Goal: Information Seeking & Learning: Learn about a topic

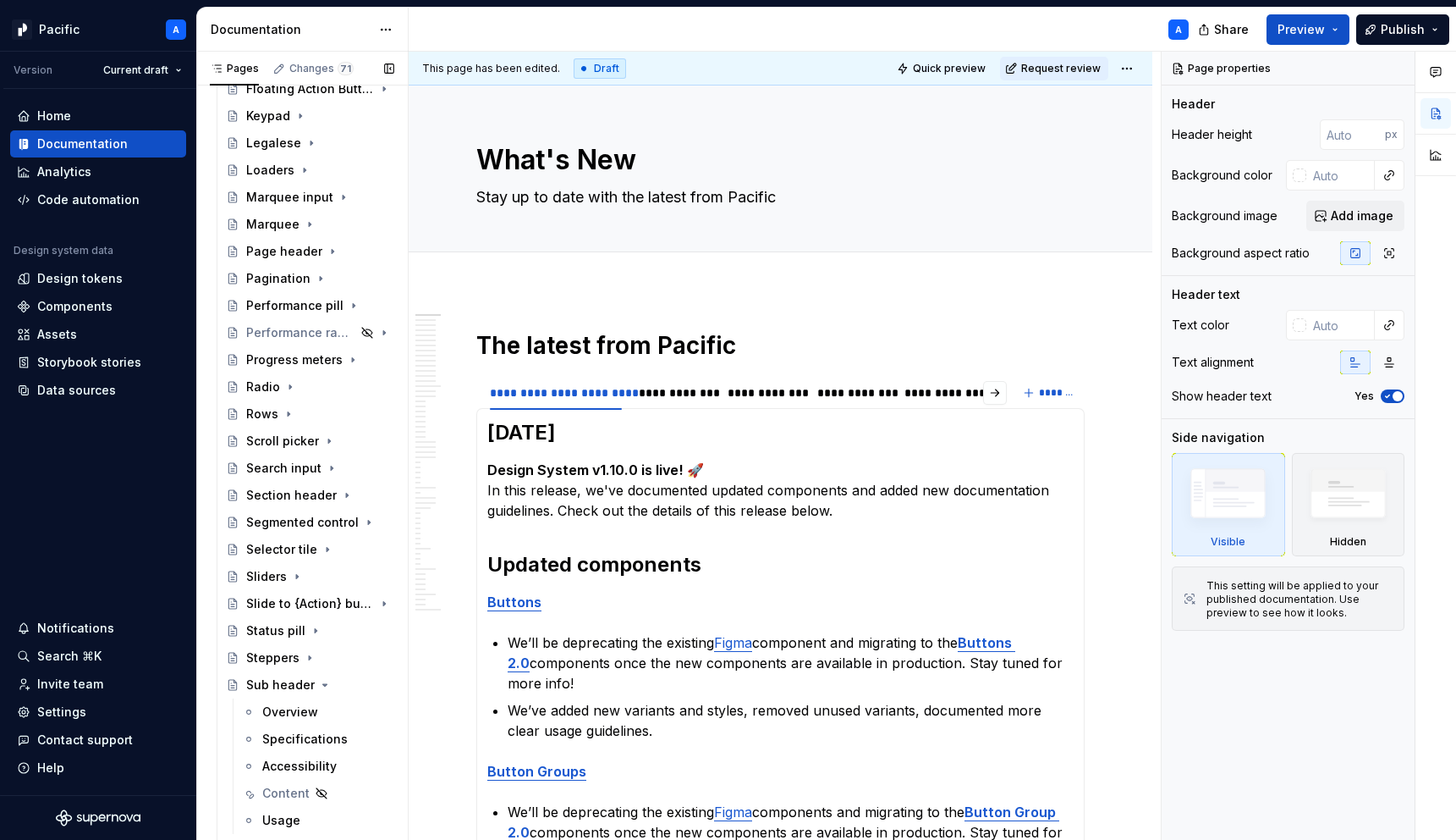
scroll to position [1039, 0]
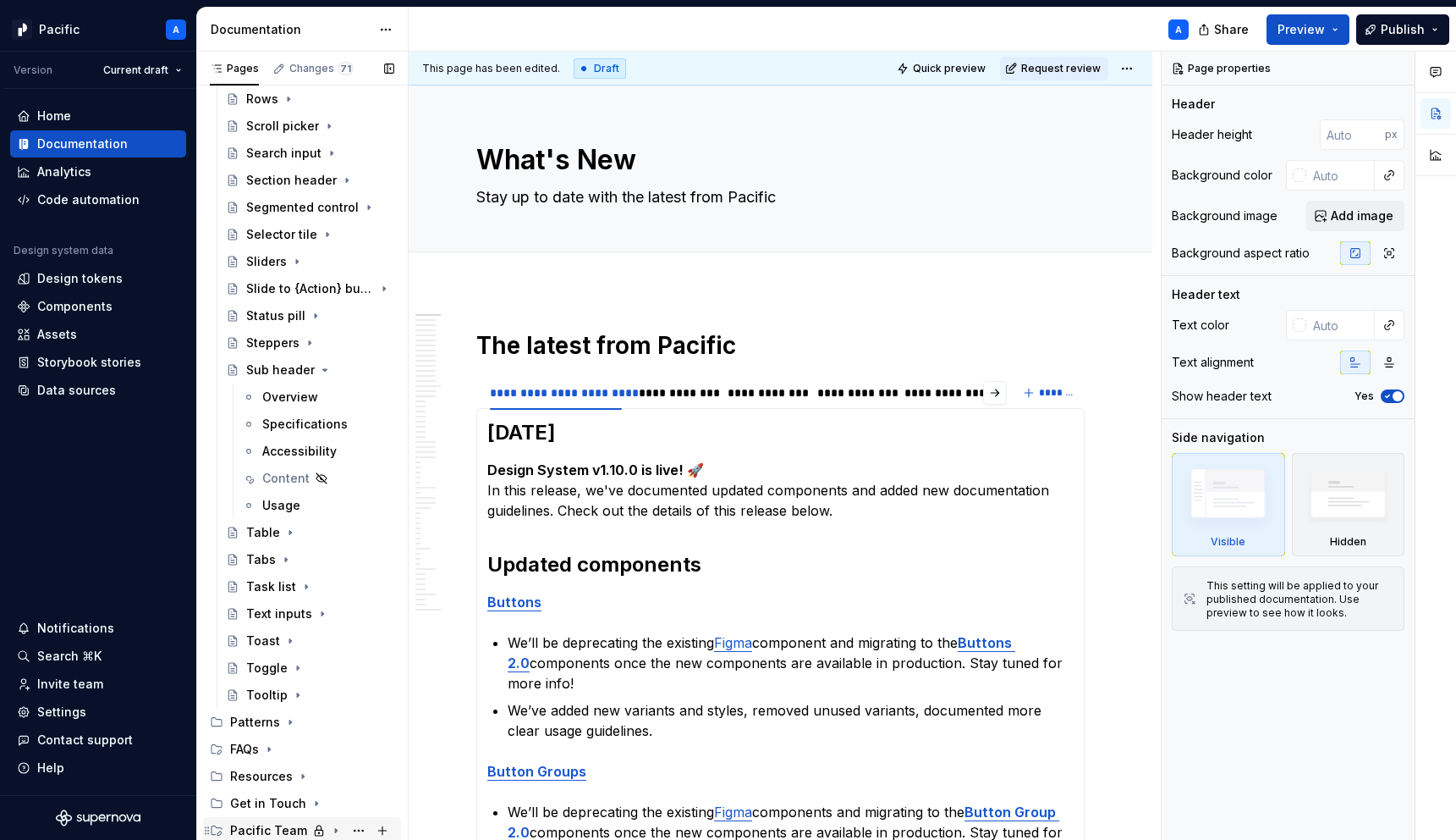
click at [335, 826] on icon "Page tree" at bounding box center [335, 830] width 14 height 14
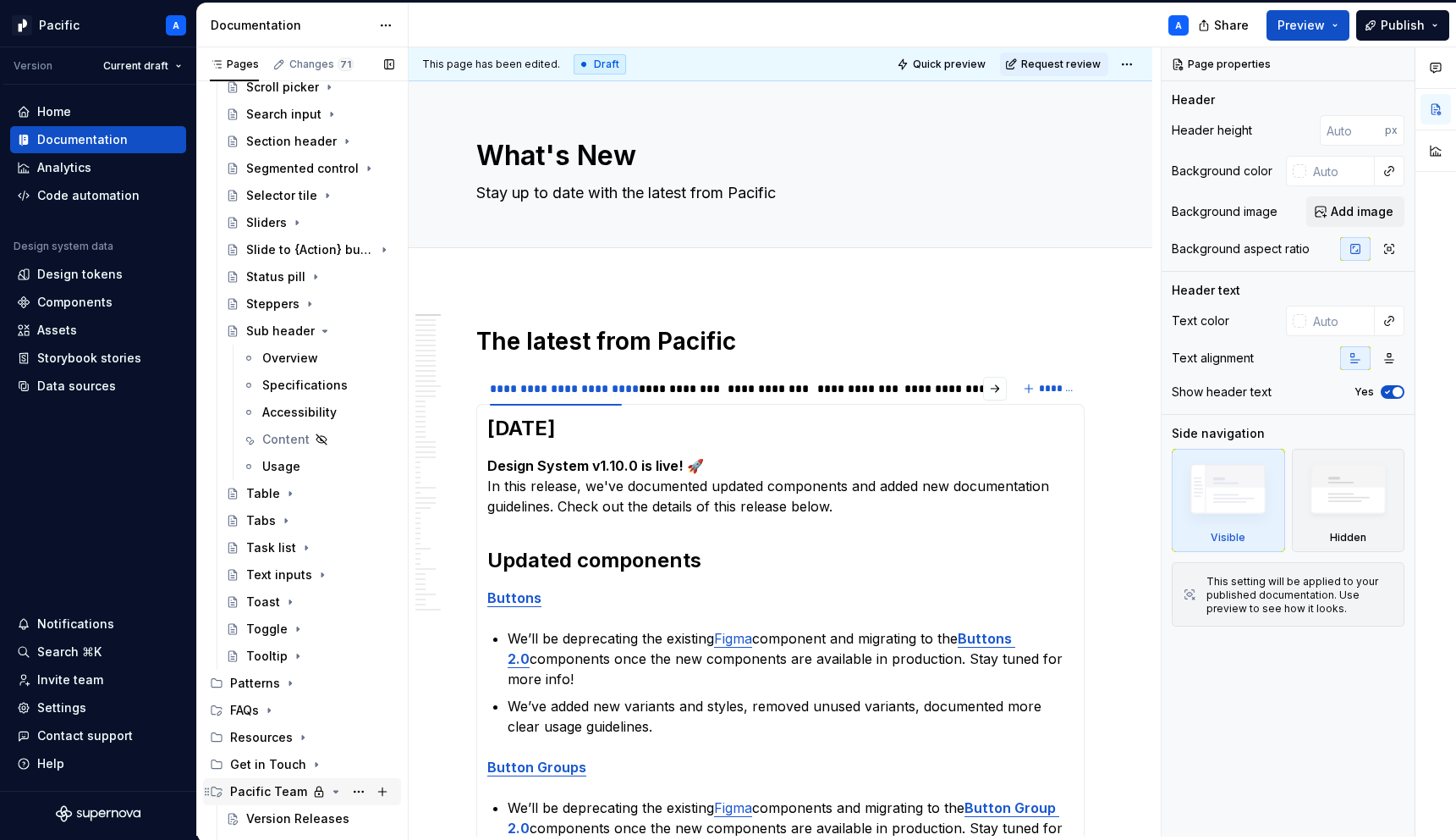
scroll to position [1147, 0]
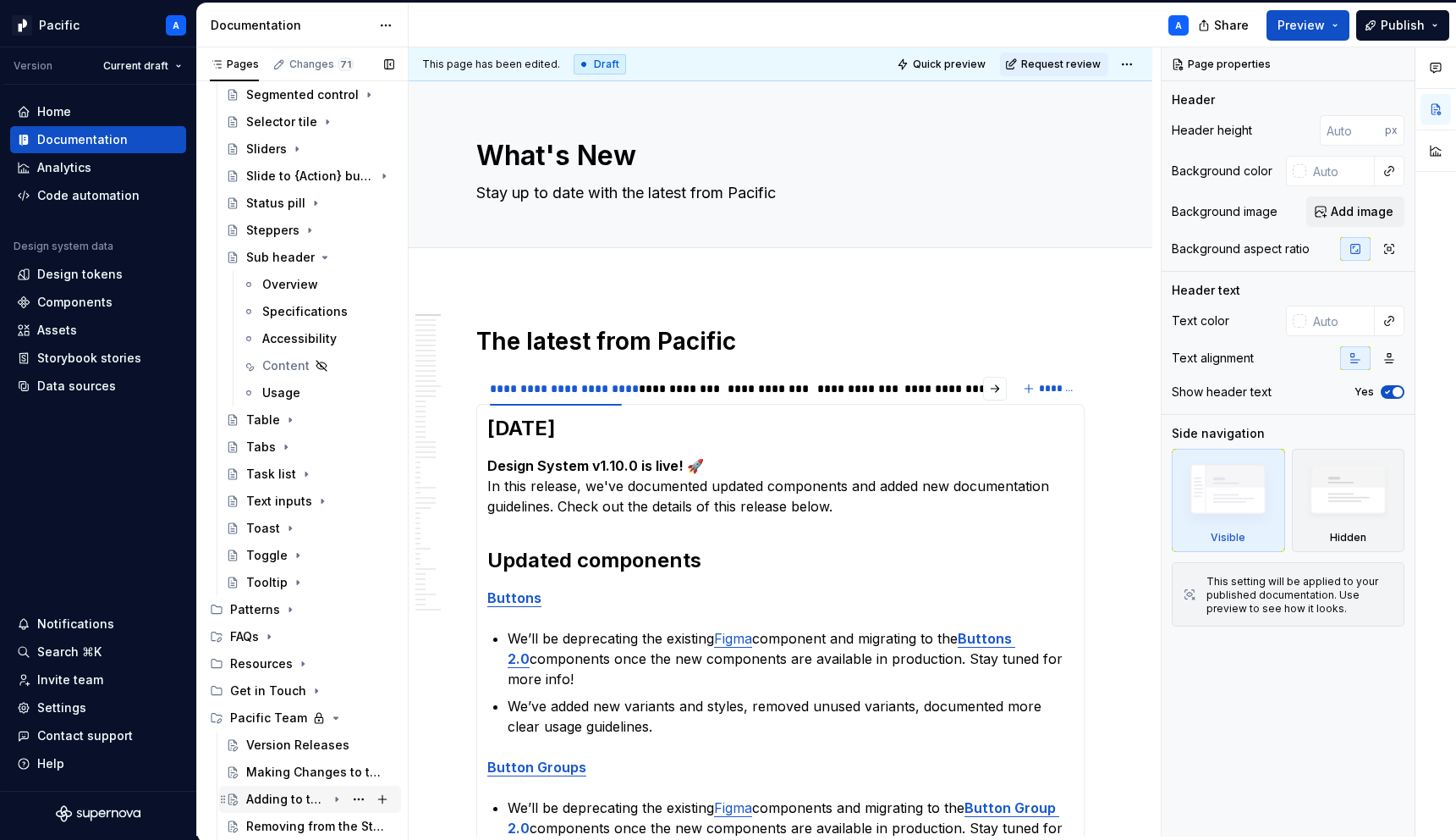
click at [314, 796] on div "Adding to the System" at bounding box center [286, 799] width 81 height 17
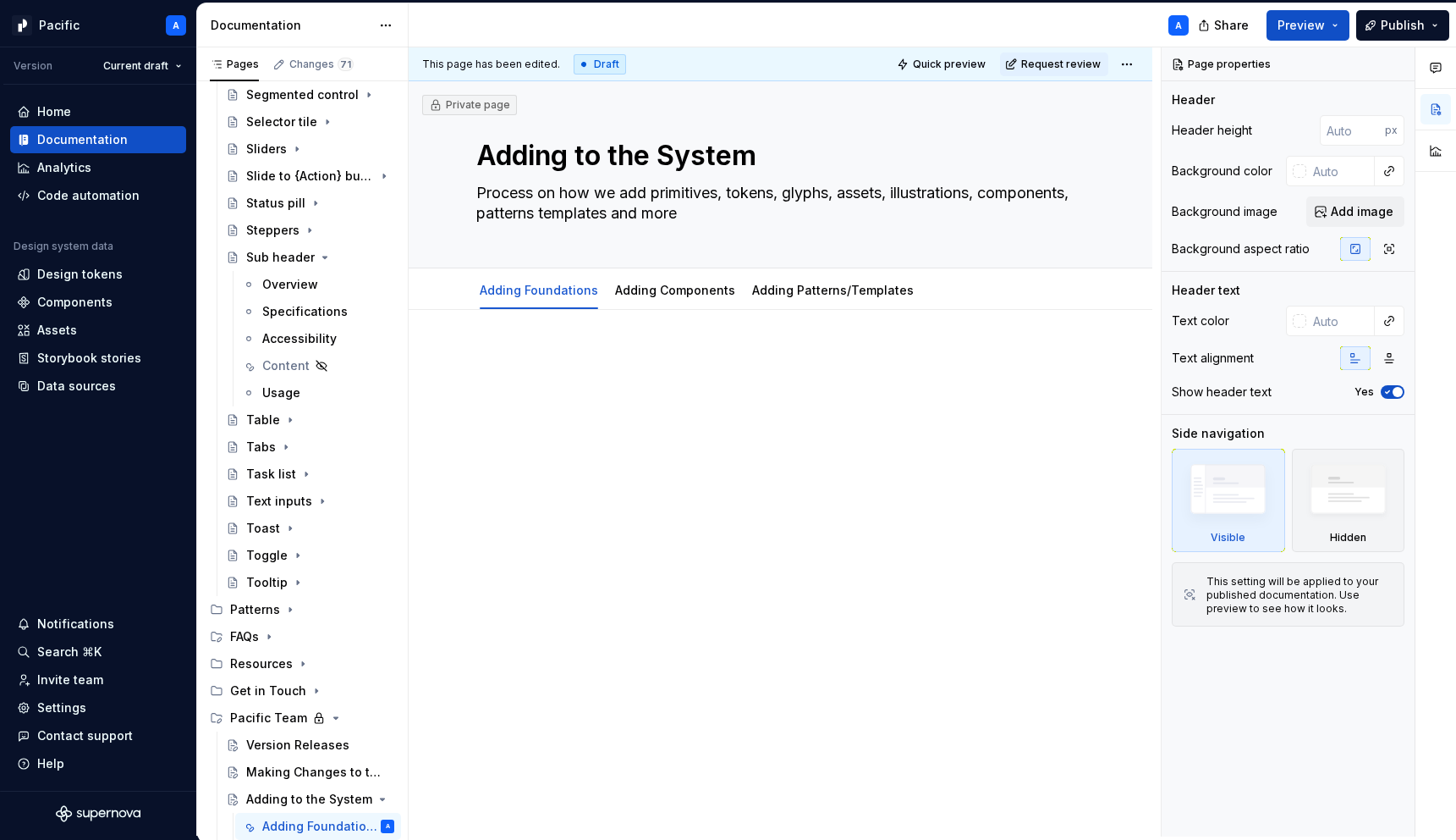
type textarea "*"
click at [696, 415] on div at bounding box center [780, 392] width 608 height 84
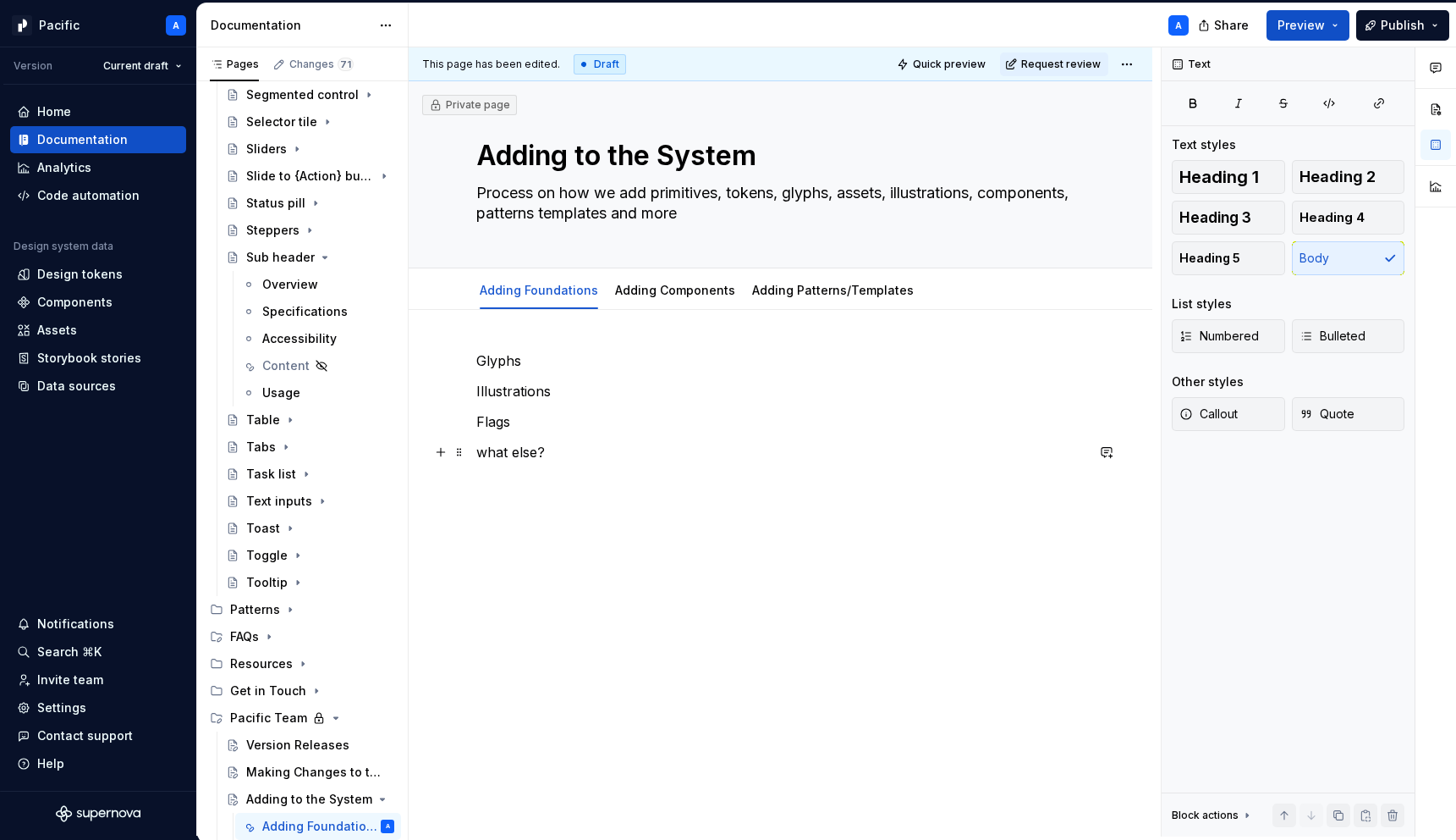
click at [518, 453] on p "what else?" at bounding box center [780, 452] width 608 height 20
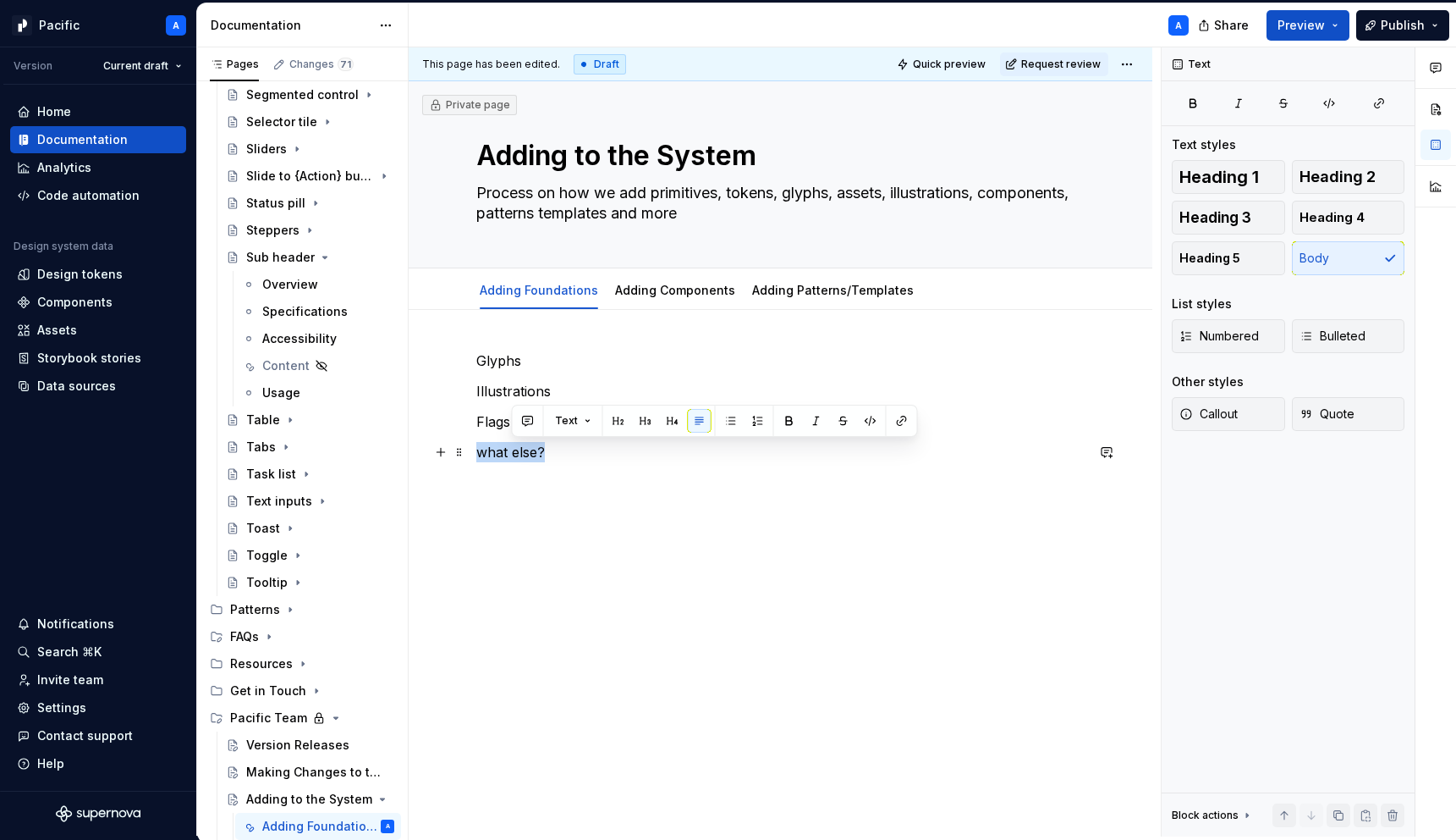
click at [518, 453] on p "what else?" at bounding box center [780, 452] width 608 height 20
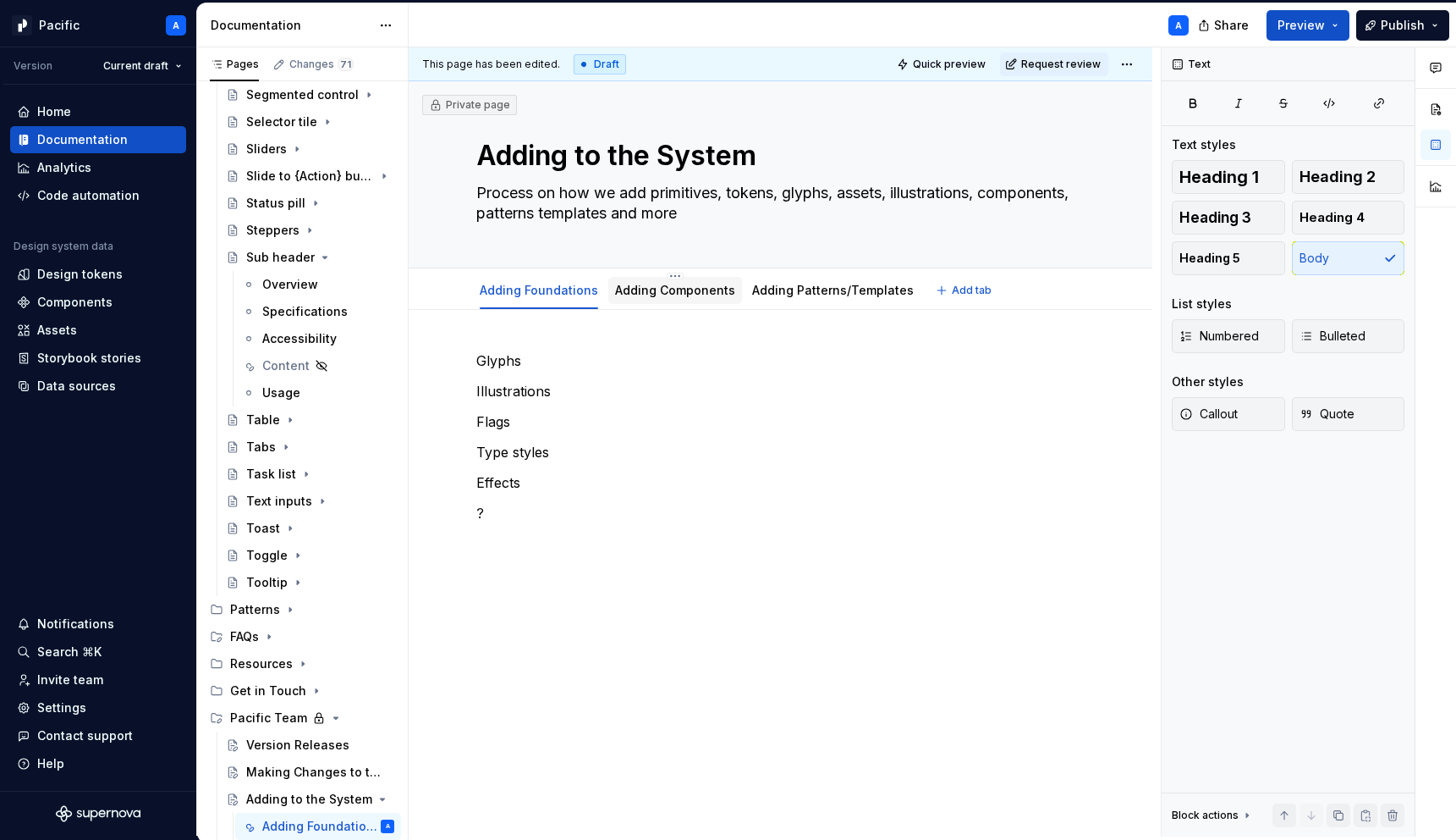
click at [648, 303] on div "Adding Components" at bounding box center [675, 290] width 133 height 27
click at [621, 295] on link "Adding Components" at bounding box center [675, 290] width 120 height 15
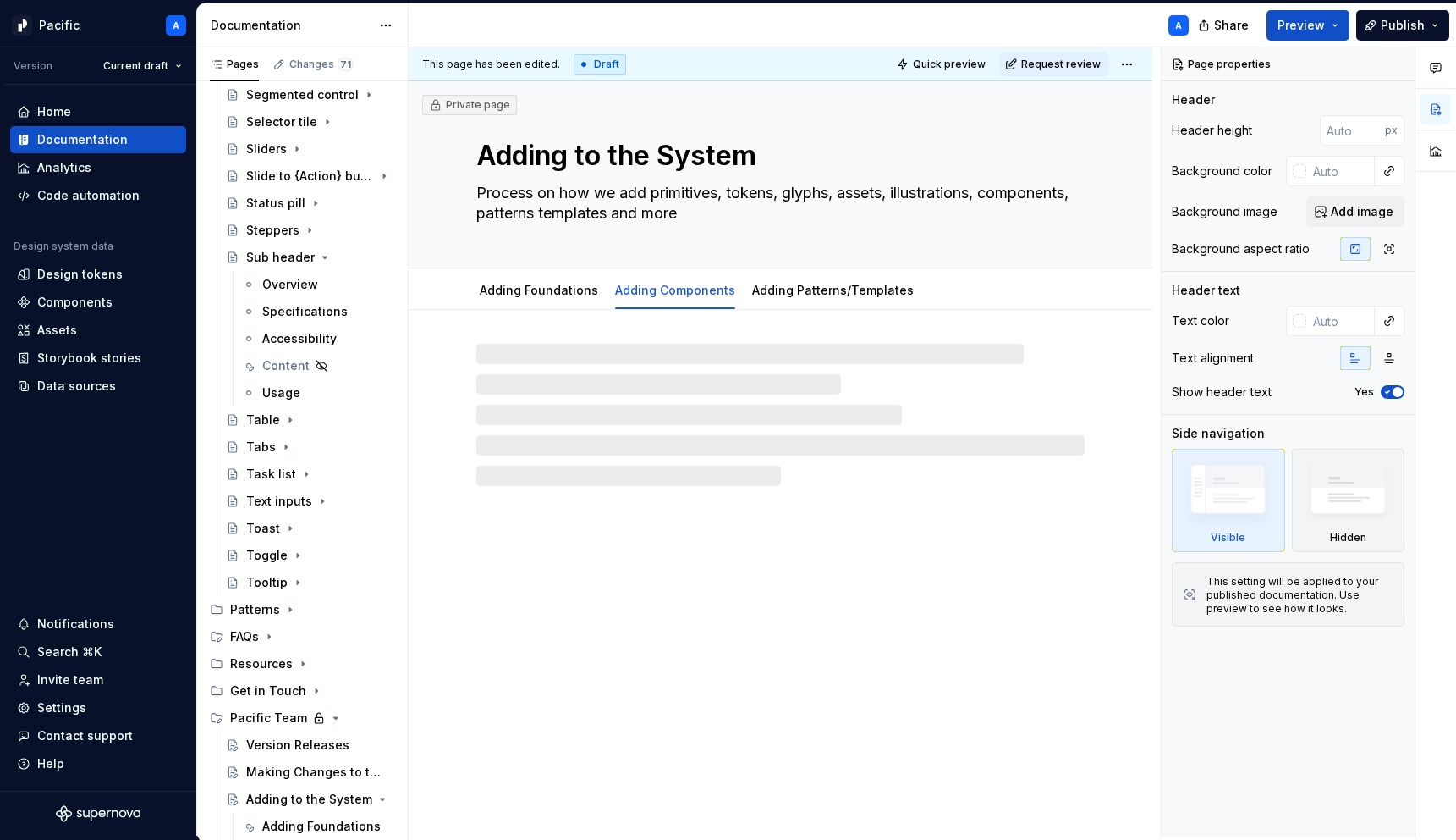
type textarea "*"
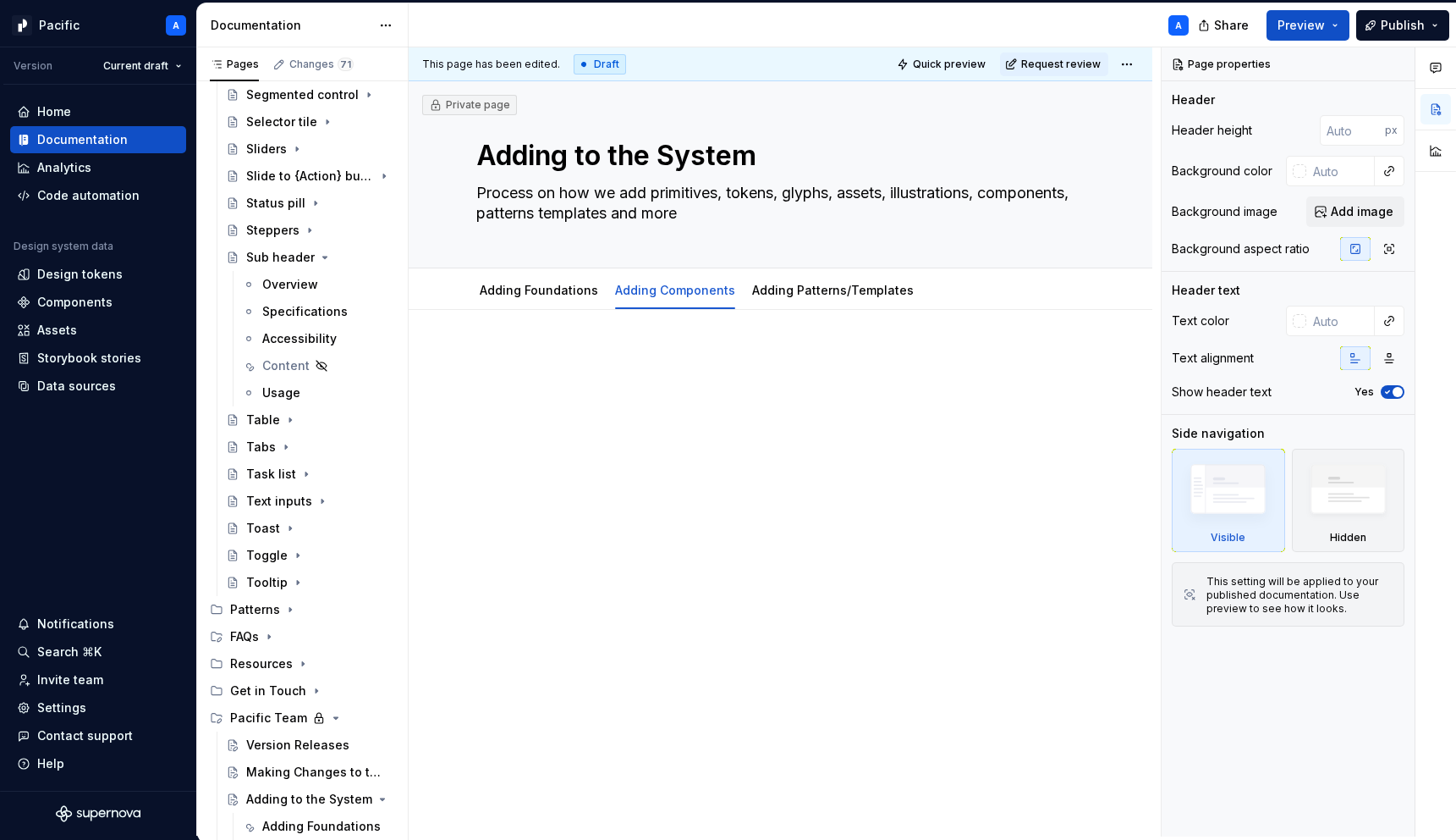
click at [624, 455] on div at bounding box center [779, 498] width 743 height 378
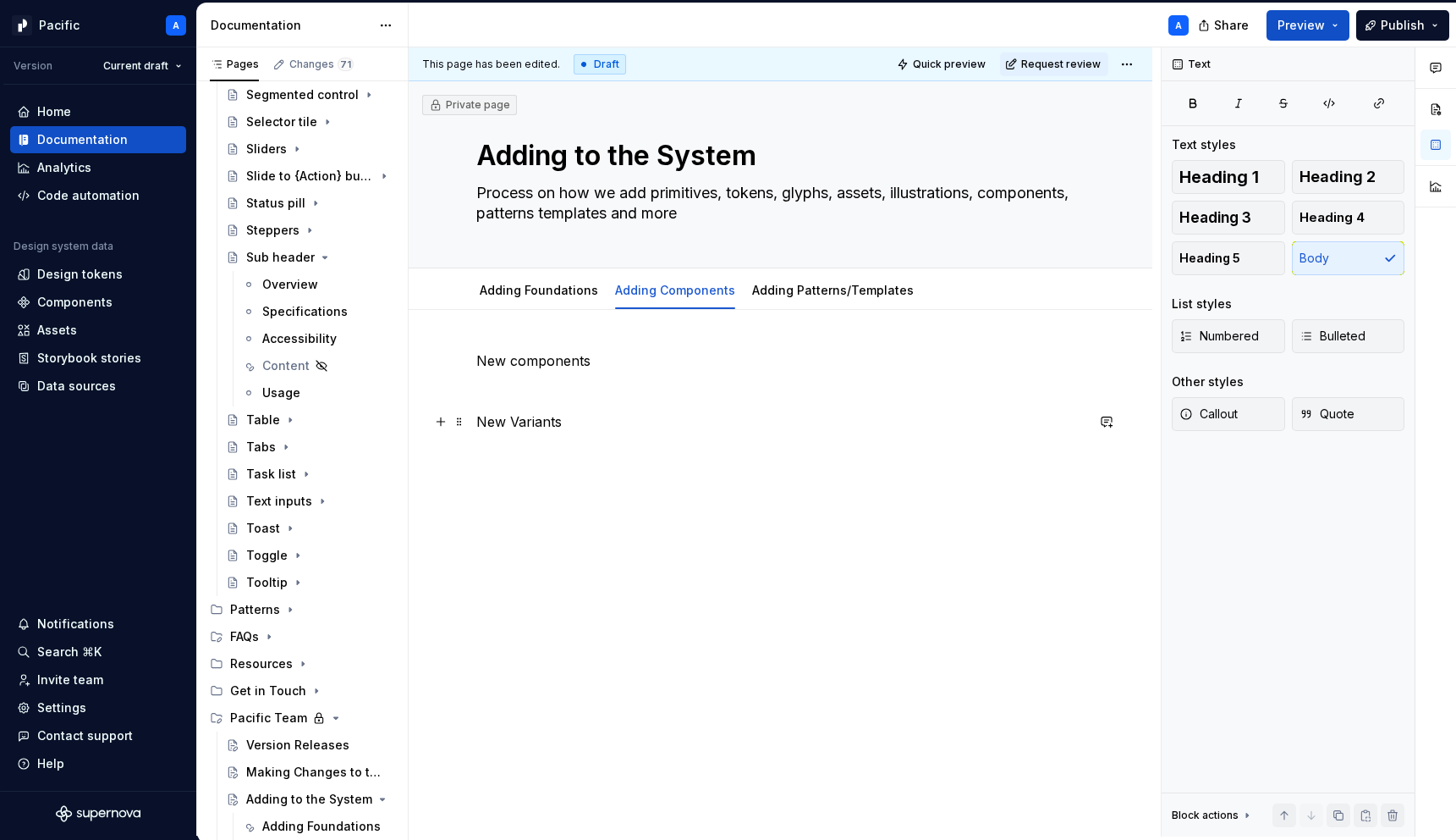
click at [516, 424] on p "New Variants" at bounding box center [780, 421] width 608 height 20
click at [845, 287] on link "Adding Patterns/Templates" at bounding box center [832, 290] width 162 height 15
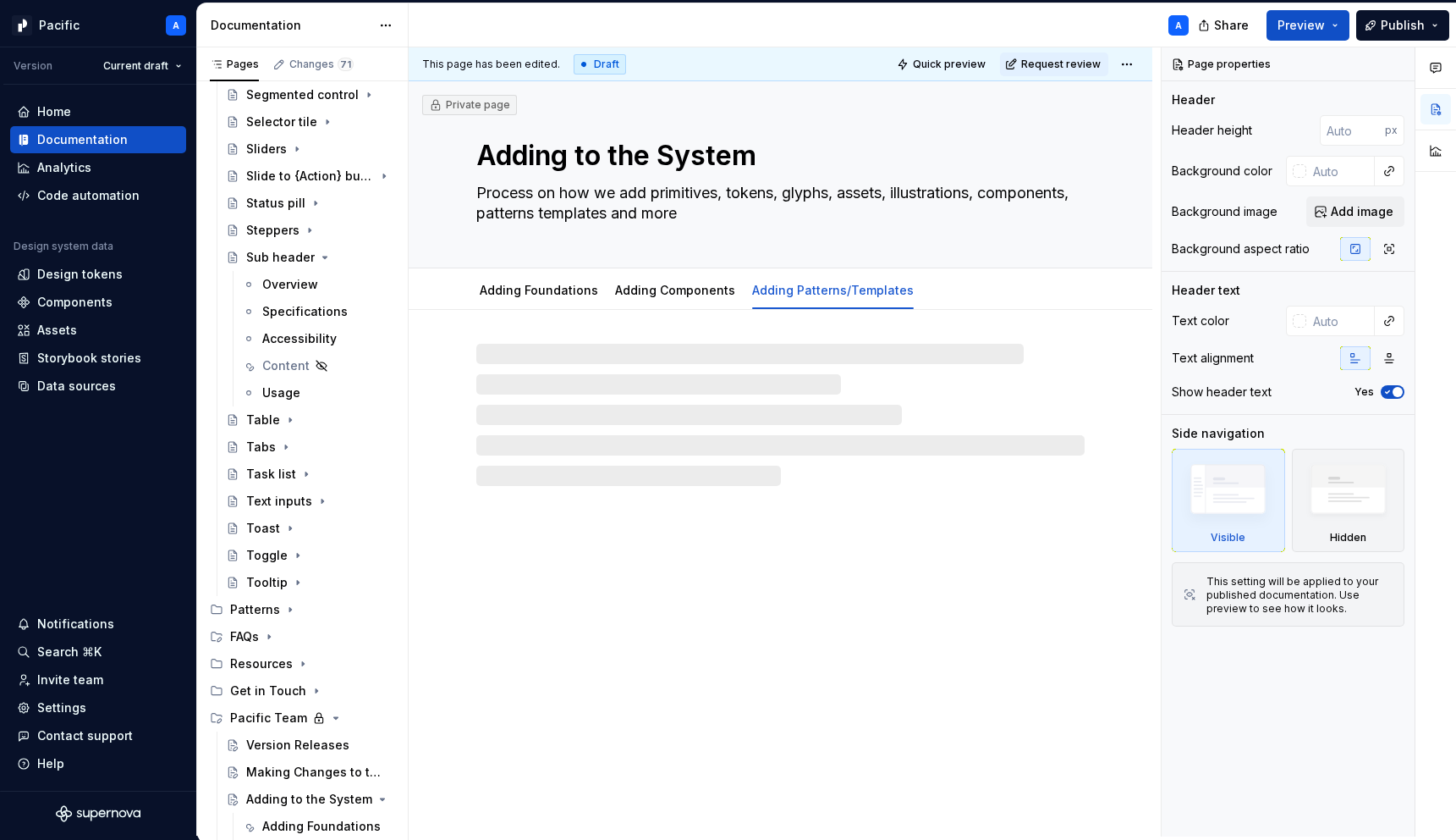
type textarea "*"
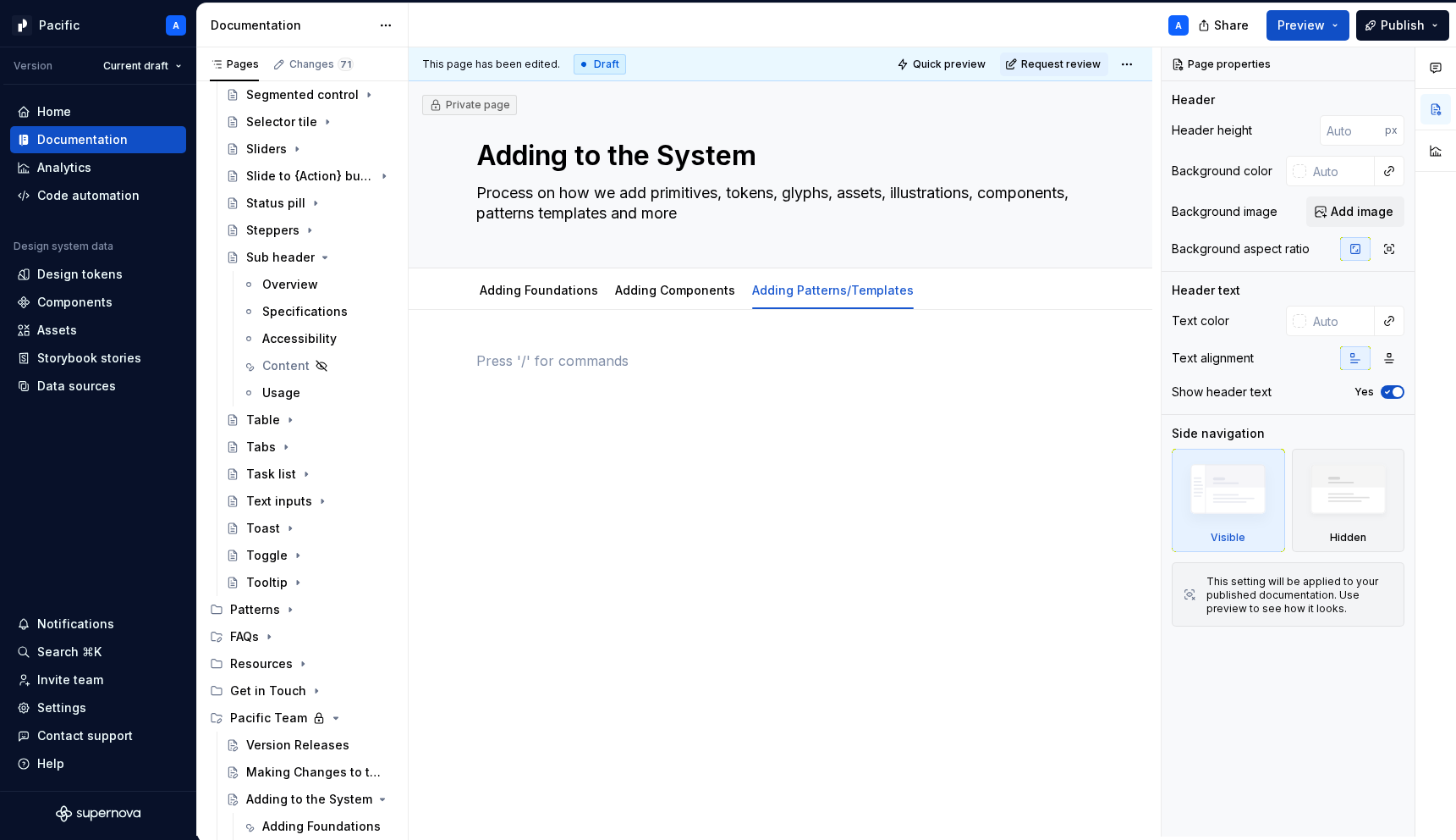
click at [577, 385] on div at bounding box center [780, 382] width 608 height 64
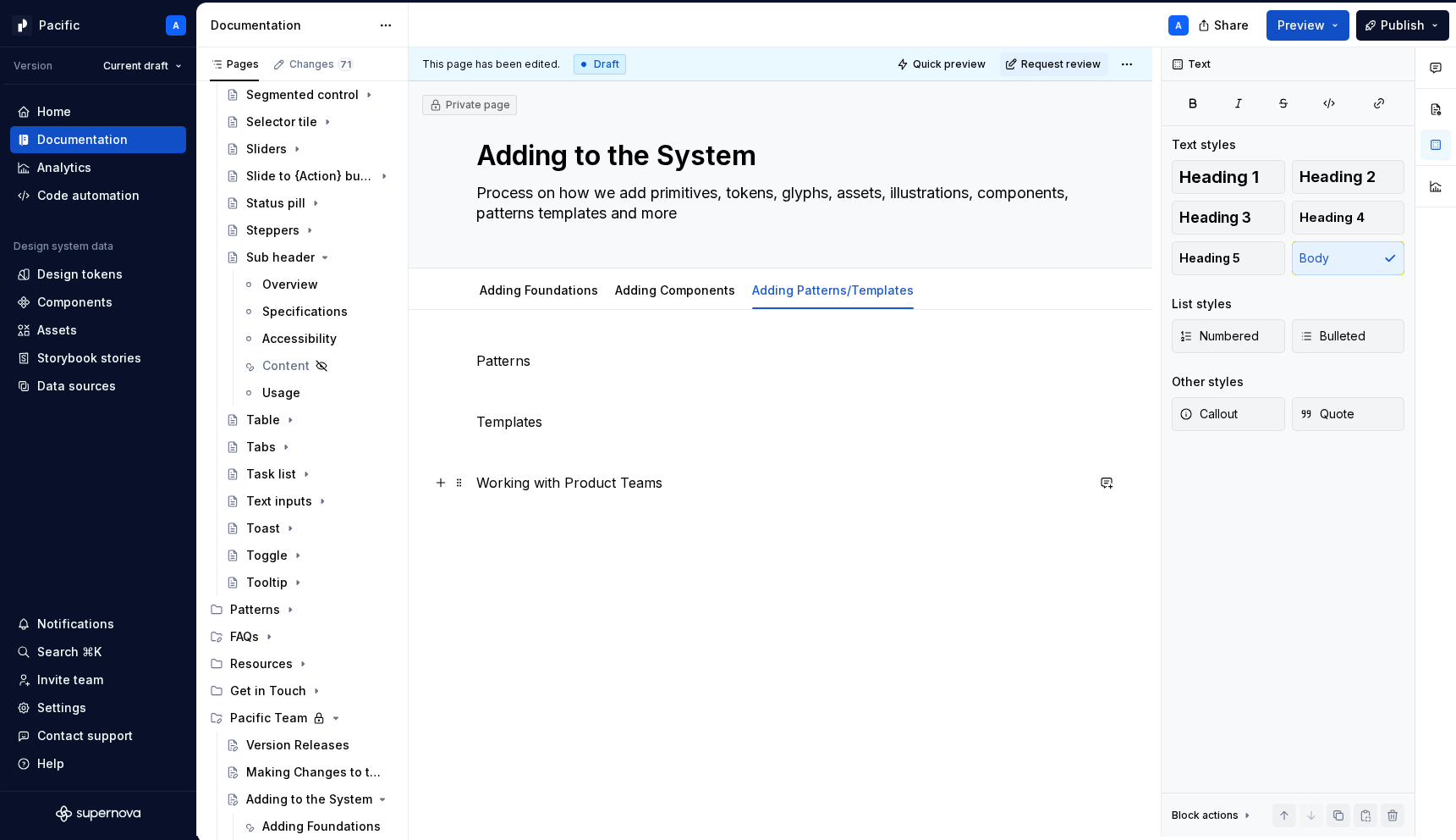
click at [488, 480] on p "Working with Product Teams" at bounding box center [780, 483] width 608 height 20
click at [541, 559] on div "Patterns Templates Supporting with Product Teams" at bounding box center [779, 537] width 743 height 456
click at [561, 480] on p "Supporting with Product Teams" at bounding box center [780, 483] width 608 height 20
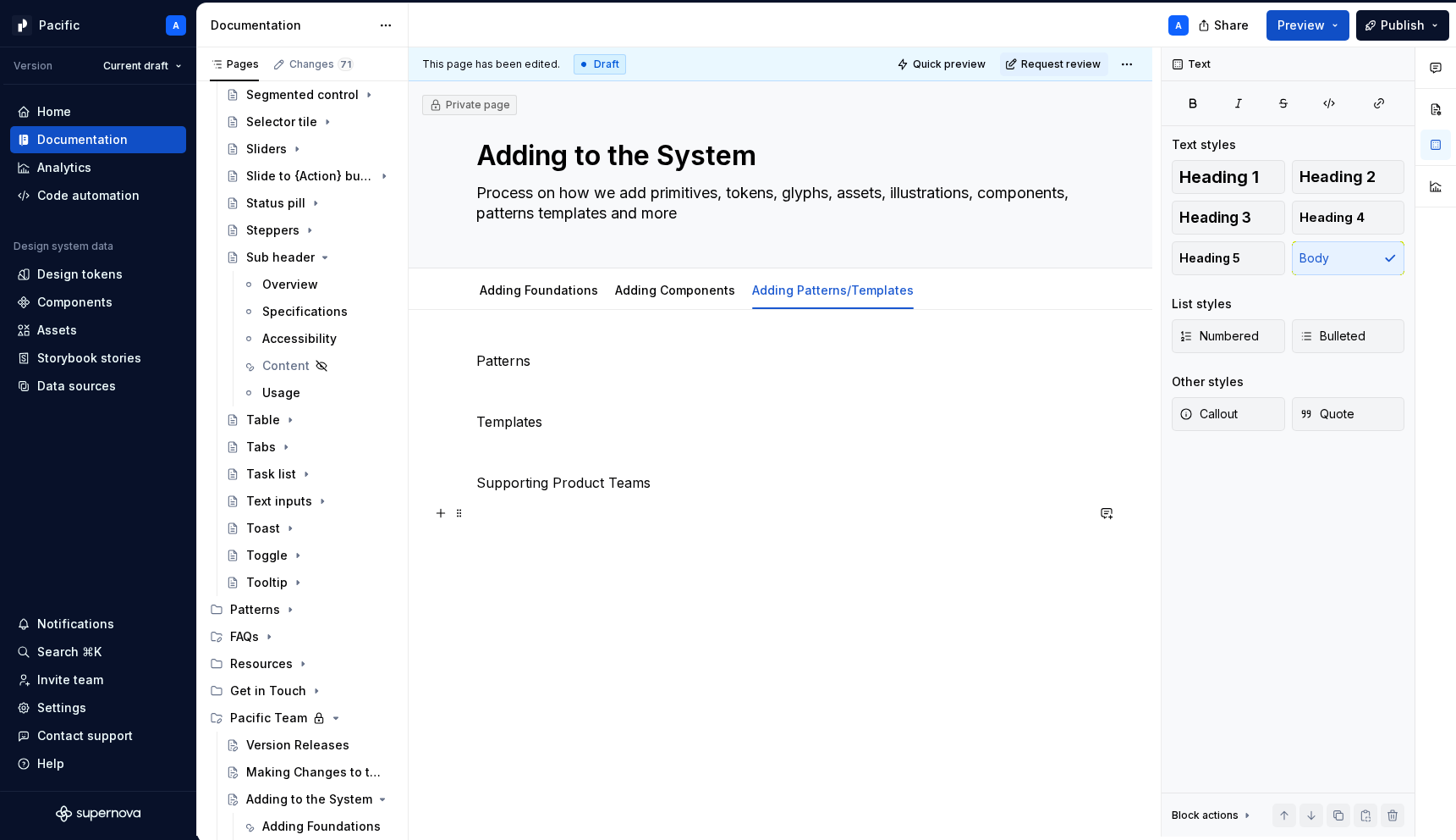
click at [703, 520] on p at bounding box center [780, 513] width 608 height 20
click at [334, 717] on icon "Page tree" at bounding box center [336, 718] width 5 height 2
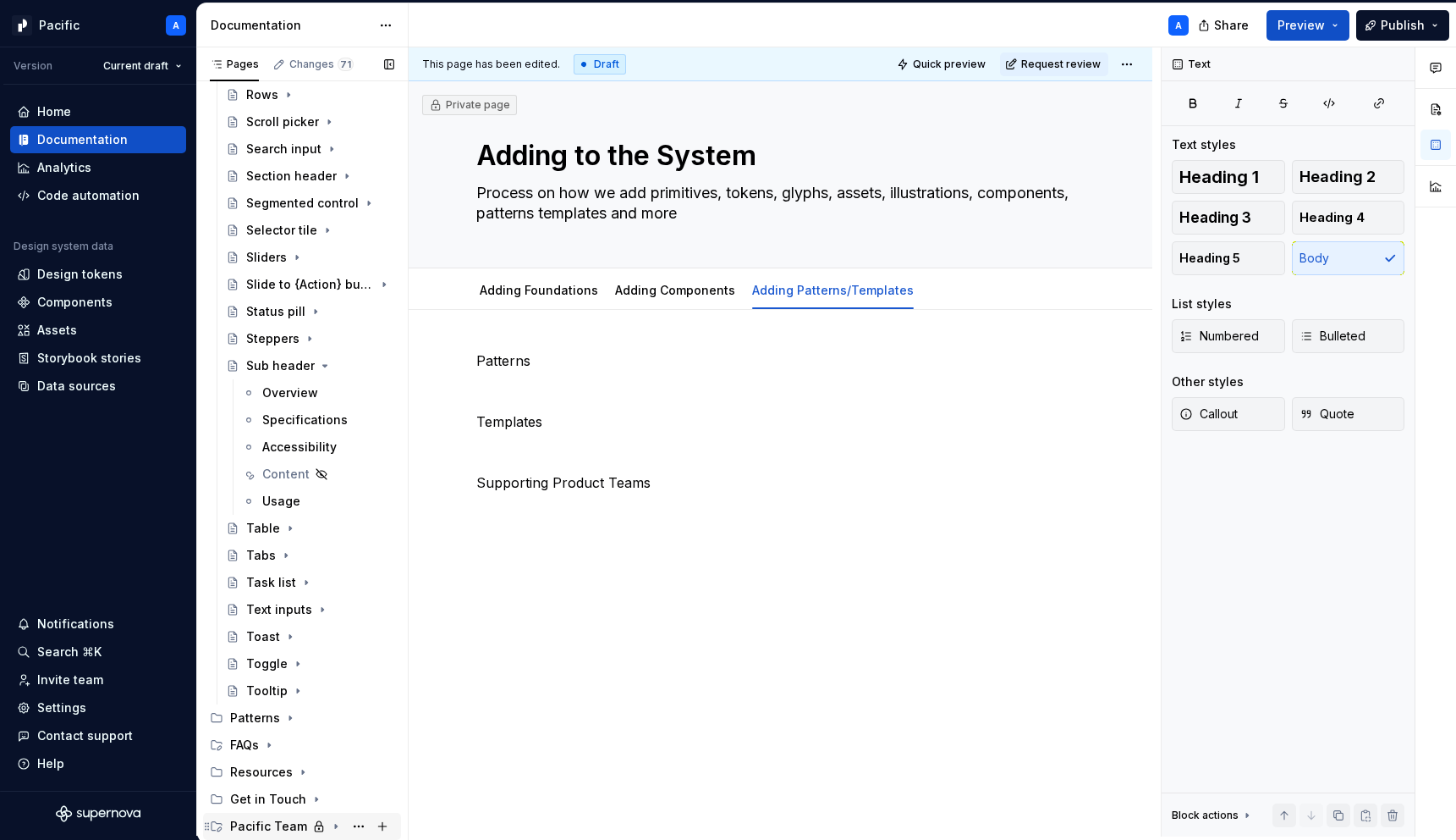
scroll to position [1039, 0]
click at [321, 362] on icon "Page tree" at bounding box center [325, 365] width 14 height 14
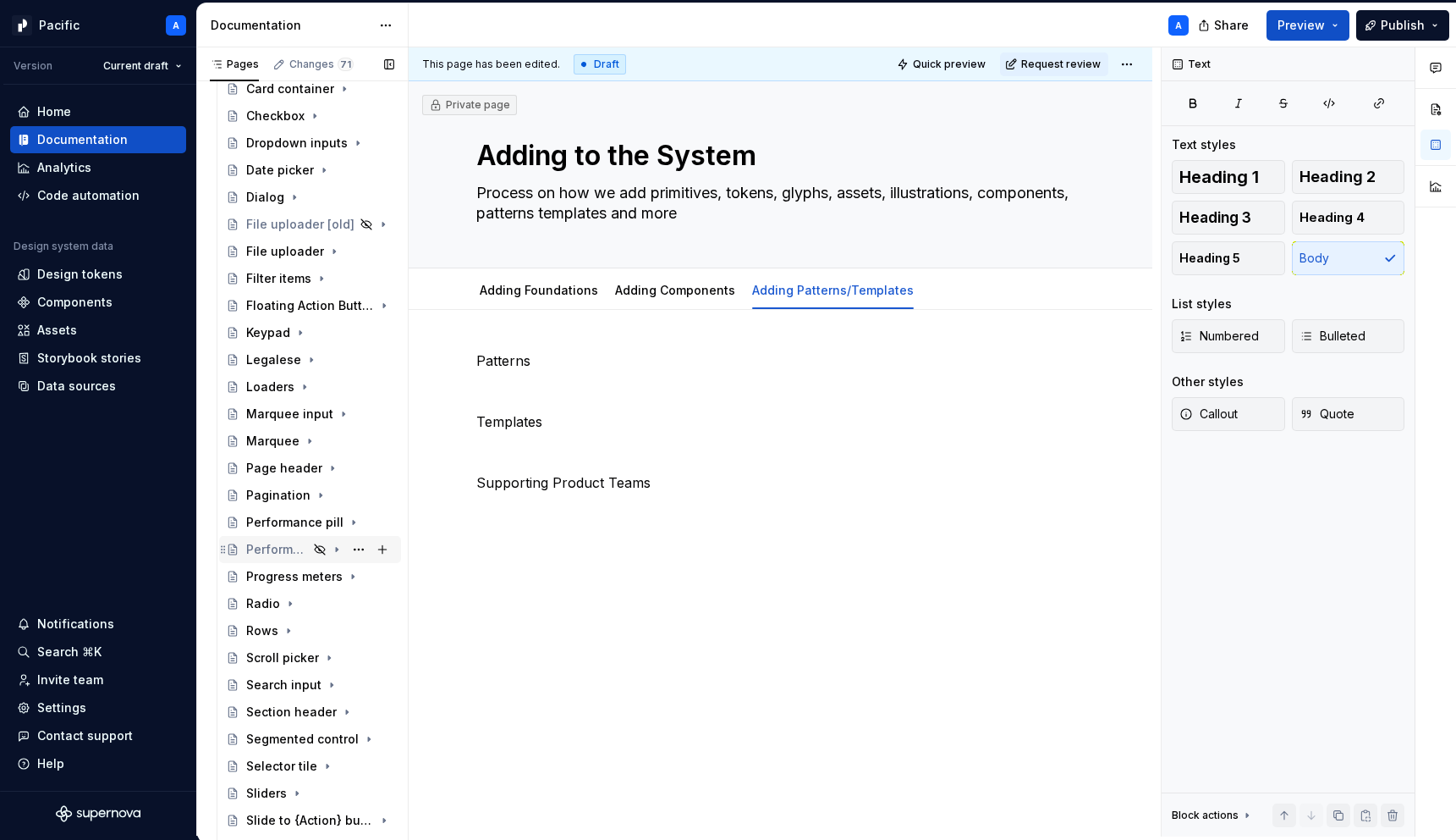
scroll to position [904, 0]
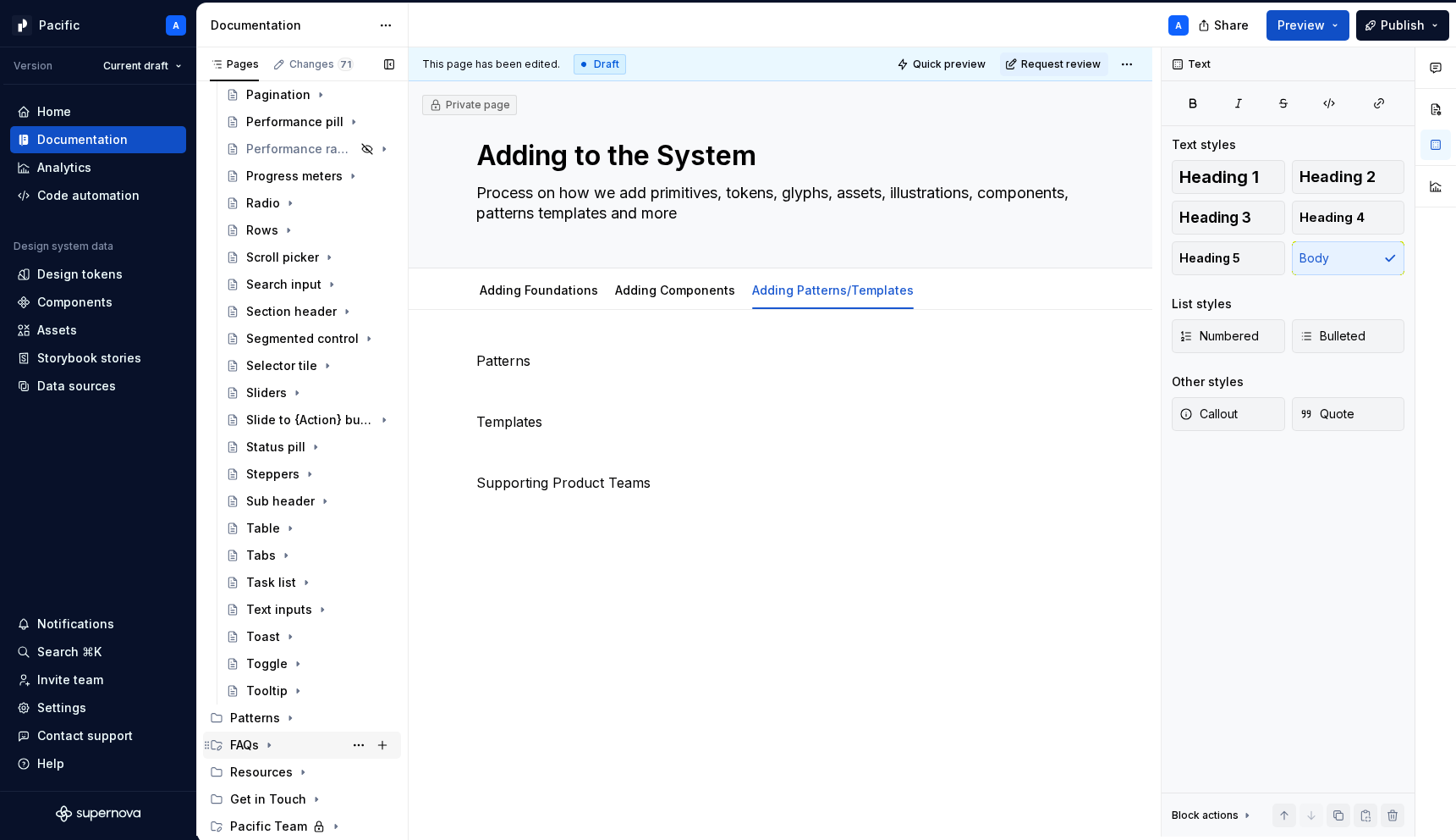
click at [271, 744] on icon "Page tree" at bounding box center [268, 745] width 14 height 14
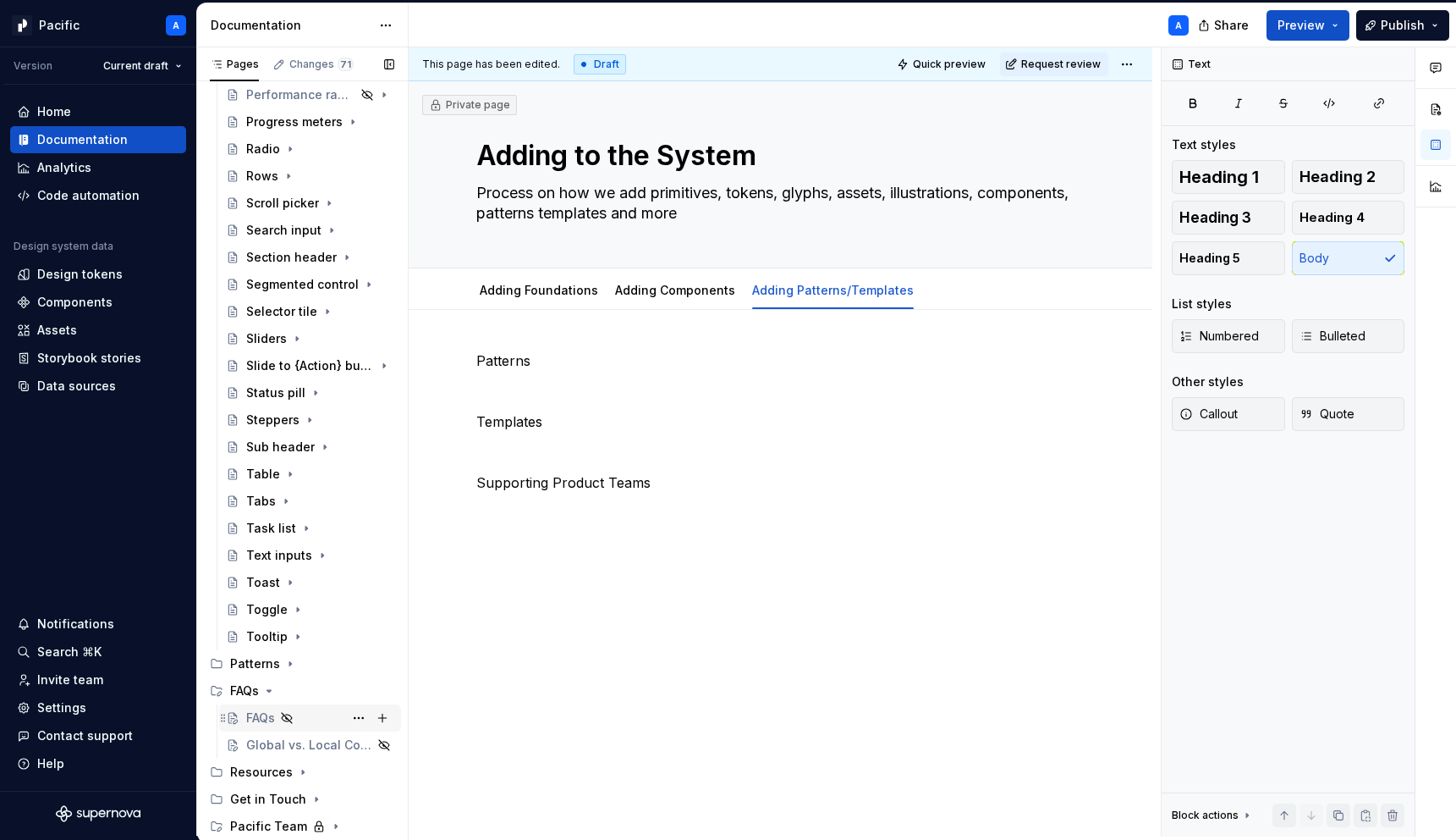
click at [268, 721] on div "FAQs" at bounding box center [260, 718] width 29 height 17
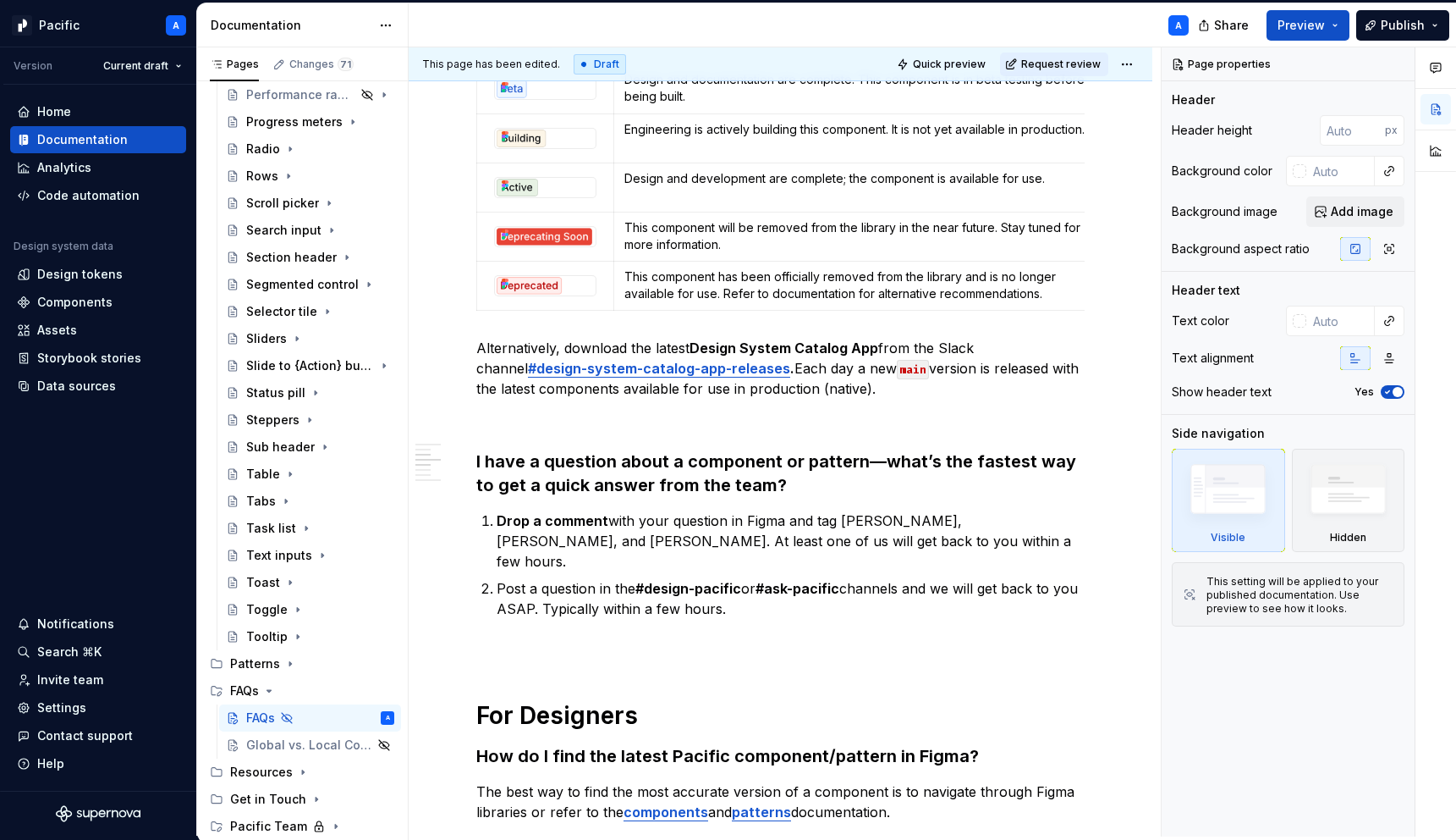
scroll to position [538, 0]
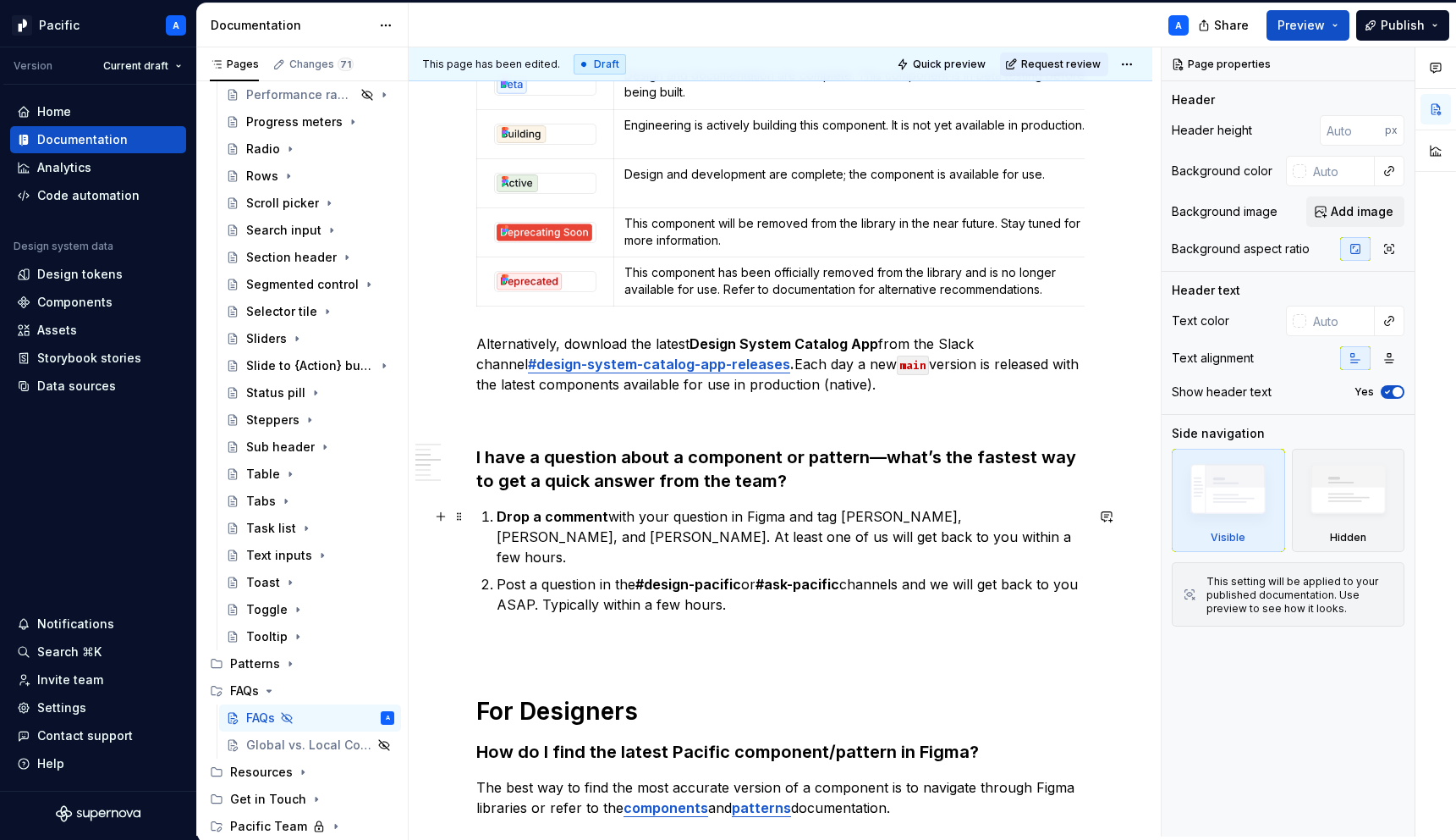
click at [752, 513] on p "Drop a comment with your question in Figma and tag [PERSON_NAME], [PERSON_NAME]…" at bounding box center [790, 536] width 588 height 61
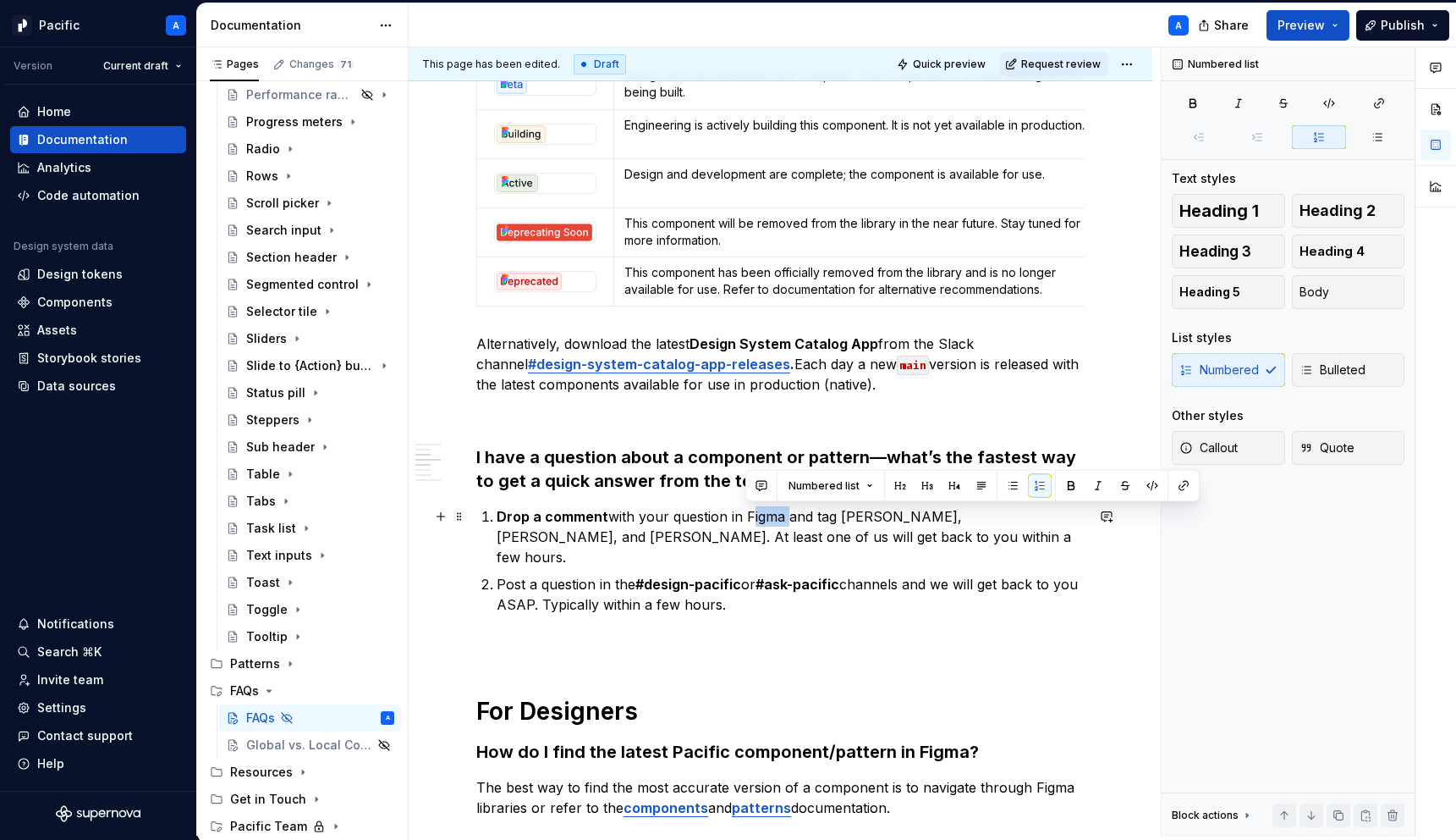
click at [752, 513] on p "Drop a comment with your question in Figma and tag [PERSON_NAME], [PERSON_NAME]…" at bounding box center [790, 536] width 588 height 61
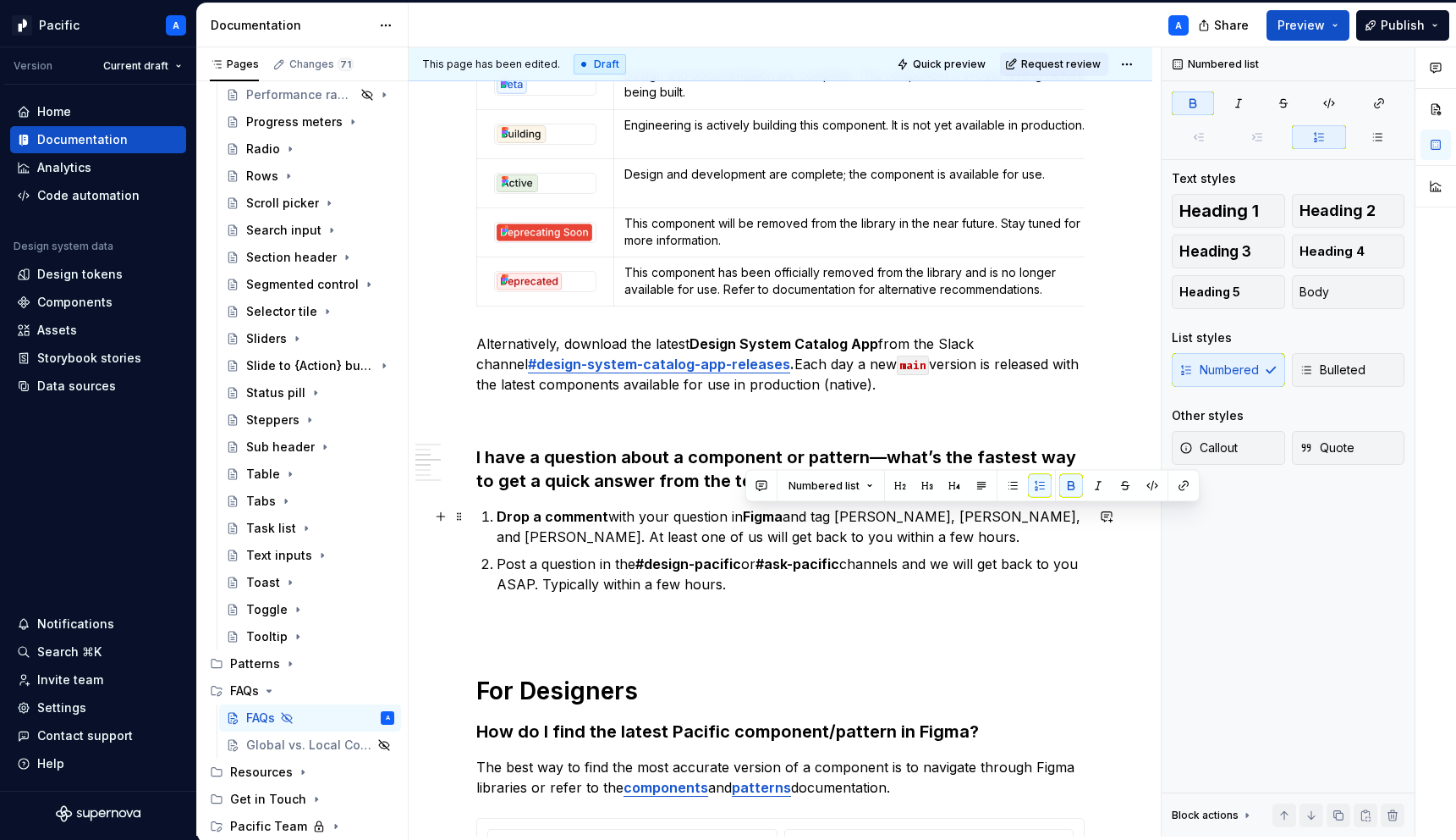
click at [824, 522] on p "Drop a comment with your question in Figma and tag [PERSON_NAME], [PERSON_NAME]…" at bounding box center [790, 526] width 588 height 41
drag, startPoint x: 843, startPoint y: 516, endPoint x: 931, endPoint y: 512, distance: 88.1
click at [931, 512] on p "Drop a comment with your question in Figma and tag [PERSON_NAME], [PERSON_NAME]…" at bounding box center [790, 526] width 588 height 41
type textarea "*"
click at [589, 539] on p "Drop a comment with your question in Figma and tag [PERSON_NAME], [PERSON_NAME]…" at bounding box center [790, 526] width 588 height 41
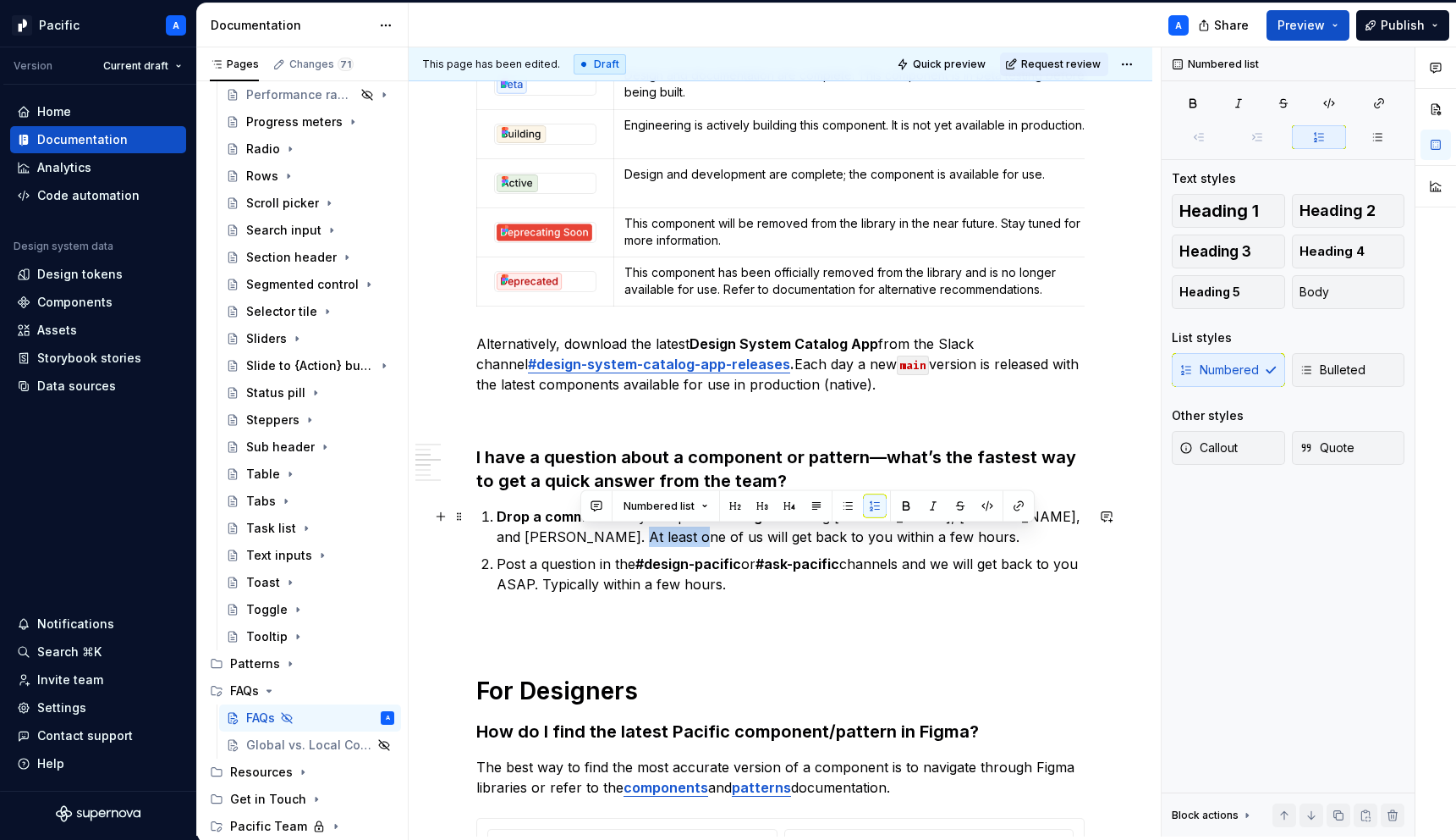
drag, startPoint x: 639, startPoint y: 539, endPoint x: 581, endPoint y: 538, distance: 58.0
click at [581, 538] on p "Drop a comment with your question in Figma and tag [PERSON_NAME], [PERSON_NAME]…" at bounding box center [790, 526] width 588 height 41
click at [890, 539] on p "Drop a comment with your question in Figma and tag [PERSON_NAME], [PERSON_NAME]…" at bounding box center [790, 526] width 588 height 41
click at [891, 595] on p "Post a question in the #design-pacific or #ask-pacific channels and we will get…" at bounding box center [790, 574] width 588 height 41
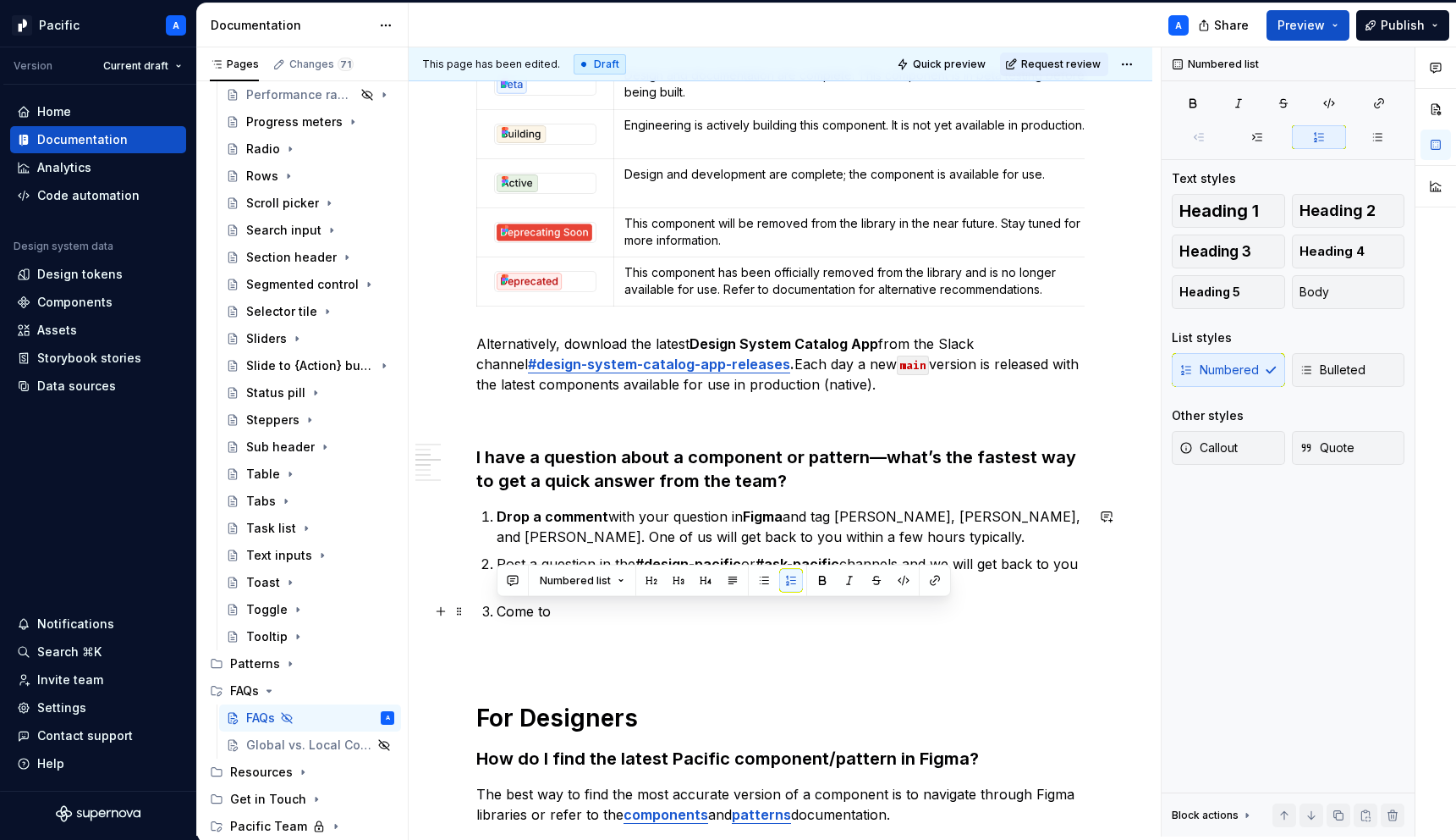
drag, startPoint x: 498, startPoint y: 607, endPoint x: 650, endPoint y: 610, distance: 152.0
click at [650, 610] on p "Come to" at bounding box center [790, 611] width 588 height 20
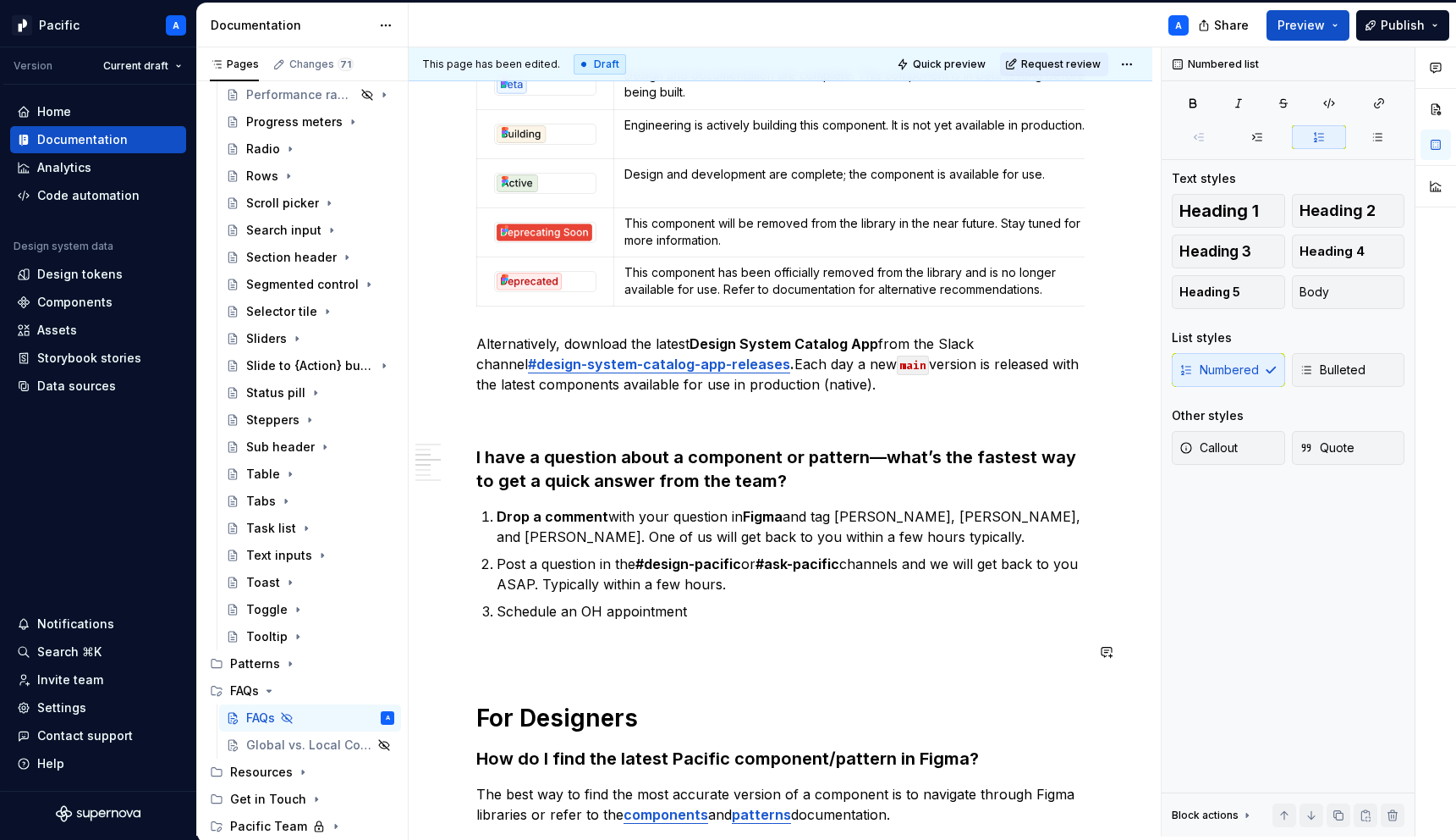
click at [591, 619] on p "Schedule an OH appointment" at bounding box center [790, 611] width 588 height 20
click at [763, 610] on p "Schedule an Office Hours appointment" at bounding box center [790, 611] width 588 height 20
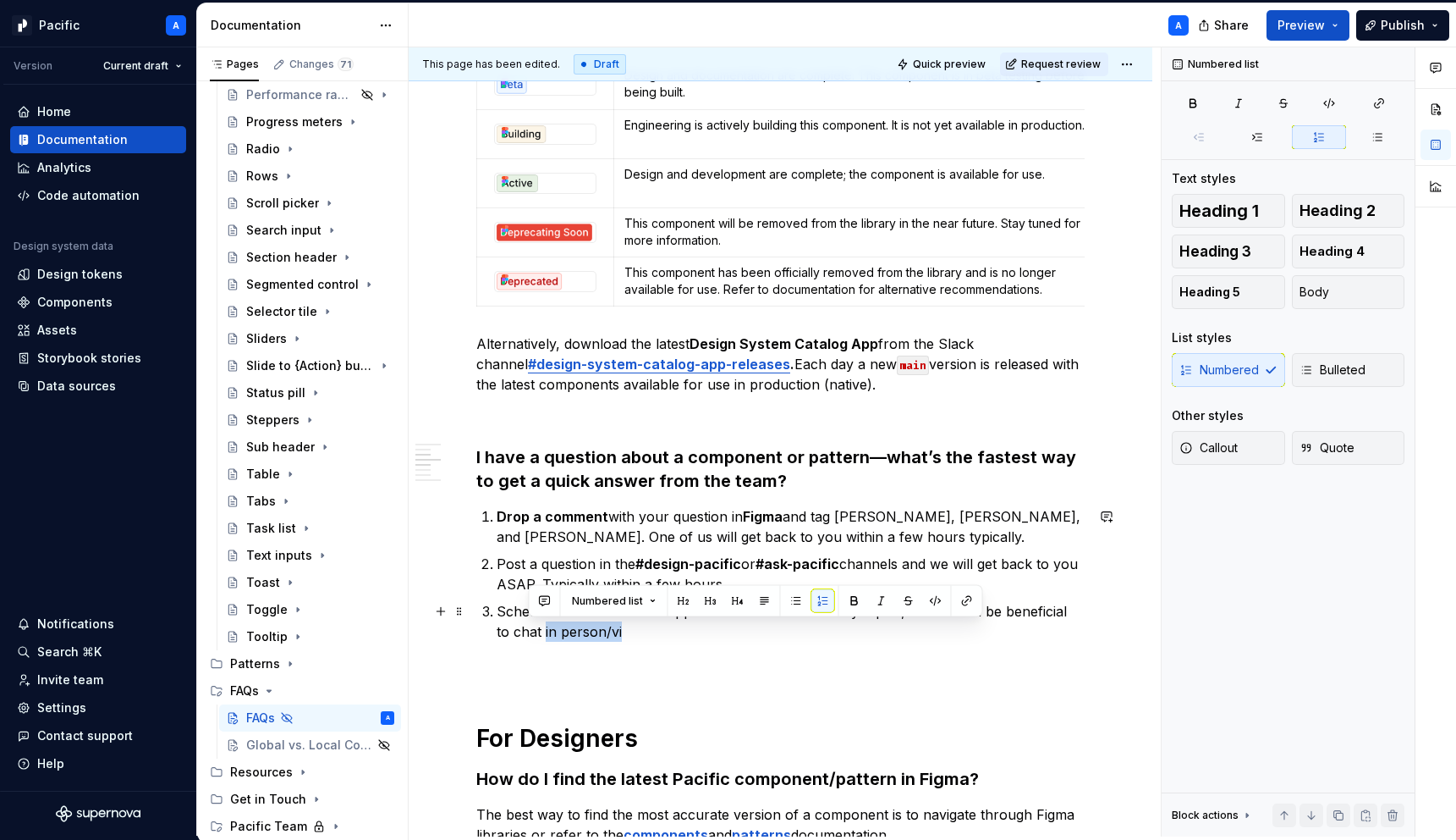
drag, startPoint x: 526, startPoint y: 631, endPoint x: 665, endPoint y: 638, distance: 139.2
click at [665, 638] on p "Schedule an Office Hours appointment. For more meaty topics, it can often be be…" at bounding box center [790, 621] width 588 height 41
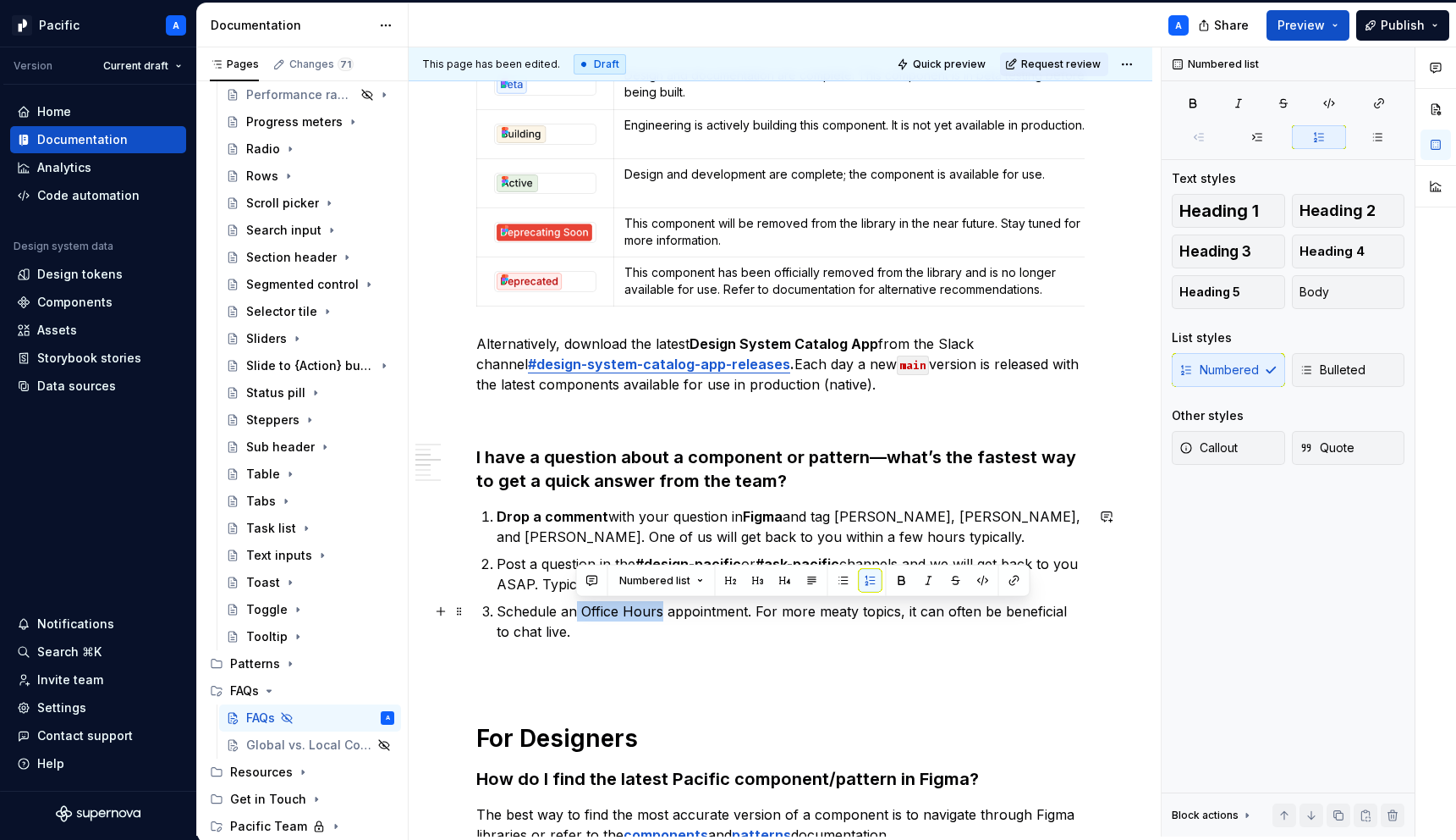
drag, startPoint x: 577, startPoint y: 608, endPoint x: 660, endPoint y: 609, distance: 83.0
click at [660, 609] on p "Schedule an Office Hours appointment. For more meaty topics, it can often be be…" at bounding box center [790, 621] width 588 height 41
click at [984, 584] on button "button" at bounding box center [983, 581] width 24 height 24
click at [984, 584] on button "button" at bounding box center [986, 583] width 24 height 24
click at [596, 621] on p "Schedule an Office Hours appointment. For more meaty topics, it can often be be…" at bounding box center [790, 621] width 588 height 41
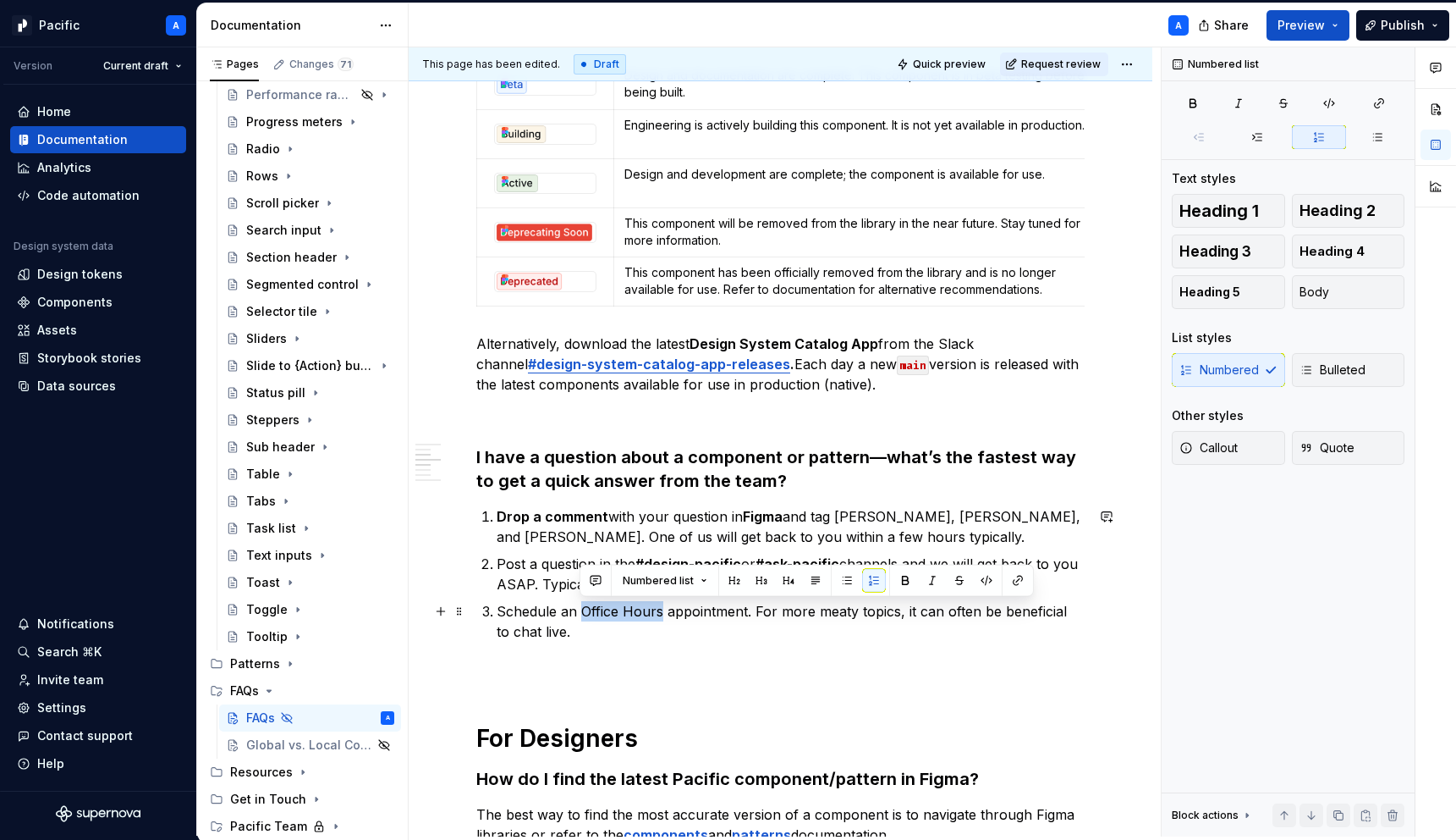
drag, startPoint x: 581, startPoint y: 612, endPoint x: 662, endPoint y: 610, distance: 81.0
click at [662, 610] on p "Schedule an Office Hours appointment. For more meaty topics, it can often be be…" at bounding box center [790, 621] width 588 height 41
click at [1009, 583] on button "button" at bounding box center [1018, 581] width 24 height 24
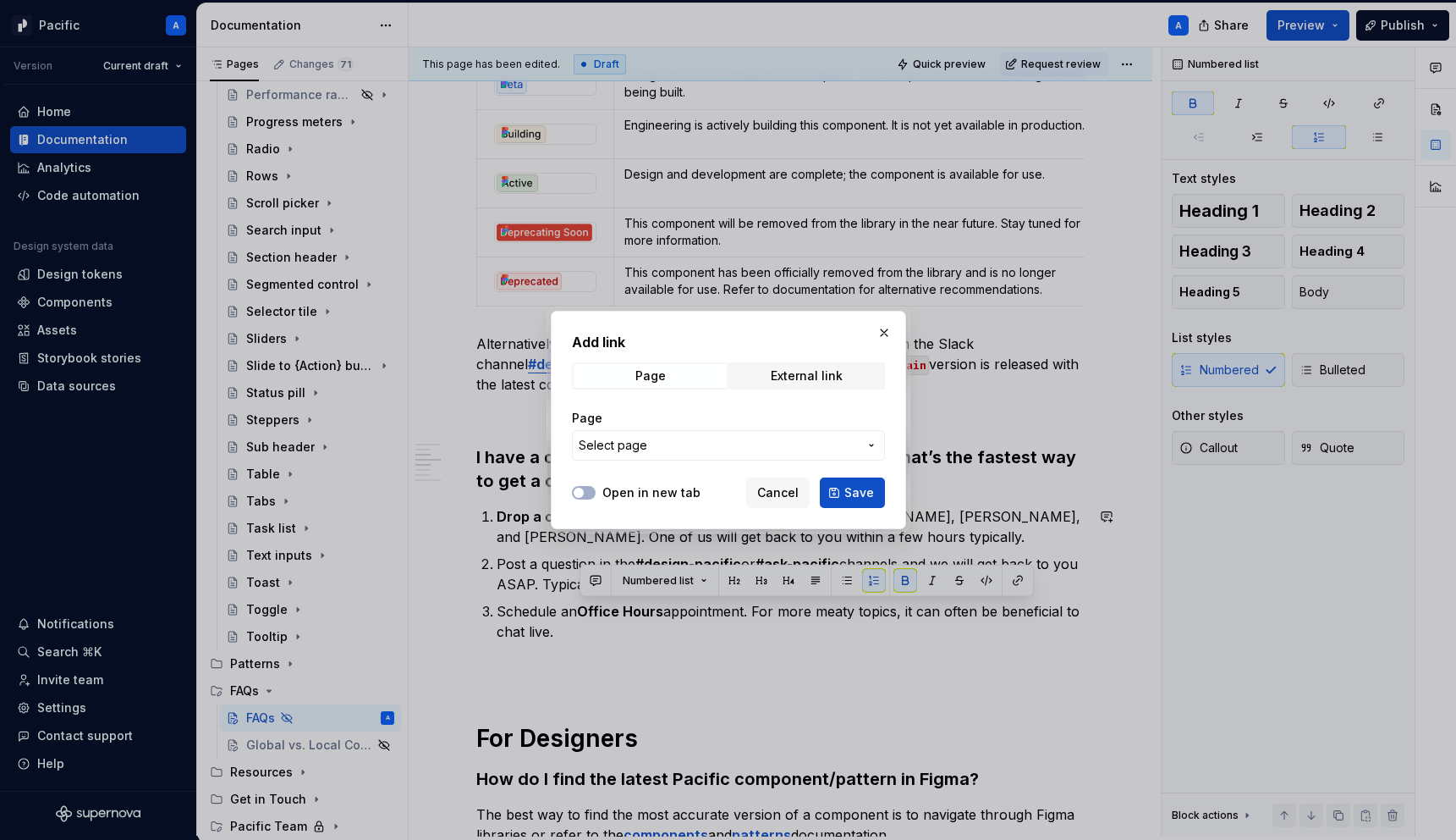
click at [829, 450] on span "Select page" at bounding box center [718, 445] width 280 height 17
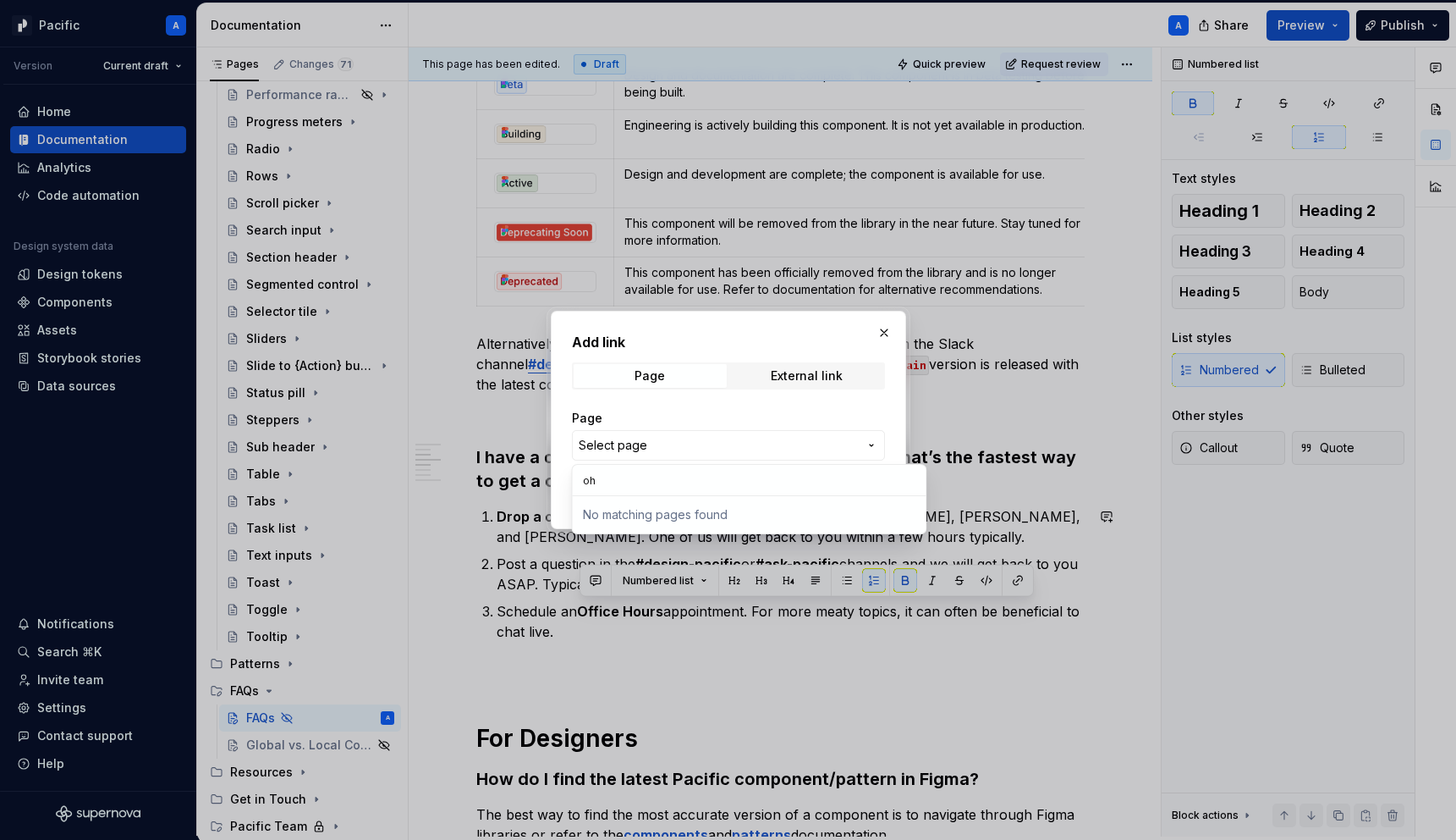
type input "o"
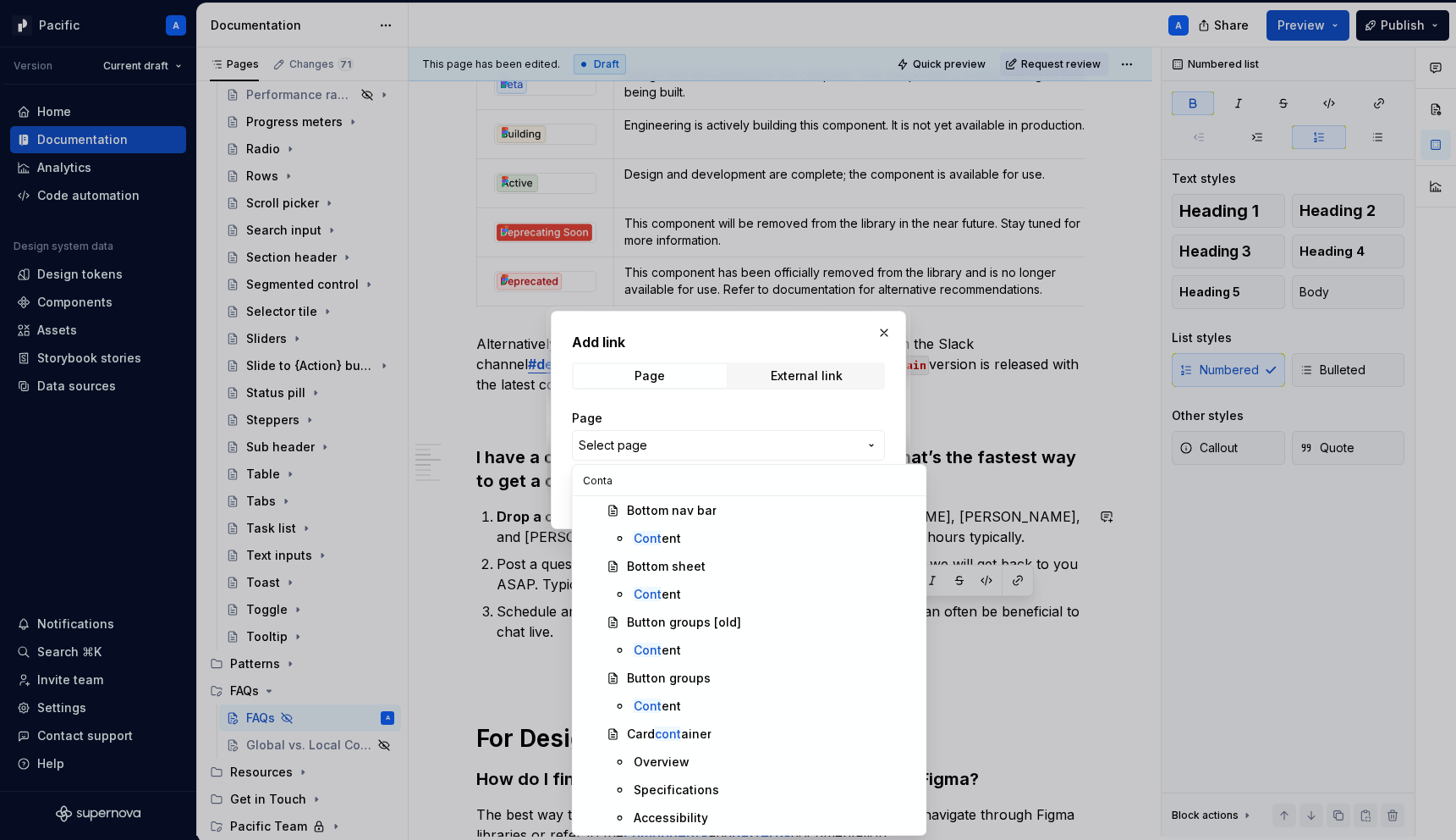
scroll to position [0, 0]
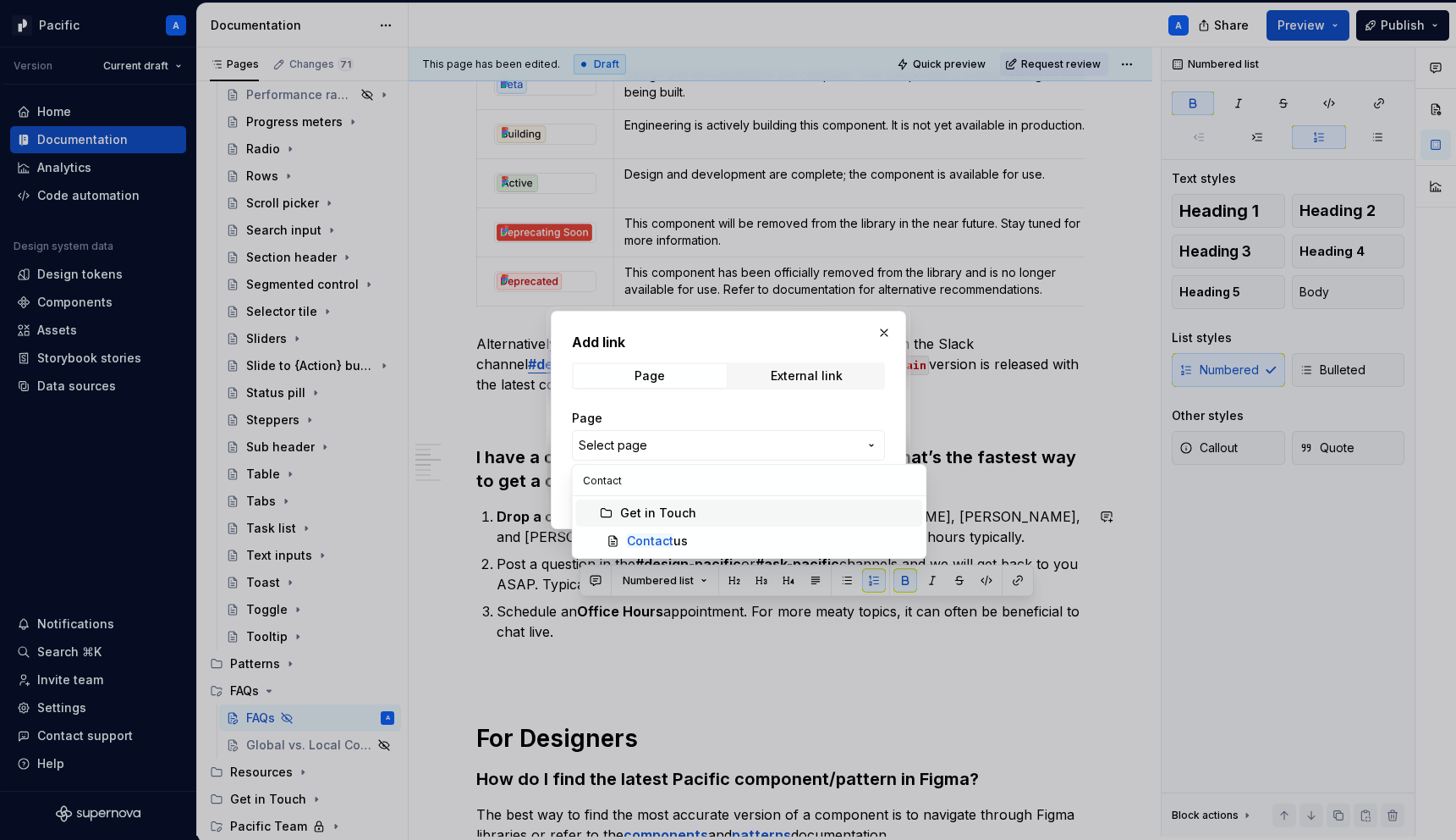
type input "Contact"
click at [668, 539] on mark "Contact" at bounding box center [650, 541] width 46 height 15
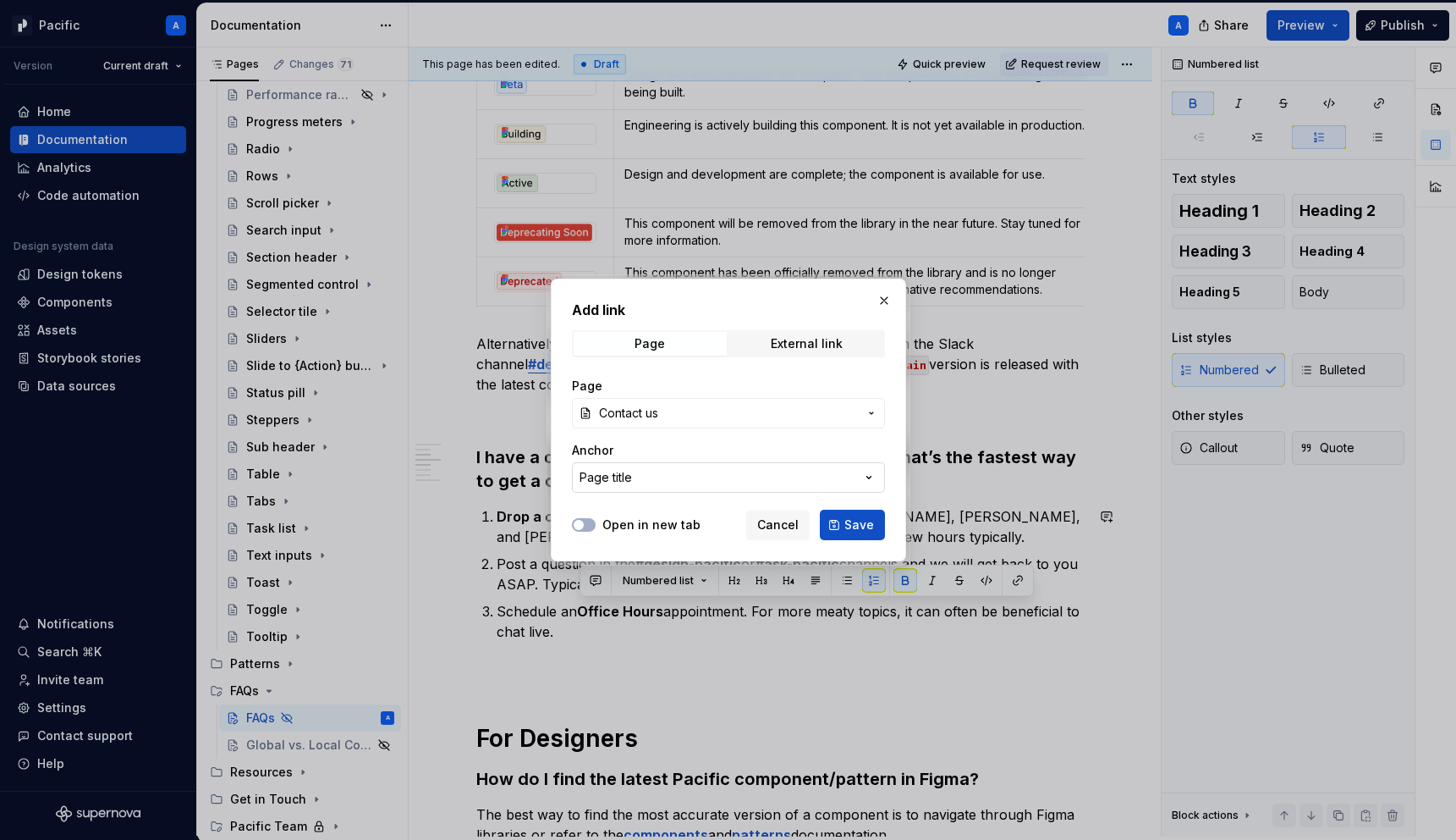
click at [660, 475] on button "Page title" at bounding box center [728, 477] width 313 height 31
click at [643, 420] on div "Add link Page External link Page Contact us Anchor Page title Open in new tab C…" at bounding box center [728, 420] width 1456 height 840
click at [643, 420] on span "Contact us" at bounding box center [628, 413] width 59 height 17
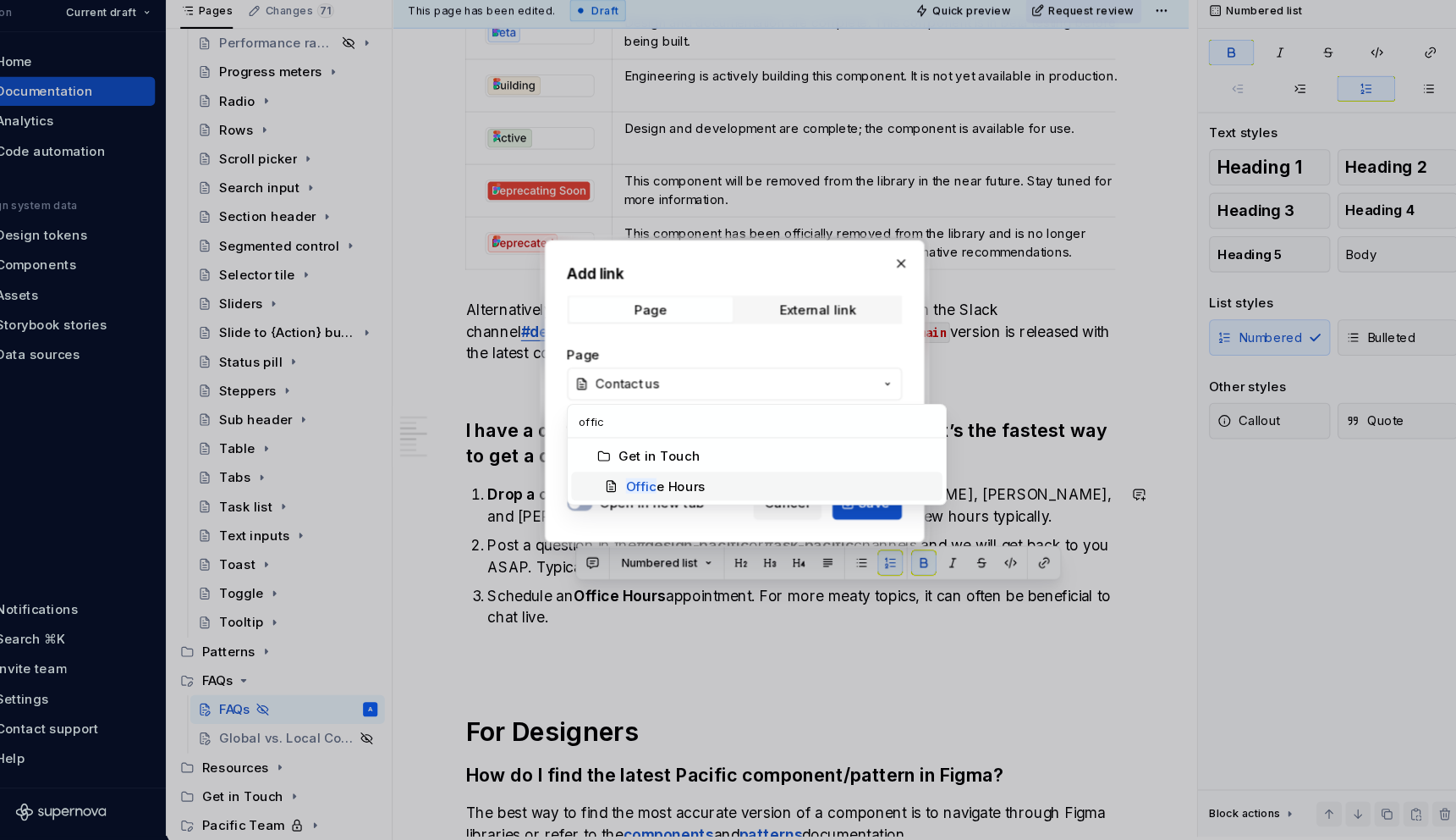
type input "offic"
click at [682, 511] on div "Offic e Hours" at bounding box center [664, 508] width 74 height 17
click at [861, 528] on span "Save" at bounding box center [859, 524] width 30 height 17
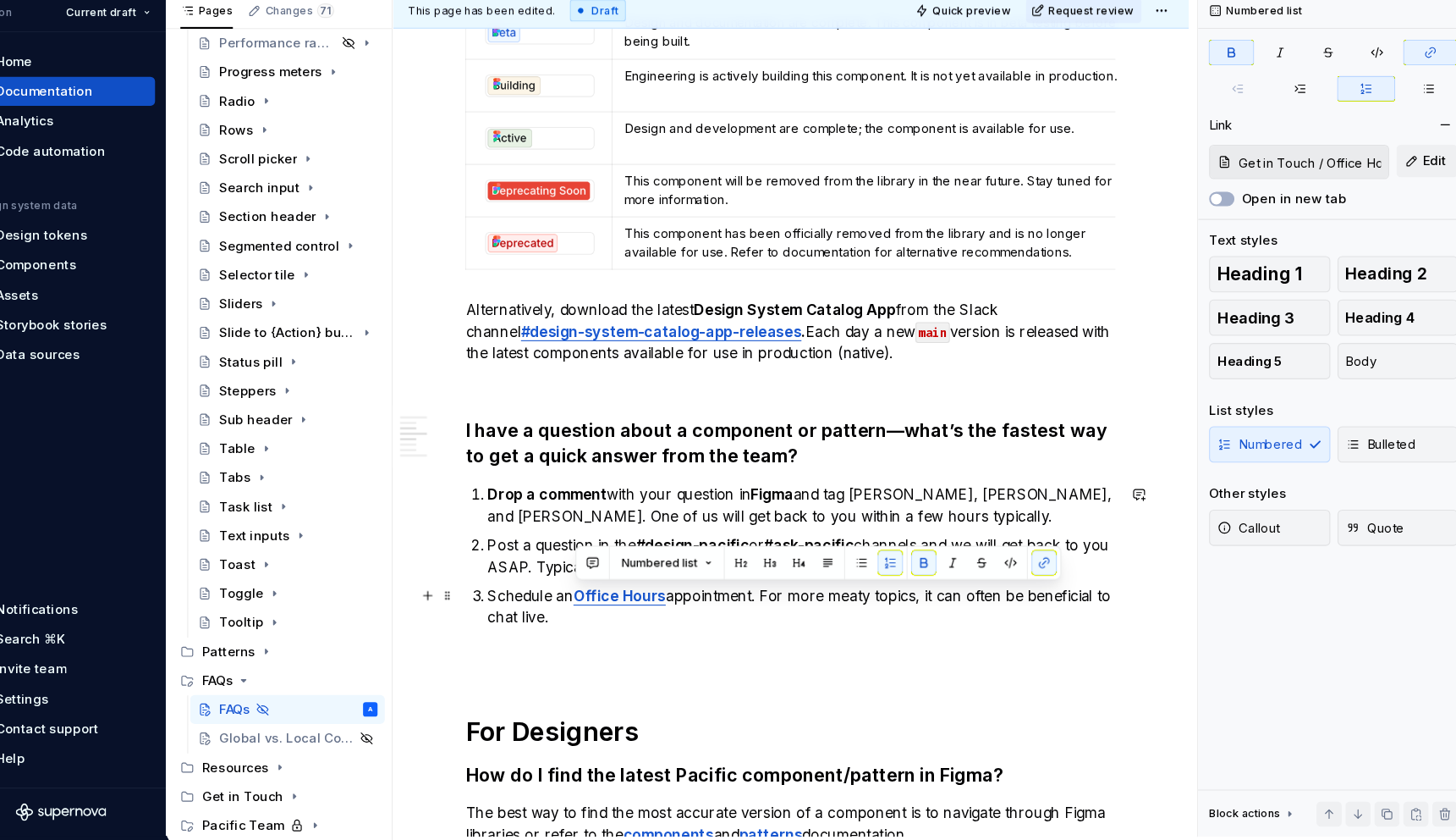
click at [699, 611] on p "Schedule an Office Hours appointment. For more meaty topics, it can often be be…" at bounding box center [790, 621] width 588 height 41
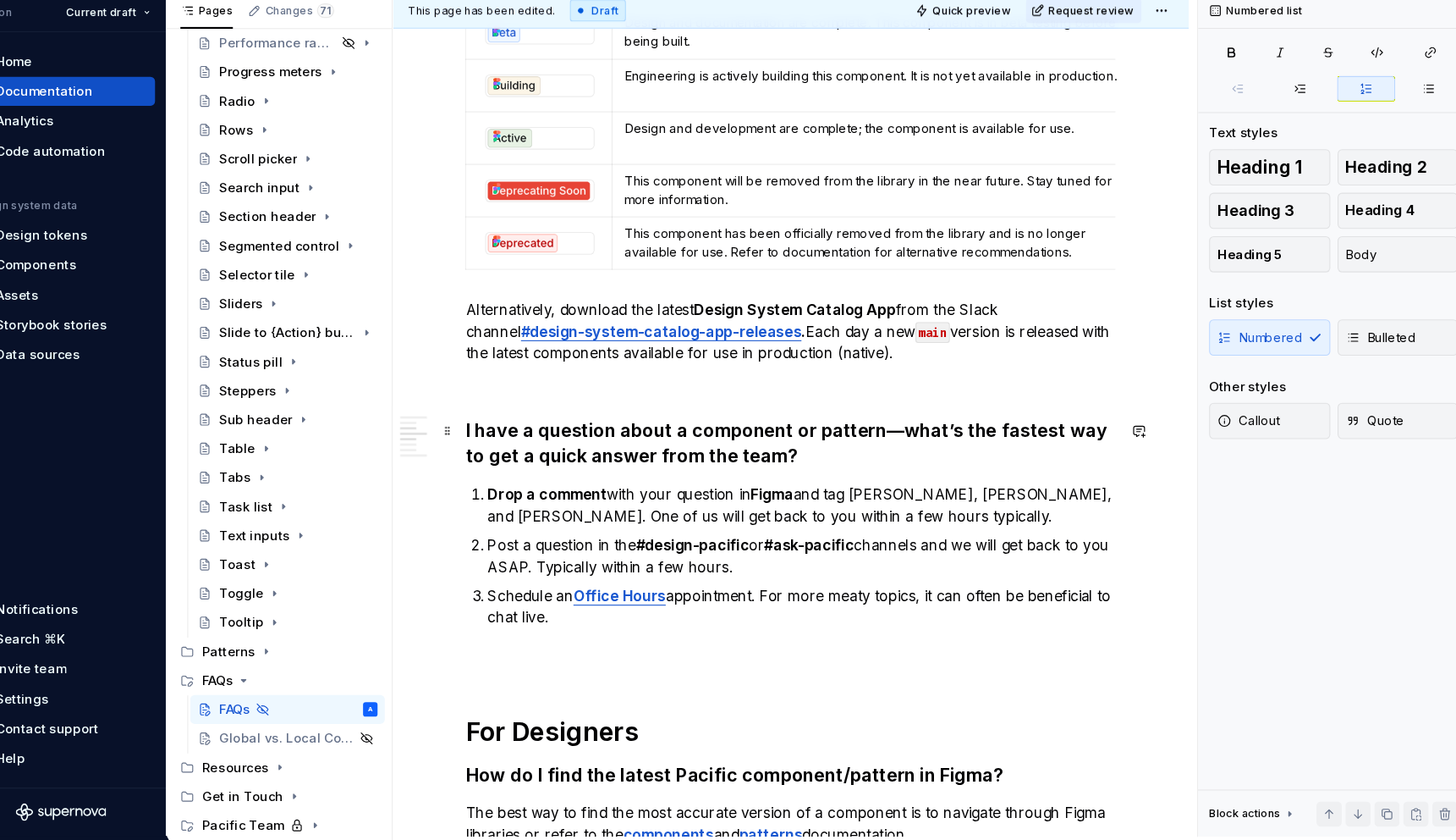
click at [886, 490] on h3 "I have a question about a component or pattern—what’s the fastest way to get a …" at bounding box center [780, 469] width 608 height 47
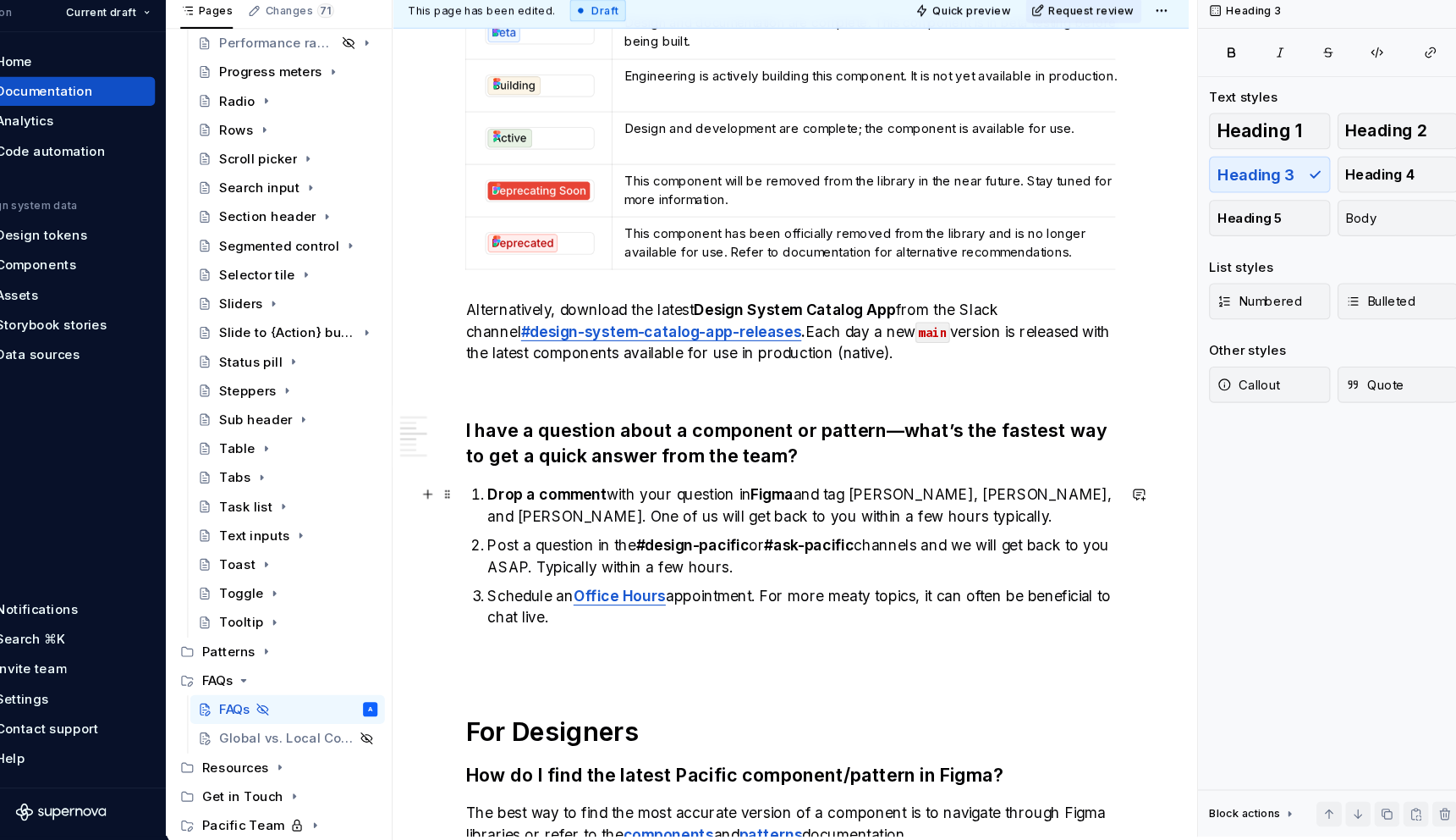
scroll to position [570, 0]
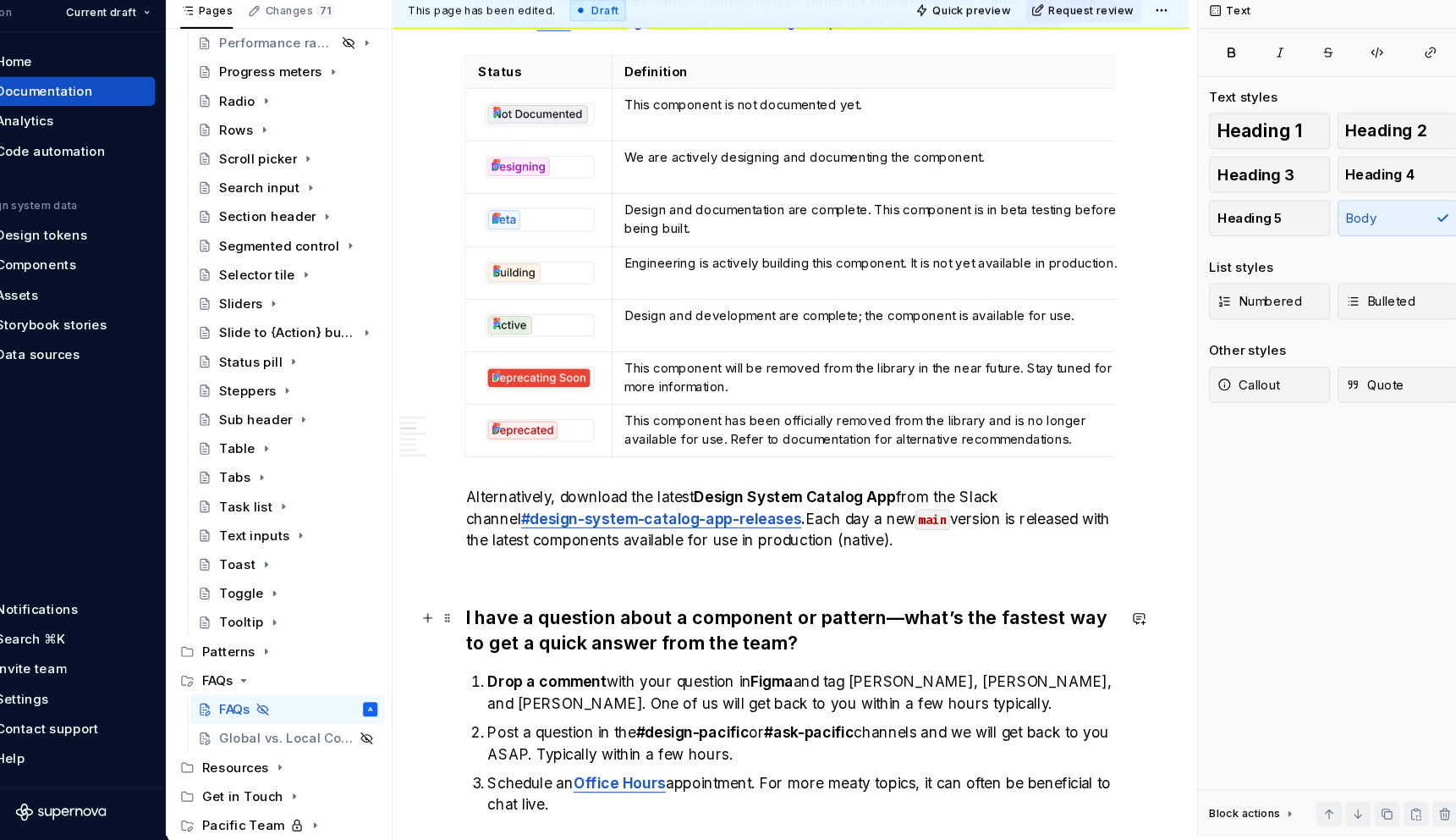
scroll to position [347, 0]
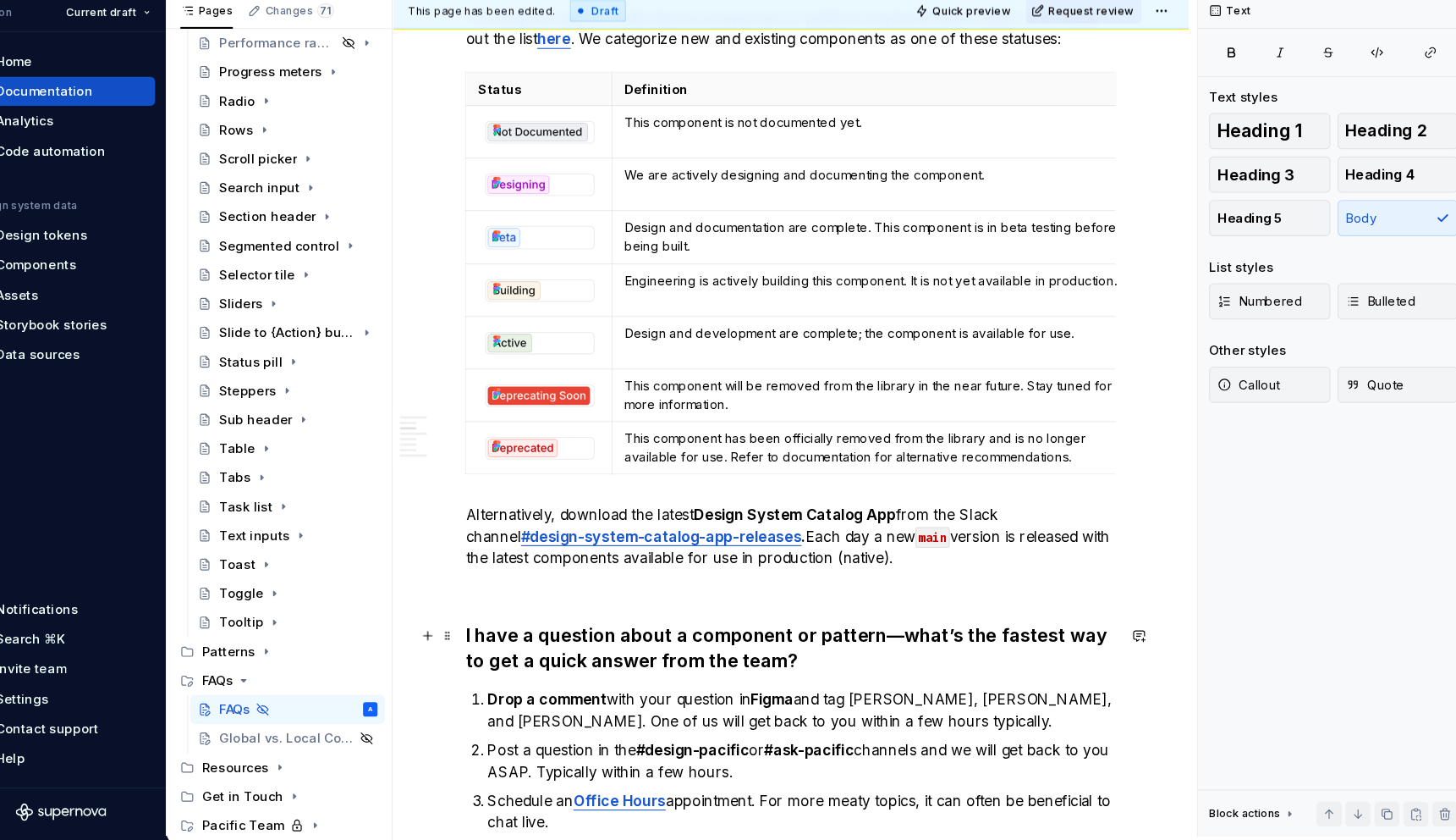
click at [770, 654] on h3 "I have a question about a component or pattern—what’s the fastest way to get a …" at bounding box center [780, 659] width 608 height 47
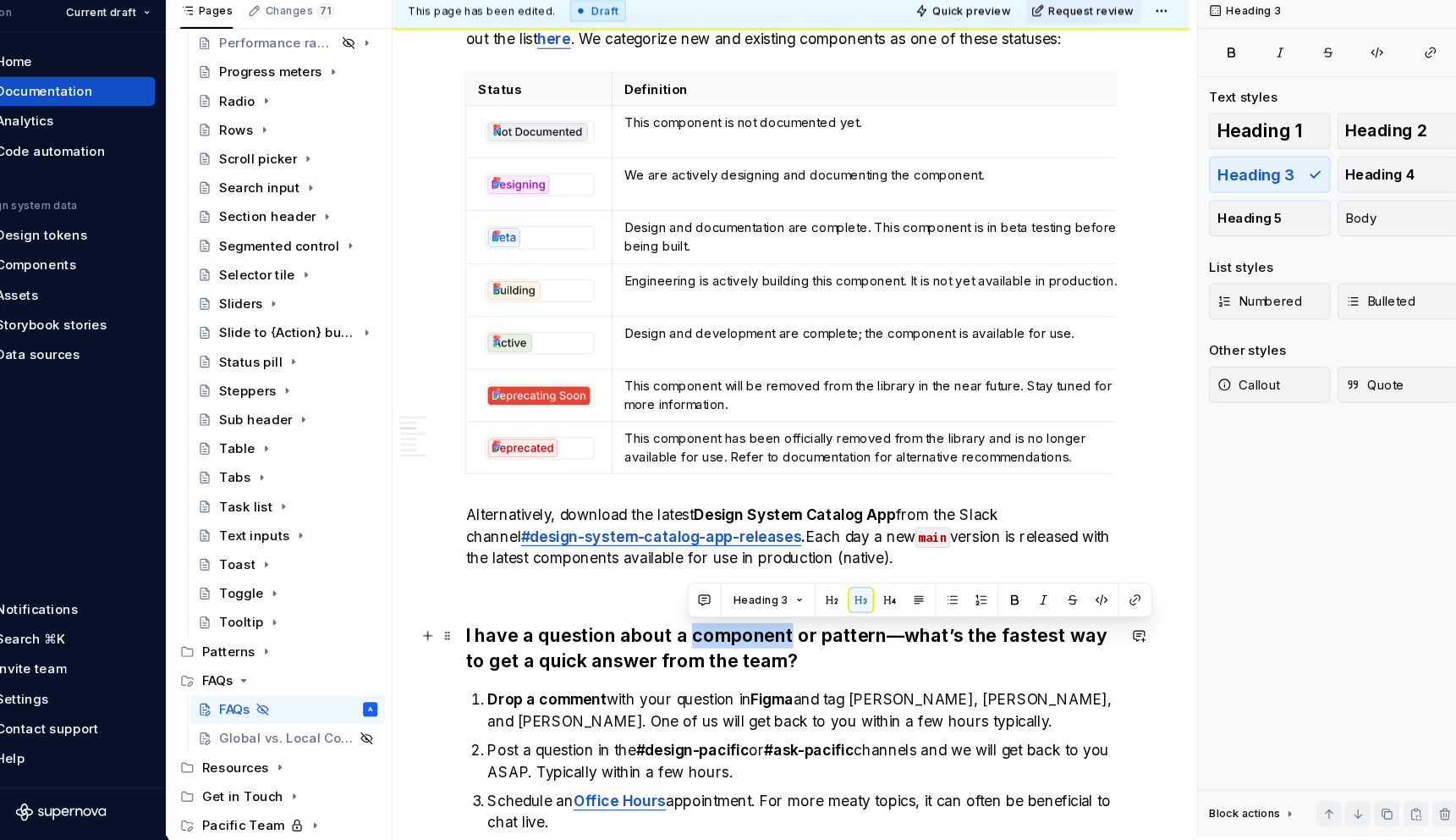
click at [770, 654] on h3 "I have a question about a component or pattern—what’s the fastest way to get a …" at bounding box center [780, 659] width 608 height 47
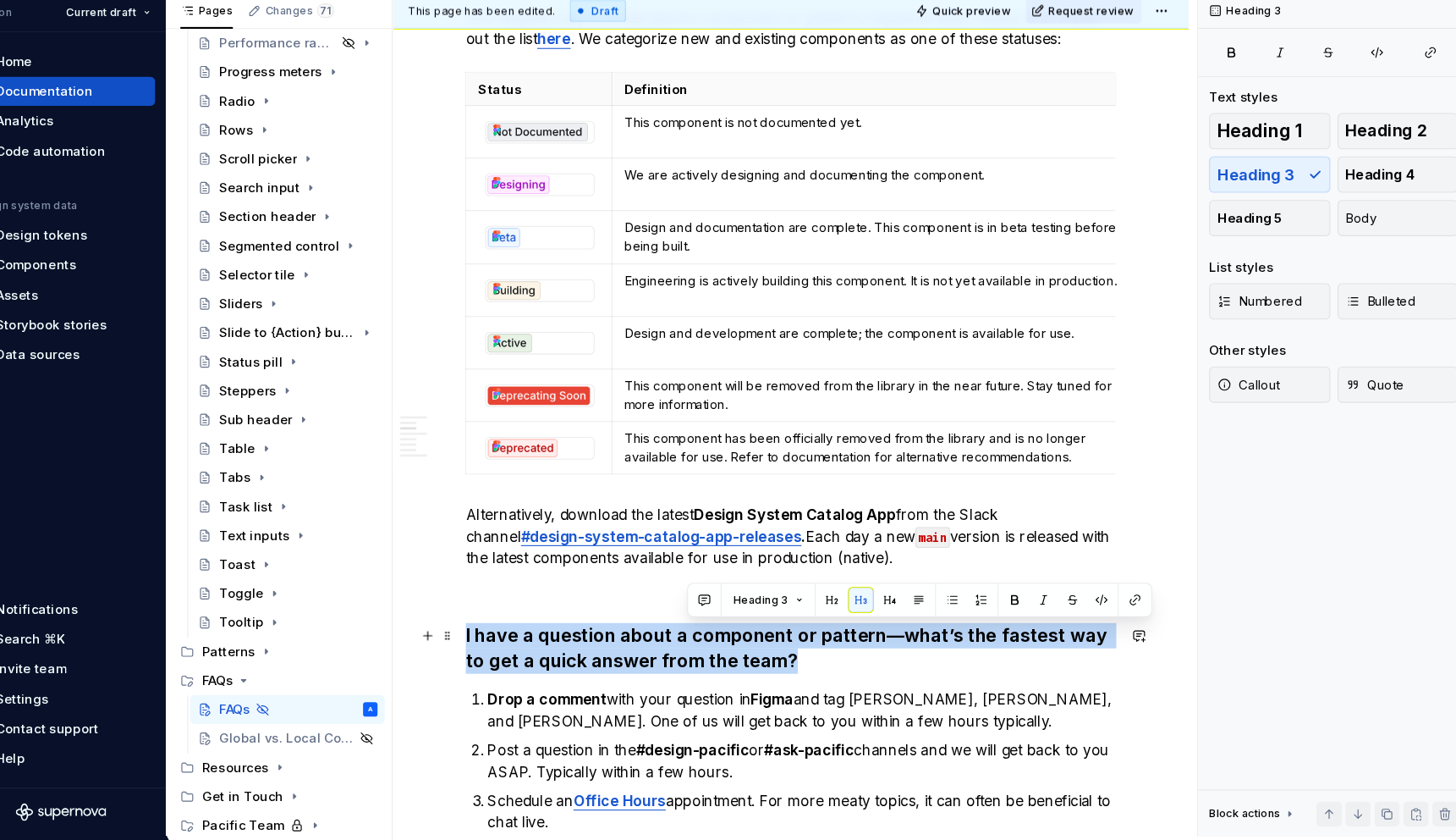
click at [770, 654] on h3 "I have a question about a component or pattern—what’s the fastest way to get a …" at bounding box center [780, 659] width 608 height 47
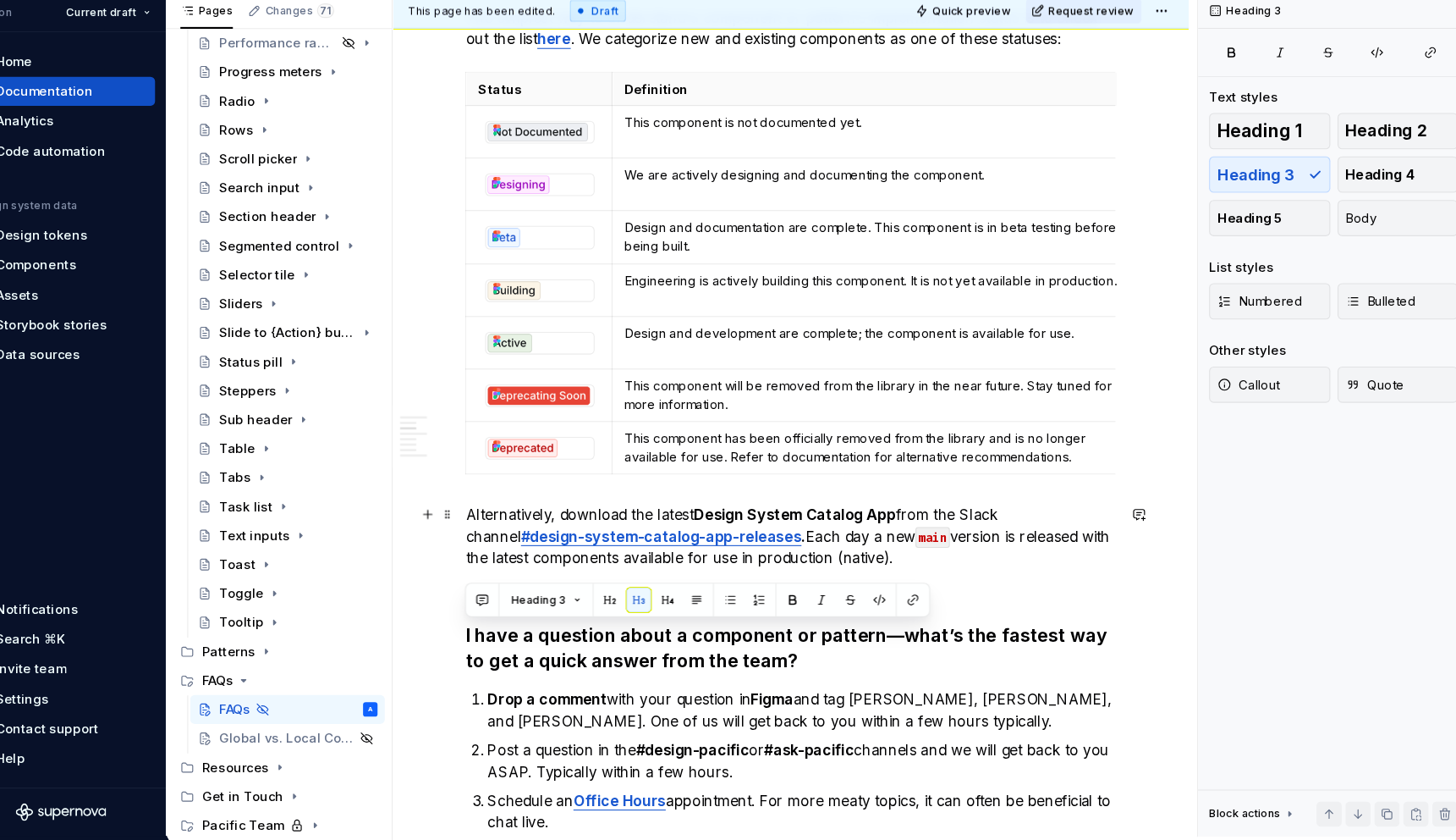
click at [864, 533] on strong "Design System Catalog App" at bounding box center [784, 534] width 189 height 17
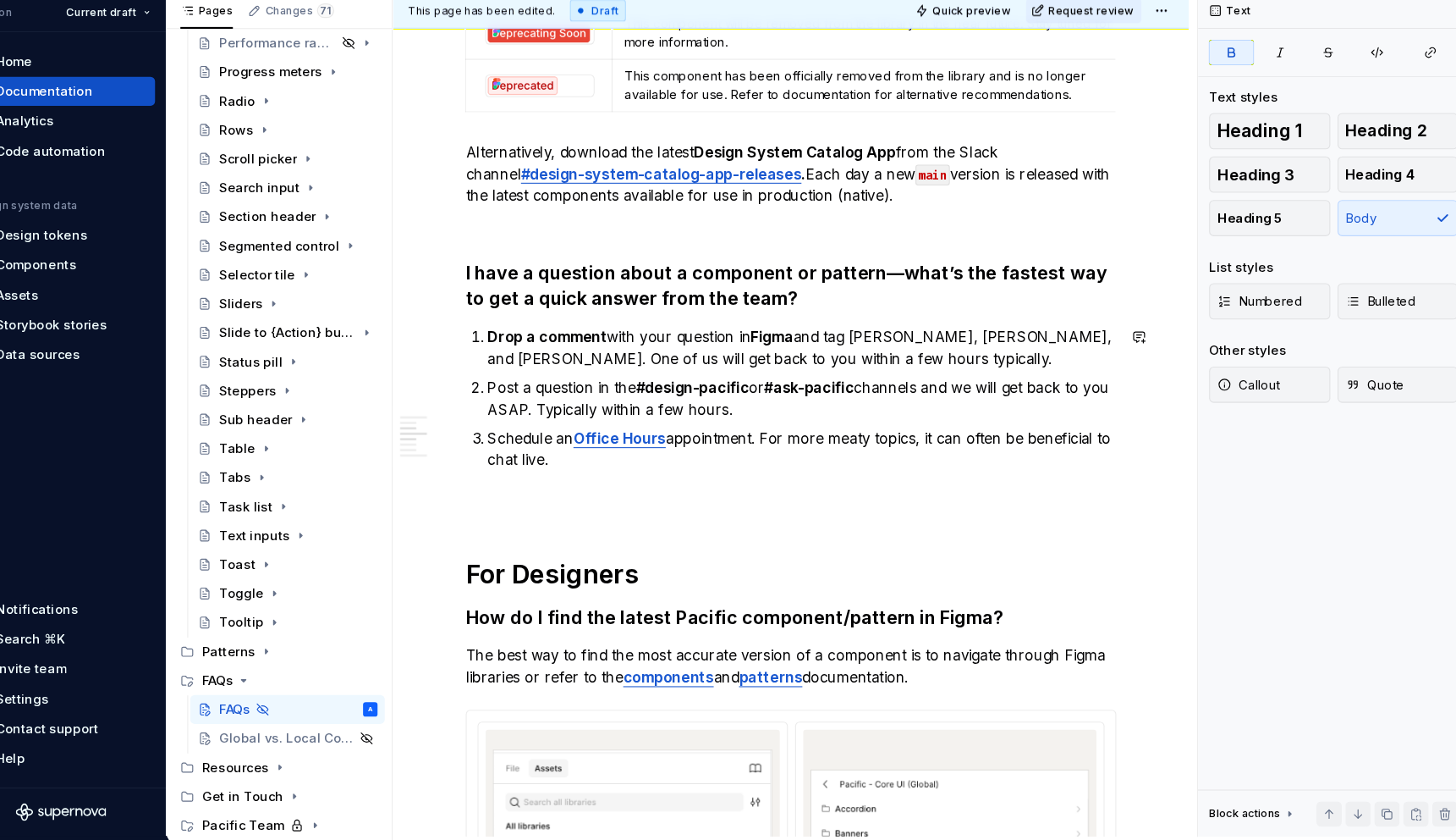
scroll to position [722, 0]
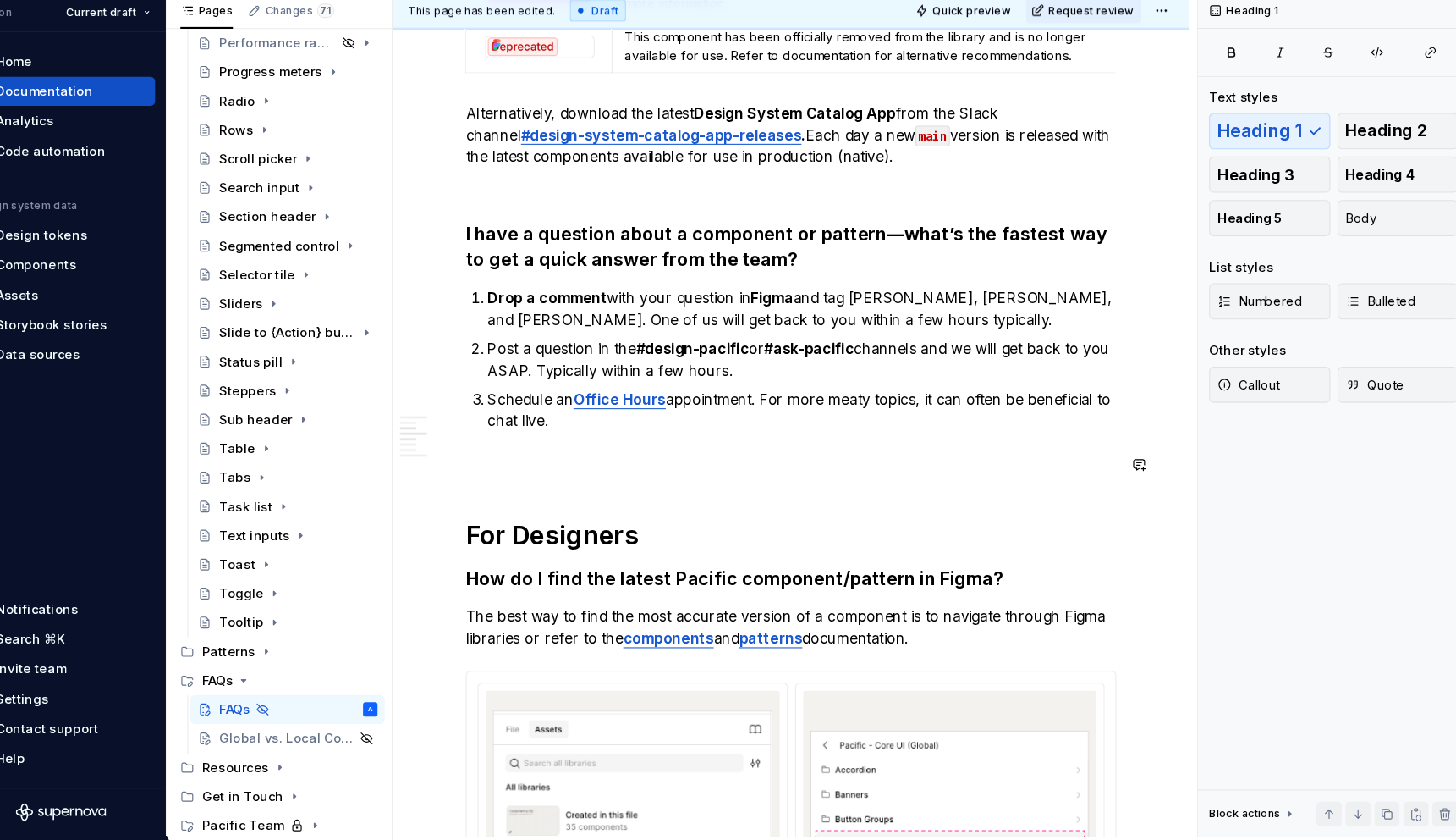
click at [635, 501] on div "General Where can I find the latest component or pattern status? The simplest w…" at bounding box center [780, 727] width 608 height 2247
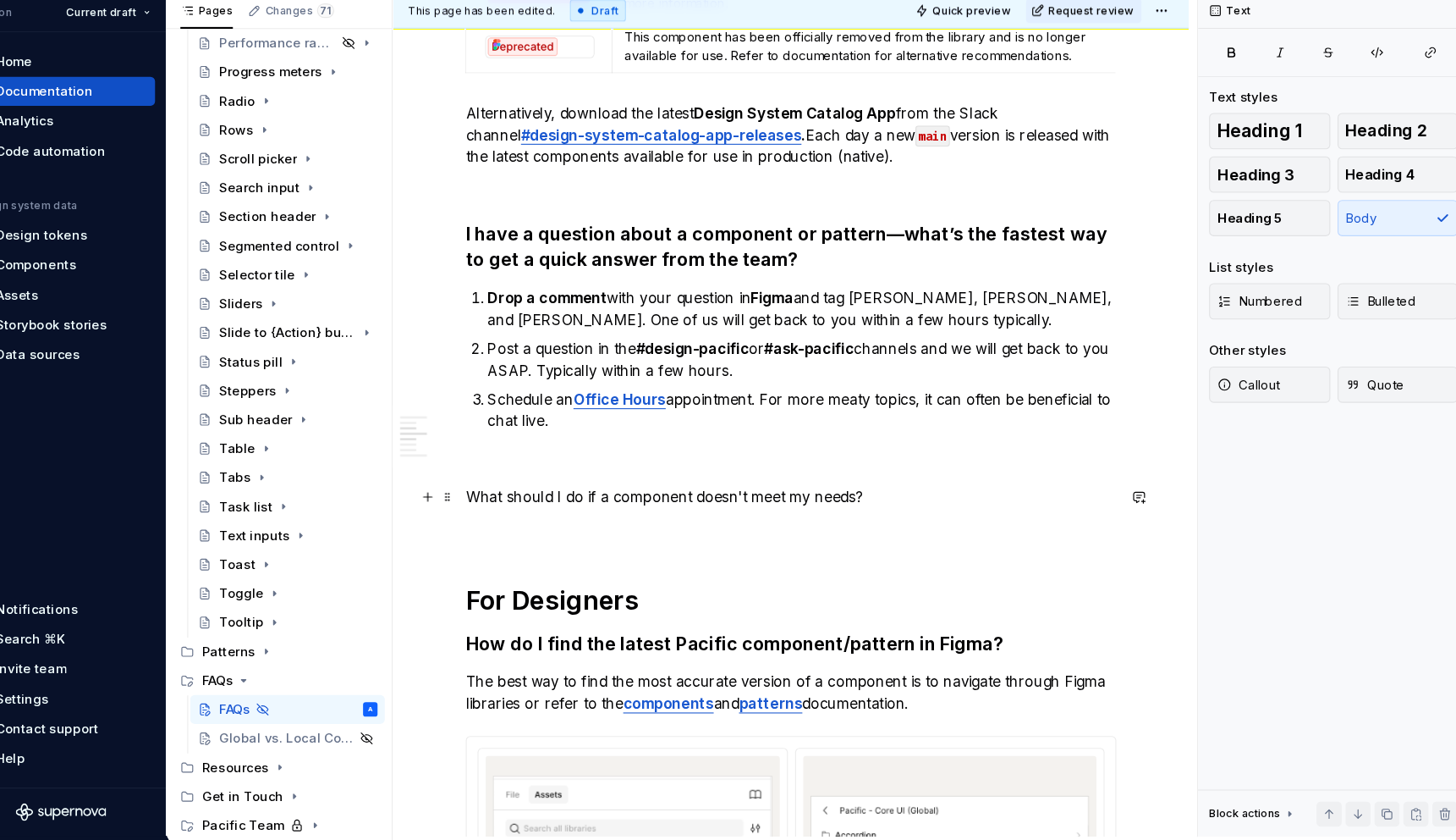
click at [837, 519] on p "What should I do if a component doesn't meet my needs?" at bounding box center [780, 519] width 608 height 20
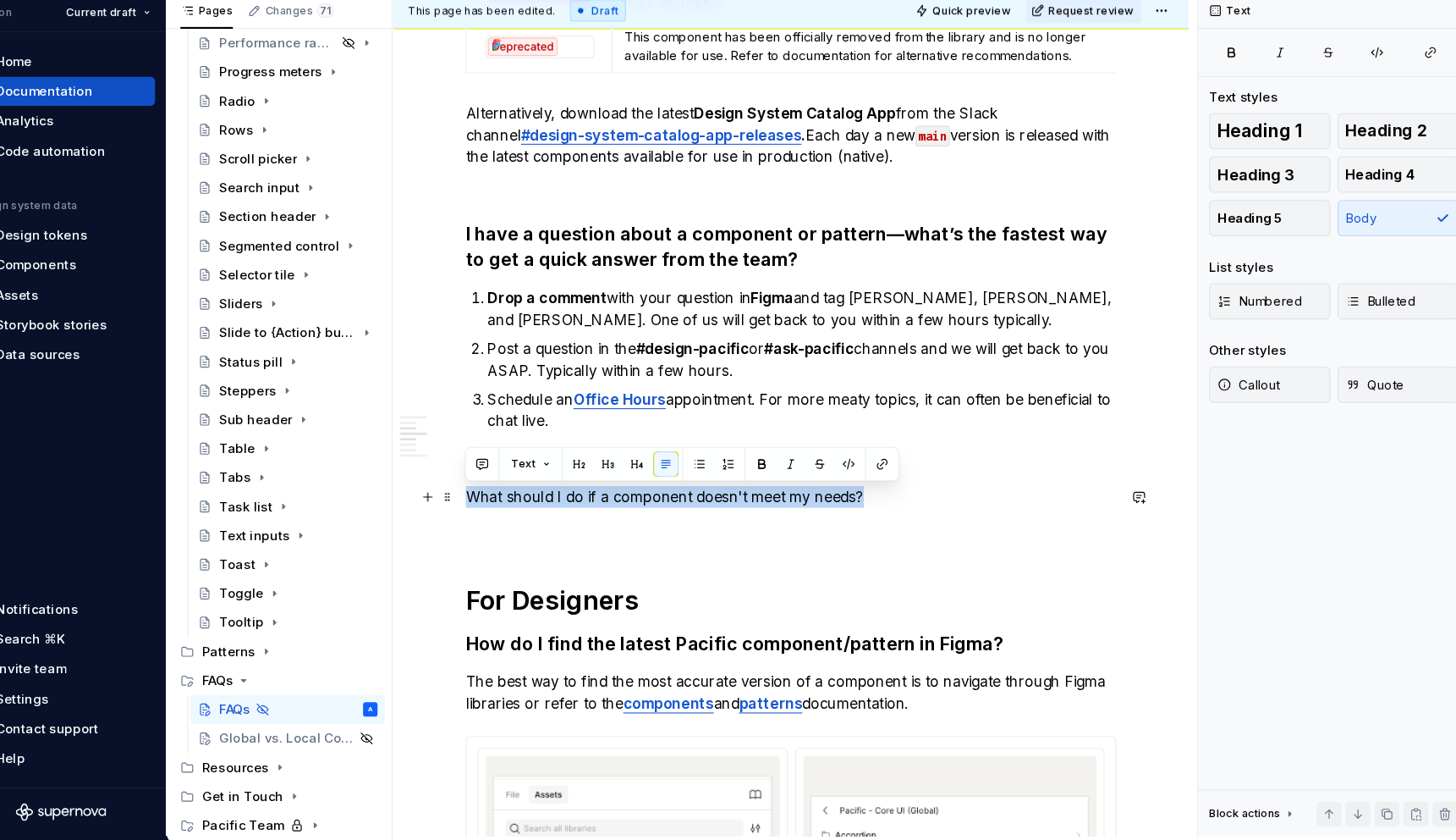
click at [837, 519] on p "What should I do if a component doesn't meet my needs?" at bounding box center [780, 519] width 608 height 20
click at [1247, 223] on span "Heading 3" at bounding box center [1215, 218] width 72 height 17
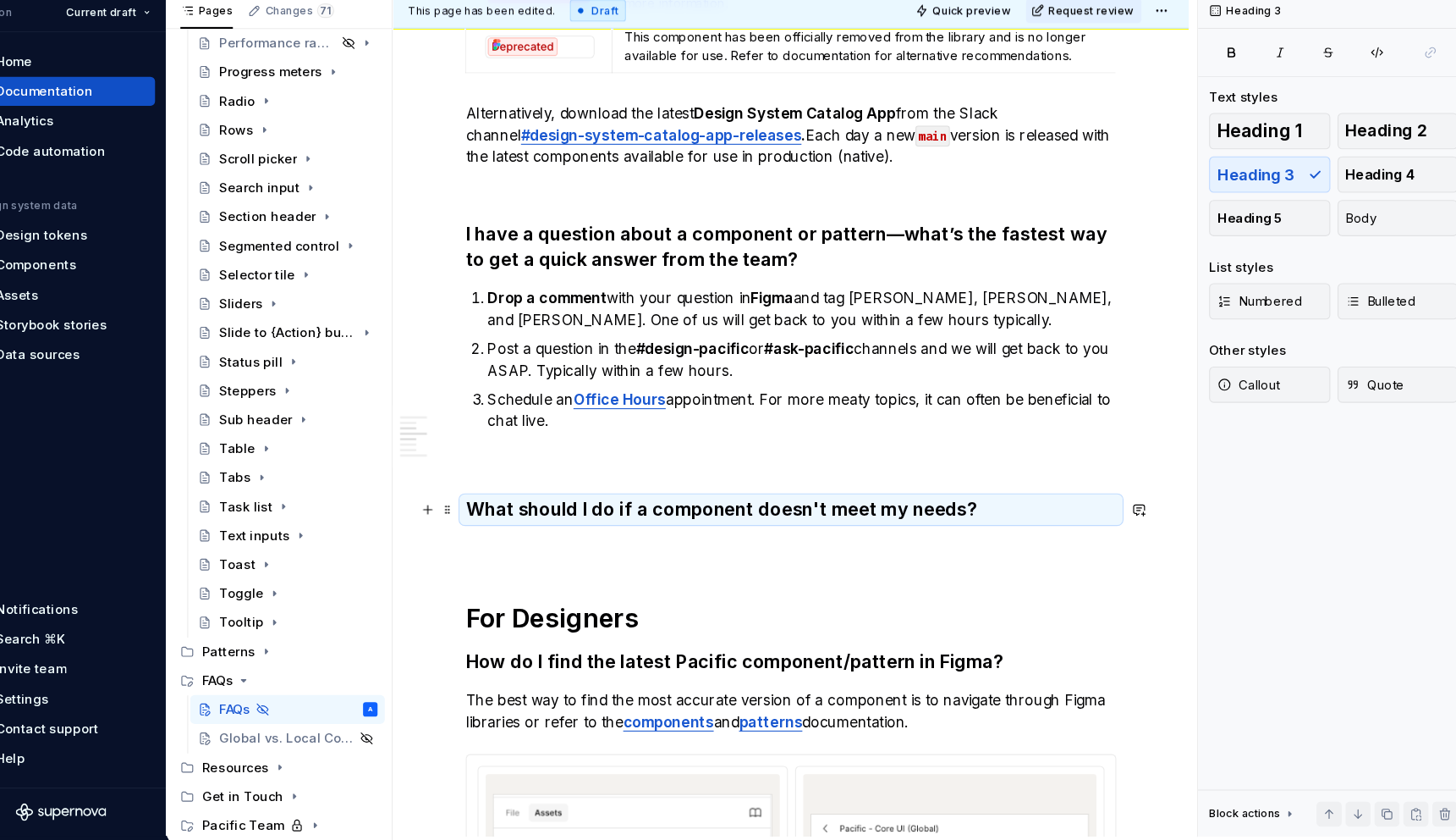
click at [991, 532] on h3 "What should I do if a component doesn't meet my needs?" at bounding box center [780, 531] width 608 height 24
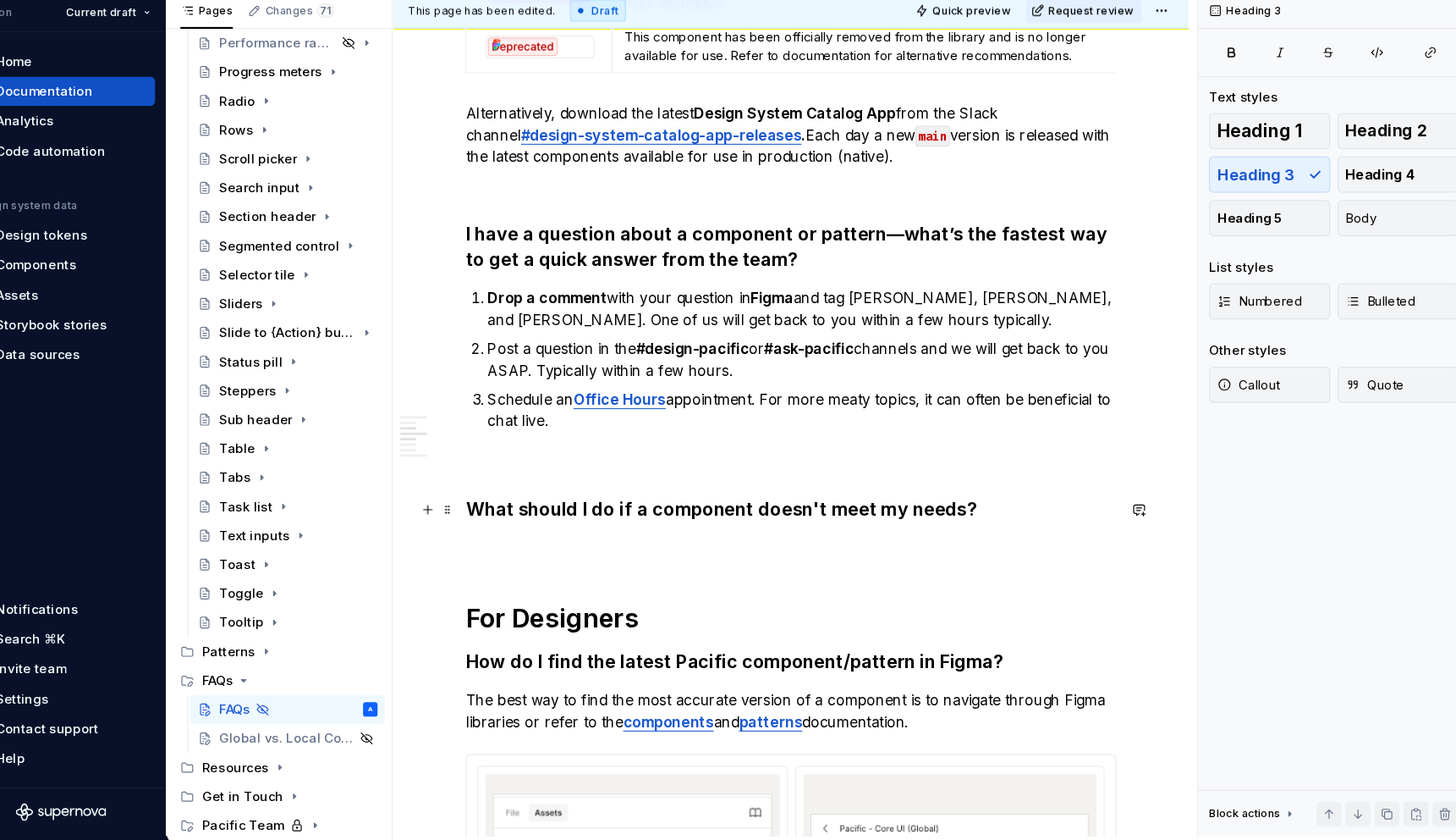
click at [971, 537] on h3 "What should I do if a component doesn't meet my needs?" at bounding box center [780, 531] width 608 height 24
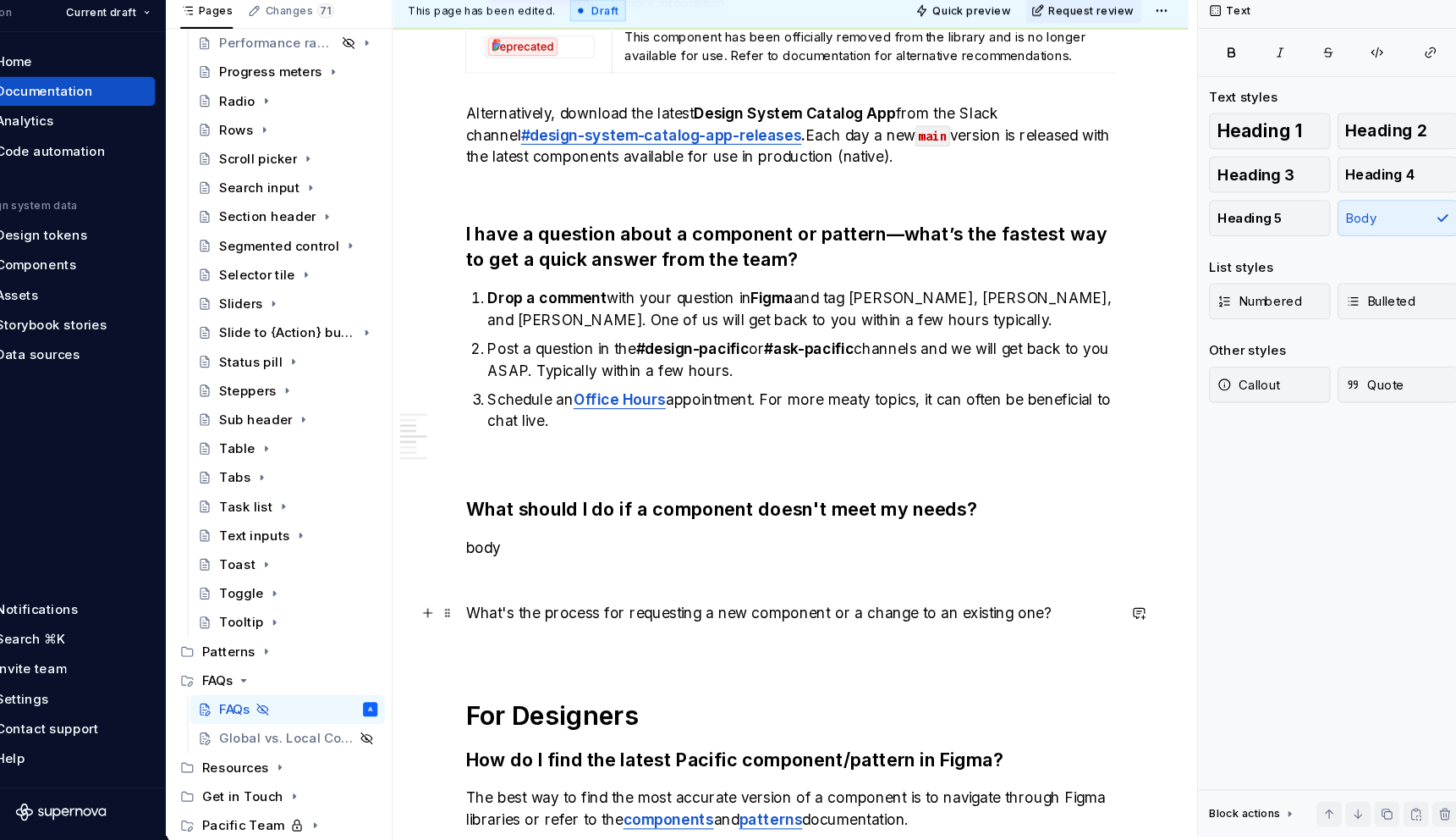
click at [742, 630] on p "What's the process for requesting a new component or a change to an existing on…" at bounding box center [780, 627] width 608 height 20
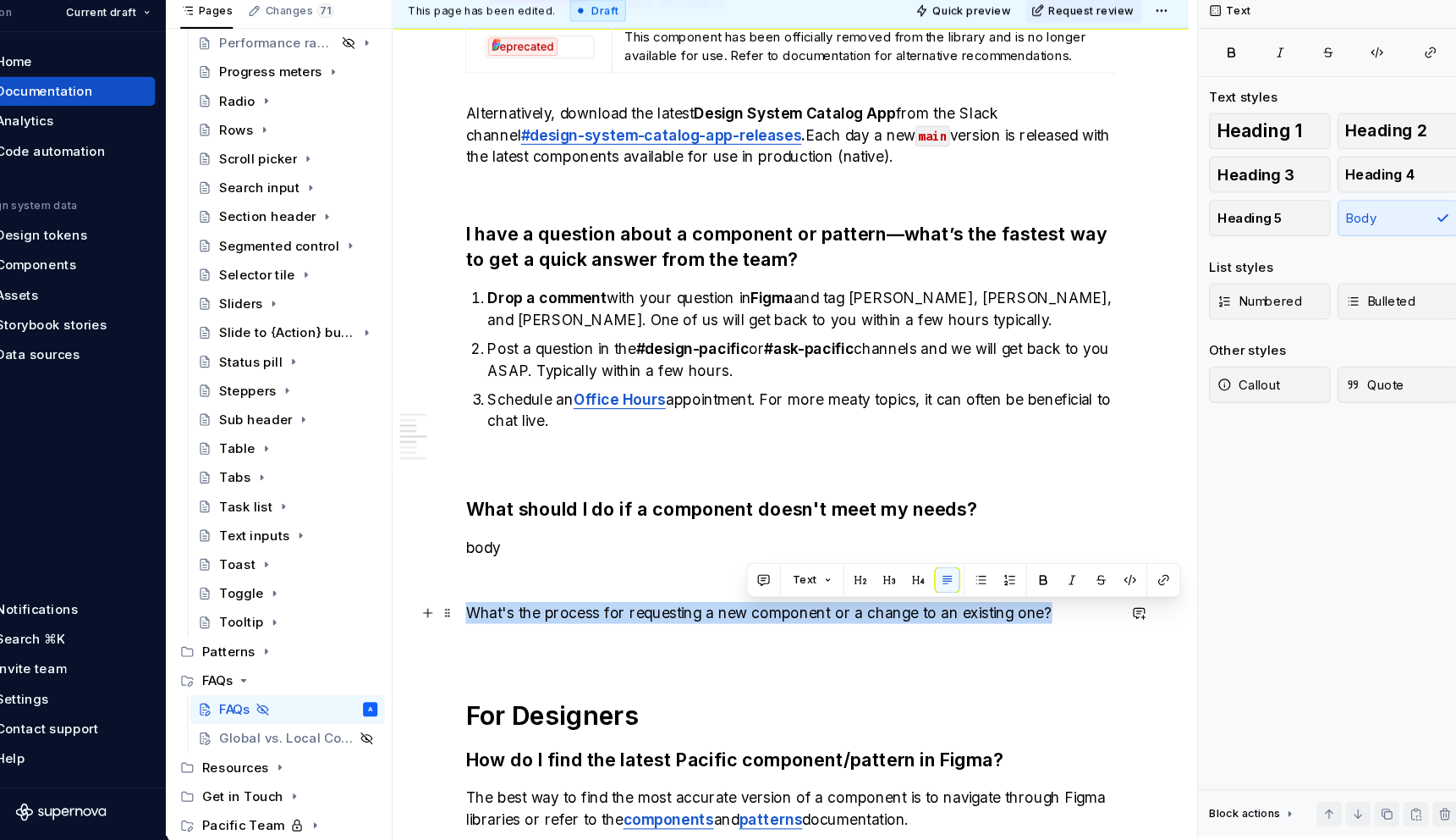
click at [742, 630] on p "What's the process for requesting a new component or a change to an existing on…" at bounding box center [780, 627] width 608 height 20
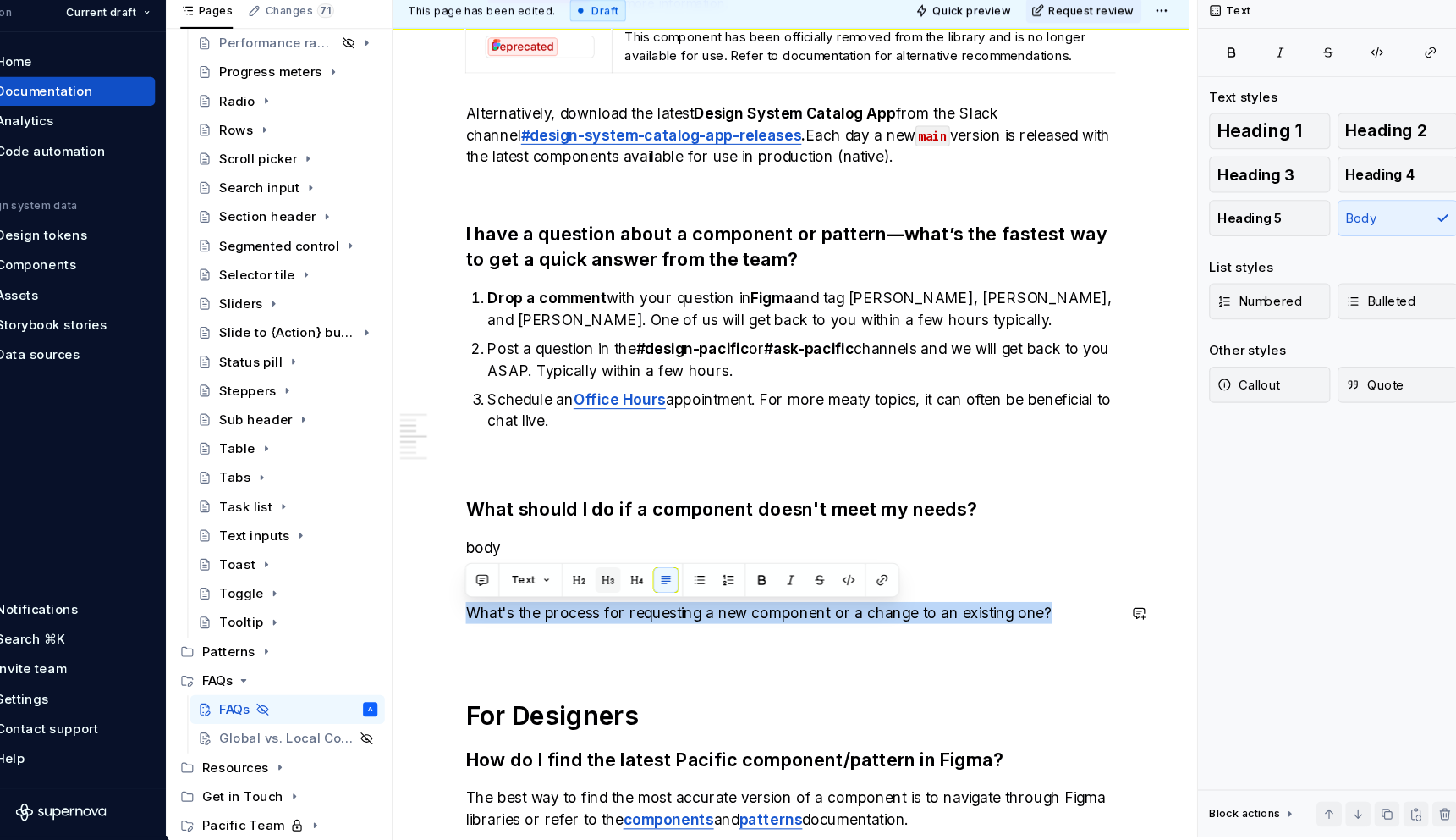
click at [604, 600] on button "button" at bounding box center [610, 596] width 24 height 24
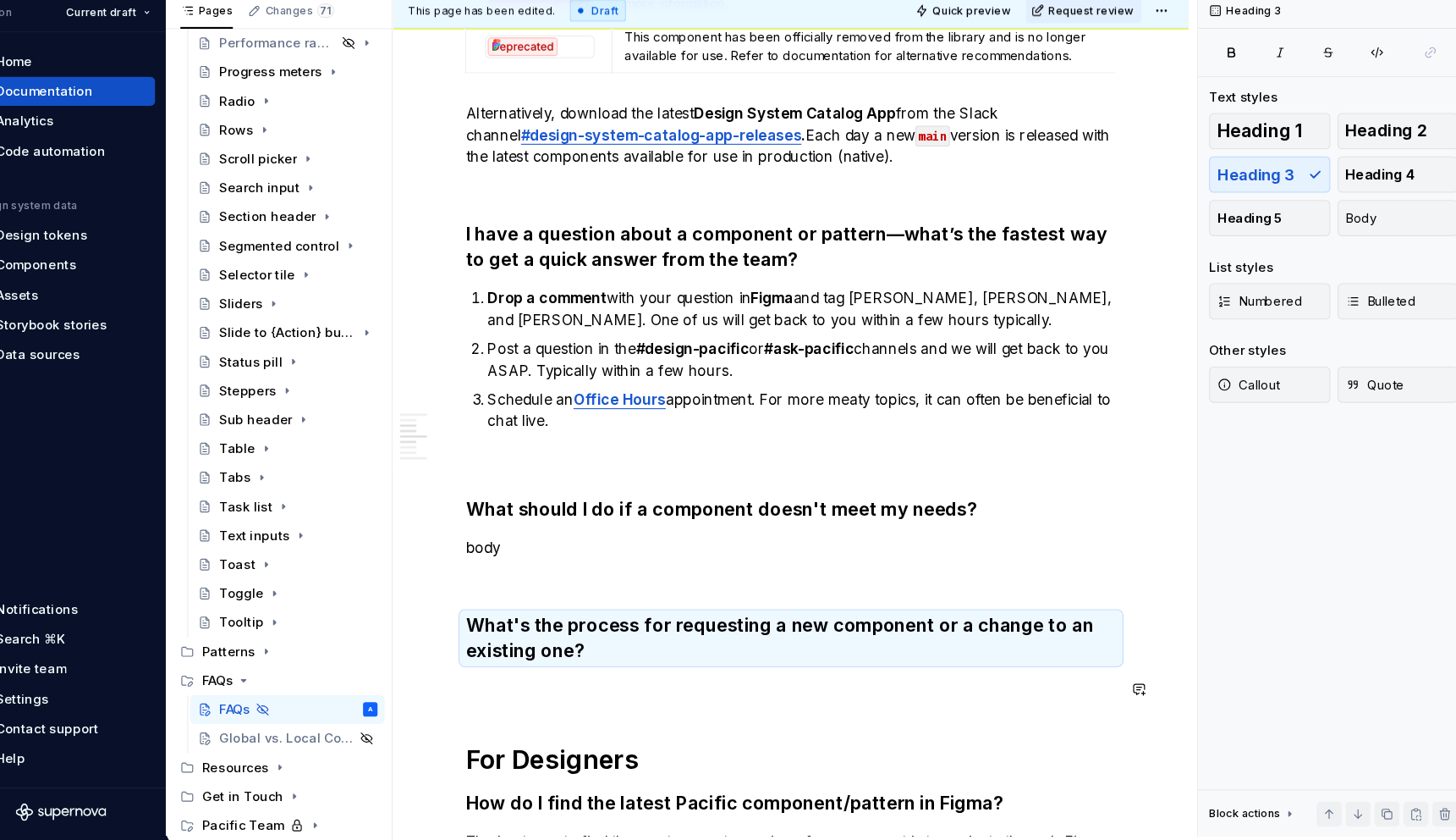
scroll to position [793, 0]
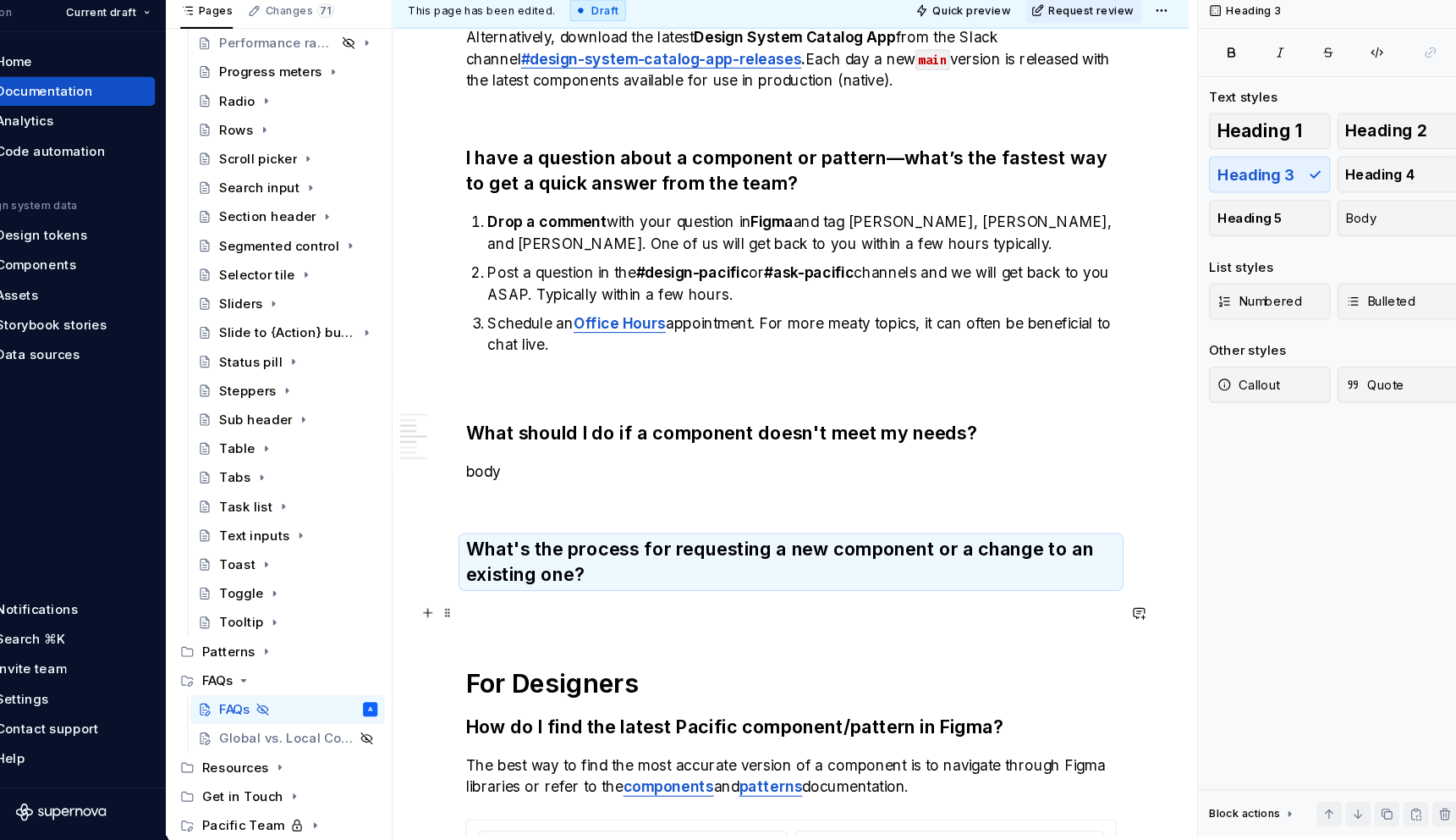
click at [614, 619] on p at bounding box center [780, 627] width 608 height 20
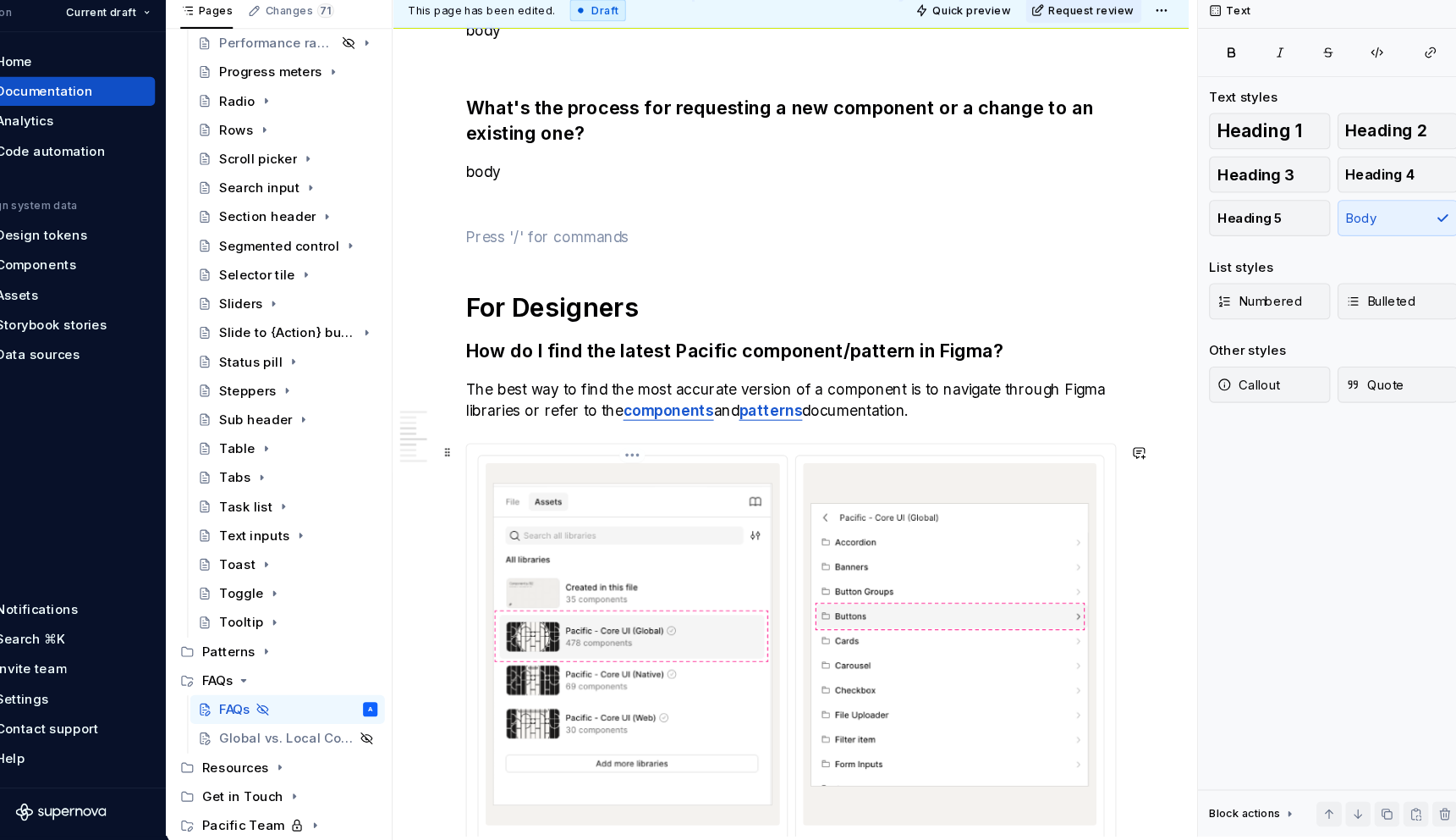
scroll to position [1202, 0]
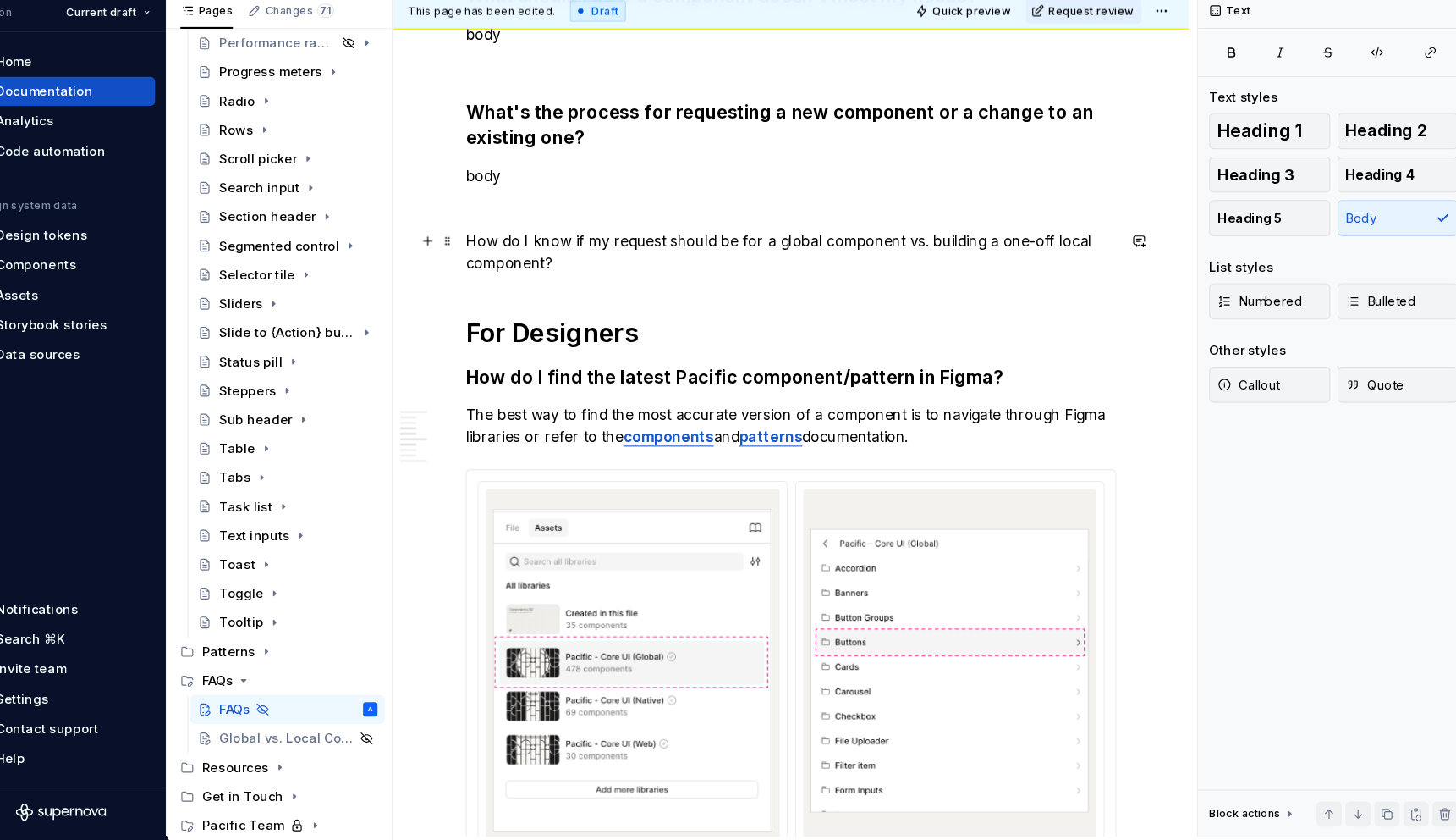
click at [536, 286] on p "How do I know if my request should be for a global component vs. building a one…" at bounding box center [780, 290] width 608 height 41
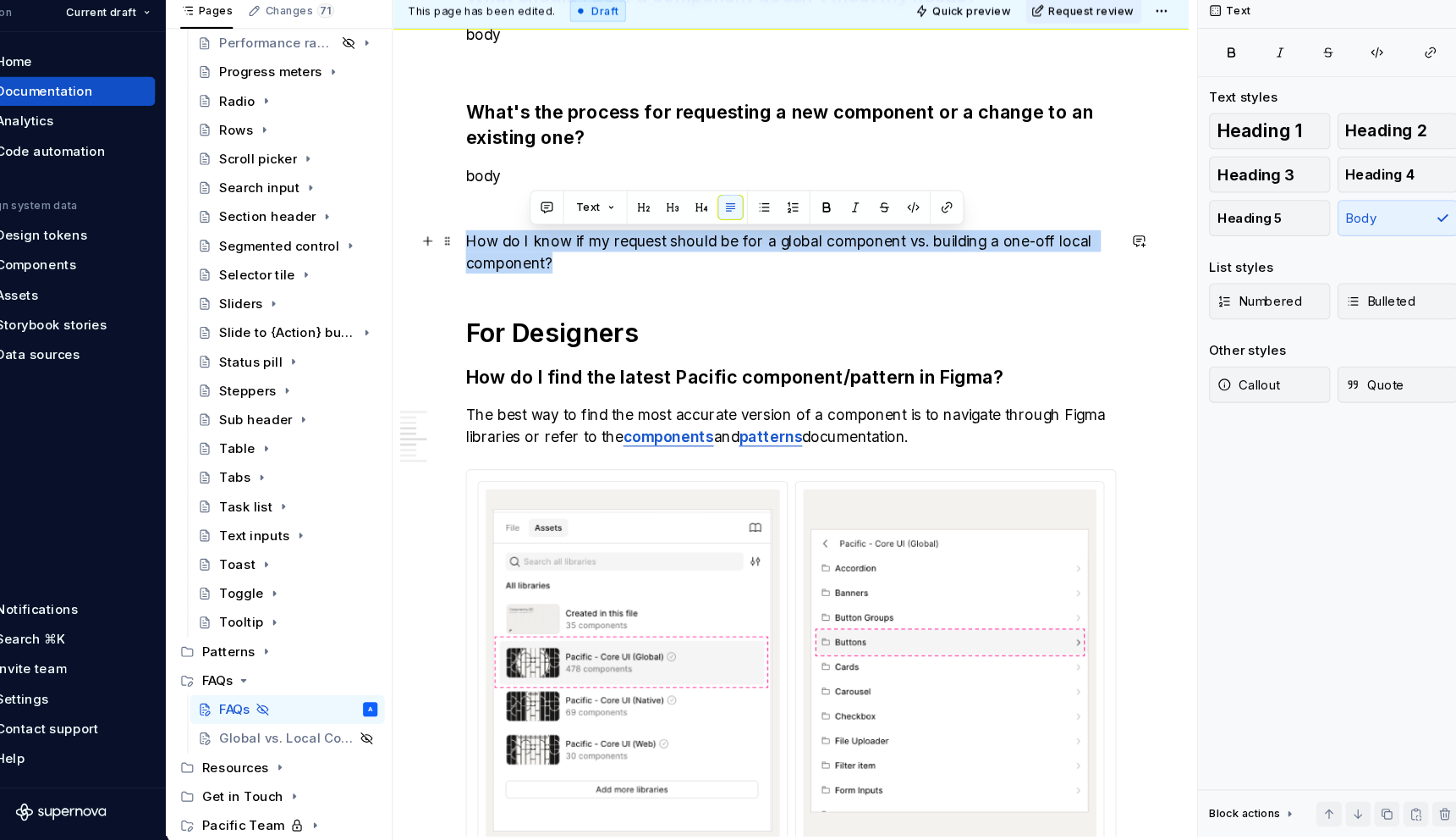
click at [536, 286] on p "How do I know if my request should be for a global component vs. building a one…" at bounding box center [780, 290] width 608 height 41
click at [611, 248] on button "button" at bounding box center [610, 248] width 24 height 24
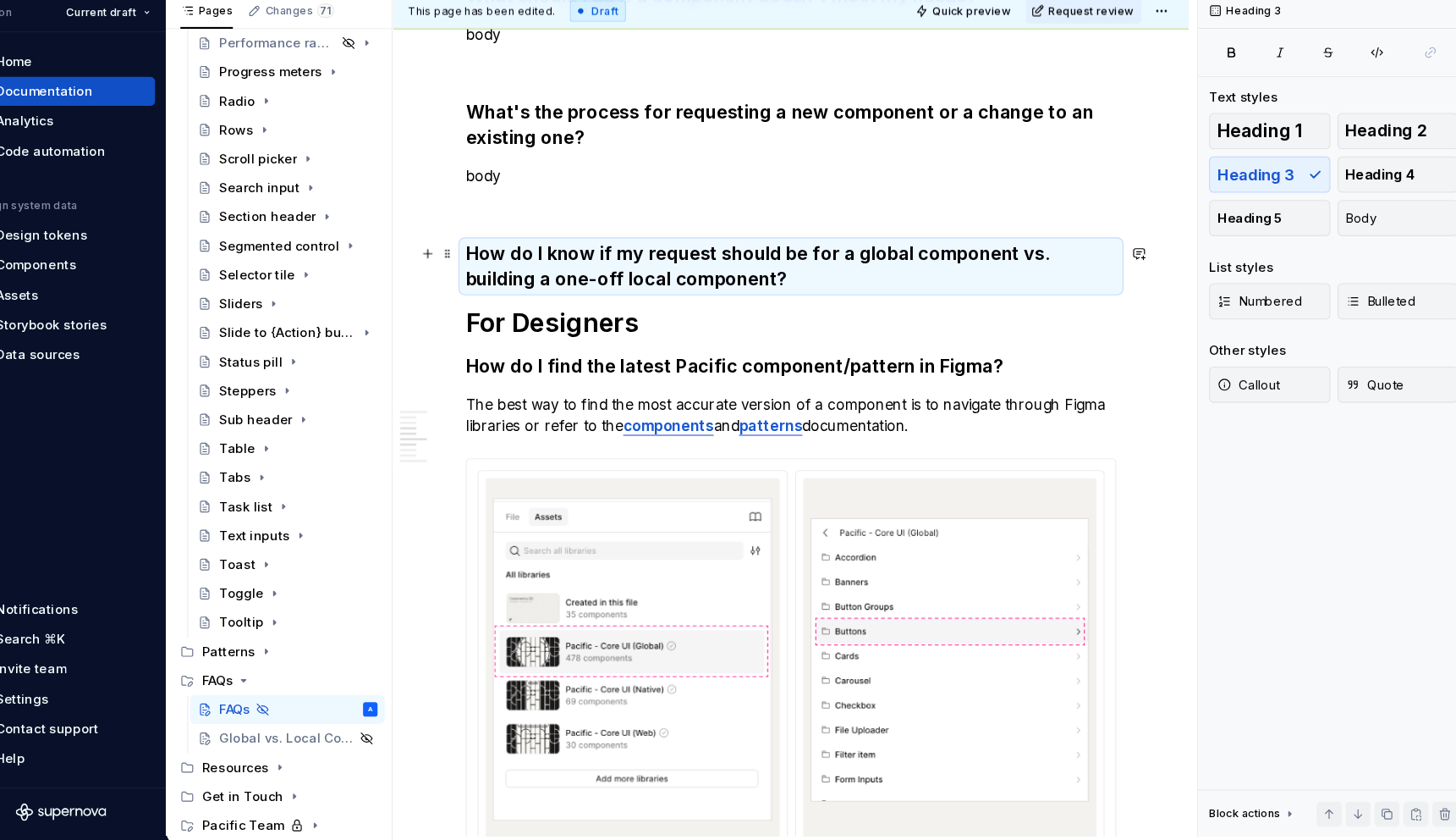
click at [660, 327] on h3 "How do I know if my request should be for a global component vs. building a one…" at bounding box center [780, 303] width 608 height 47
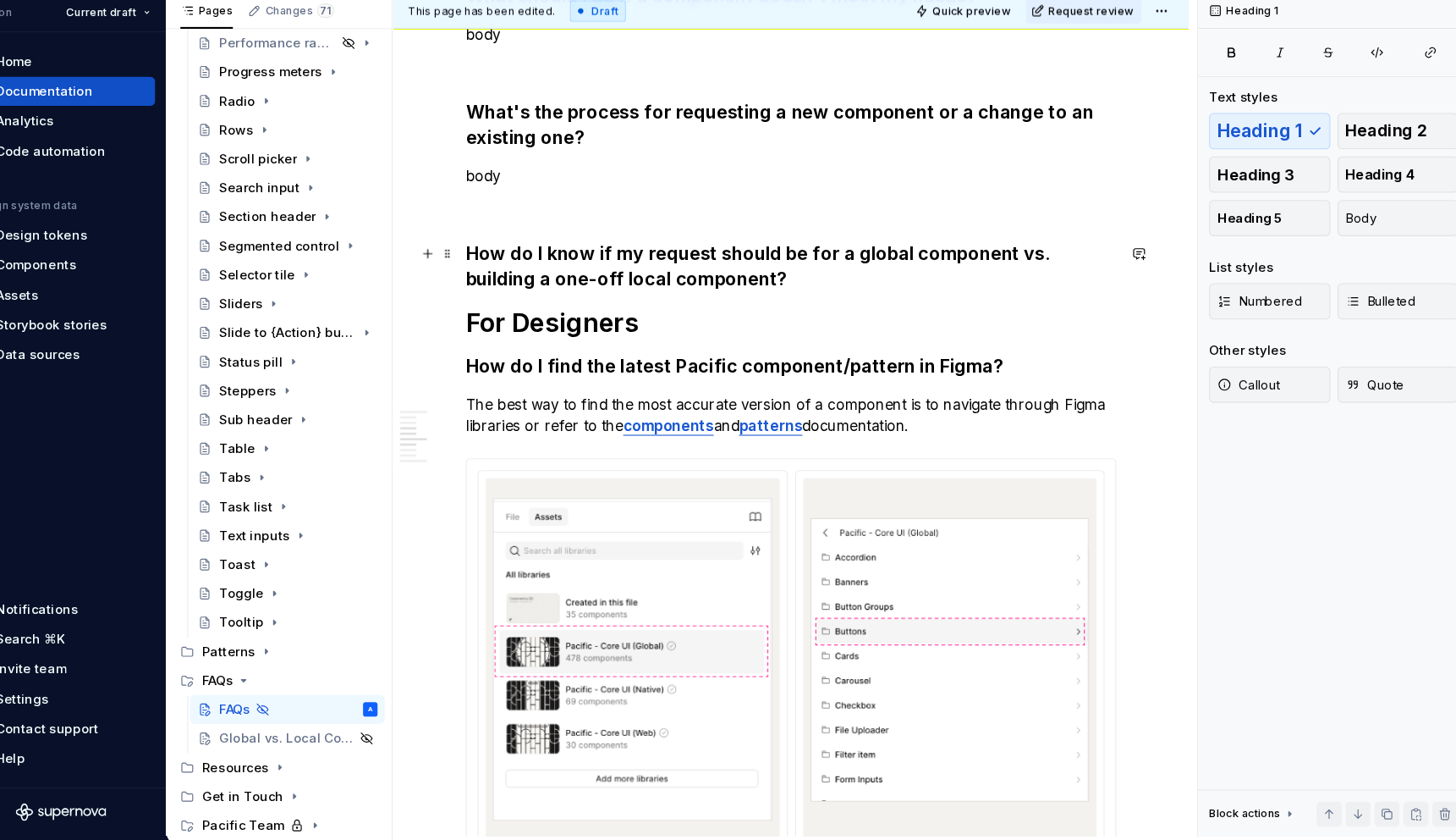
click at [720, 312] on h3 "How do I know if my request should be for a global component vs. building a one…" at bounding box center [780, 303] width 608 height 47
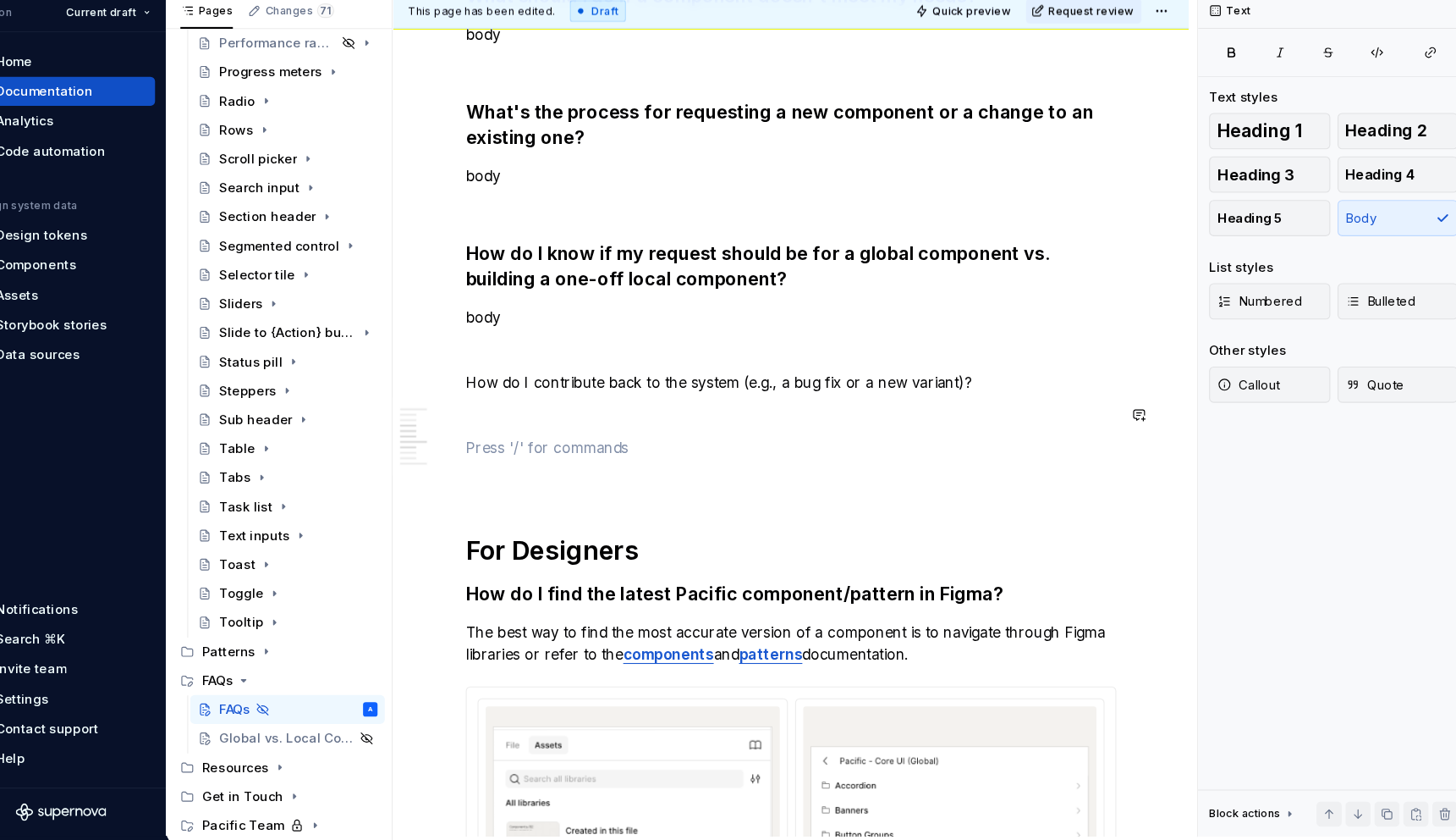
click at [609, 453] on div "General Where can I find the latest component or pattern status? The simplest w…" at bounding box center [780, 495] width 608 height 2741
click at [964, 415] on p "How do I contribute back to the system (e.g., a bug fix or a new variant)?" at bounding box center [780, 411] width 608 height 20
click at [1242, 215] on span "Heading 3" at bounding box center [1215, 218] width 72 height 17
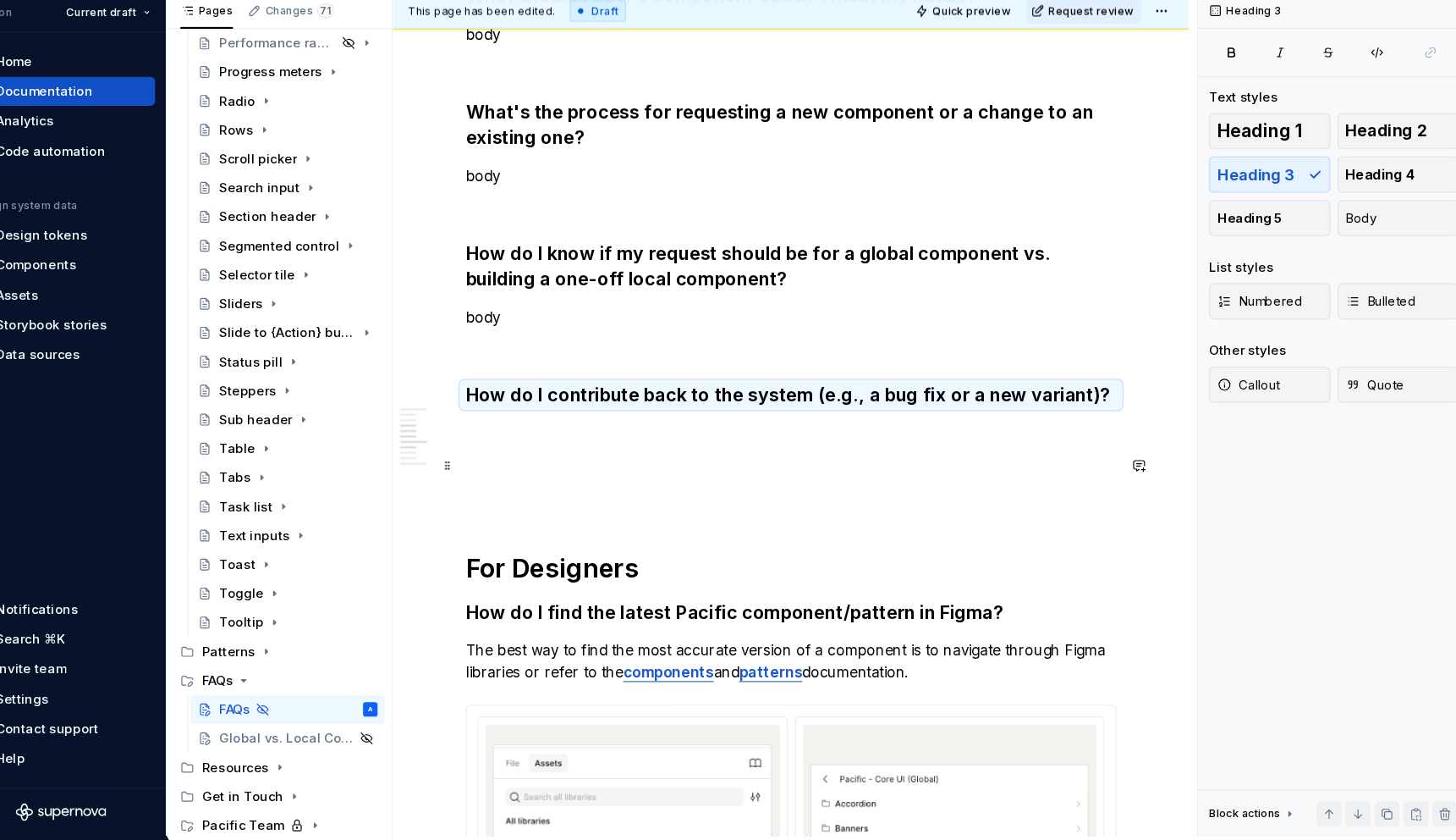
click at [712, 486] on p at bounding box center [780, 489] width 608 height 20
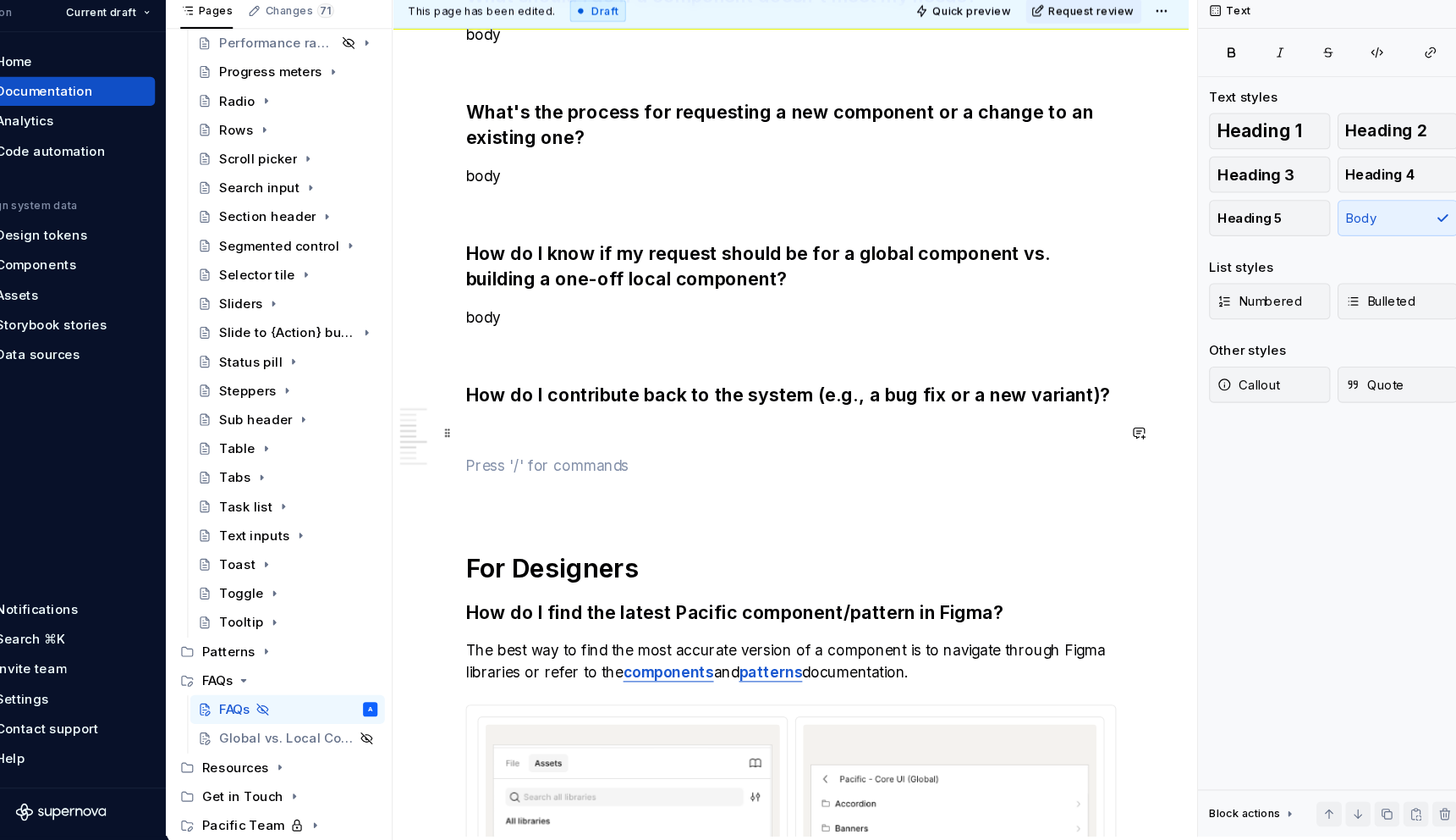
click at [711, 456] on p at bounding box center [780, 458] width 608 height 20
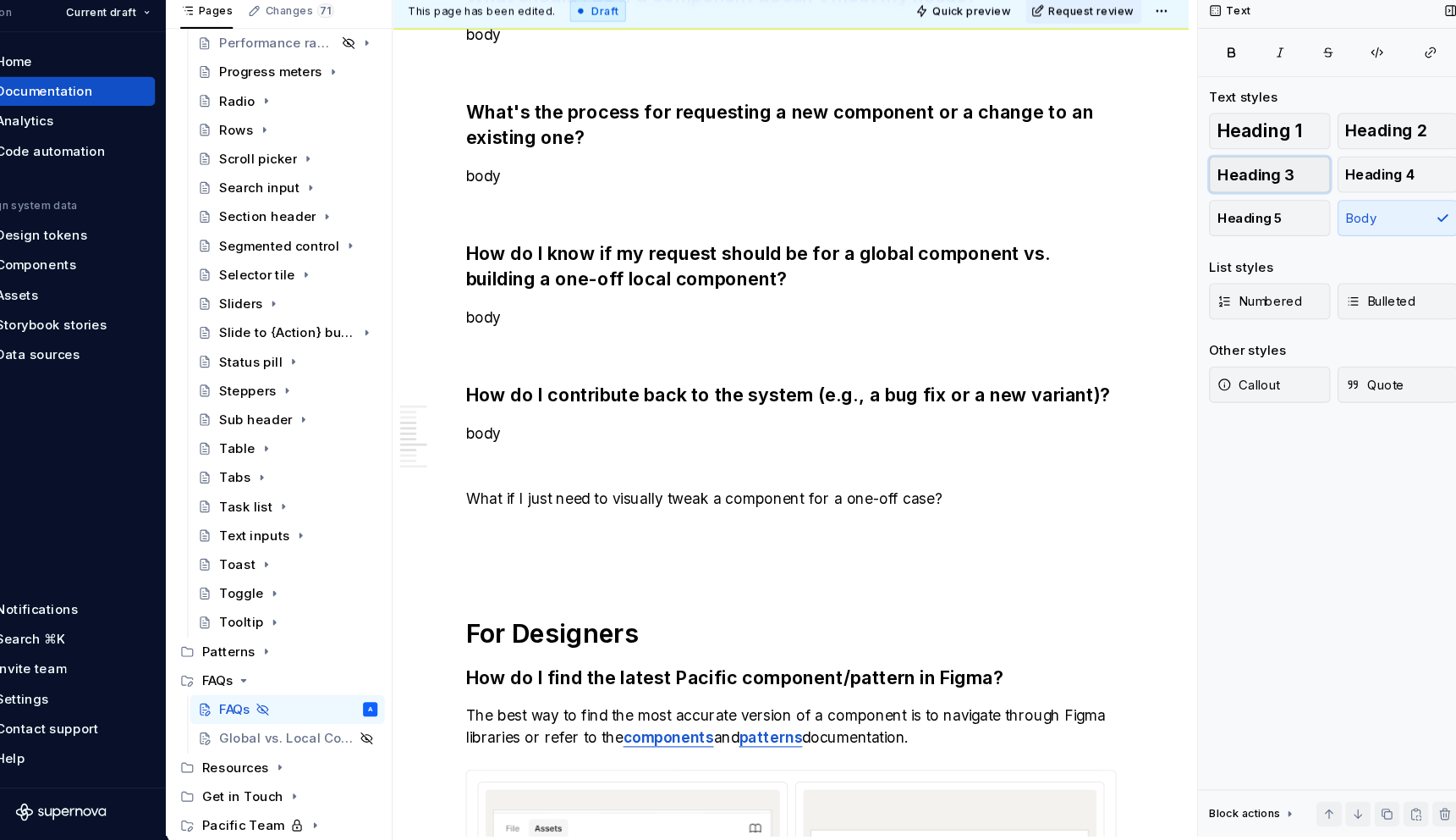
click at [1232, 219] on span "Heading 3" at bounding box center [1215, 218] width 72 height 17
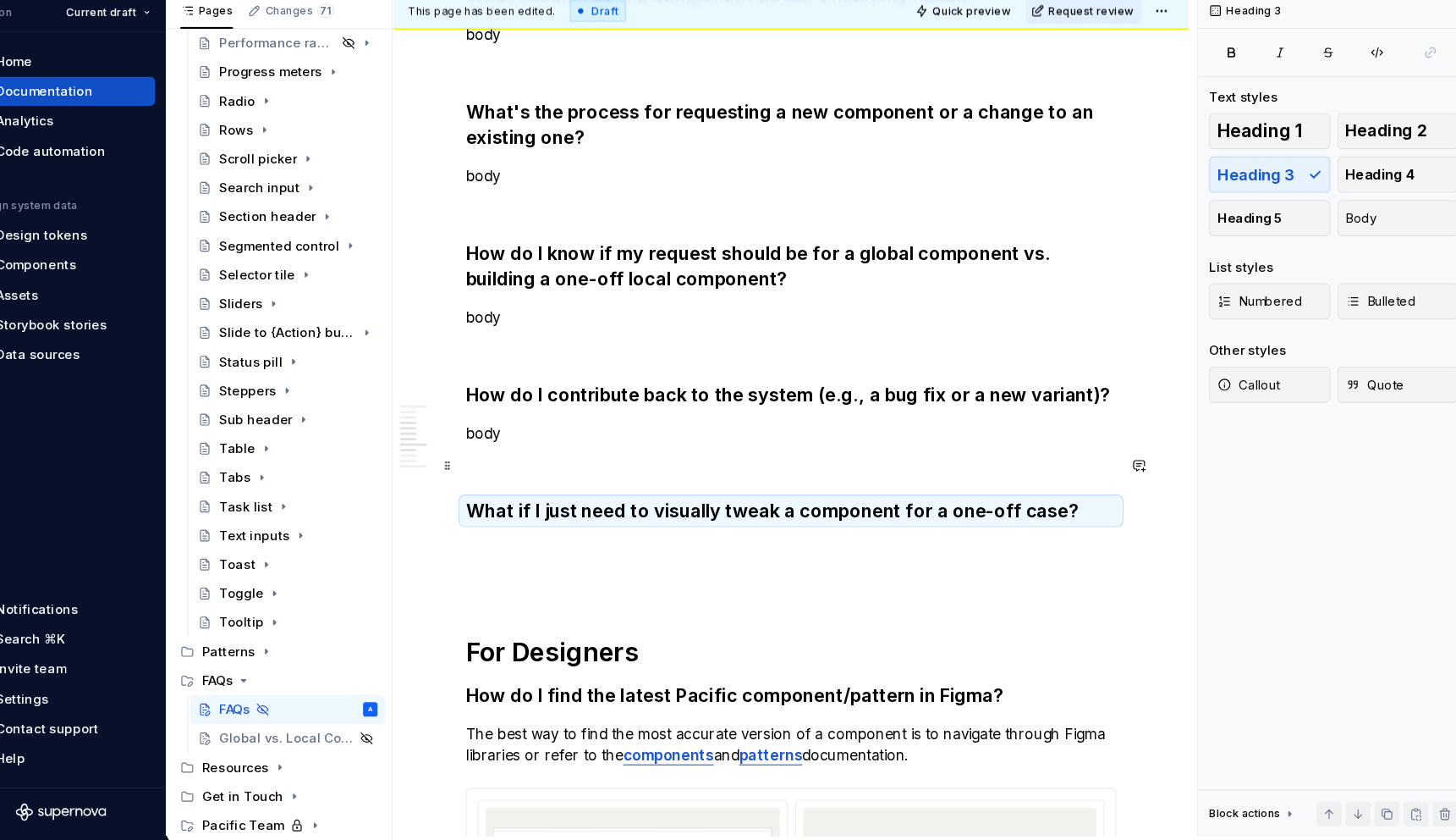
click at [878, 486] on p at bounding box center [780, 489] width 608 height 20
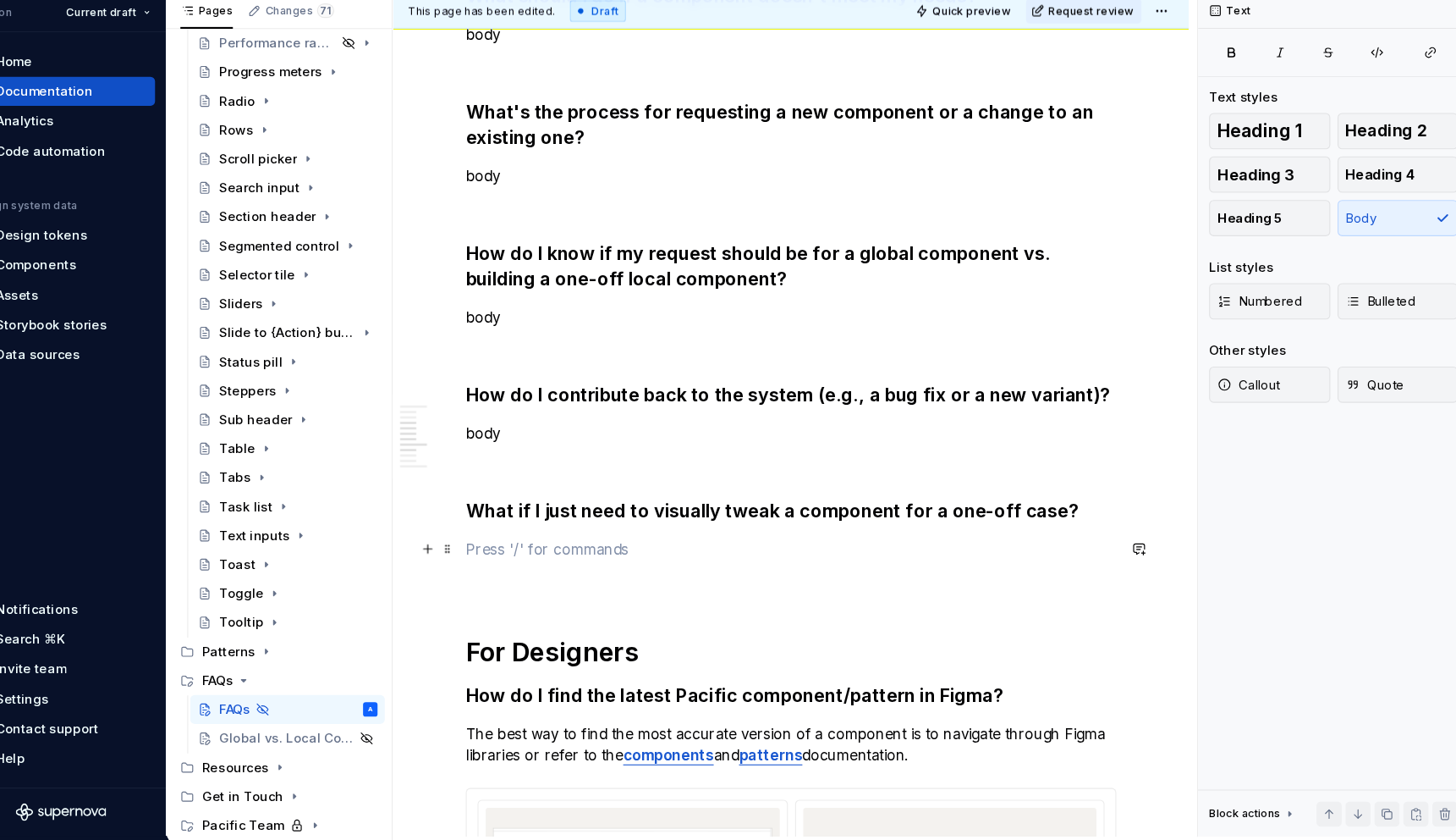
click at [729, 562] on p at bounding box center [780, 567] width 608 height 20
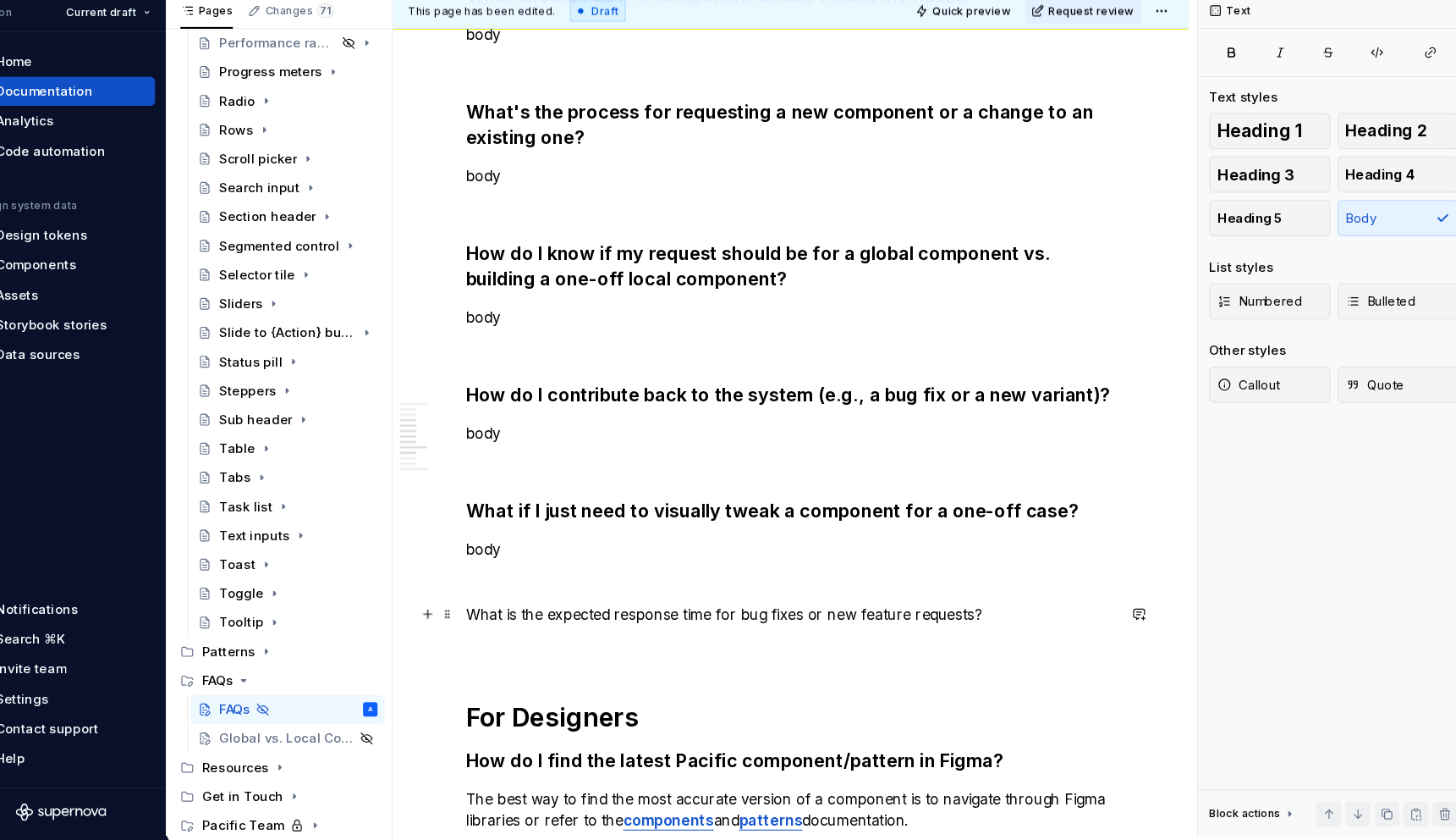
click at [908, 642] on div "General Where can I find the latest component or pattern status? The simplest w…" at bounding box center [780, 572] width 608 height 2897
click at [909, 630] on p "What is the expected response time for bug fixes or new feature requests?" at bounding box center [780, 628] width 608 height 20
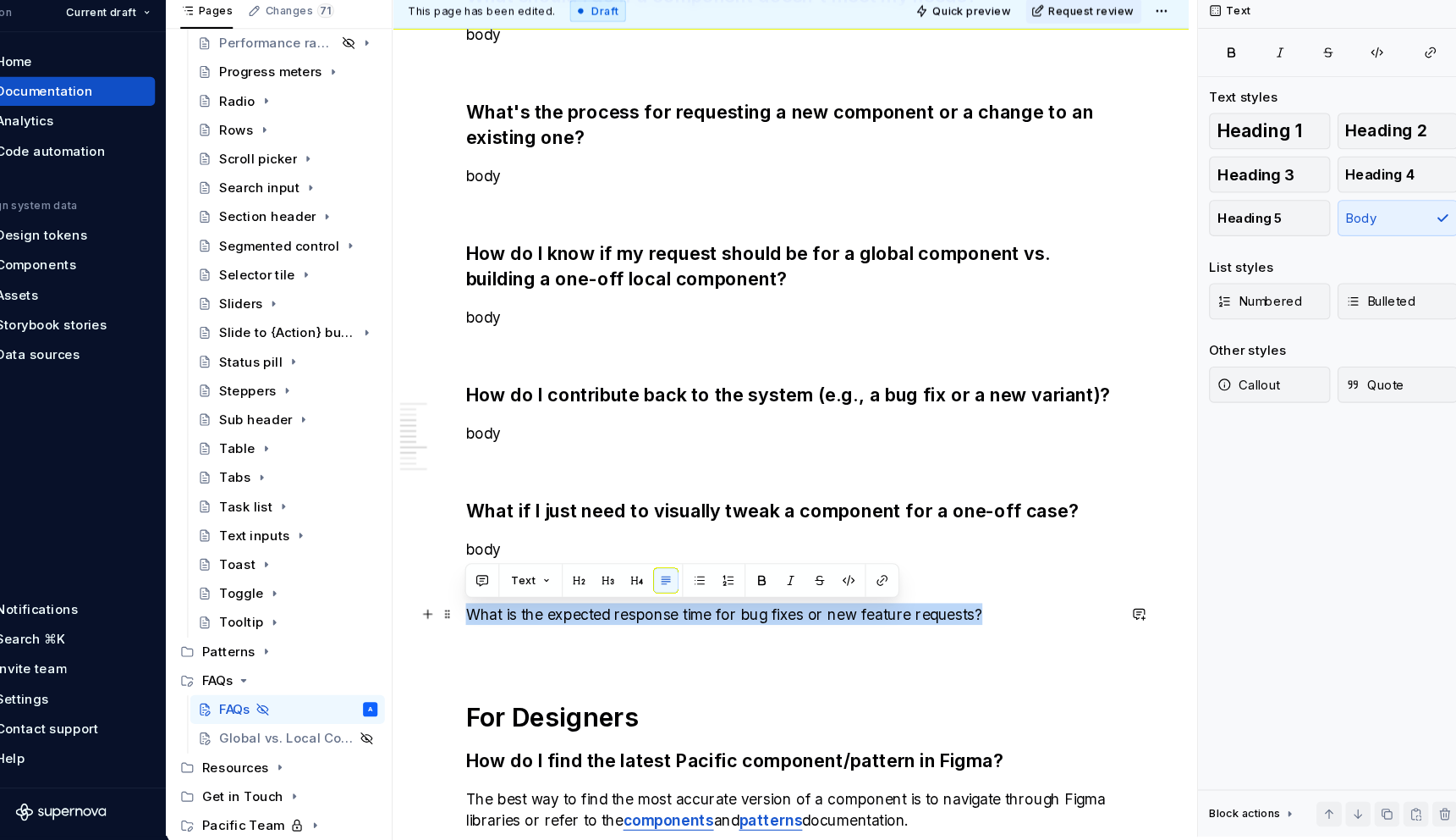
click at [909, 630] on p "What is the expected response time for bug fixes or new feature requests?" at bounding box center [780, 628] width 608 height 20
click at [611, 596] on button "button" at bounding box center [610, 596] width 24 height 24
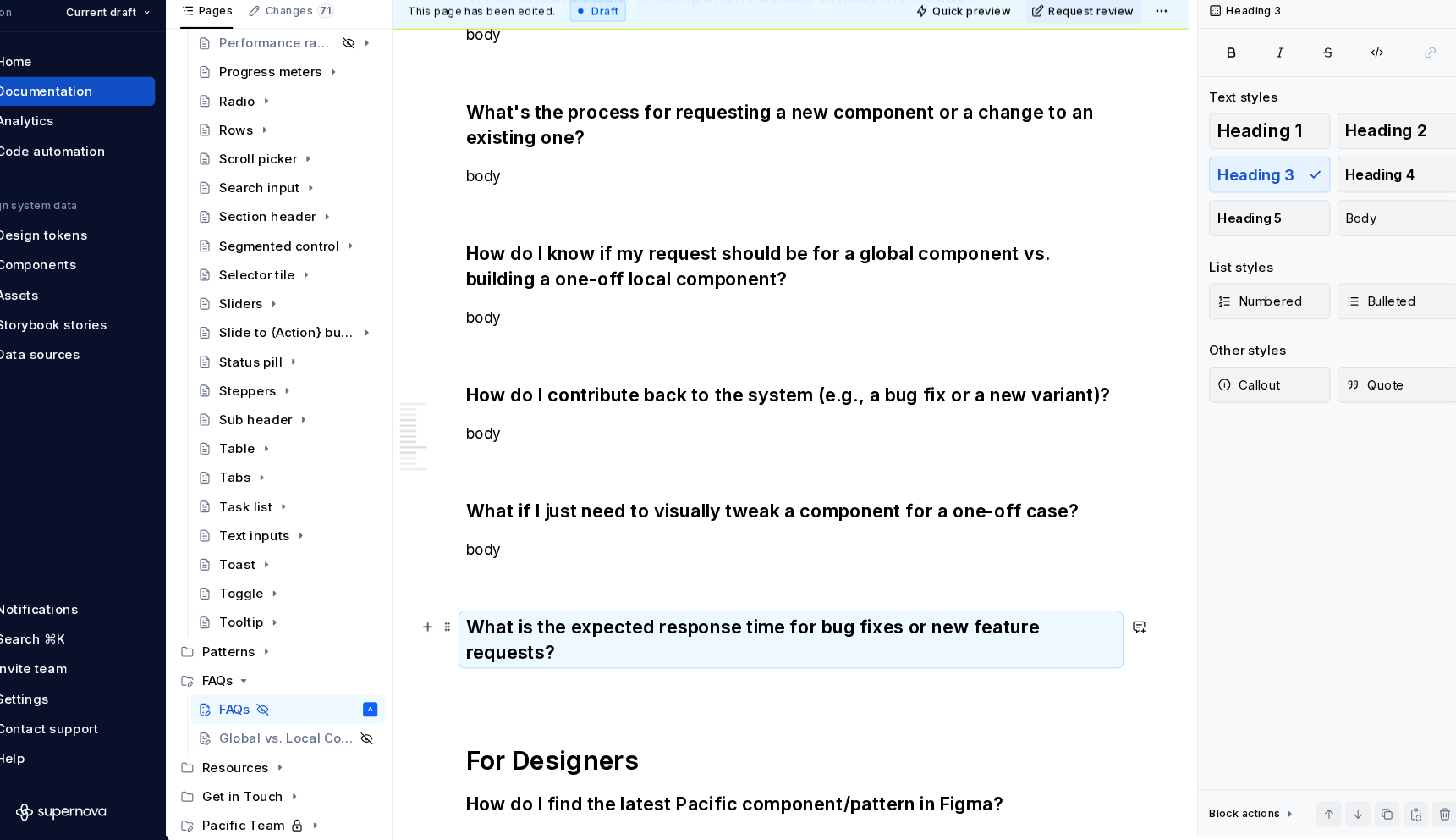
click at [950, 639] on h3 "What is the expected response time for bug fixes or new feature requests?" at bounding box center [780, 651] width 608 height 47
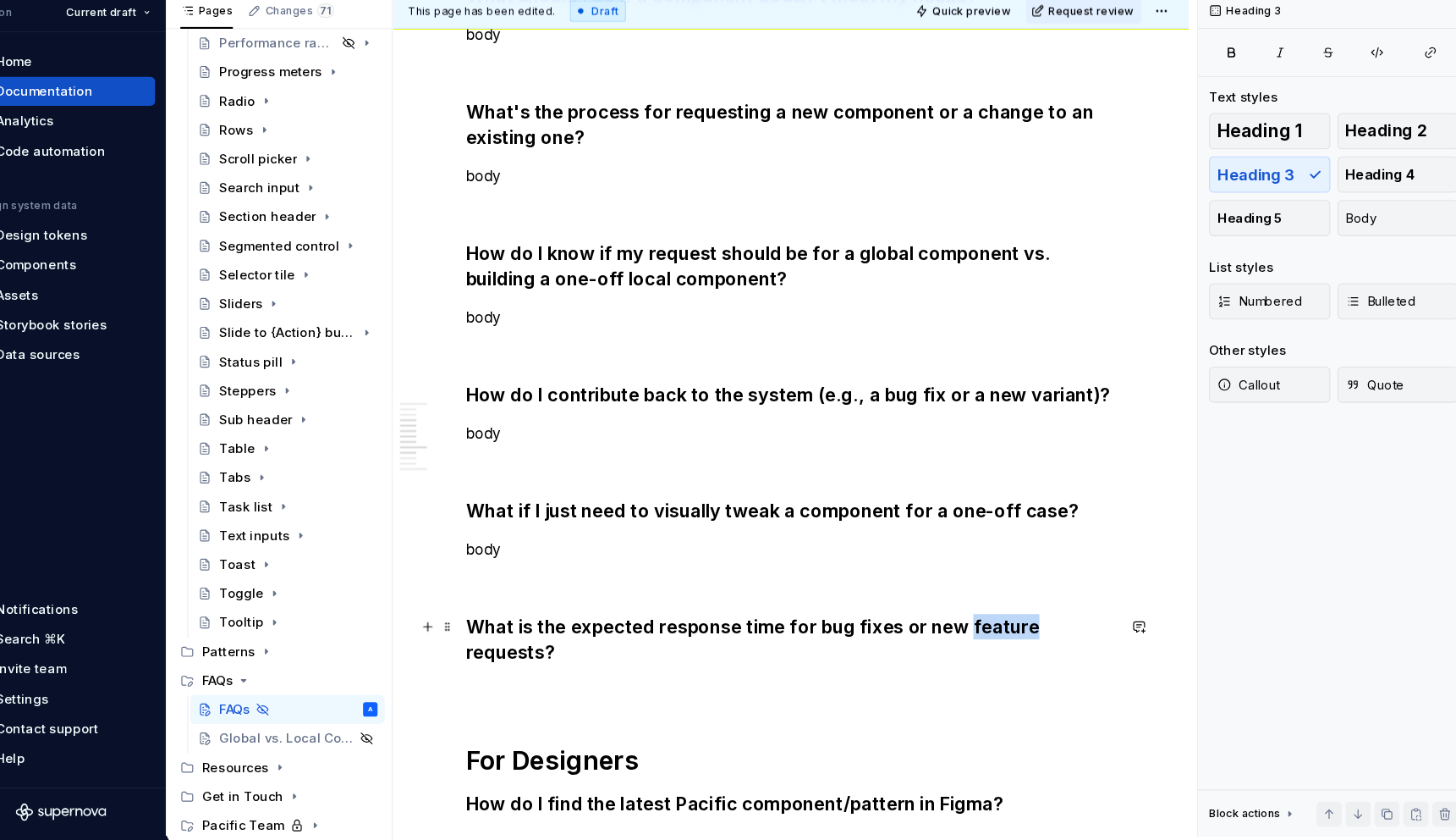
click at [950, 639] on h3 "What is the expected response time for bug fixes or new feature requests?" at bounding box center [780, 651] width 608 height 47
click at [615, 689] on p at bounding box center [780, 699] width 608 height 20
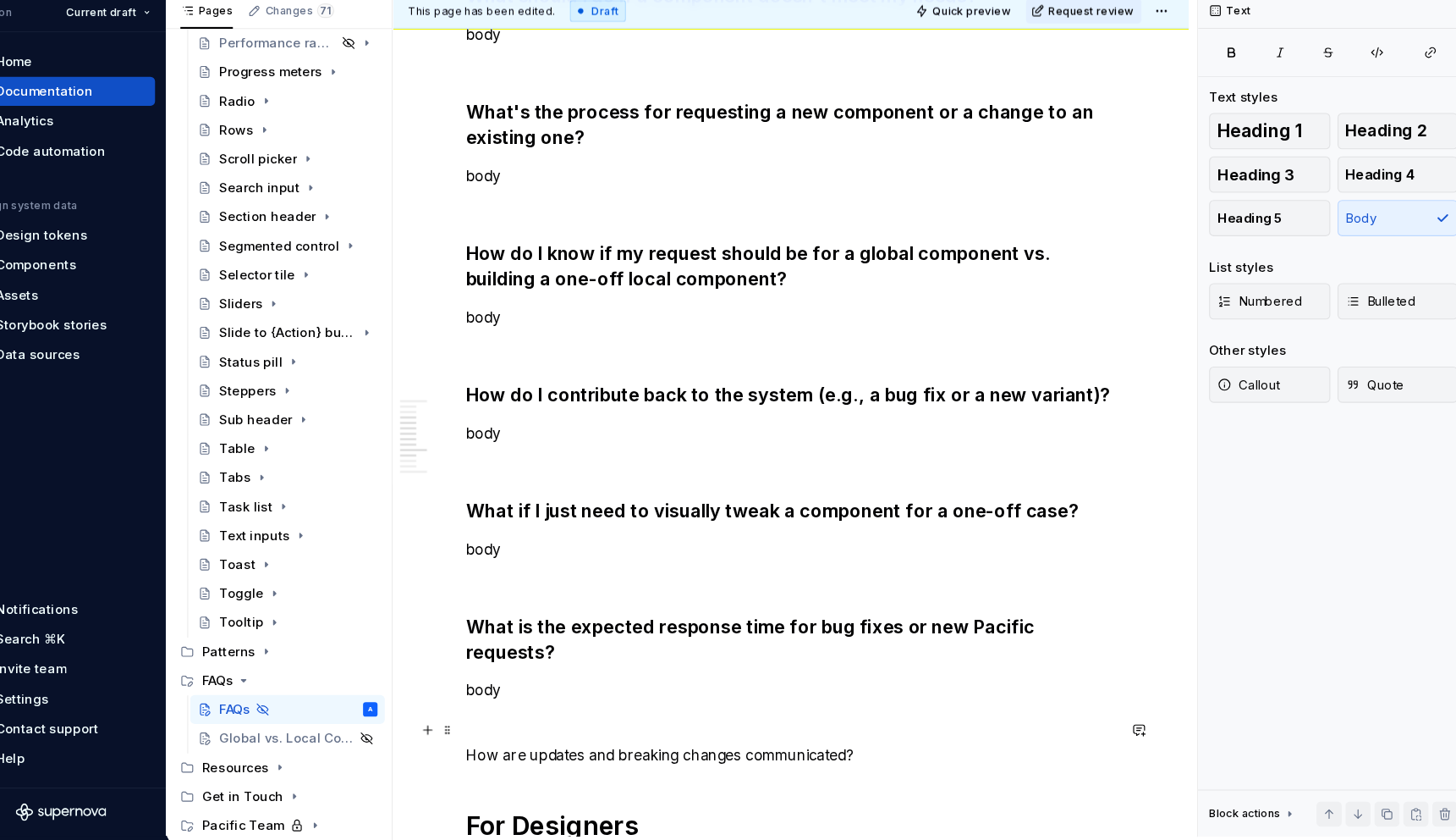
click at [684, 750] on p "How are updates and breaking changes communicated?" at bounding box center [780, 760] width 608 height 20
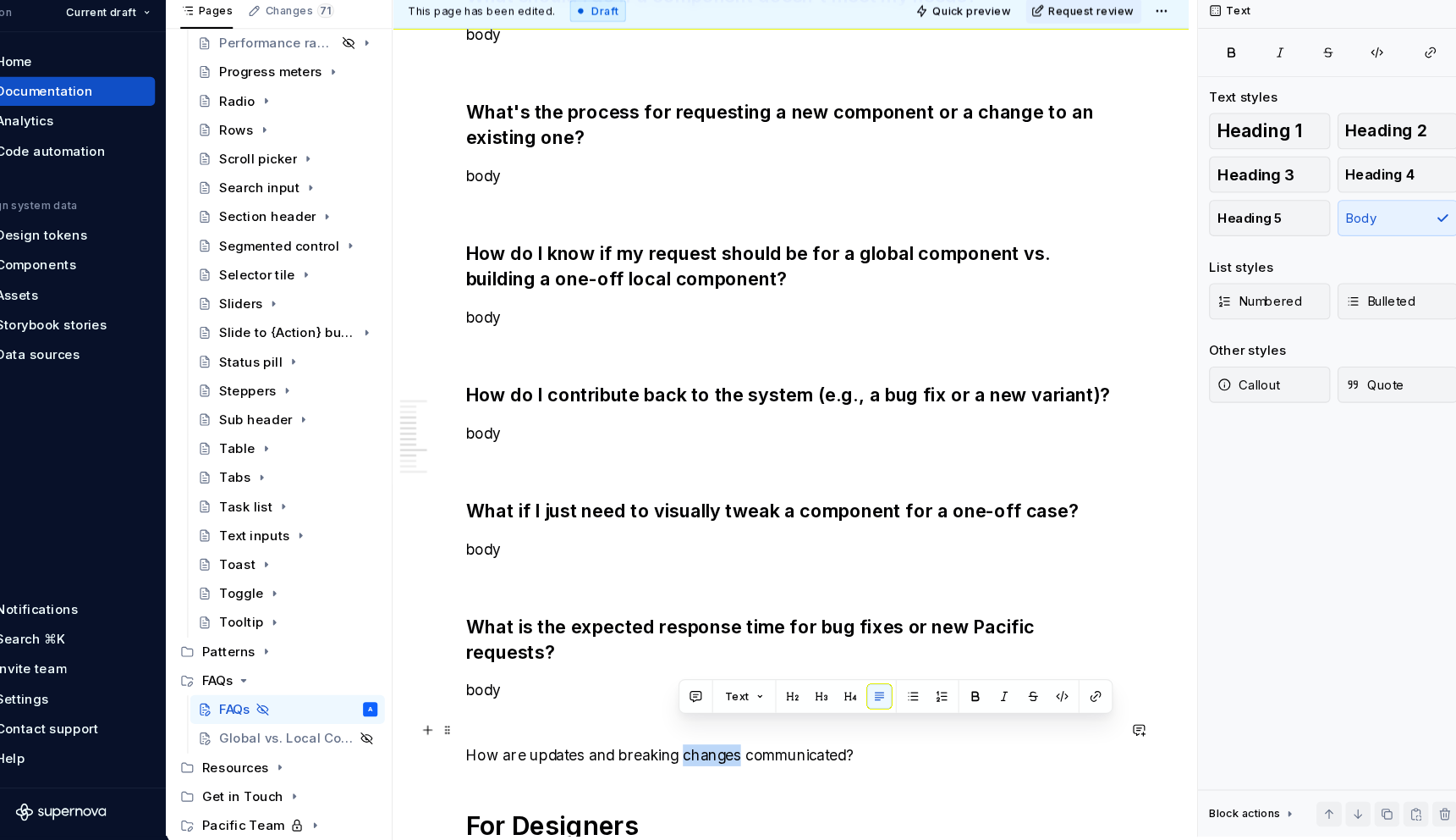
click at [684, 750] on p "How are updates and breaking changes communicated?" at bounding box center [780, 760] width 608 height 20
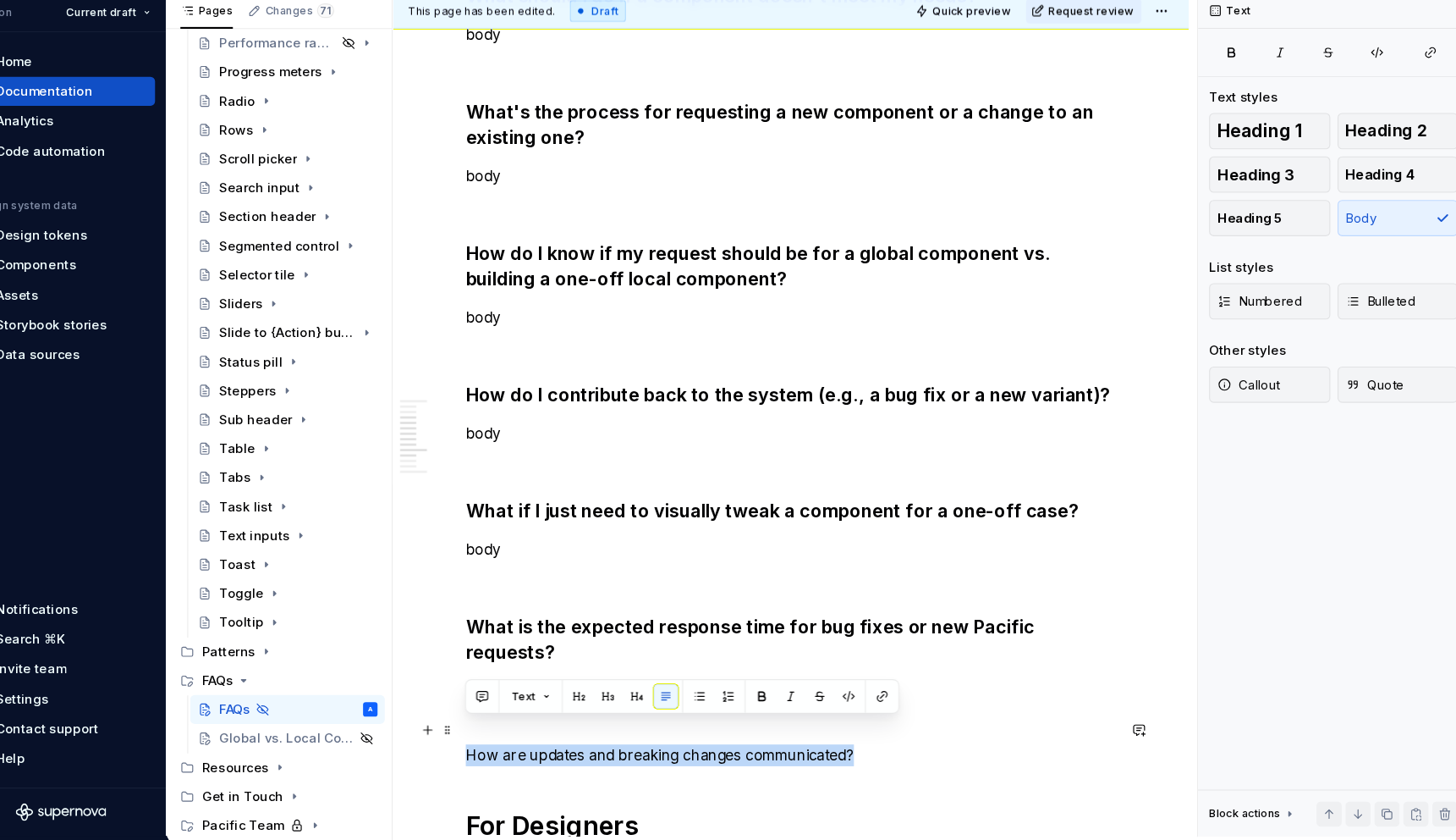
click at [684, 750] on p "How are updates and breaking changes communicated?" at bounding box center [780, 760] width 608 height 20
click at [610, 696] on button "button" at bounding box center [610, 705] width 24 height 24
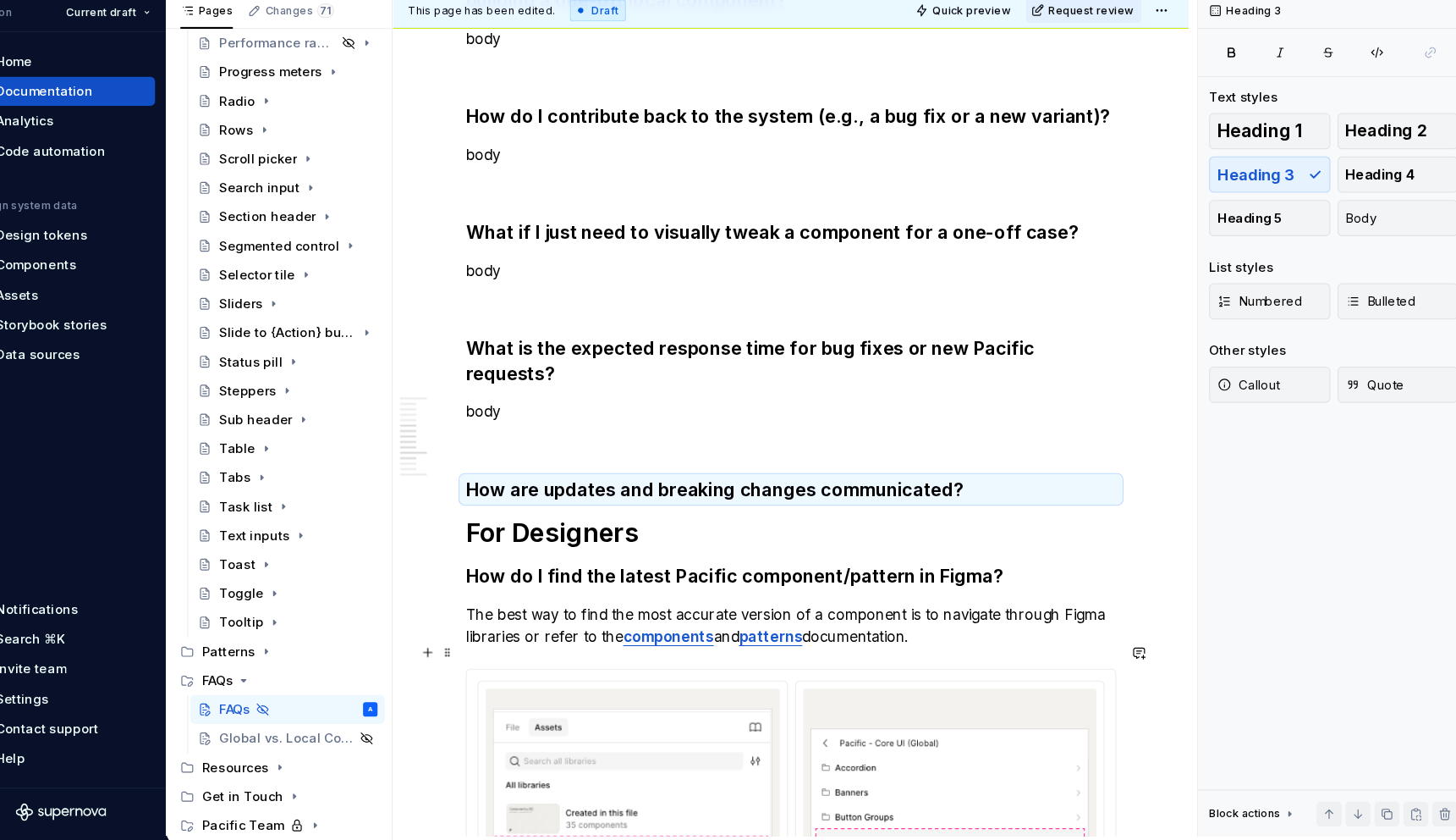
scroll to position [1473, 0]
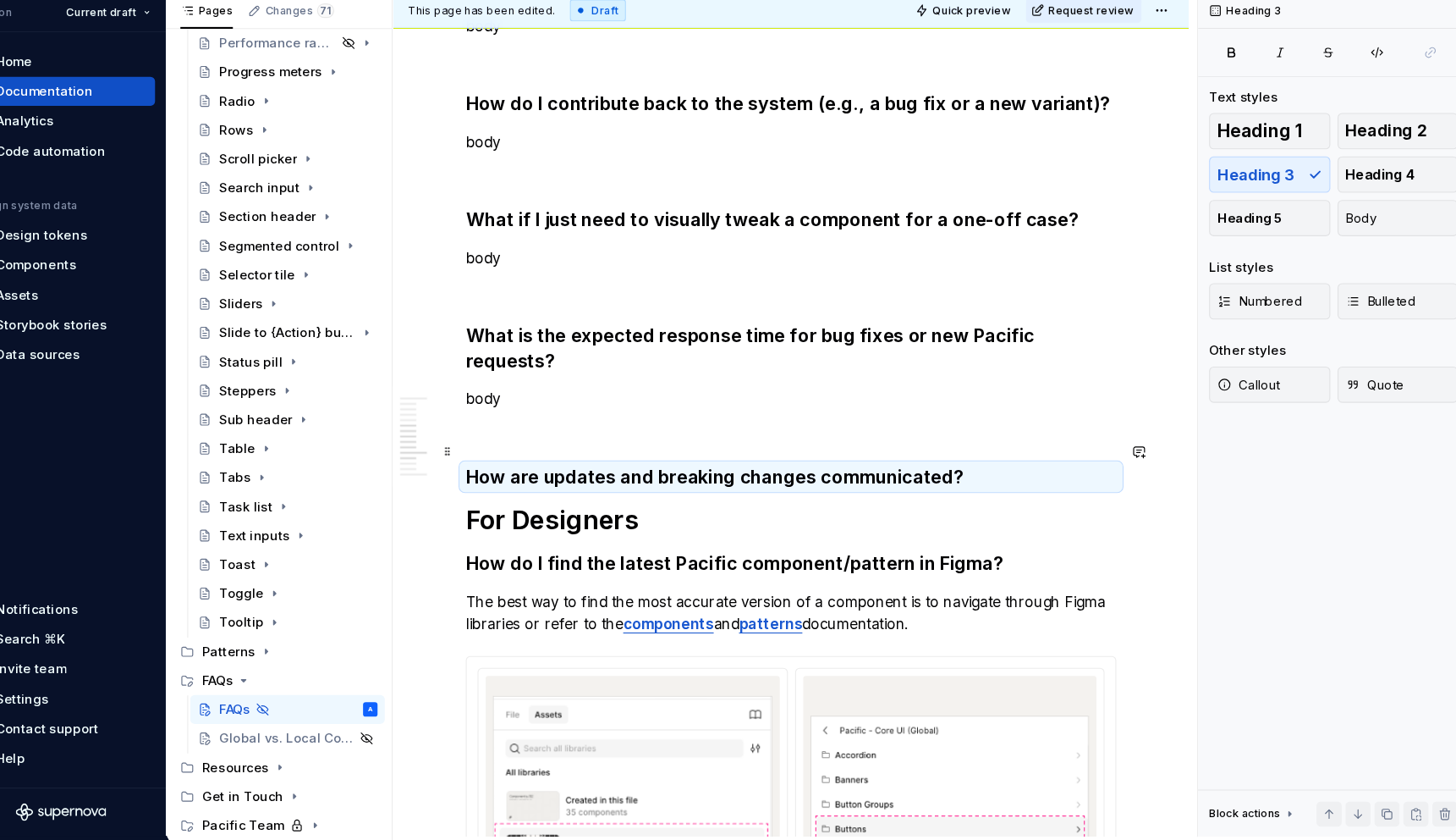
click at [952, 488] on h3 "How are updates and breaking changes communicated?" at bounding box center [780, 500] width 608 height 24
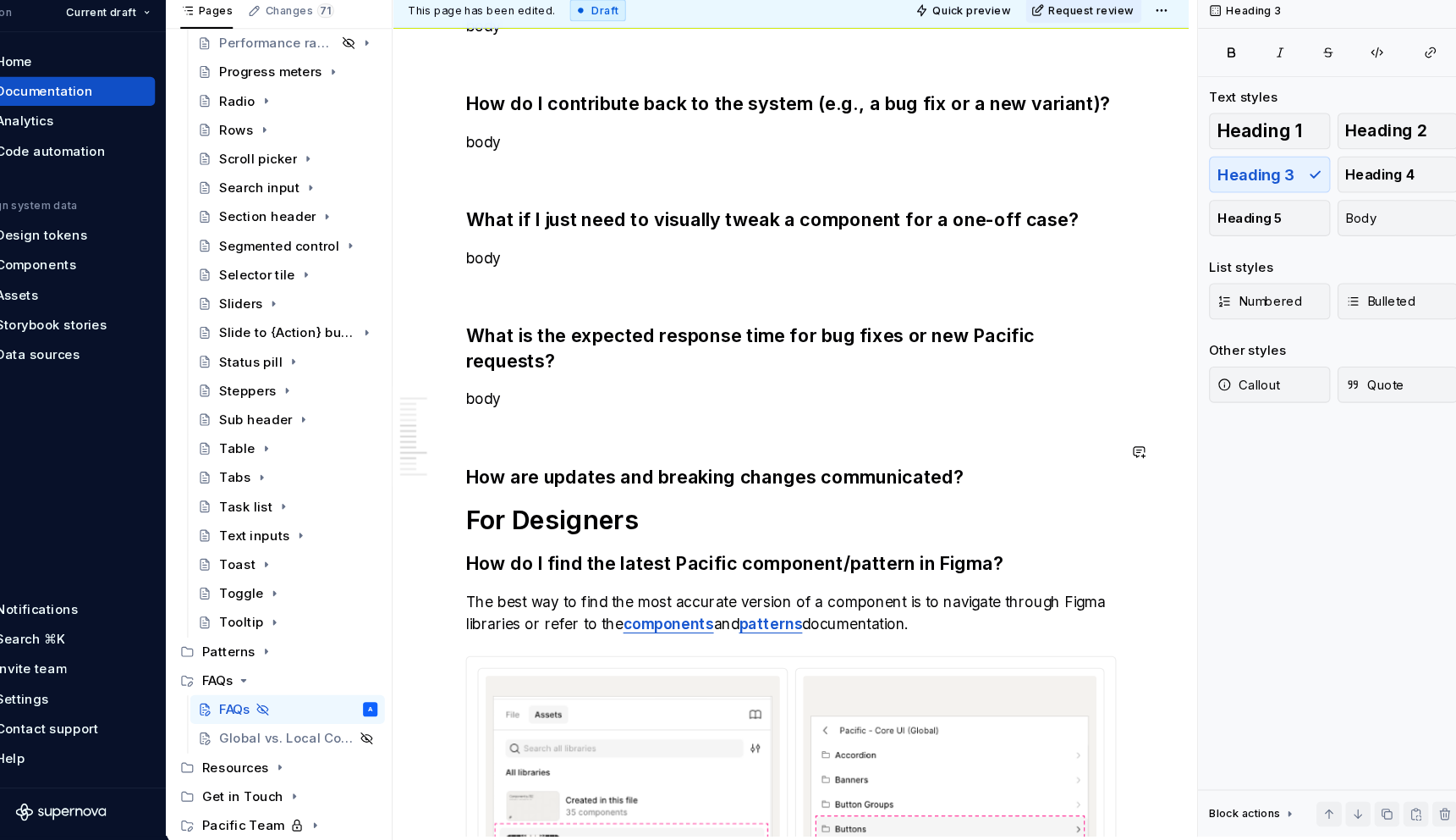
click at [952, 488] on h3 "How are updates and breaking changes communicated?" at bounding box center [780, 500] width 608 height 24
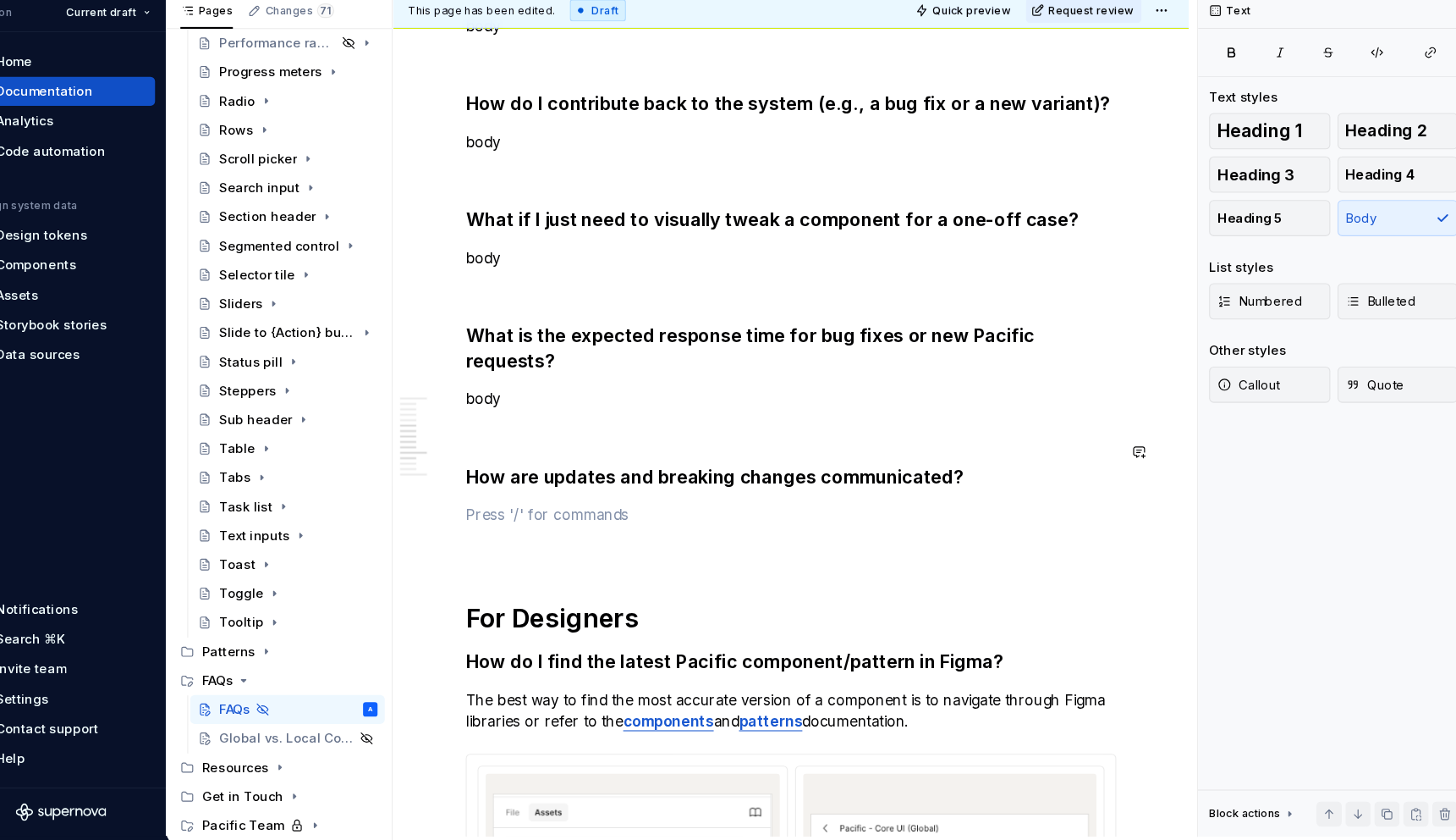
click at [544, 495] on div "General Where can I find the latest component or pattern status? The simplest w…" at bounding box center [780, 391] width 608 height 3077
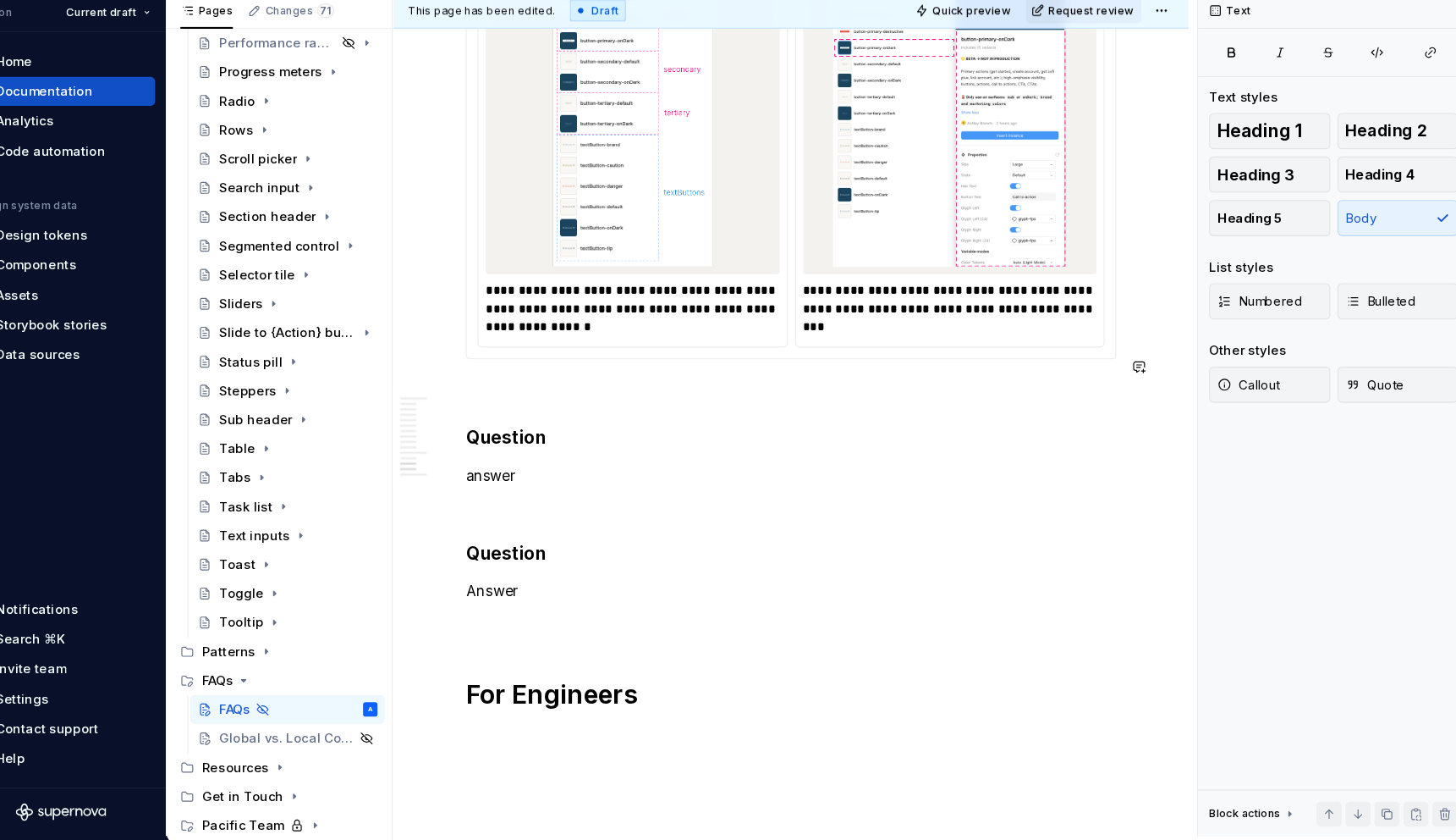
scroll to position [2876, 0]
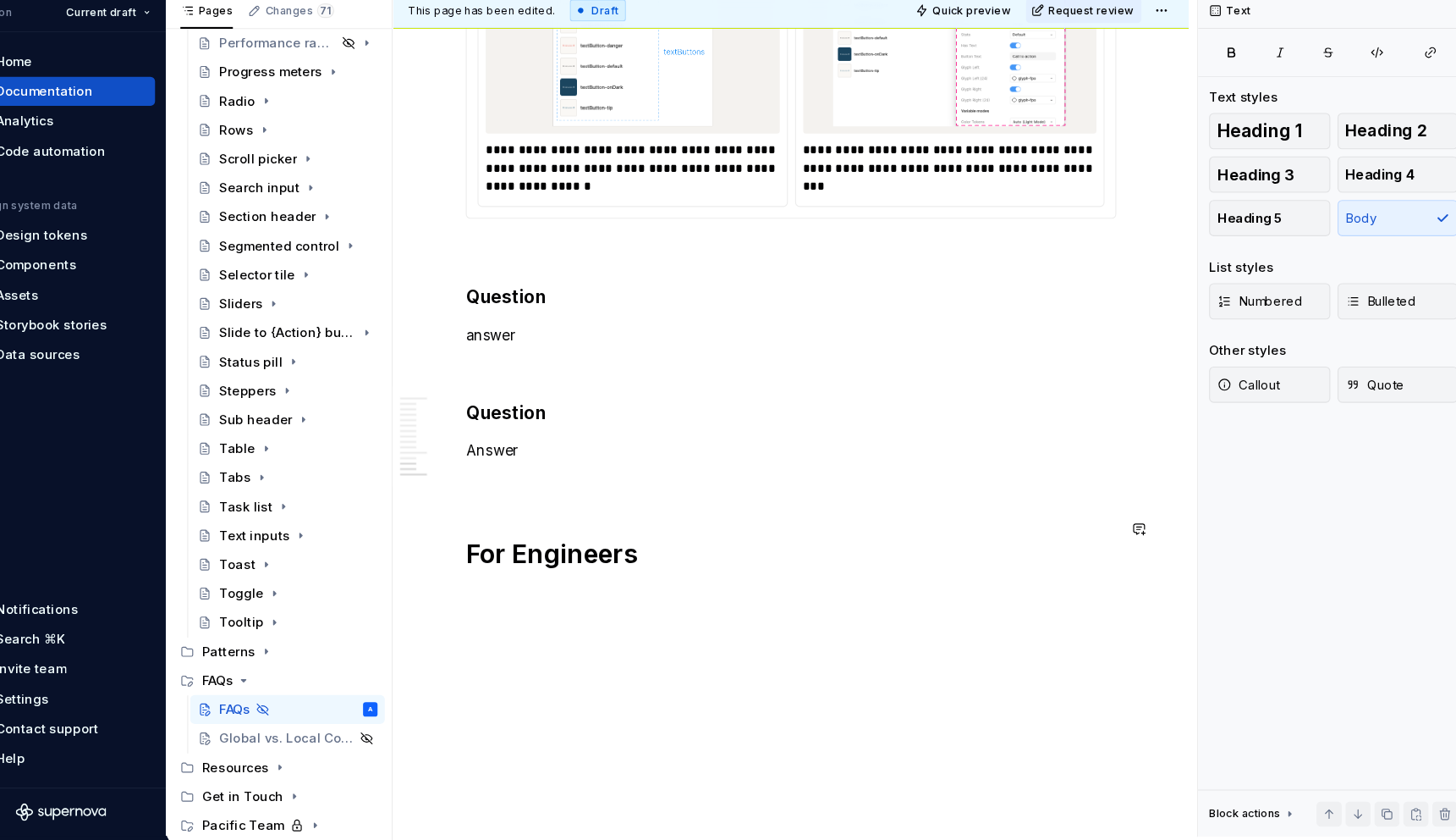
click at [716, 557] on h1 "For Engineers" at bounding box center [780, 571] width 608 height 31
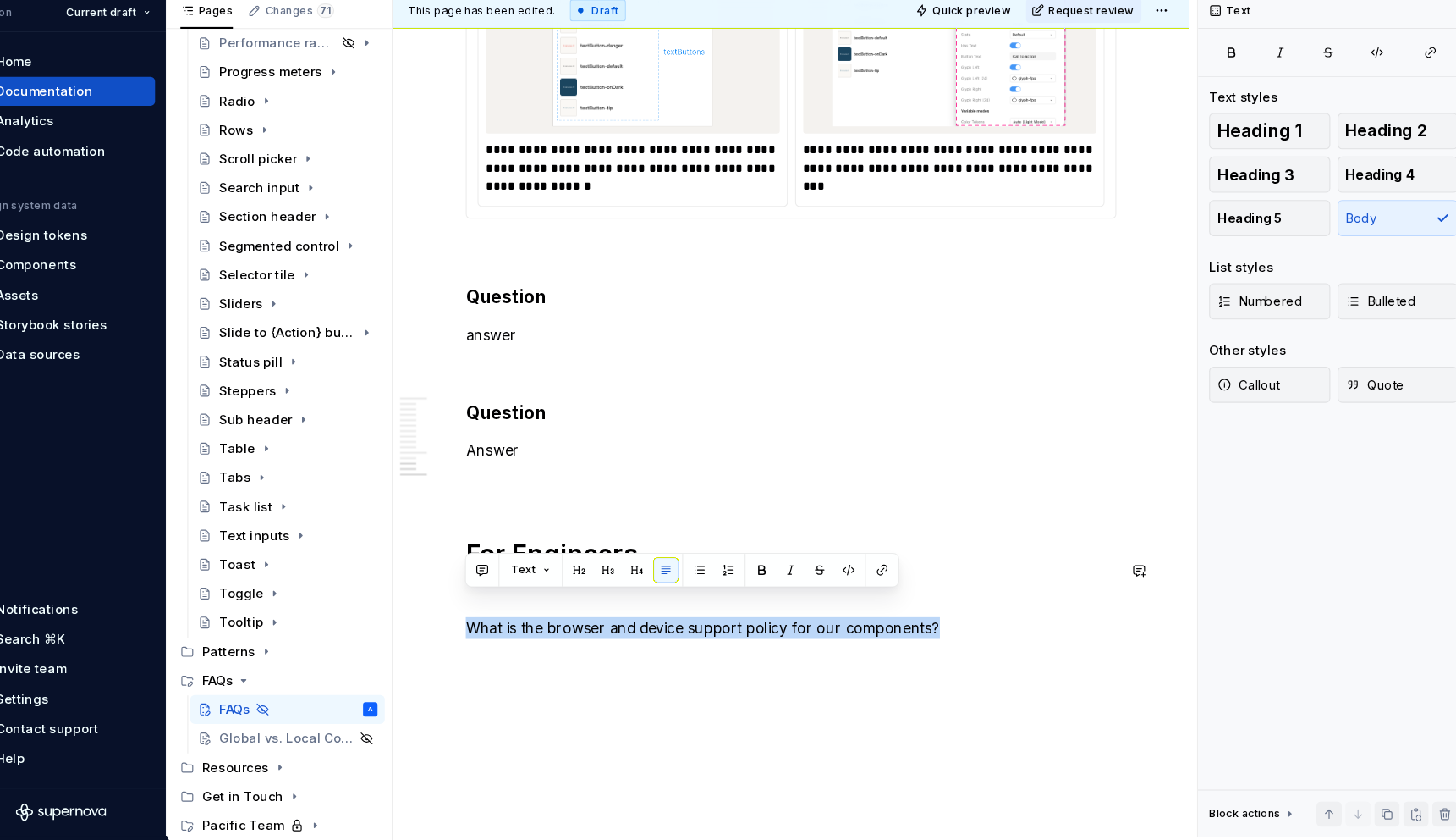
click at [607, 584] on button "button" at bounding box center [610, 587] width 24 height 24
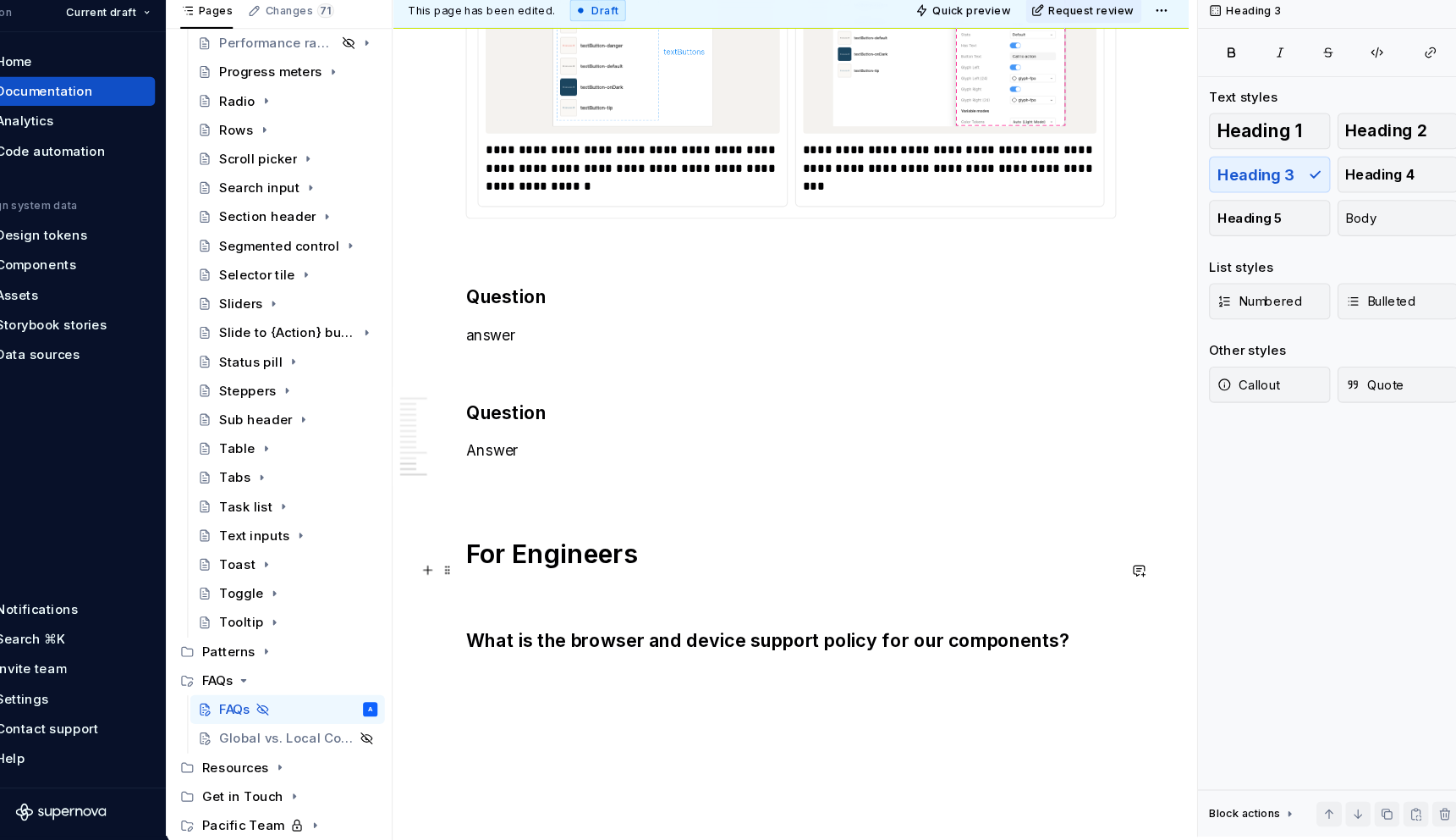
click at [672, 679] on p at bounding box center [780, 689] width 608 height 20
click at [496, 679] on p "boy" at bounding box center [780, 689] width 608 height 20
click at [628, 709] on p at bounding box center [780, 720] width 608 height 20
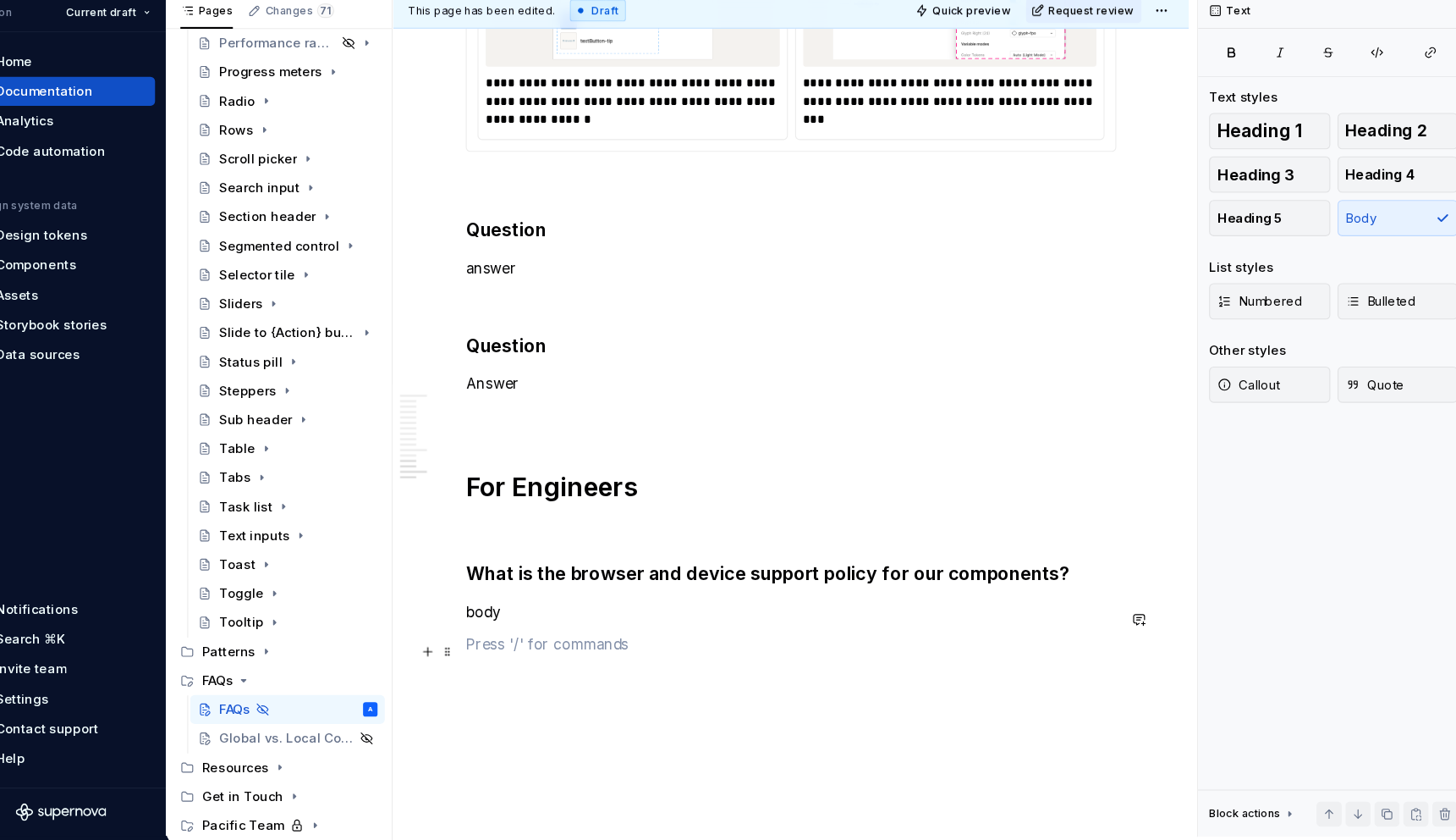
scroll to position [2940, 0]
click at [531, 537] on p at bounding box center [780, 547] width 608 height 20
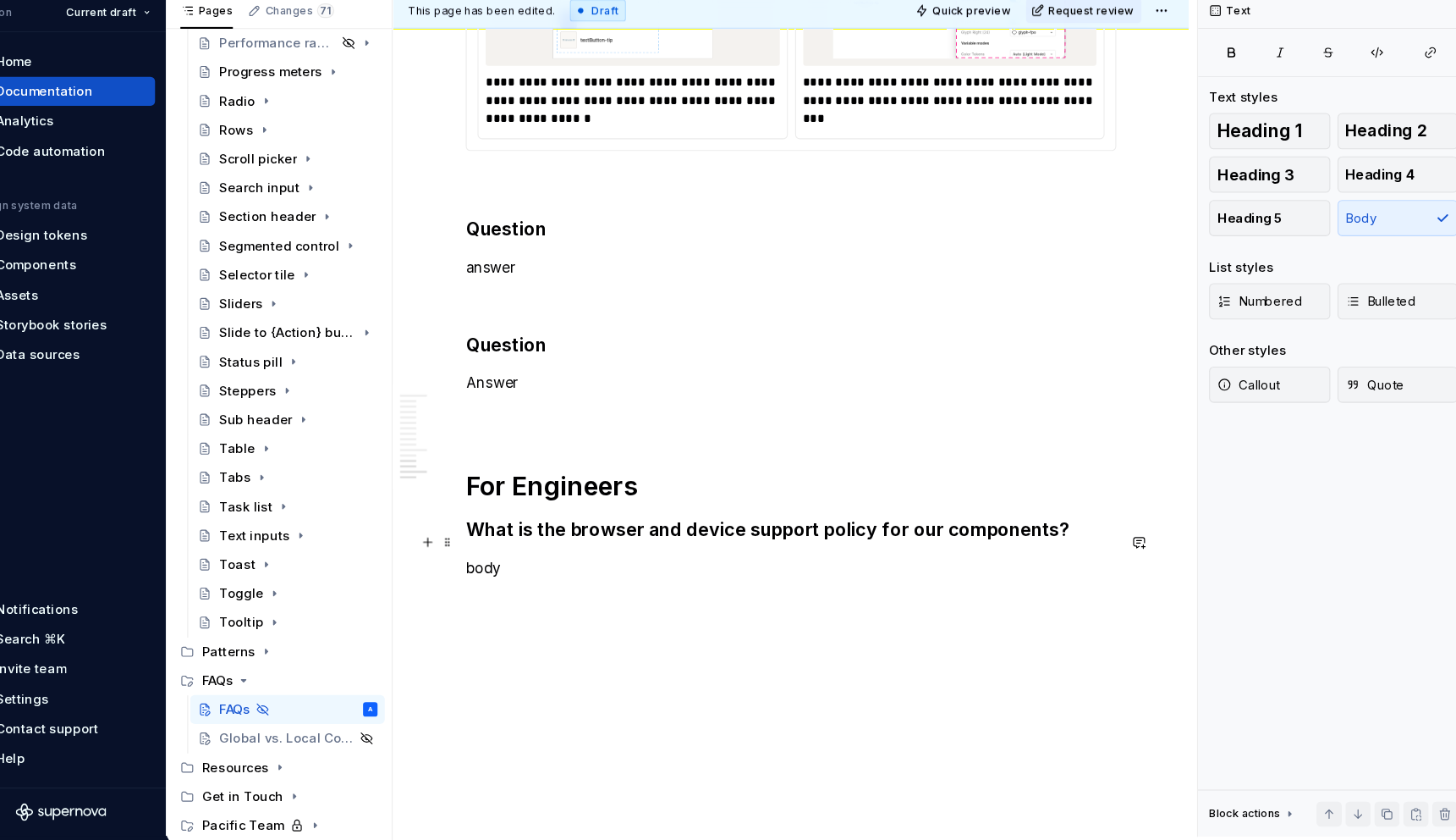
click at [543, 575] on p "body" at bounding box center [780, 585] width 608 height 20
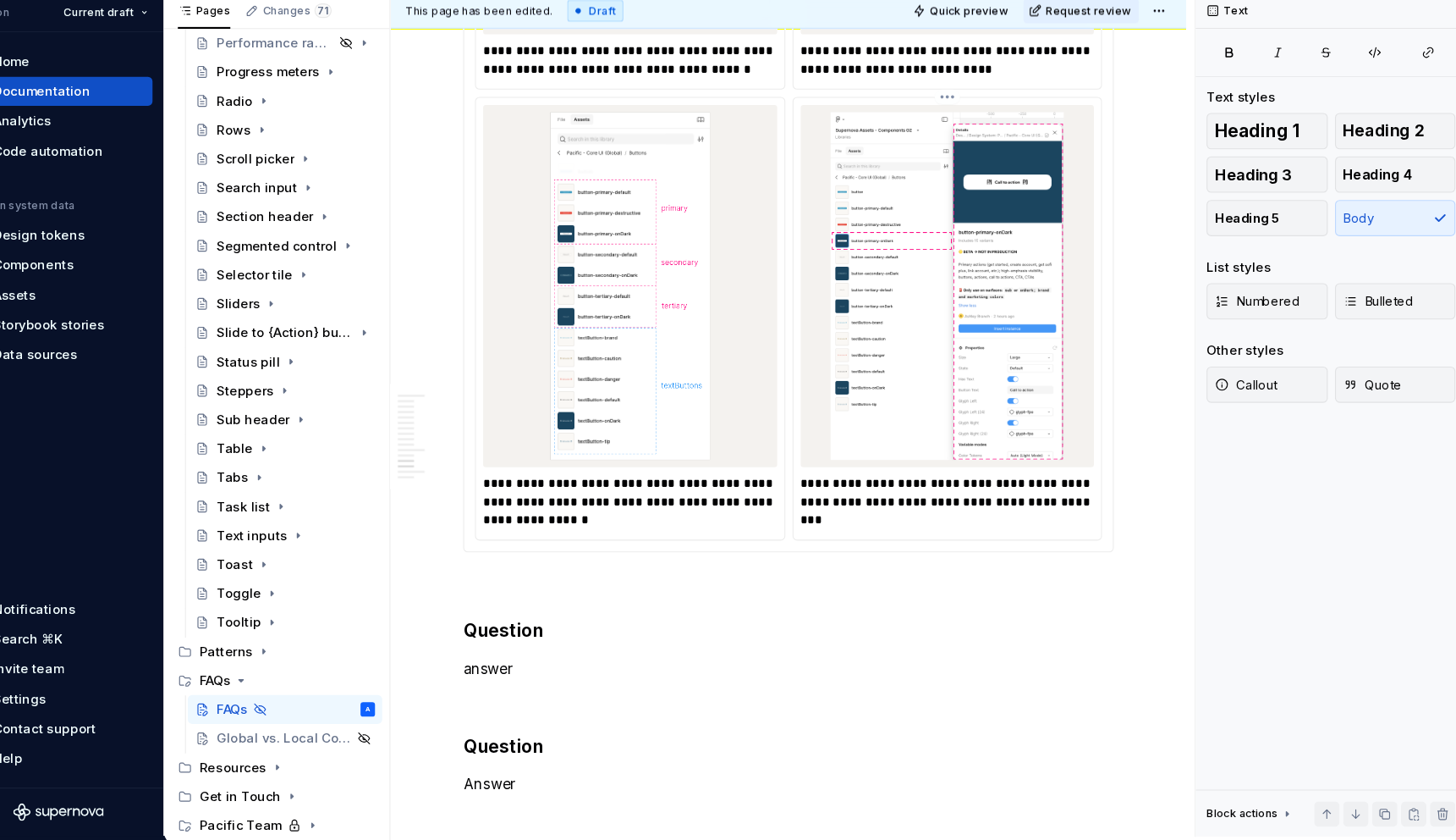
scroll to position [2598, 0]
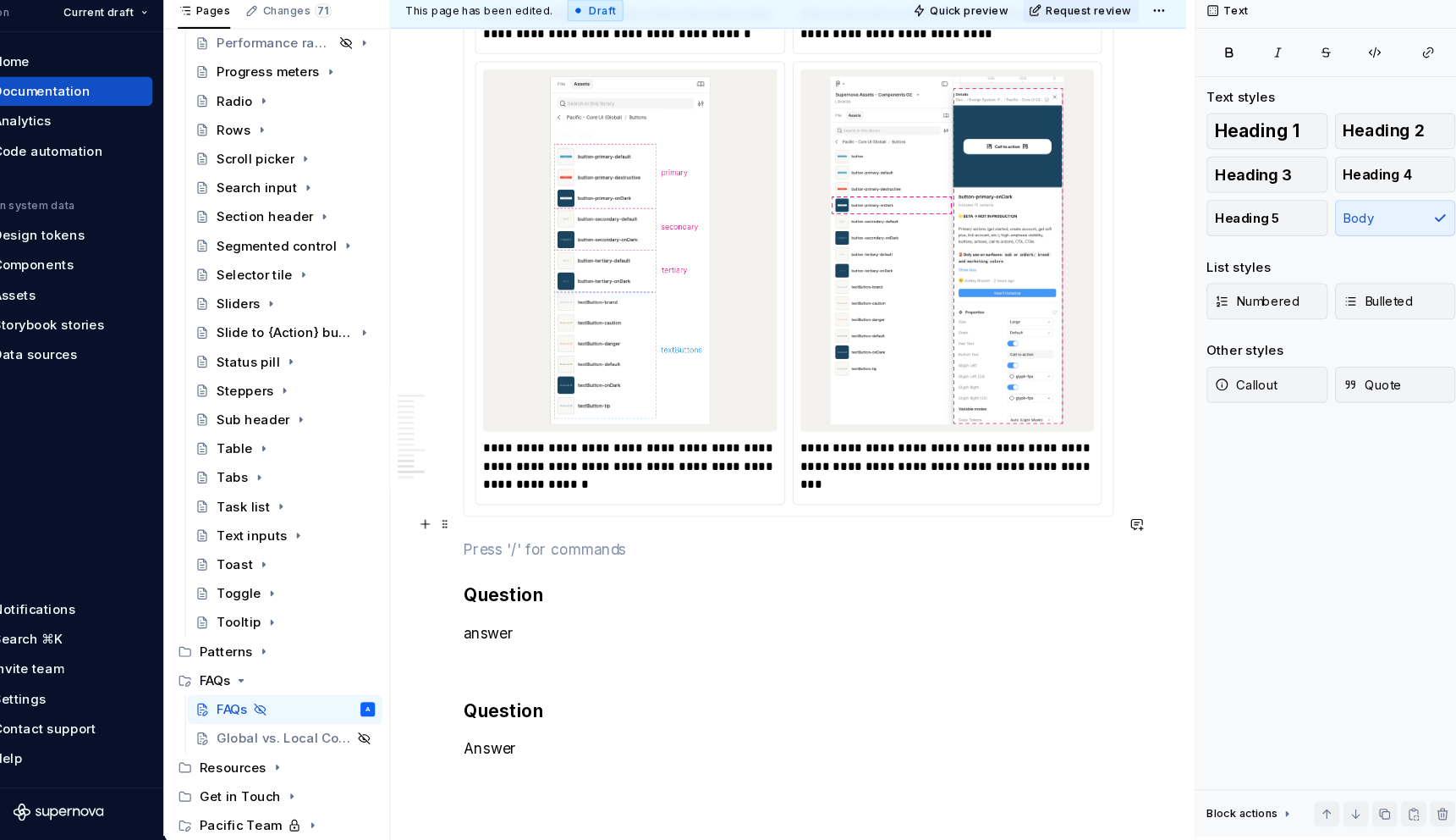
click at [1011, 558] on p at bounding box center [780, 568] width 608 height 20
click at [525, 598] on h3 "Question" at bounding box center [780, 610] width 608 height 24
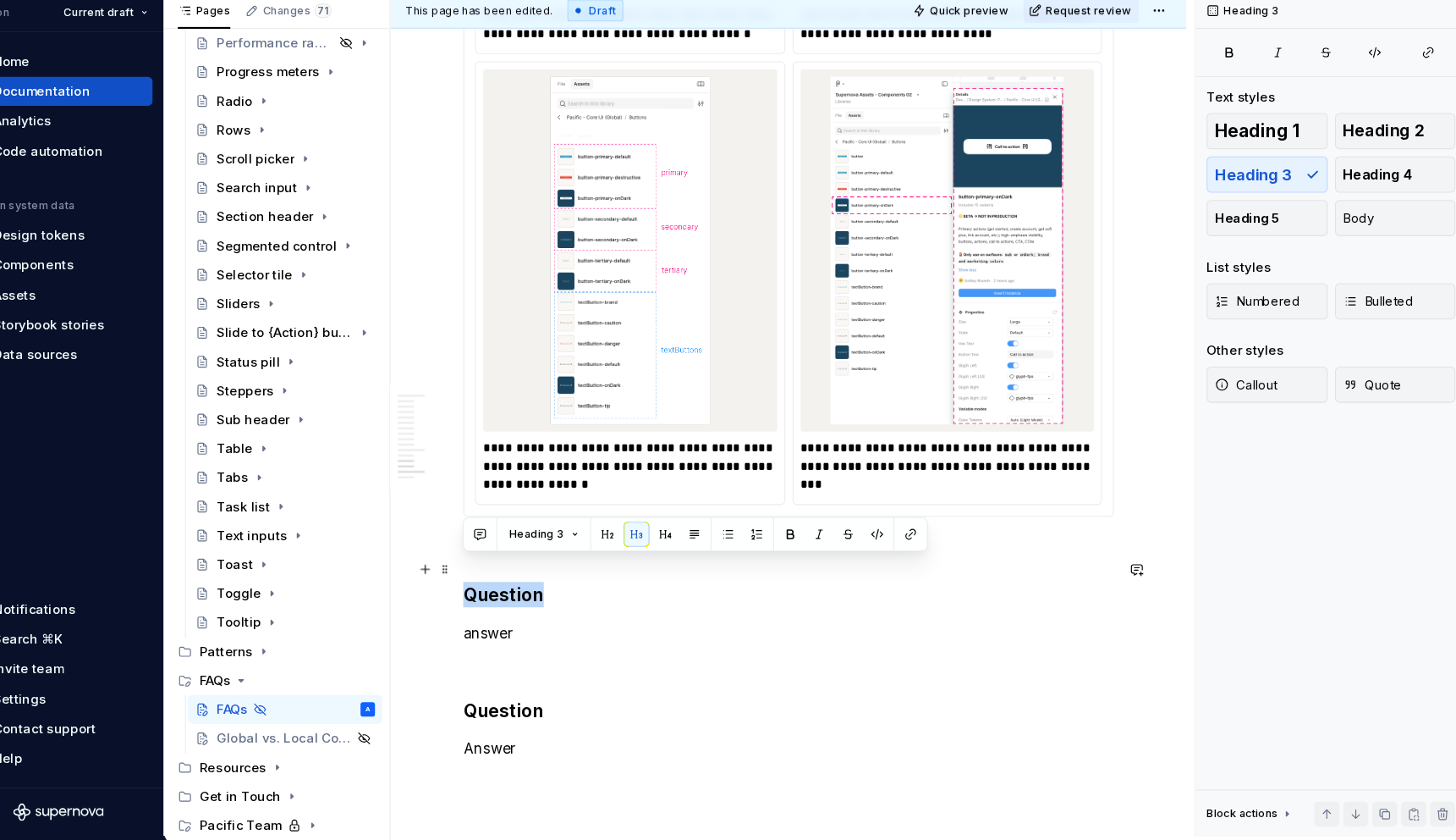
click at [525, 598] on h3 "Question" at bounding box center [780, 610] width 608 height 24
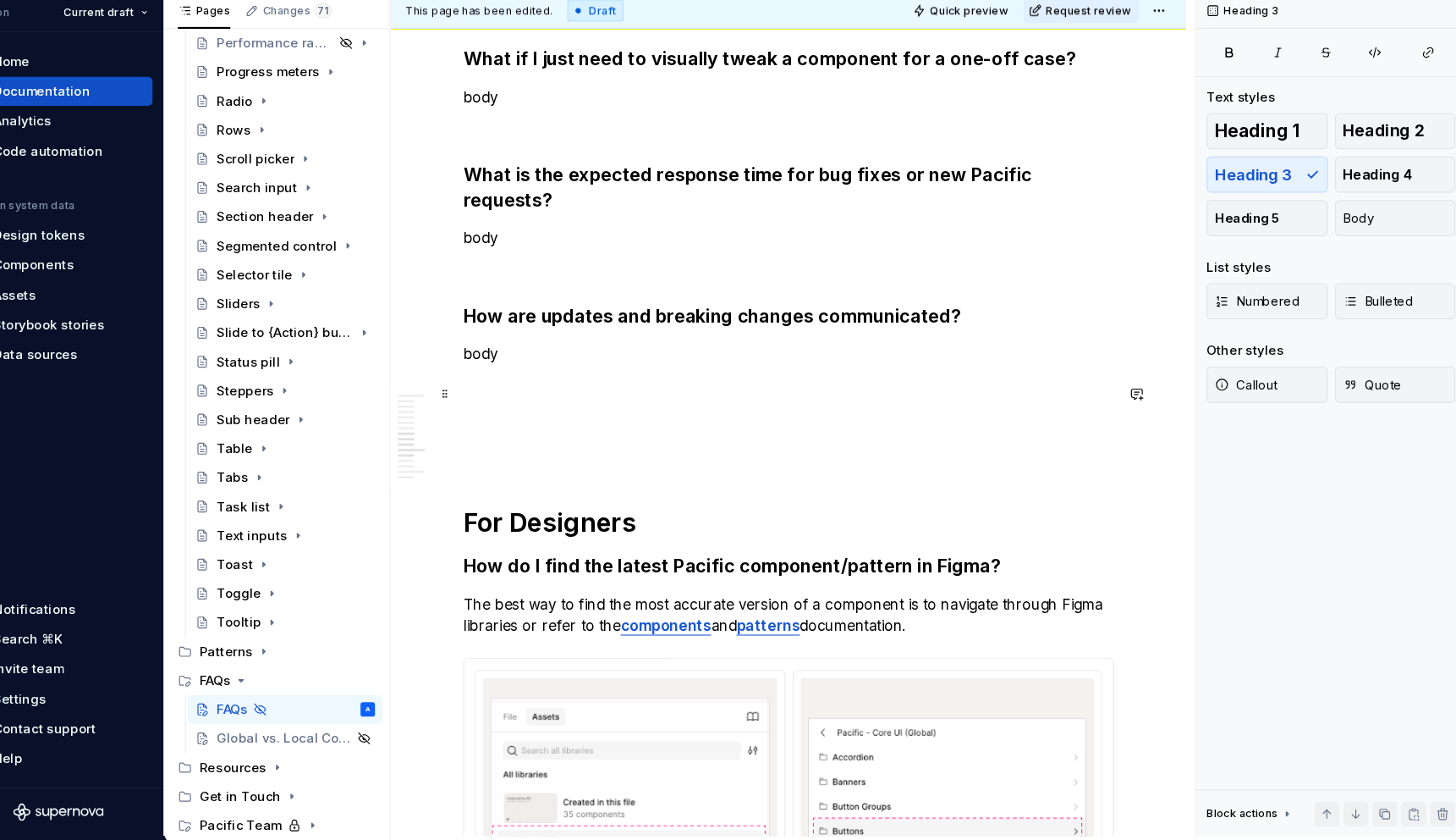
scroll to position [1624, 0]
click at [597, 376] on p "body" at bounding box center [780, 386] width 608 height 20
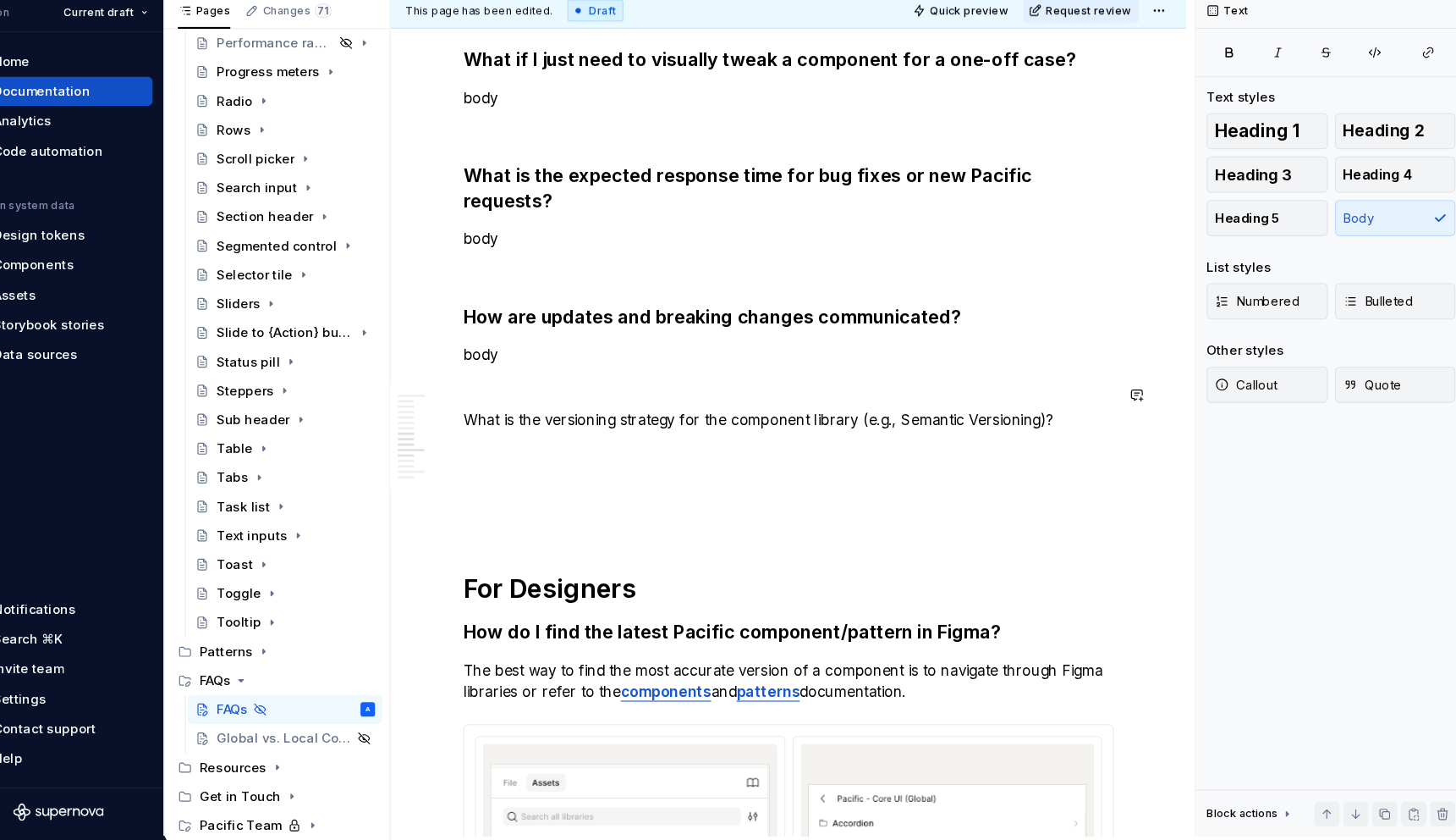
click at [593, 438] on div "General Where can I find the latest component or pattern status? The simplest w…" at bounding box center [780, 398] width 608 height 3391
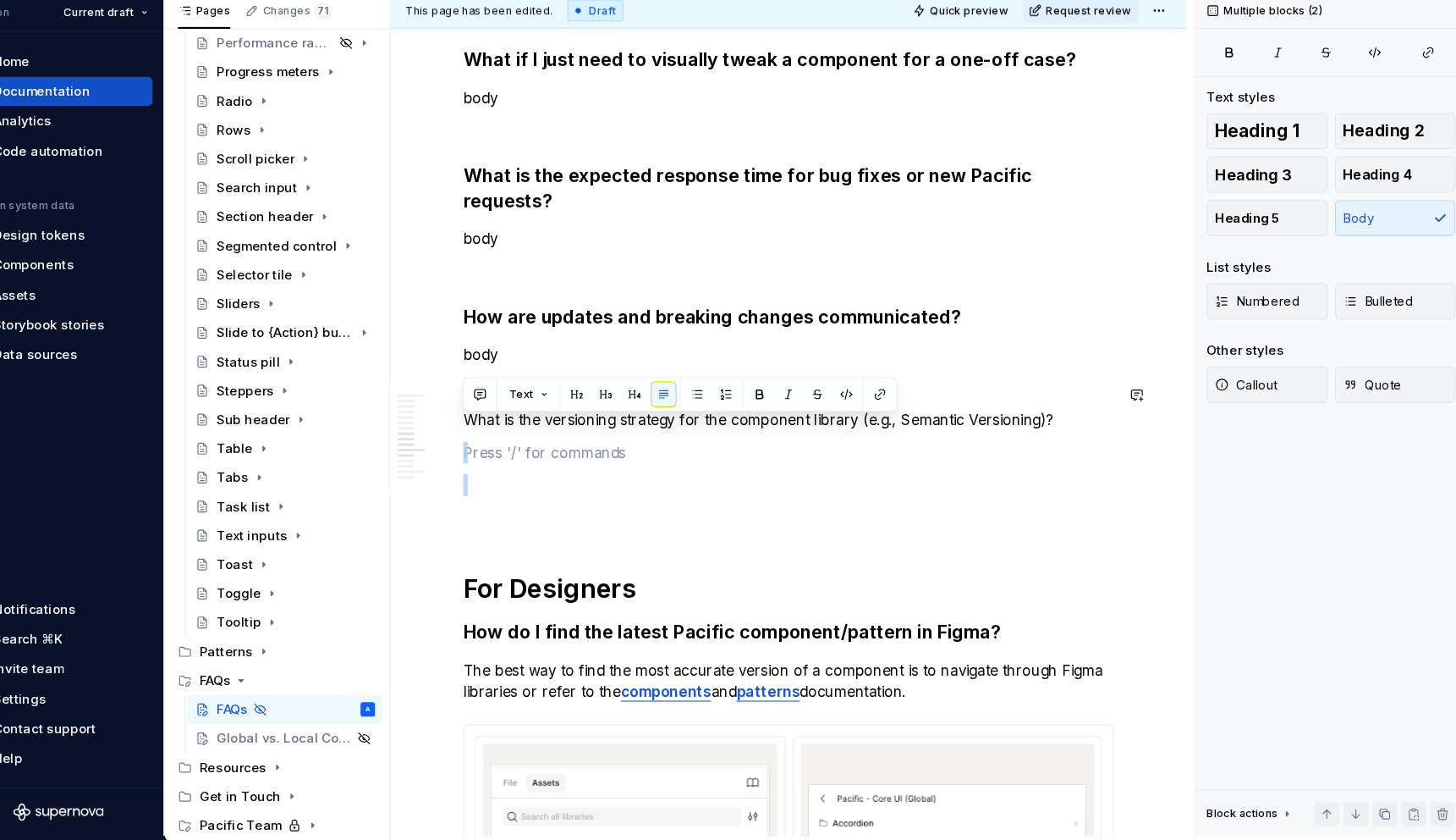
click at [593, 438] on div "General Where can I find the latest component or pattern status? The simplest w…" at bounding box center [780, 398] width 608 height 3391
click at [971, 437] on p "What is the versioning strategy for the component library (e.g., Semantic Versi…" at bounding box center [780, 447] width 608 height 20
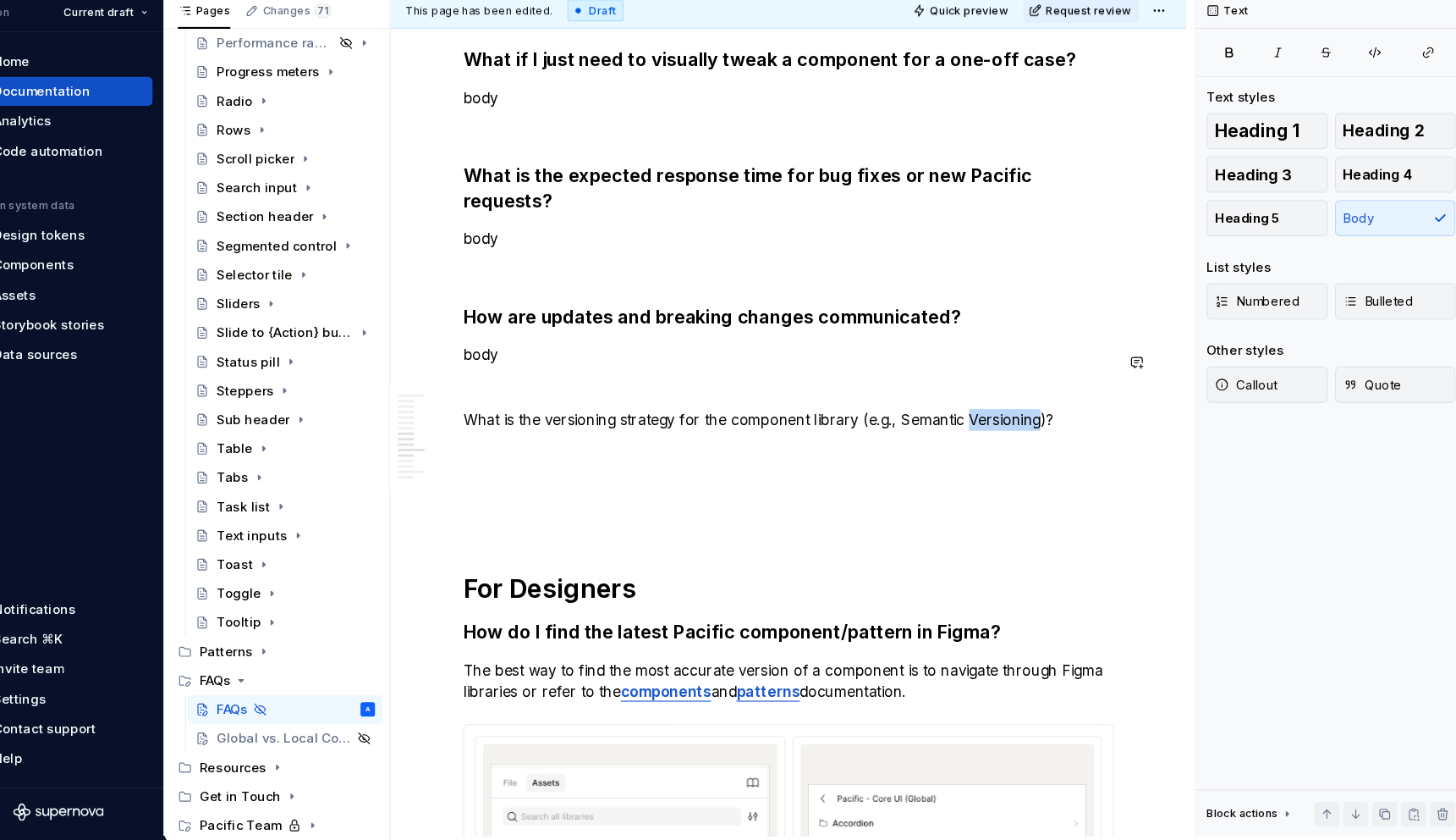
click at [971, 437] on p "What is the versioning strategy for the component library (e.g., Semantic Versi…" at bounding box center [780, 447] width 608 height 20
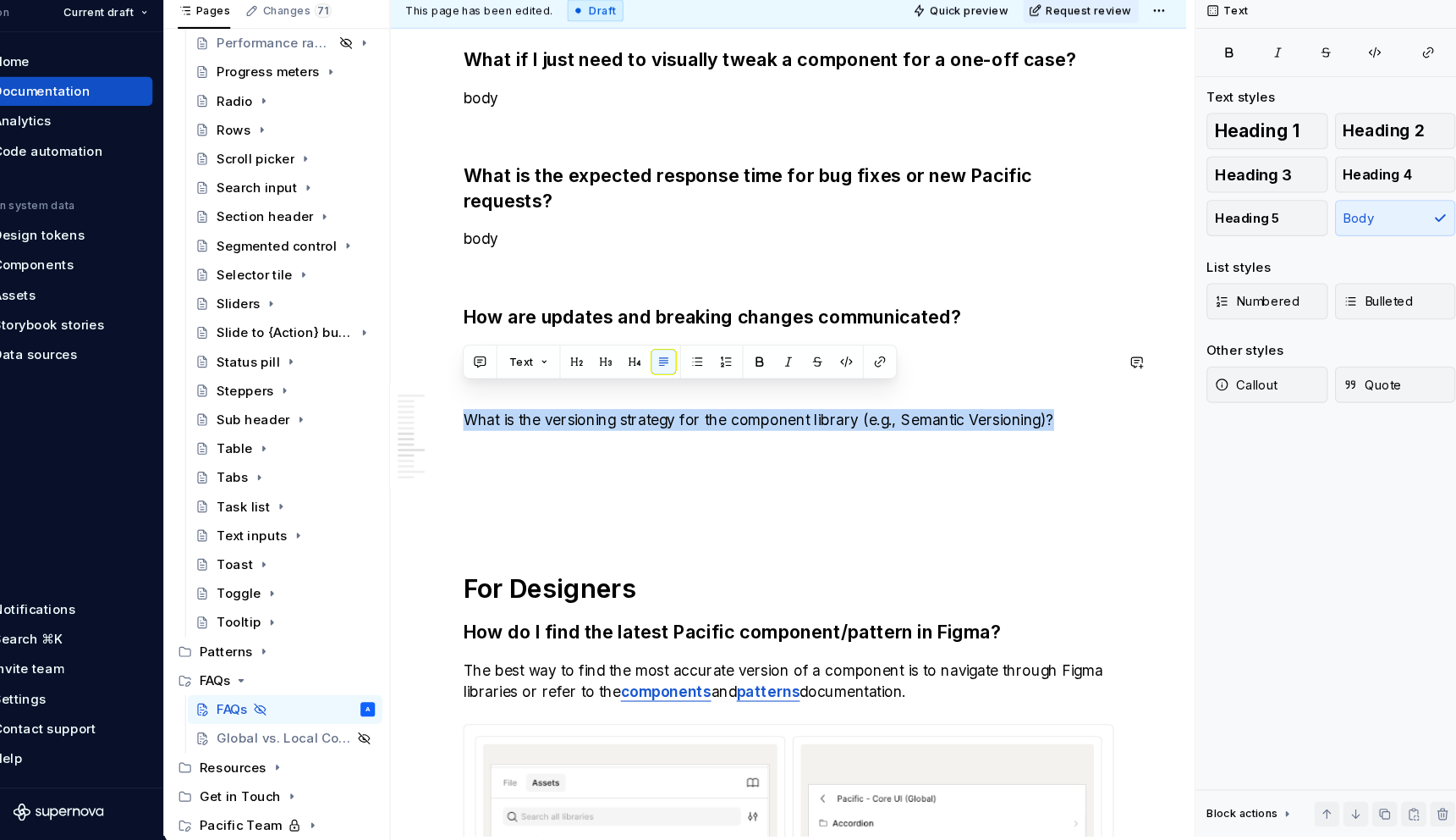
click at [971, 437] on p "What is the versioning strategy for the component library (e.g., Semantic Versi…" at bounding box center [780, 447] width 608 height 20
click at [602, 394] on button "button" at bounding box center [610, 393] width 24 height 24
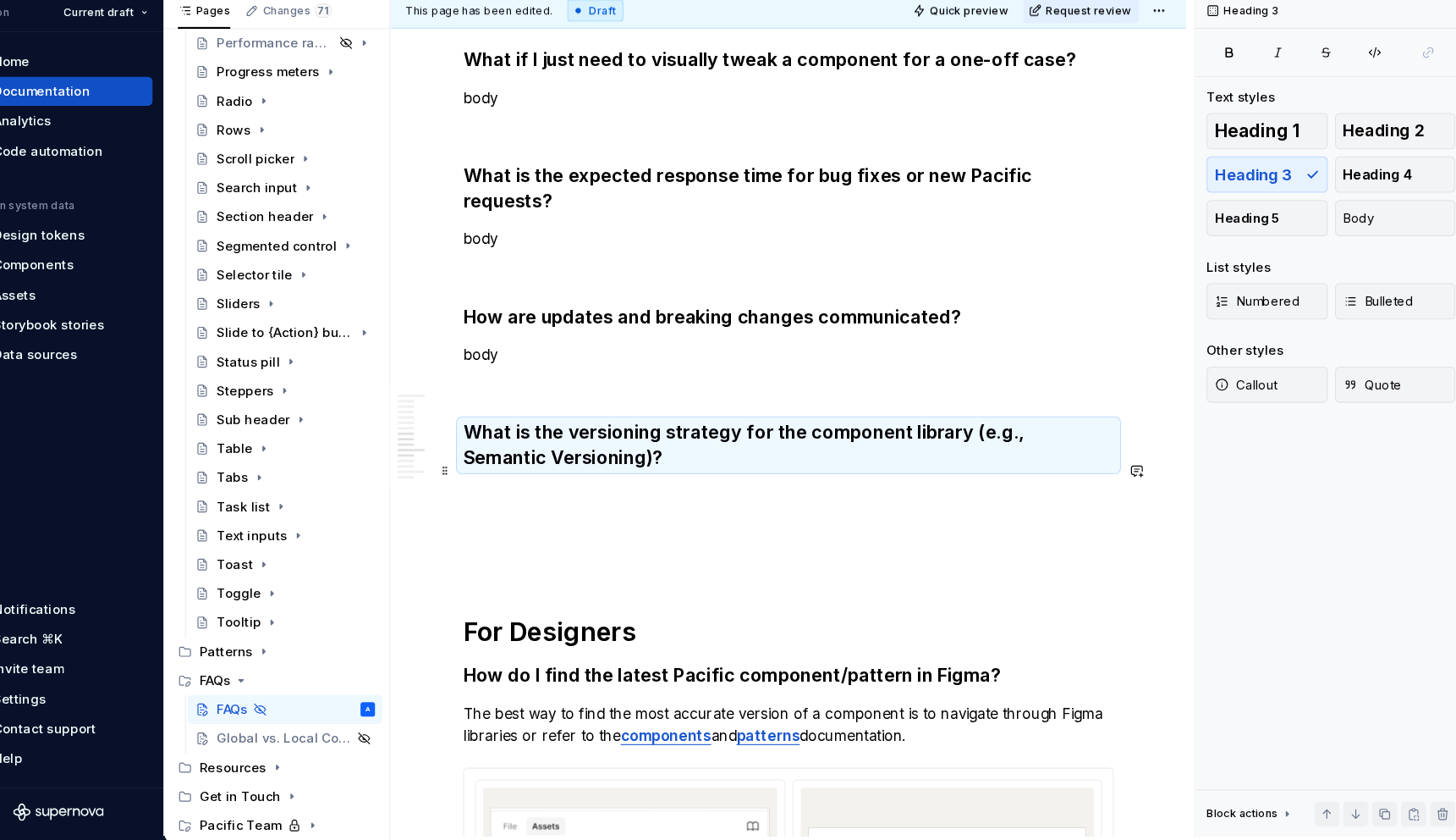
click at [621, 508] on p at bounding box center [780, 518] width 608 height 20
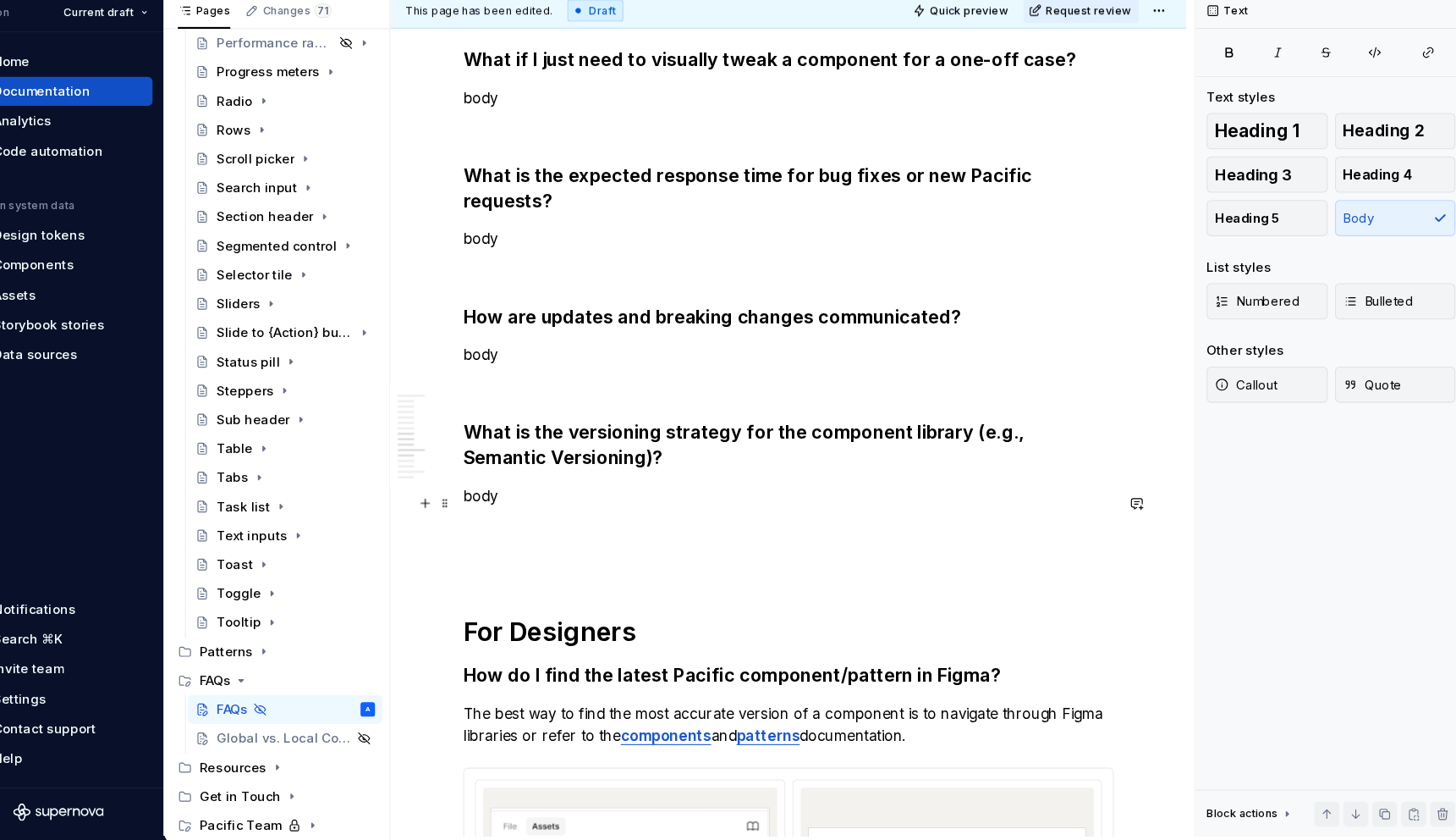
click at [569, 538] on p at bounding box center [780, 548] width 608 height 20
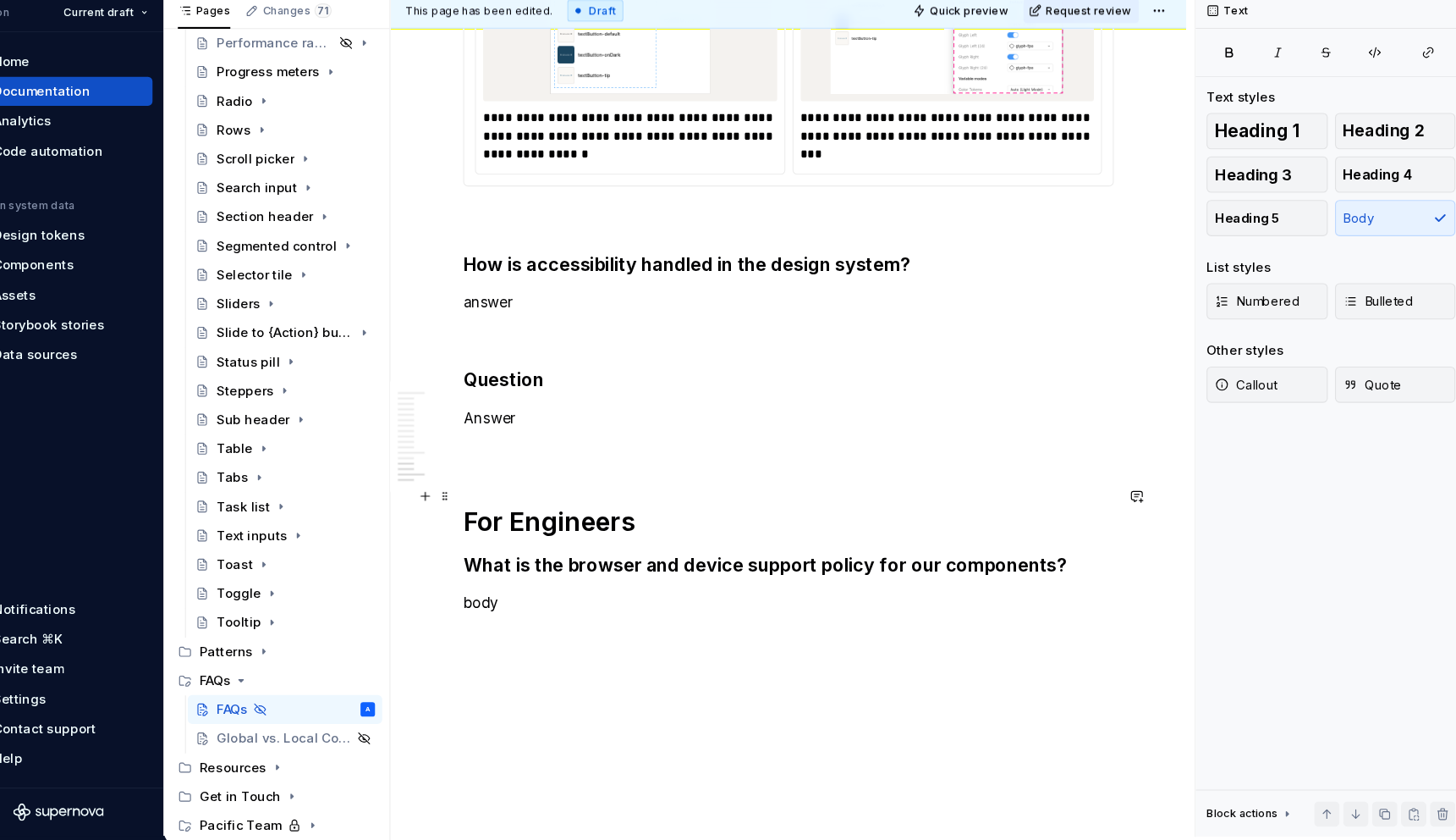
scroll to position [2991, 0]
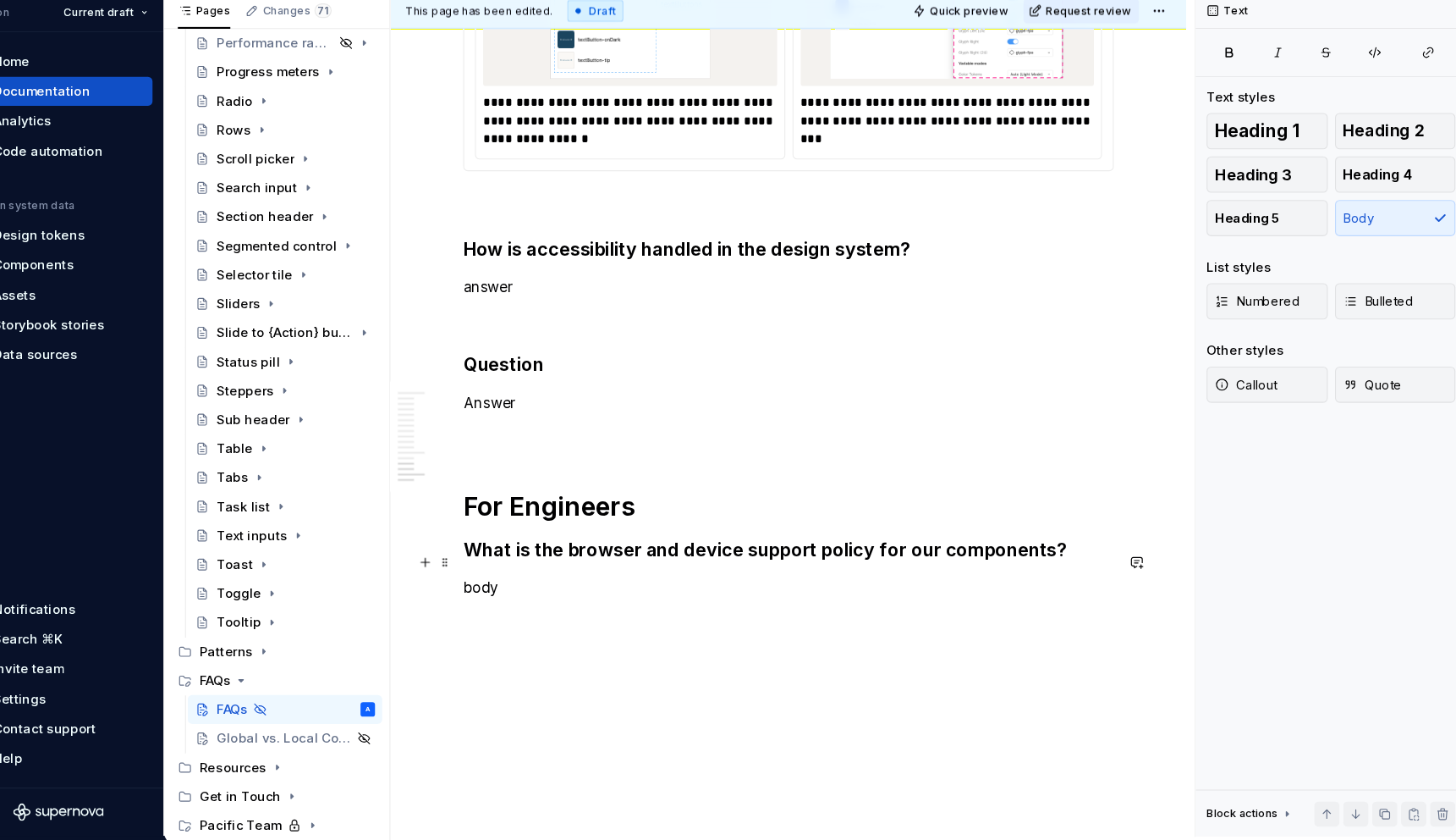
click at [597, 594] on p "body" at bounding box center [780, 604] width 608 height 20
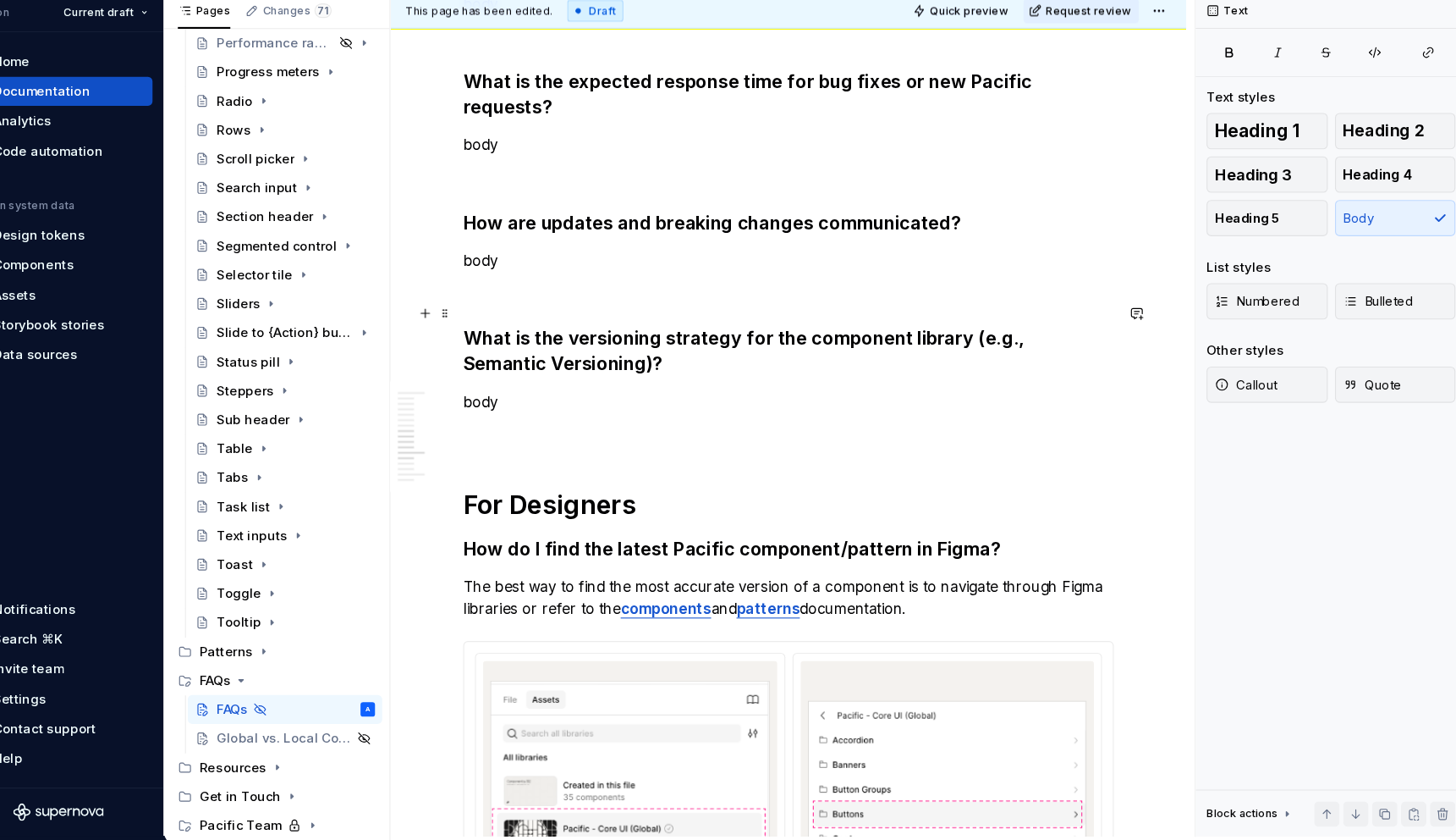
scroll to position [1646, 0]
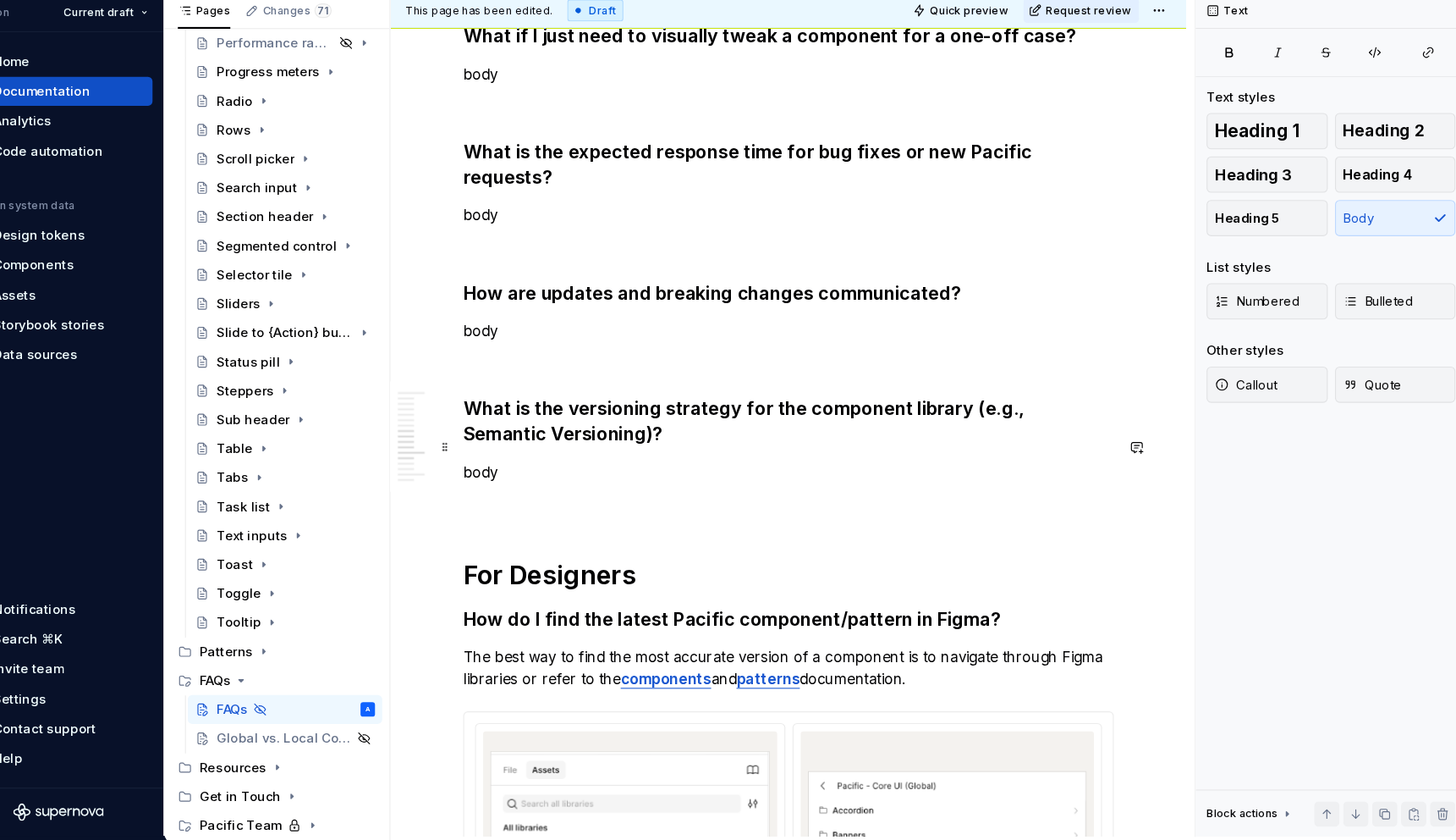
click at [641, 486] on p "body" at bounding box center [780, 496] width 608 height 20
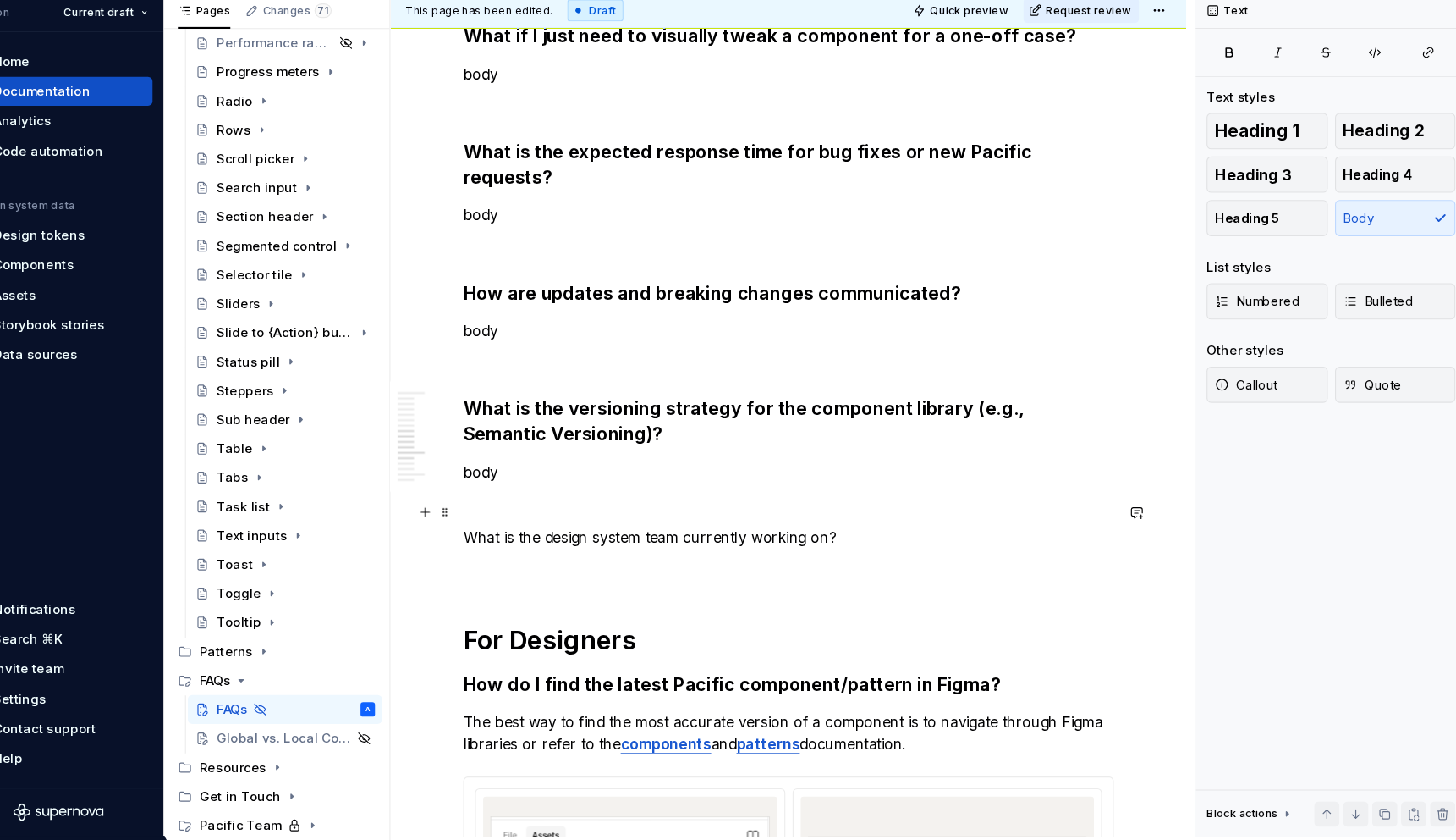
click at [648, 546] on p "What is the design system team currently working on?" at bounding box center [780, 557] width 608 height 20
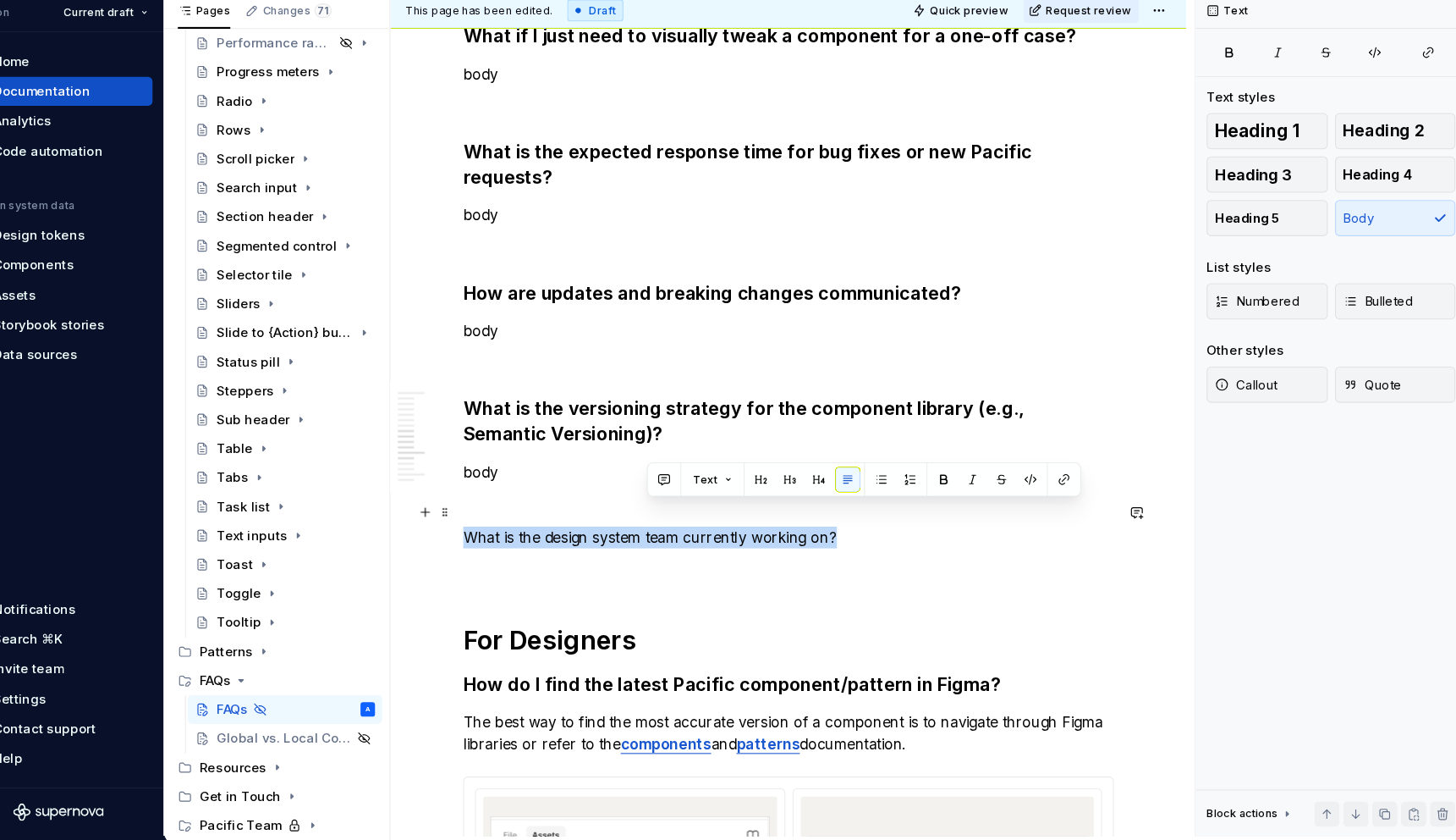
click at [648, 546] on p "What is the design system team currently working on?" at bounding box center [780, 557] width 608 height 20
click at [613, 505] on button "button" at bounding box center [610, 503] width 24 height 24
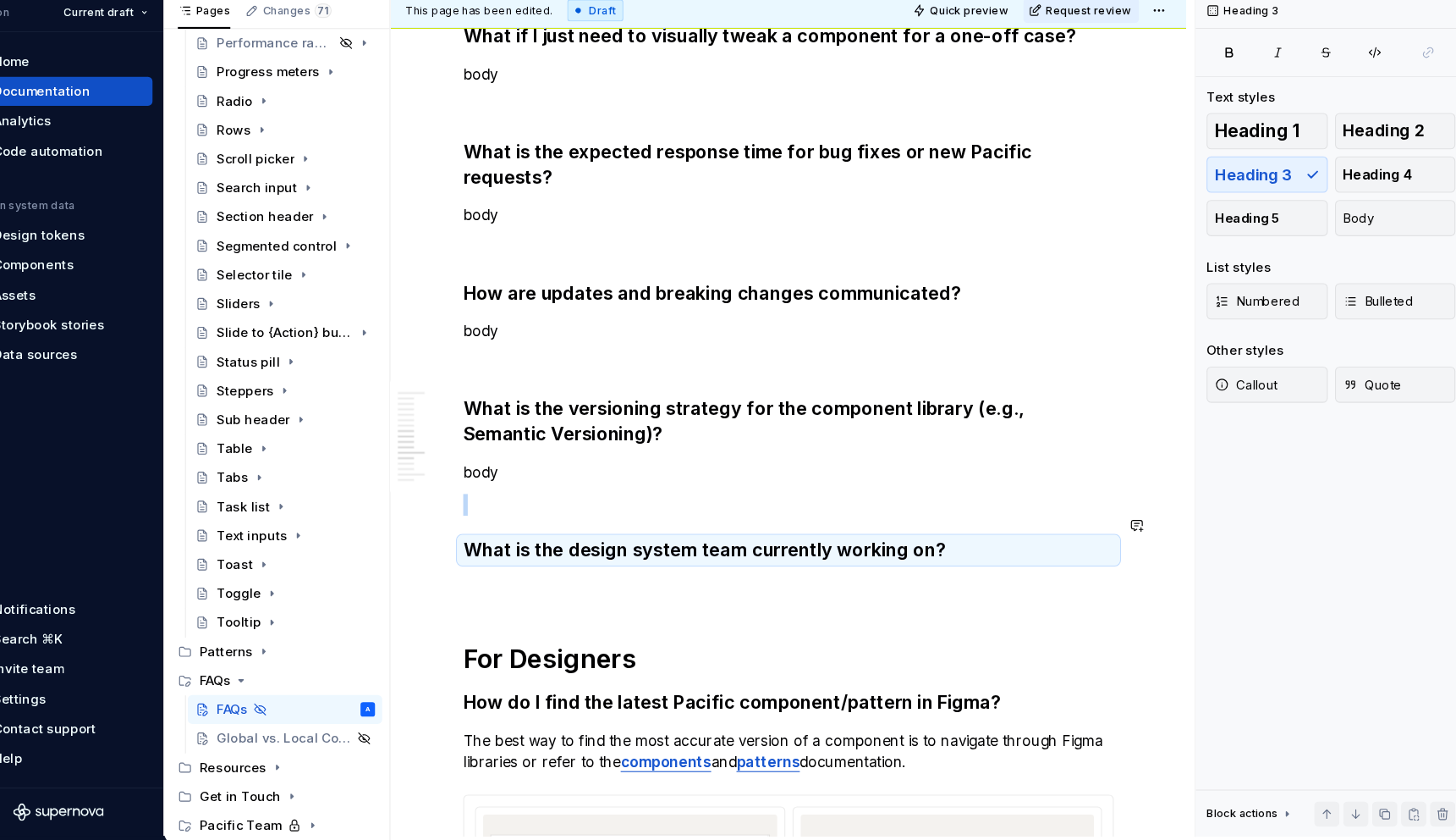
click at [621, 569] on div "General Where can I find the latest component or pattern status? The simplest w…" at bounding box center [780, 420] width 608 height 3479
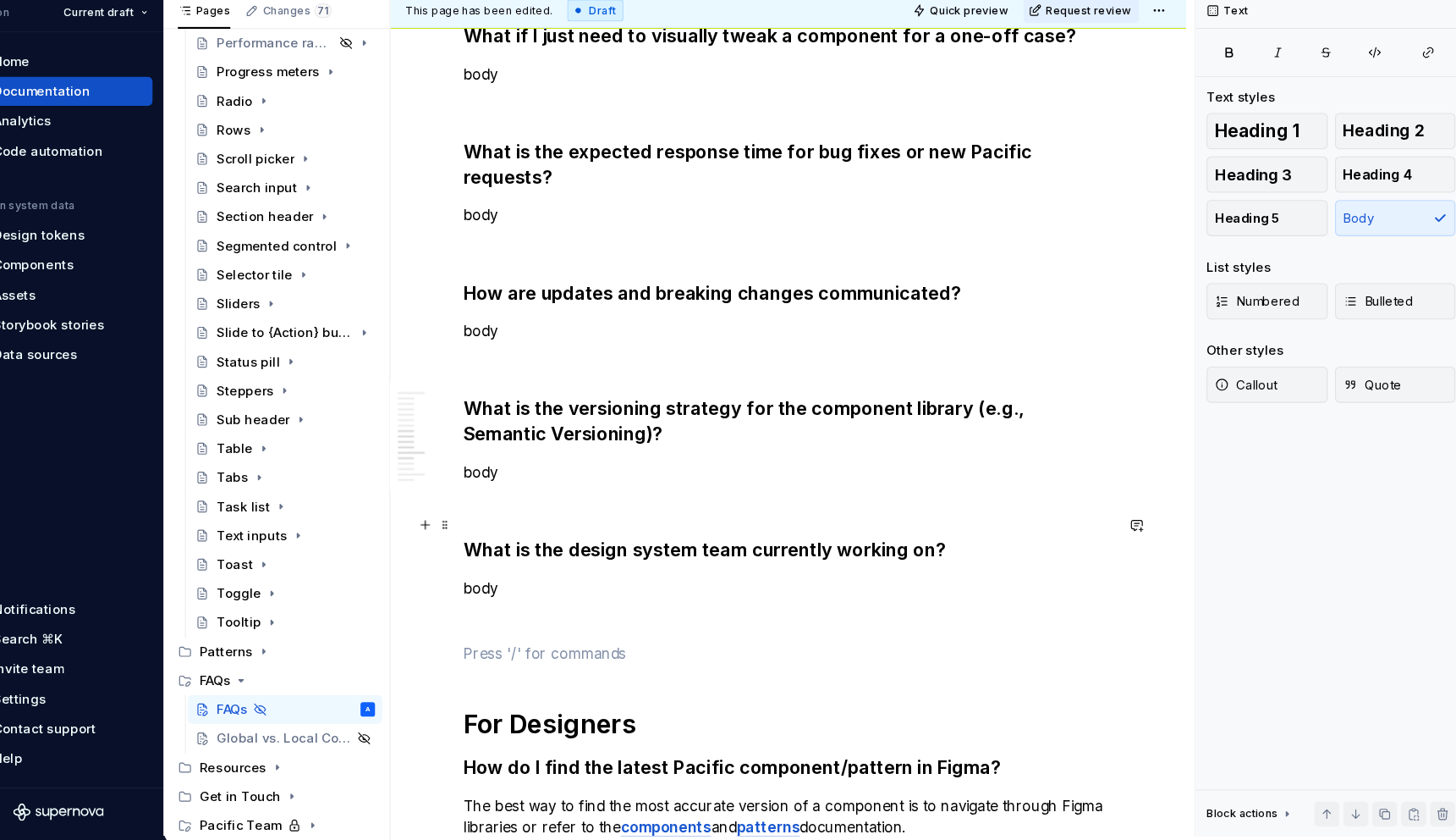
click at [606, 557] on h3 "What is the design system team currently working on?" at bounding box center [780, 569] width 608 height 24
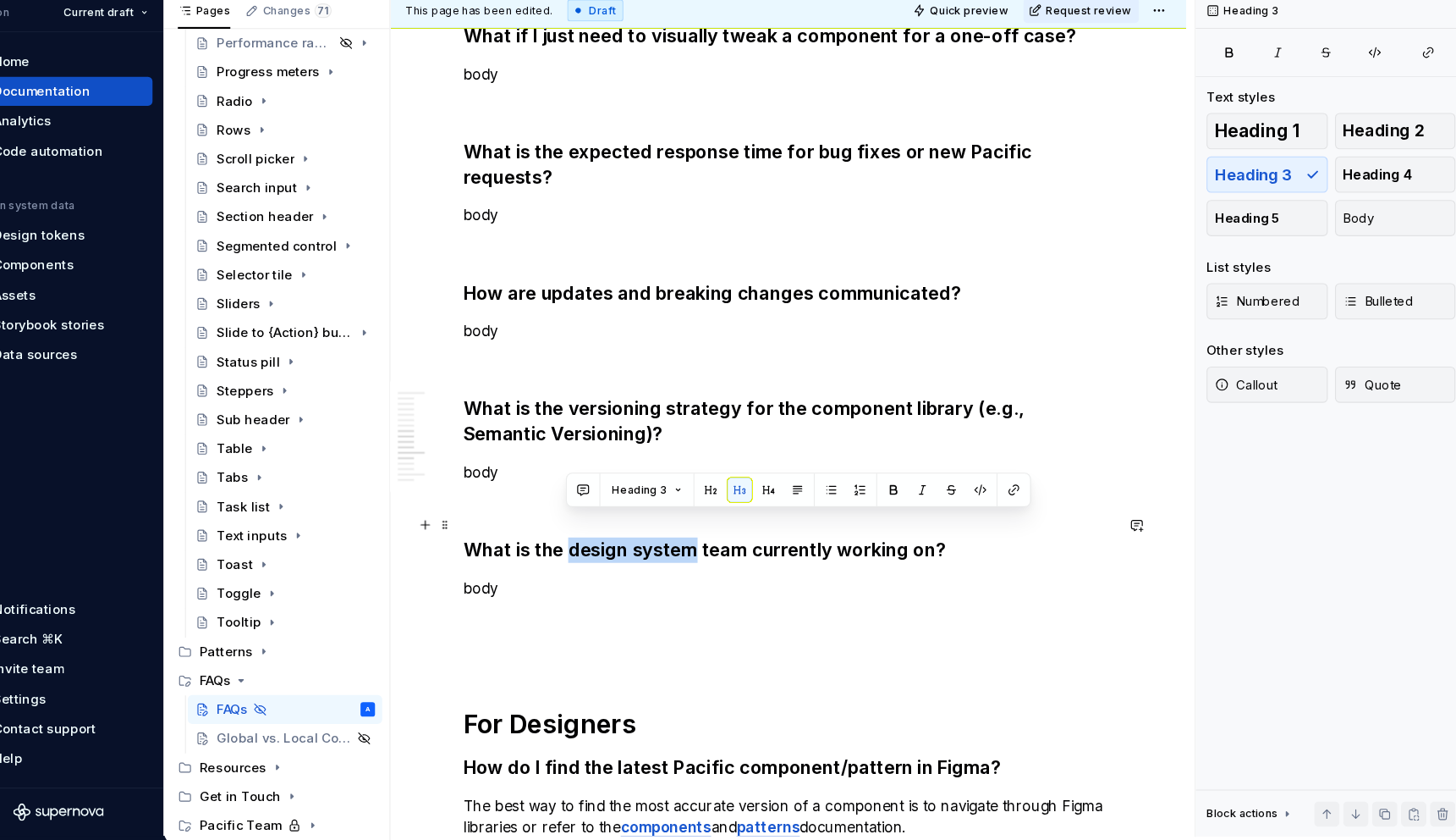
drag, startPoint x: 691, startPoint y: 549, endPoint x: 577, endPoint y: 542, distance: 114.2
click at [577, 557] on h3 "What is the design system team currently working on?" at bounding box center [780, 569] width 608 height 24
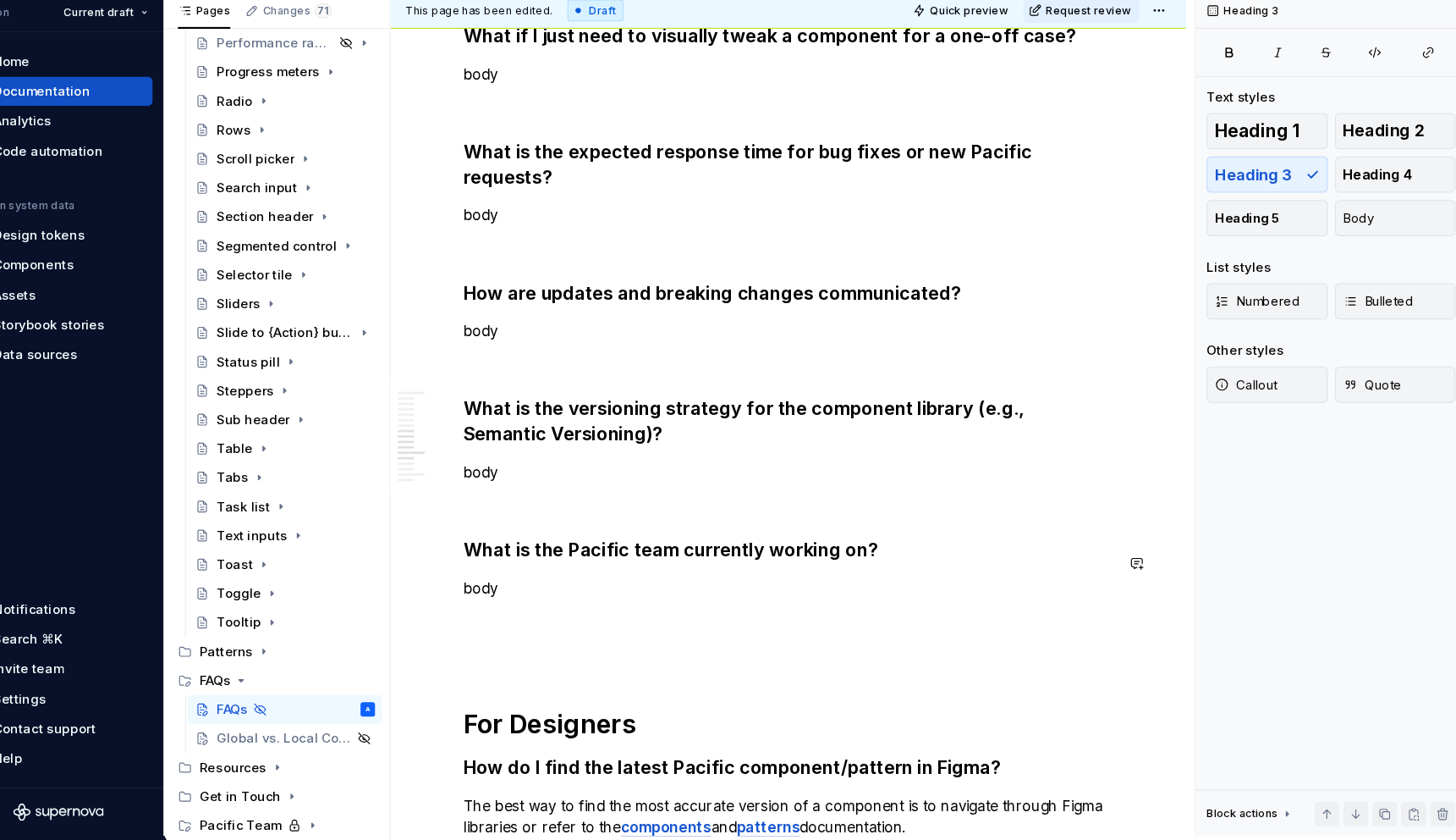
click at [606, 593] on div "General Where can I find the latest component or pattern status? The simplest w…" at bounding box center [780, 450] width 608 height 3541
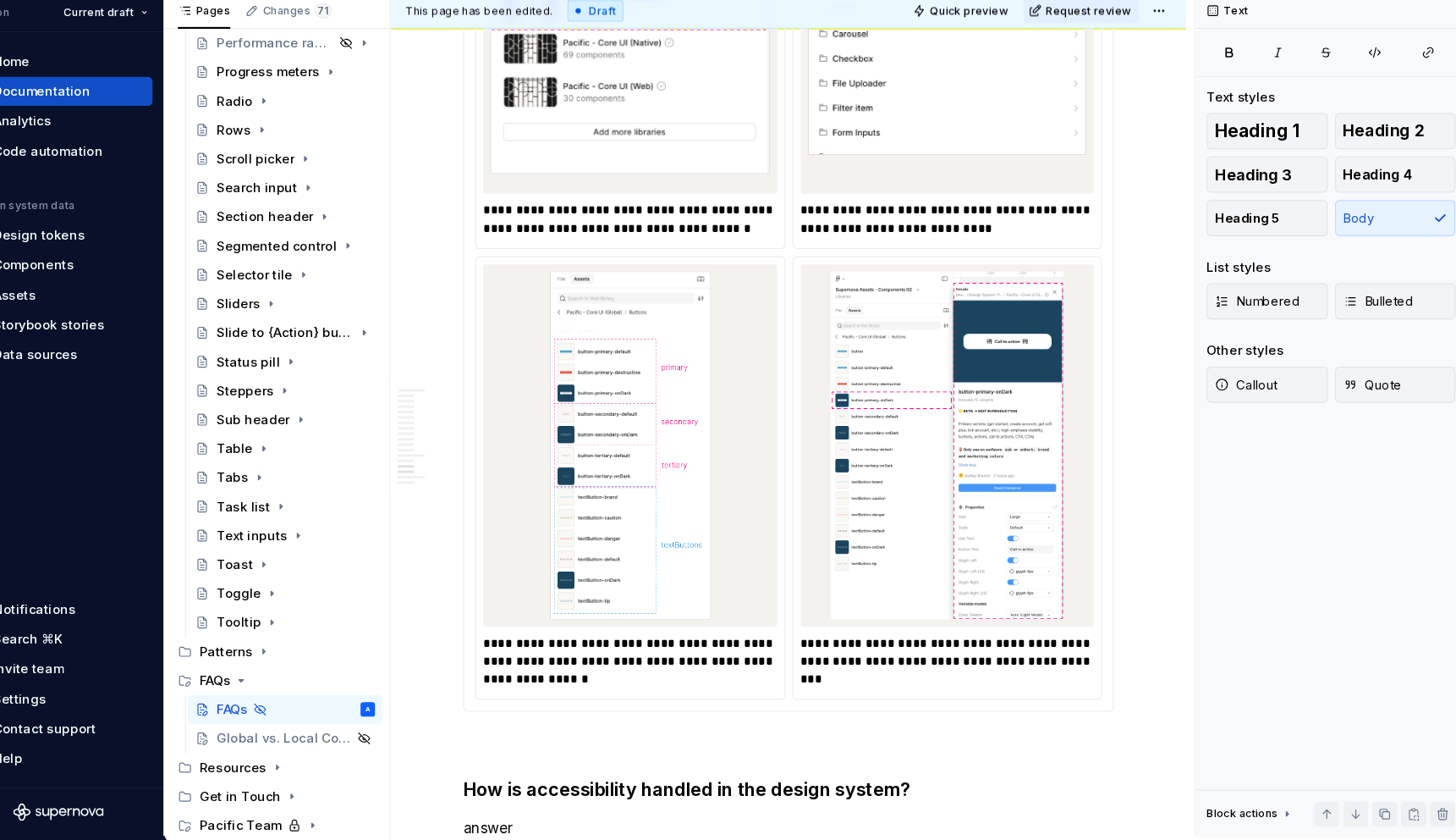
scroll to position [3279, 0]
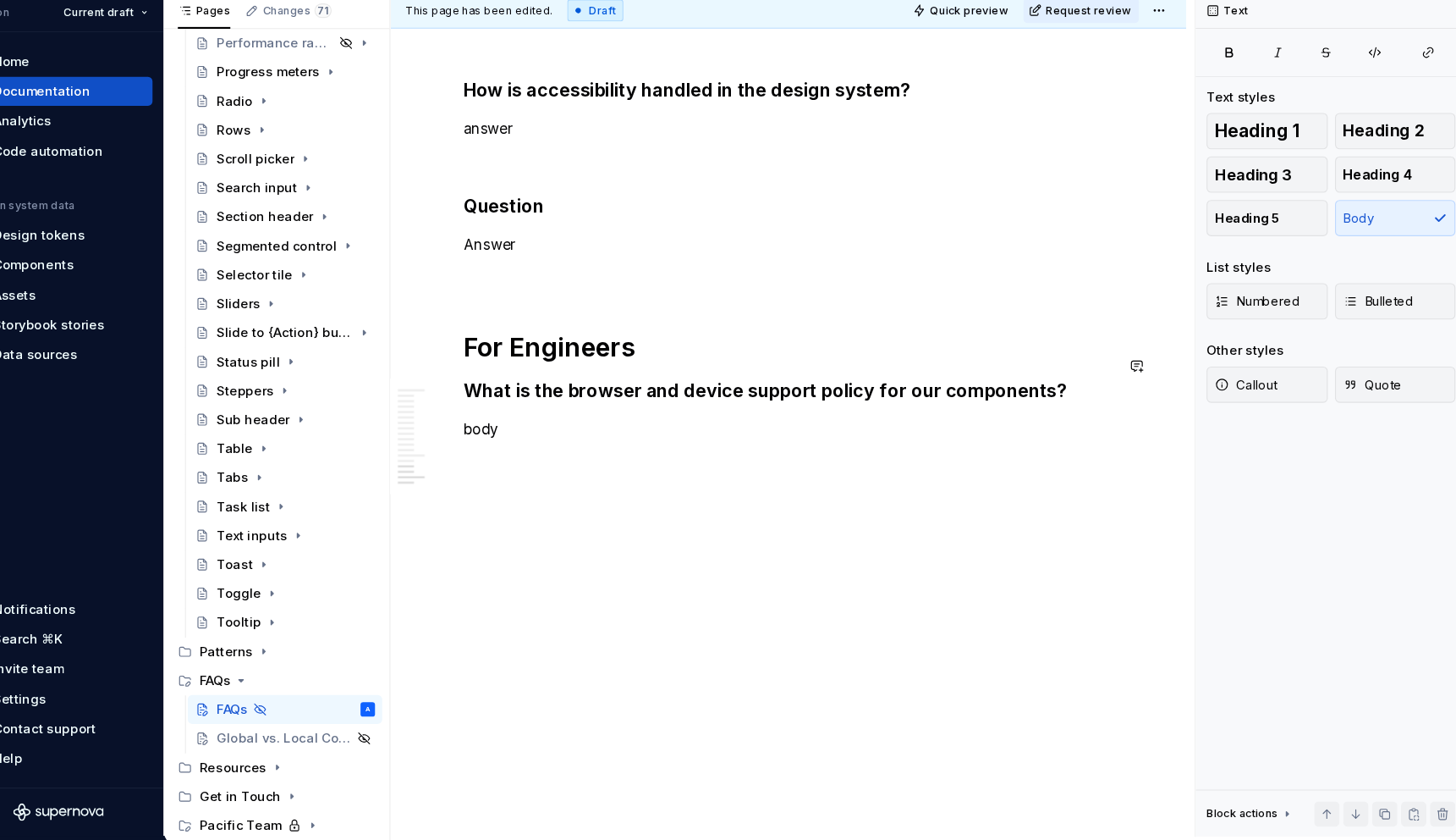
click at [561, 445] on p "body" at bounding box center [780, 456] width 608 height 20
click at [557, 506] on p "What is the design system team currently working on?" at bounding box center [780, 516] width 608 height 20
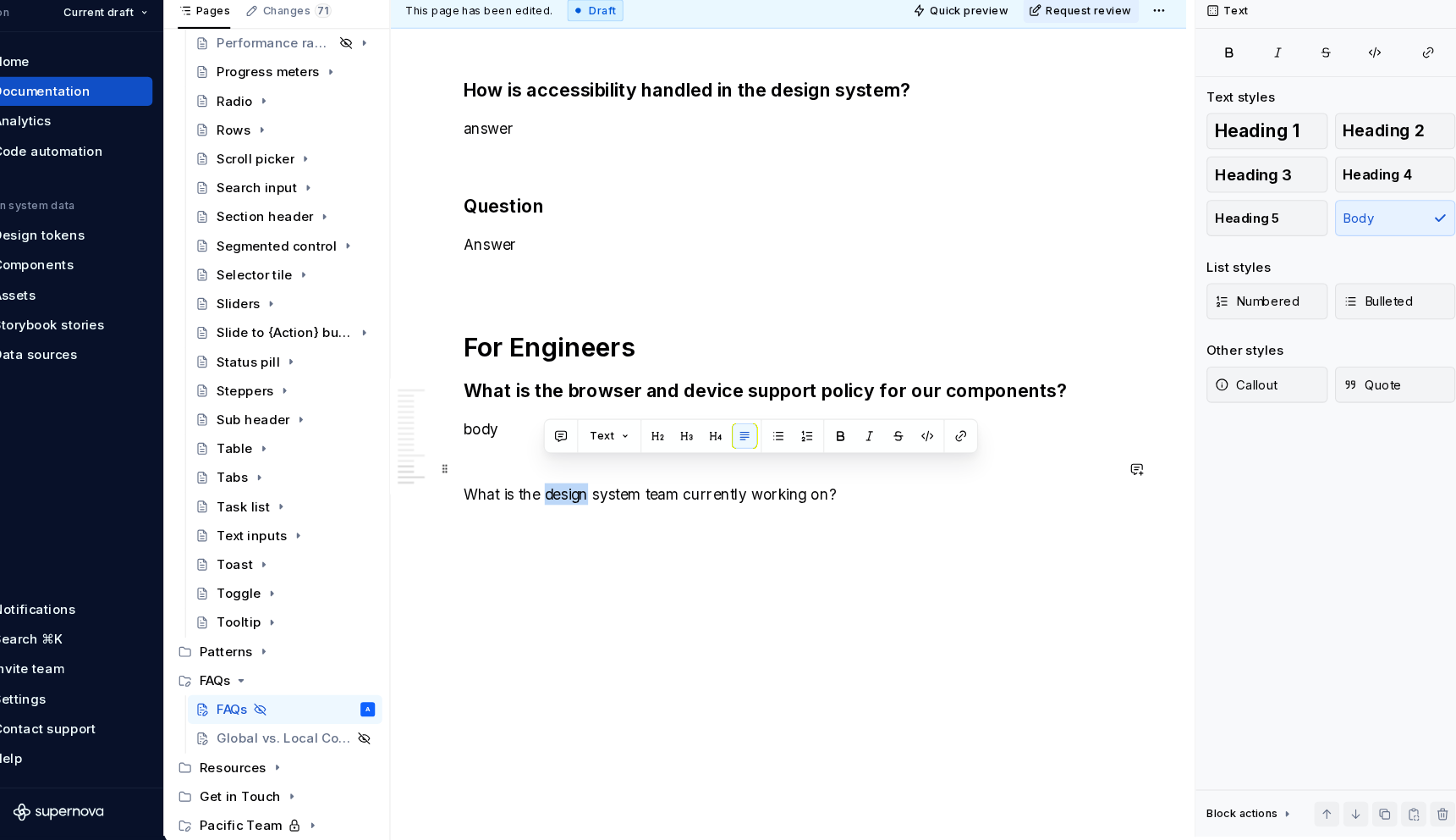
click at [557, 506] on p "What is the design system team currently working on?" at bounding box center [780, 516] width 608 height 20
drag, startPoint x: 643, startPoint y: 492, endPoint x: 551, endPoint y: 485, distance: 92.3
click at [551, 506] on p "What is the design system team currently working on?" at bounding box center [780, 516] width 608 height 20
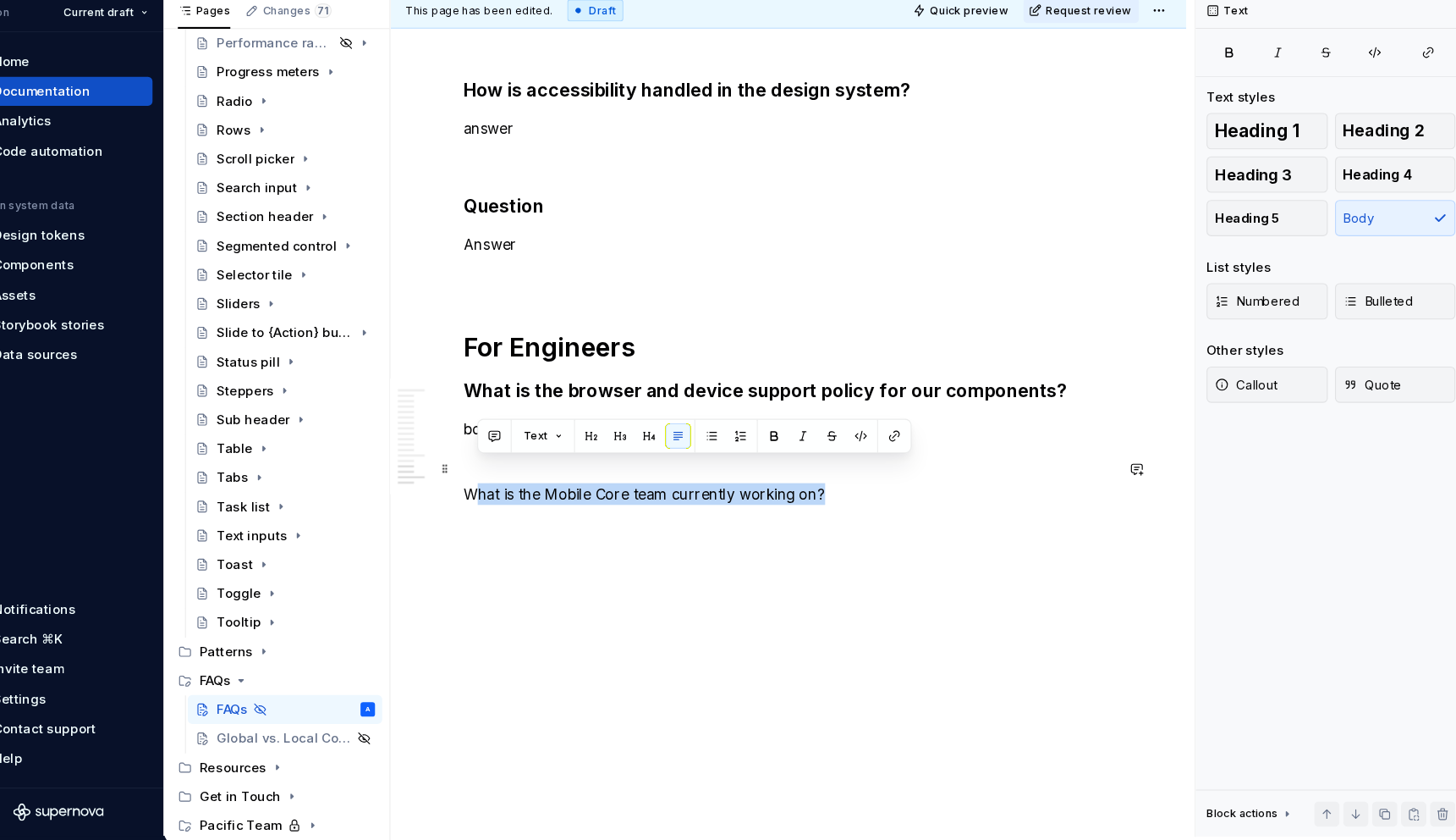
drag, startPoint x: 865, startPoint y: 493, endPoint x: 488, endPoint y: 490, distance: 377.0
click at [488, 506] on p "What is the Mobile Core team currently working on?" at bounding box center [780, 516] width 608 height 20
drag, startPoint x: 476, startPoint y: 494, endPoint x: 812, endPoint y: 491, distance: 336.0
click at [812, 506] on p "What is the Mobile Core team currently working on?" at bounding box center [780, 516] width 608 height 20
click at [607, 469] on button "button" at bounding box center [610, 462] width 24 height 24
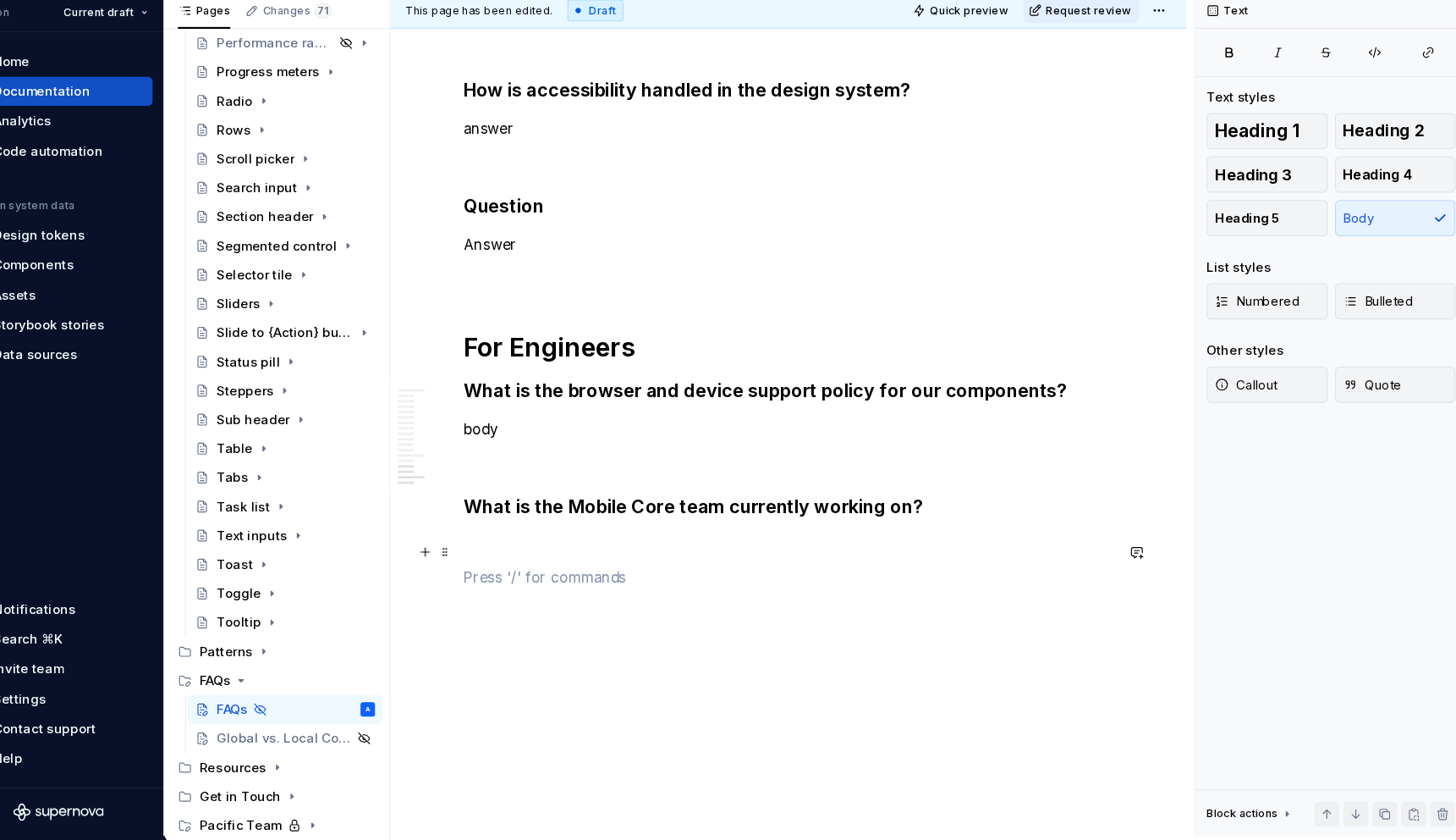
click at [839, 584] on p at bounding box center [780, 595] width 608 height 20
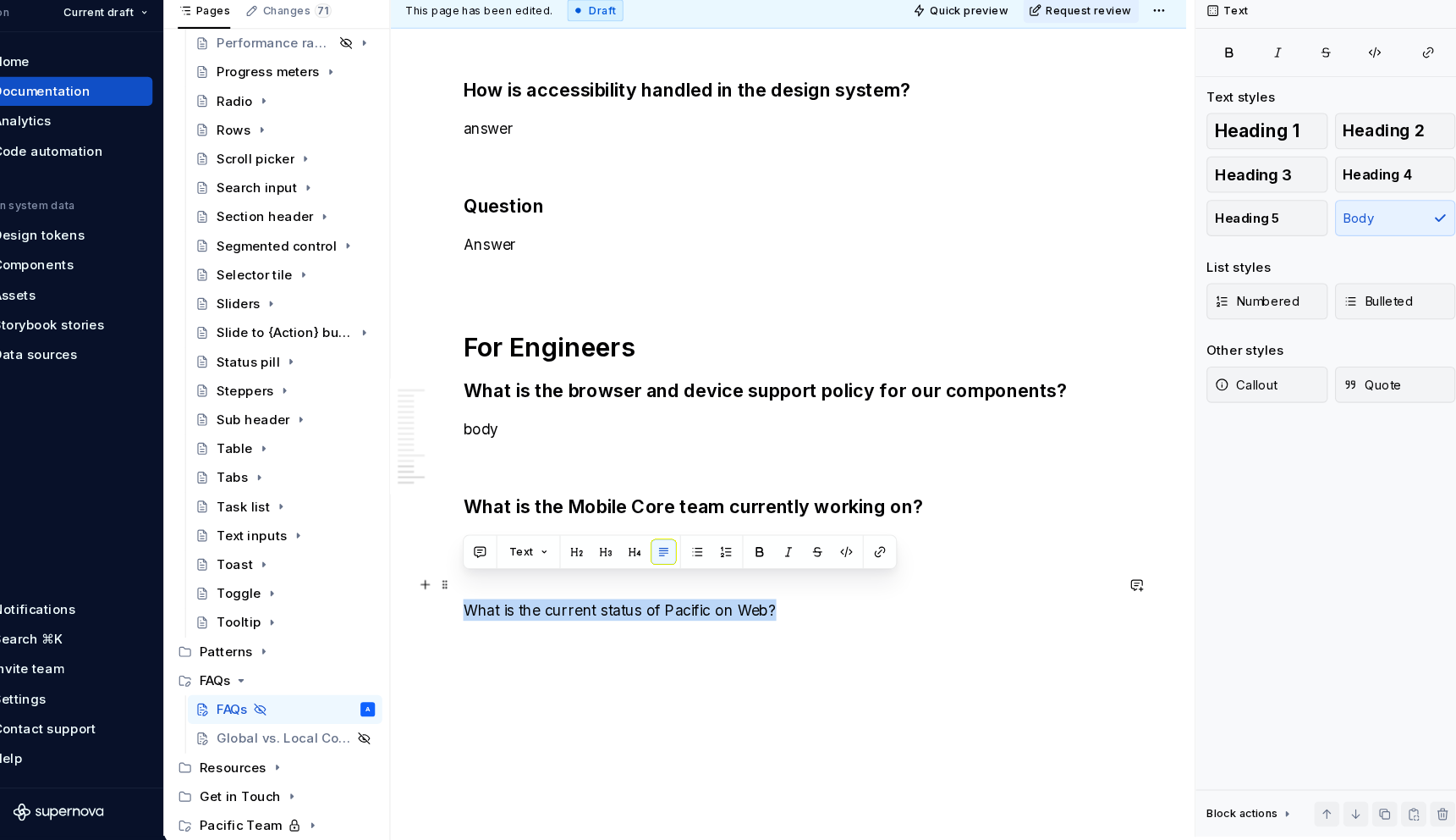
drag, startPoint x: 781, startPoint y: 602, endPoint x: 481, endPoint y: 592, distance: 300.2
click at [481, 614] on p "What is the current status of Pacific on Web?" at bounding box center [780, 624] width 608 height 20
click at [617, 568] on button "button" at bounding box center [610, 570] width 24 height 24
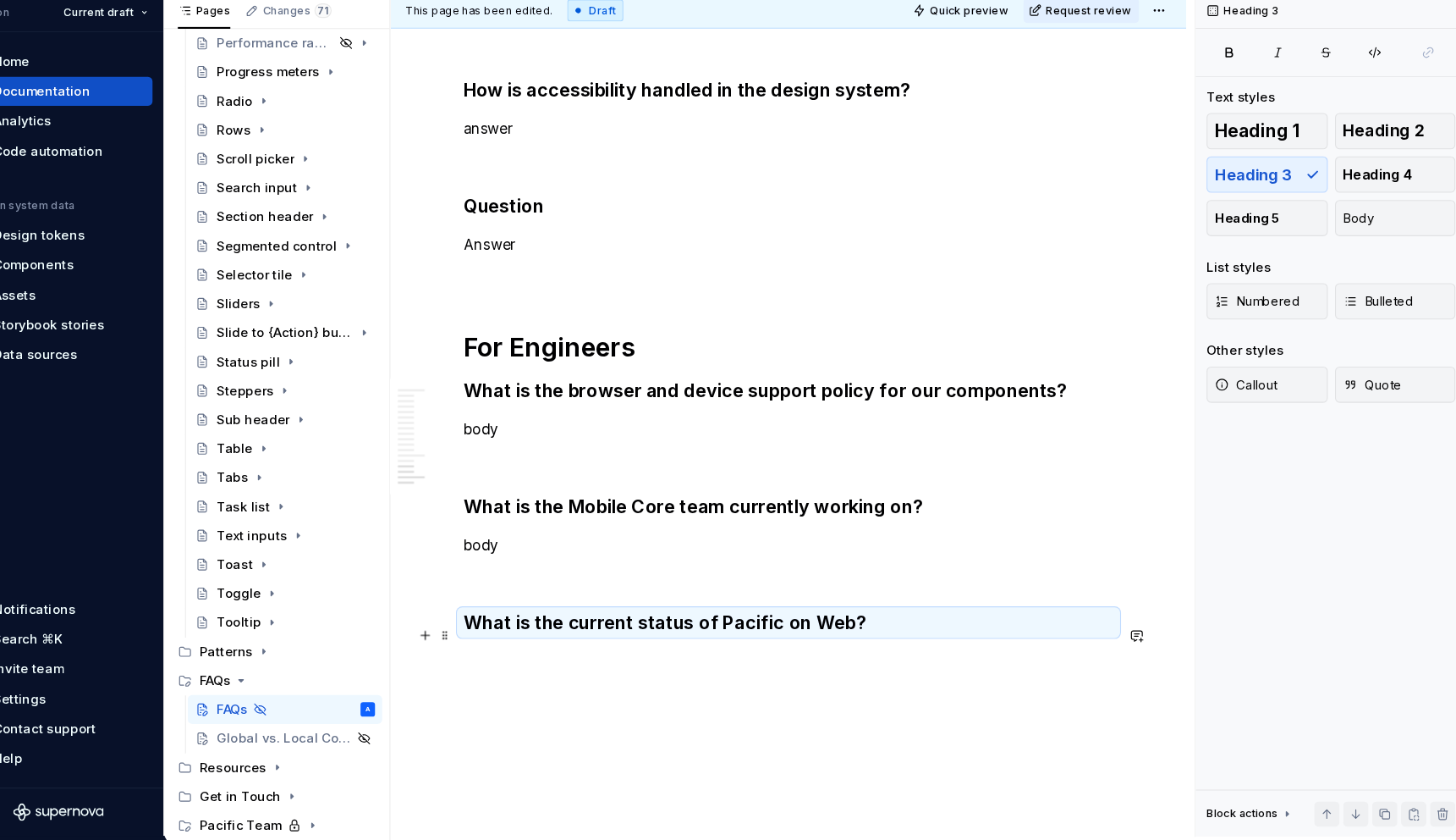
click at [735, 662] on p at bounding box center [780, 672] width 608 height 20
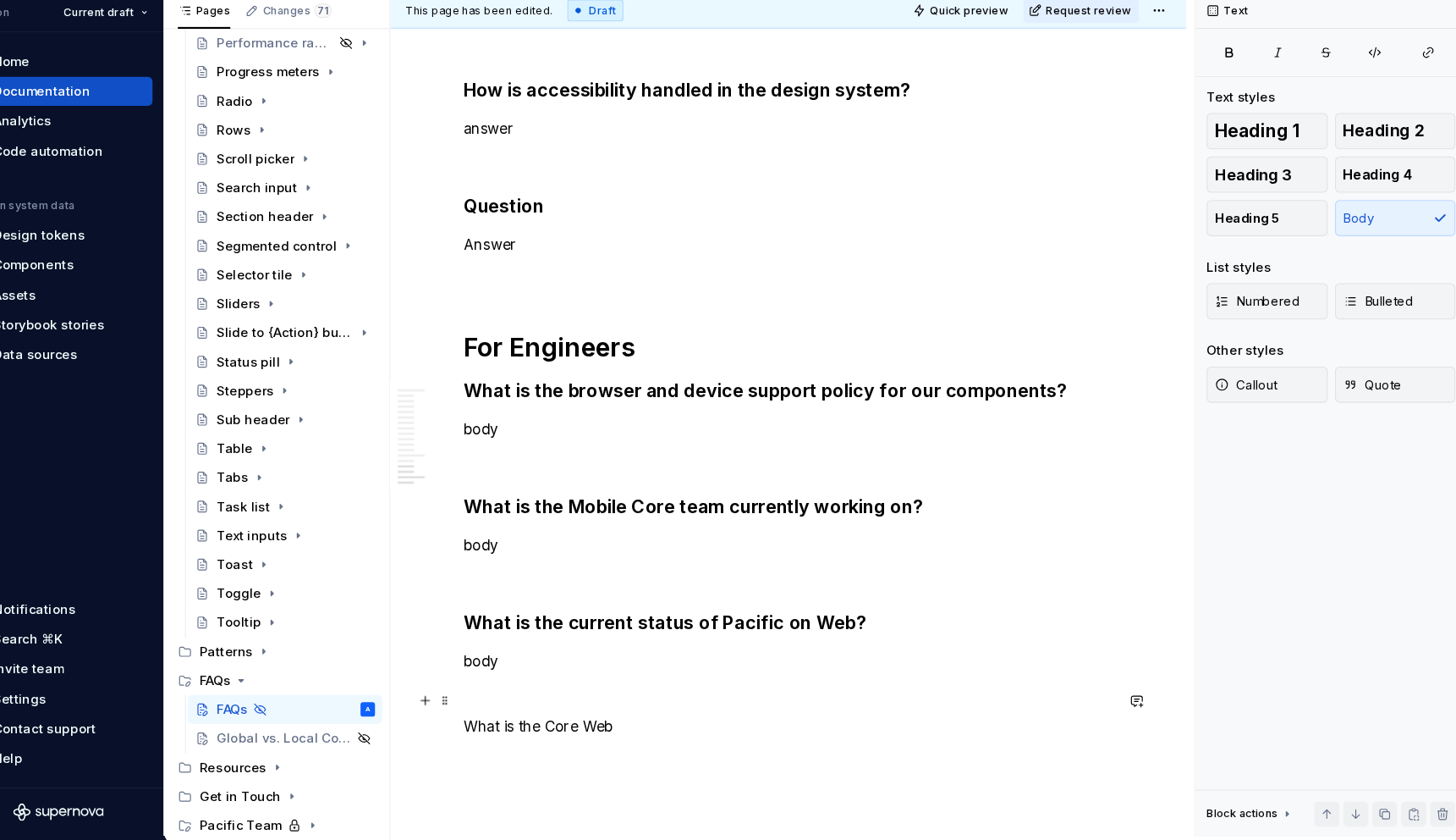
drag, startPoint x: 554, startPoint y: 705, endPoint x: 689, endPoint y: 705, distance: 135.0
click at [689, 722] on p "What is the Core Web" at bounding box center [780, 733] width 608 height 20
click at [664, 722] on p "What is the Web Core team currently working on?" at bounding box center [780, 733] width 608 height 20
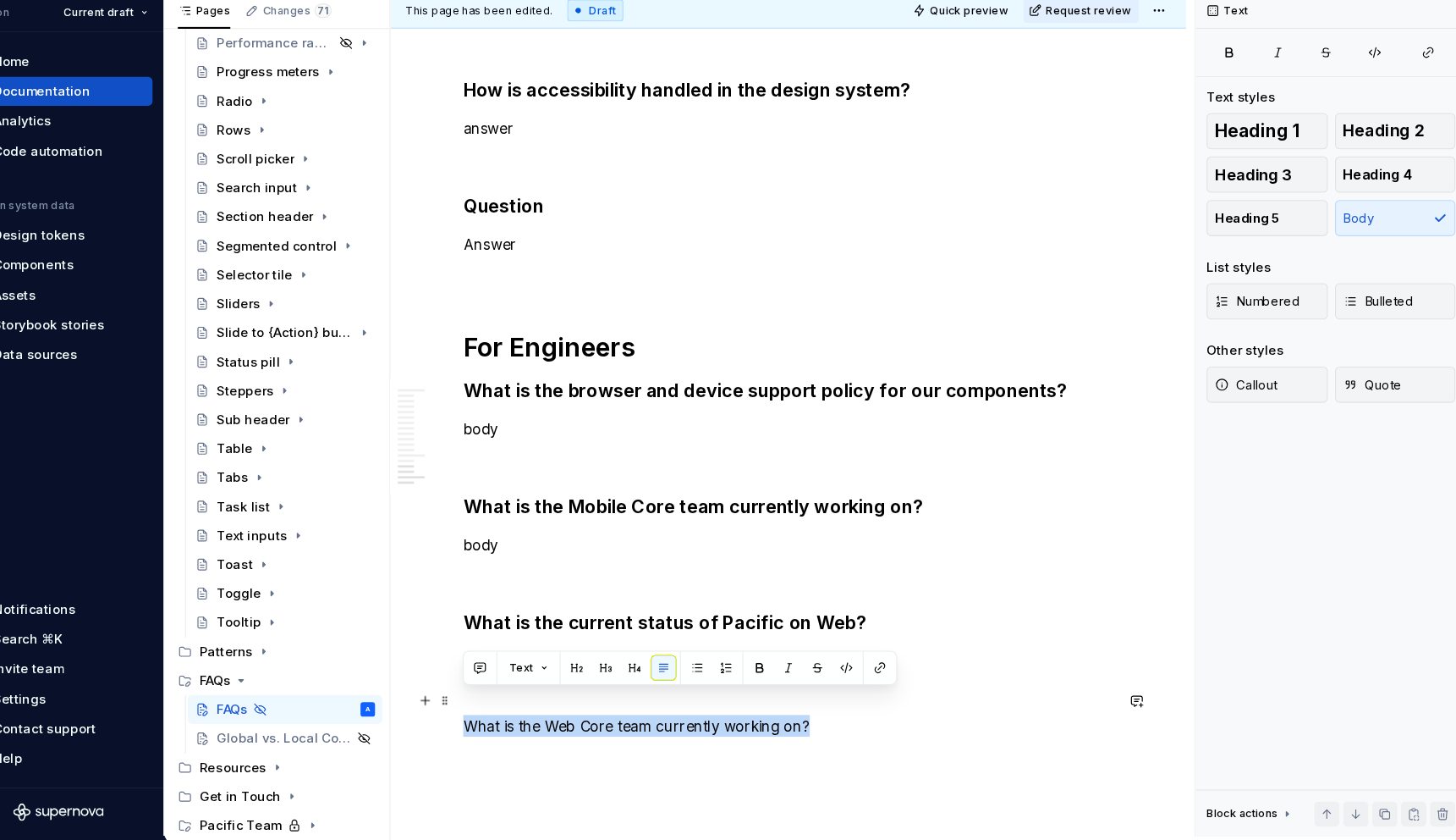
click at [664, 722] on p "What is the Web Core team currently working on?" at bounding box center [780, 733] width 608 height 20
click at [606, 676] on button "button" at bounding box center [610, 679] width 24 height 24
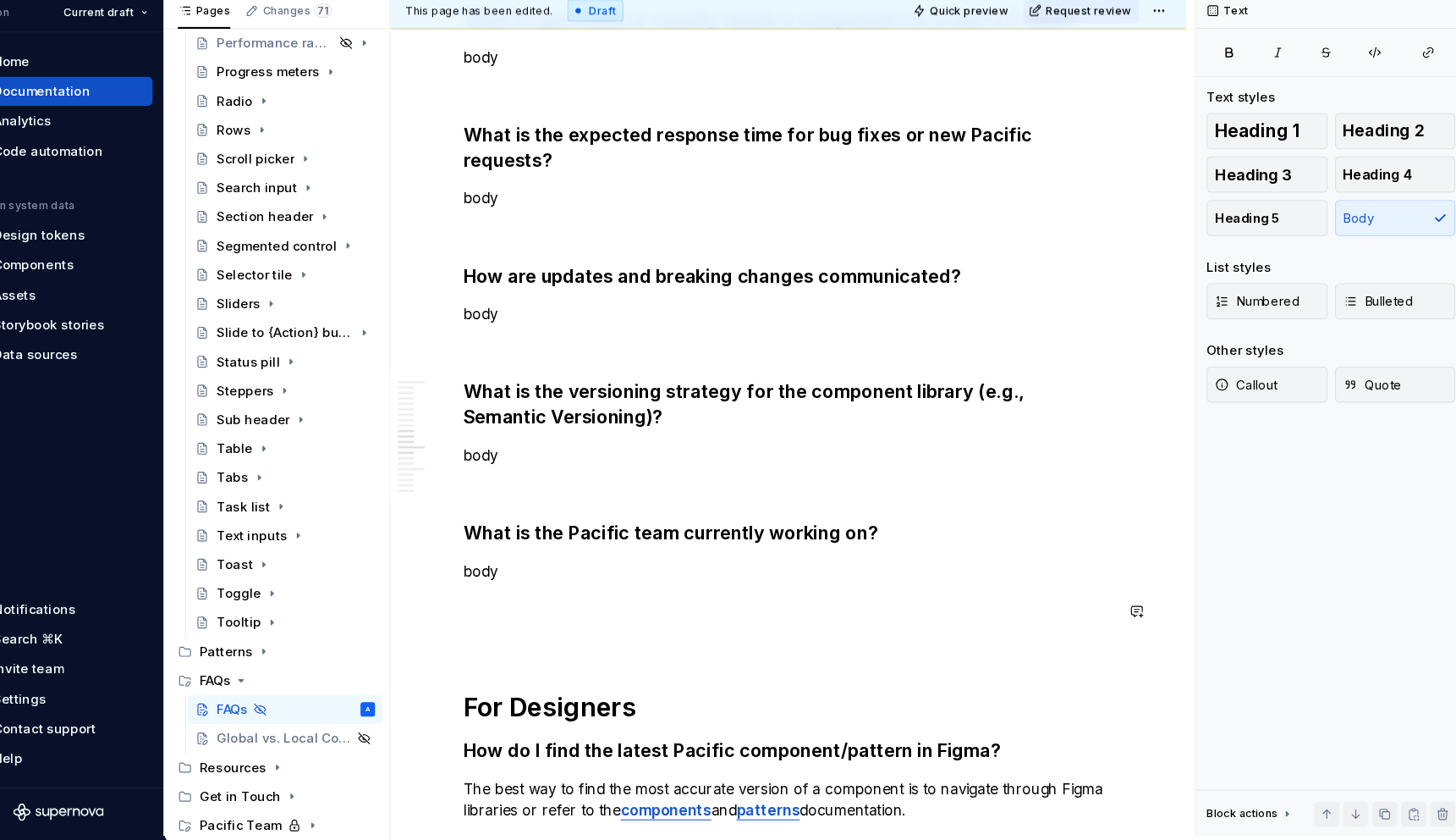
scroll to position [1814, 0]
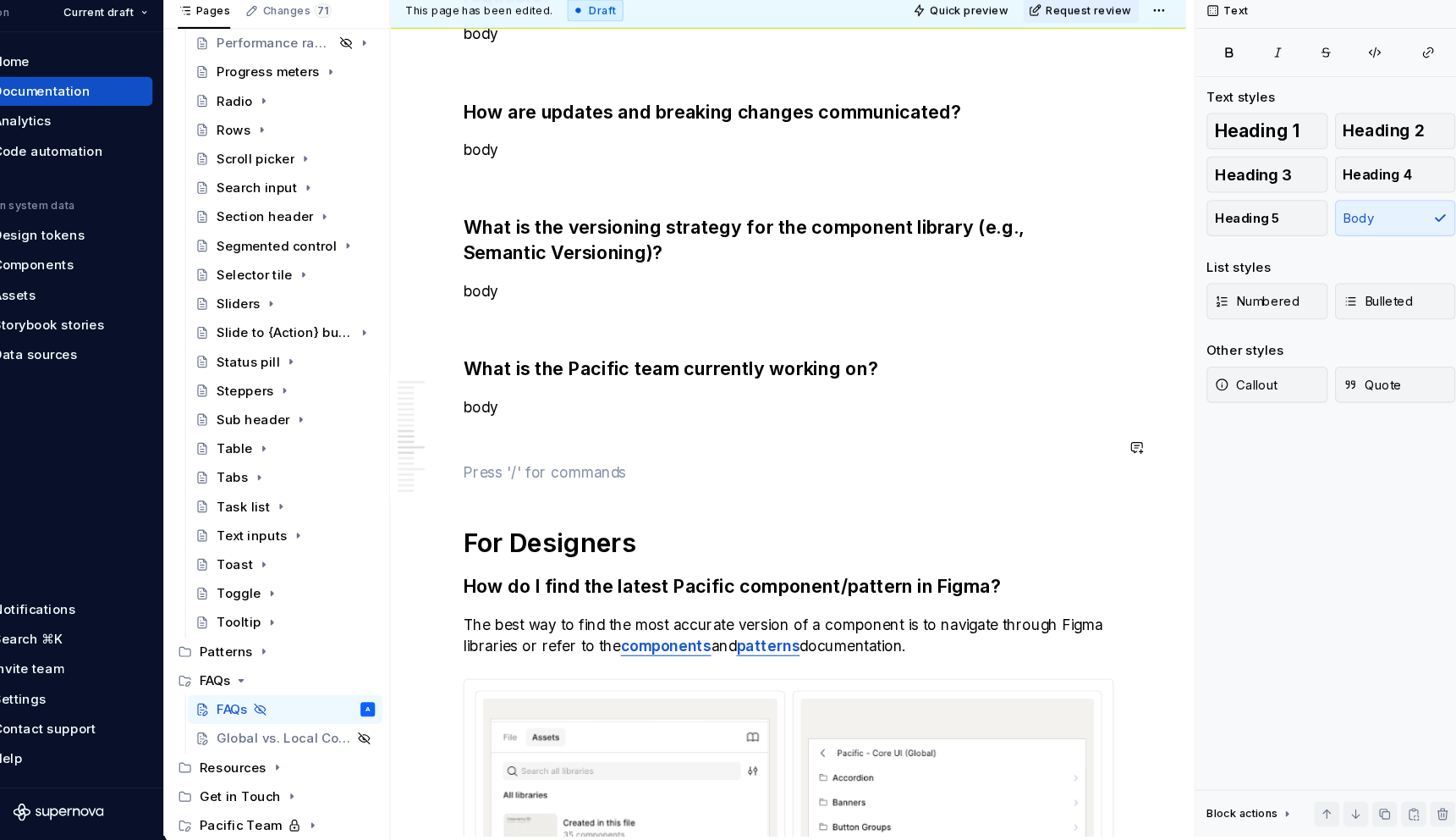
click at [713, 455] on div "General Where can I find the latest component or pattern status? The simplest w…" at bounding box center [780, 398] width 608 height 3774
click at [698, 486] on p "How can I see what has been recently released?" at bounding box center [780, 496] width 608 height 20
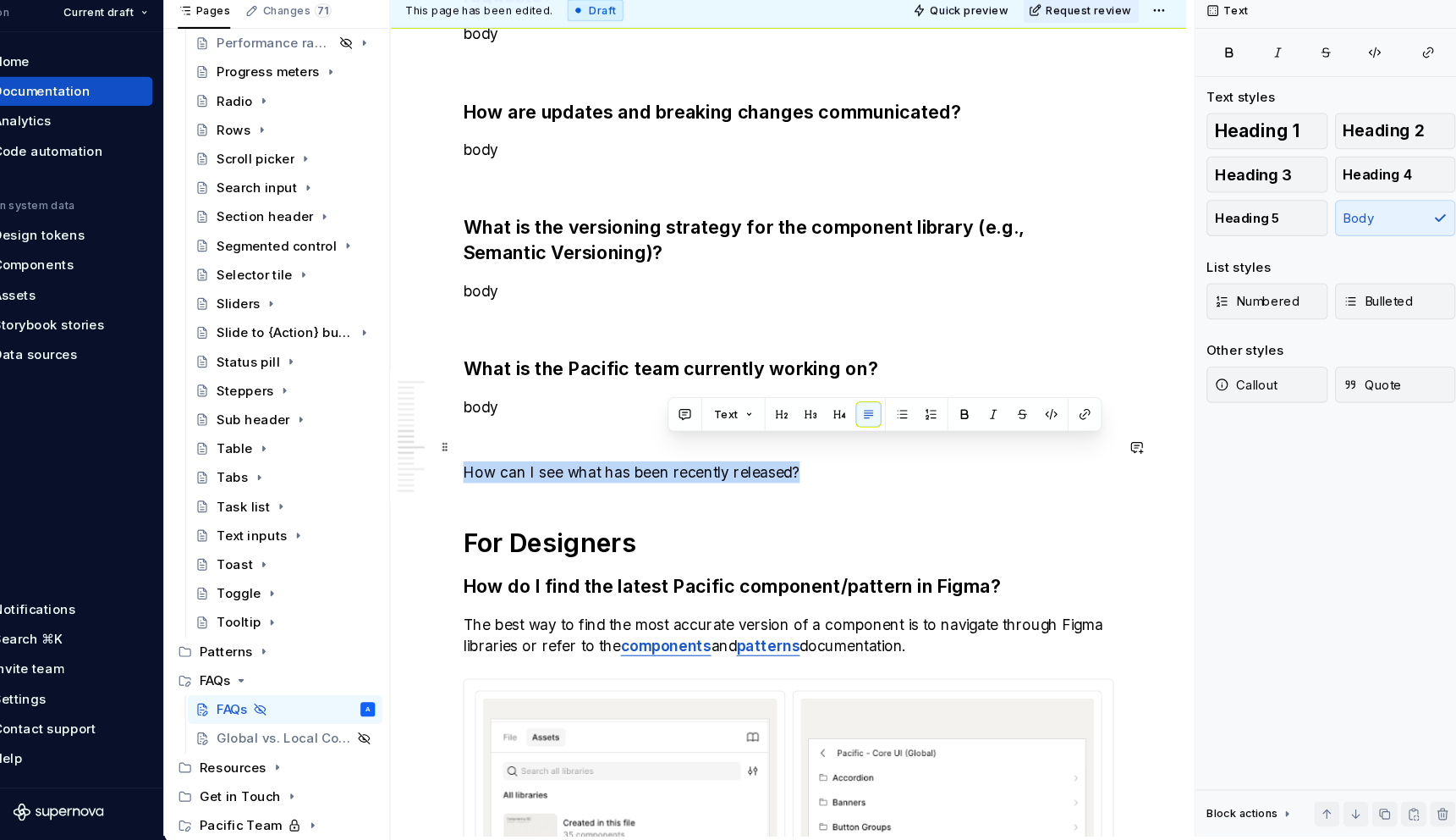
click at [698, 486] on p "How can I see what has been recently released?" at bounding box center [780, 496] width 608 height 20
click at [611, 440] on button "button" at bounding box center [610, 442] width 24 height 24
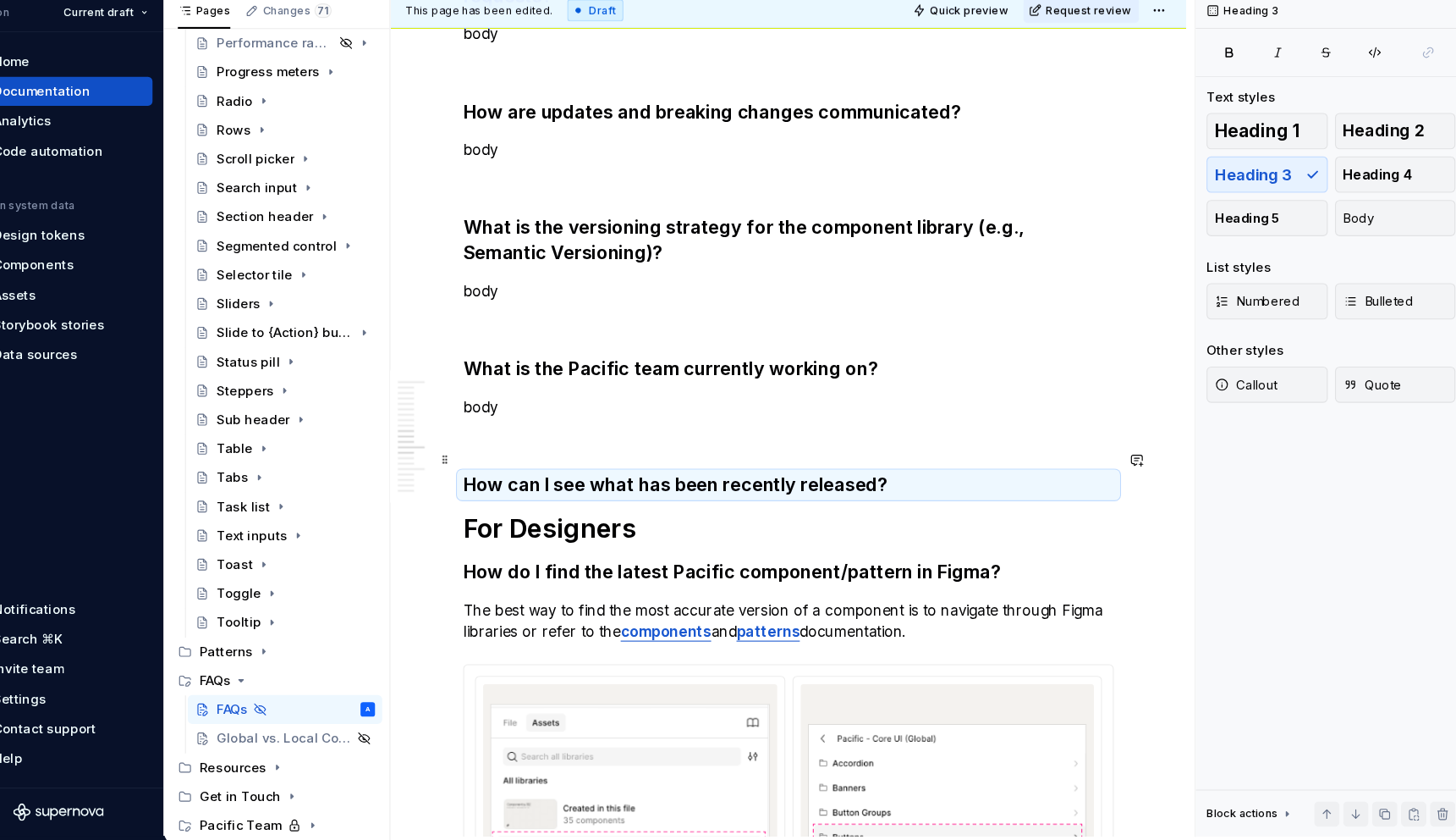
click at [909, 496] on h3 "How can I see what has been recently released?" at bounding box center [780, 508] width 608 height 24
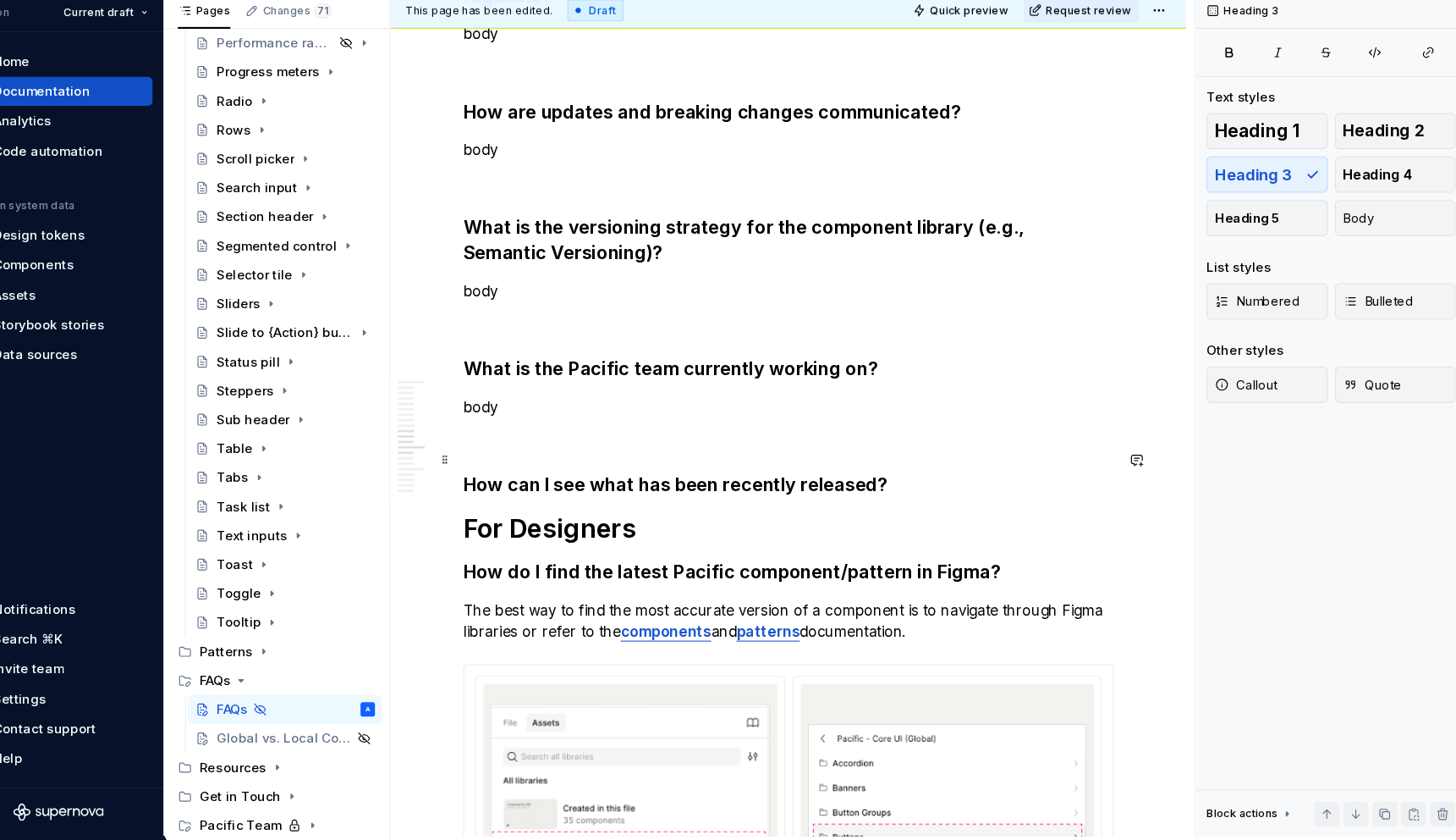
click at [909, 496] on h3 "How can I see what has been recently released?" at bounding box center [780, 508] width 608 height 24
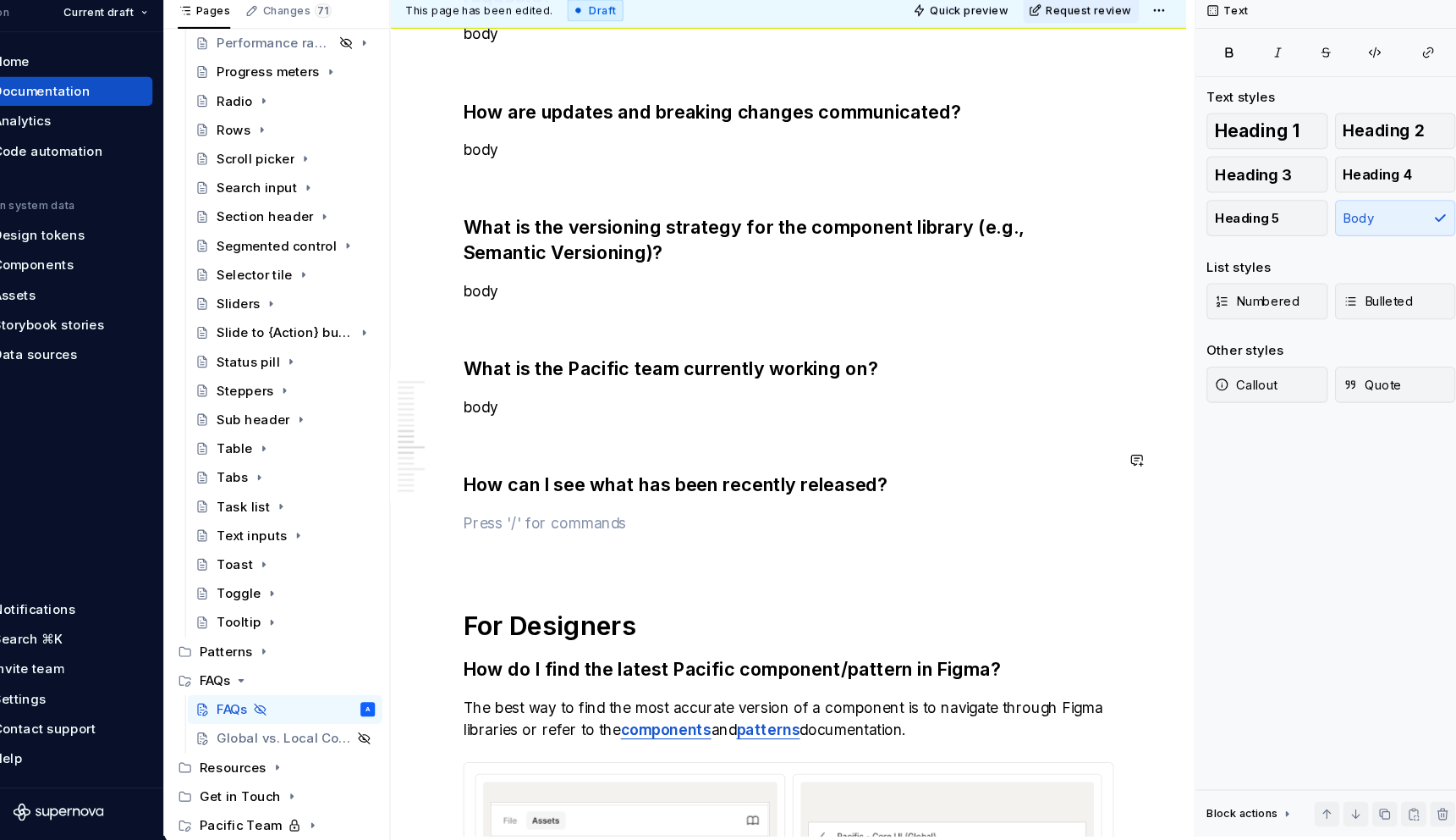
click at [671, 505] on div "General Where can I find the latest component or pattern status? The simplest w…" at bounding box center [780, 437] width 608 height 3852
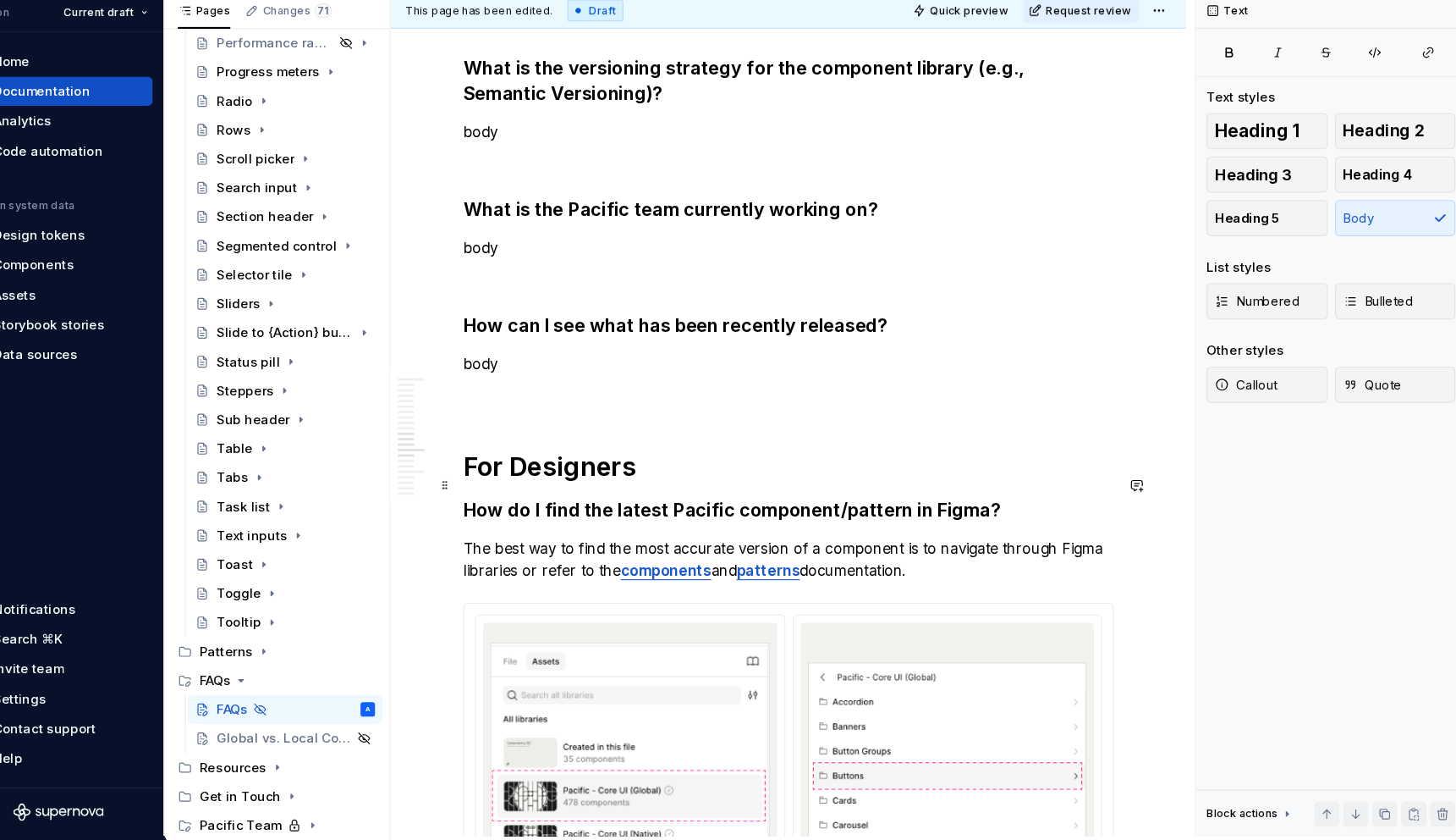
scroll to position [1970, 0]
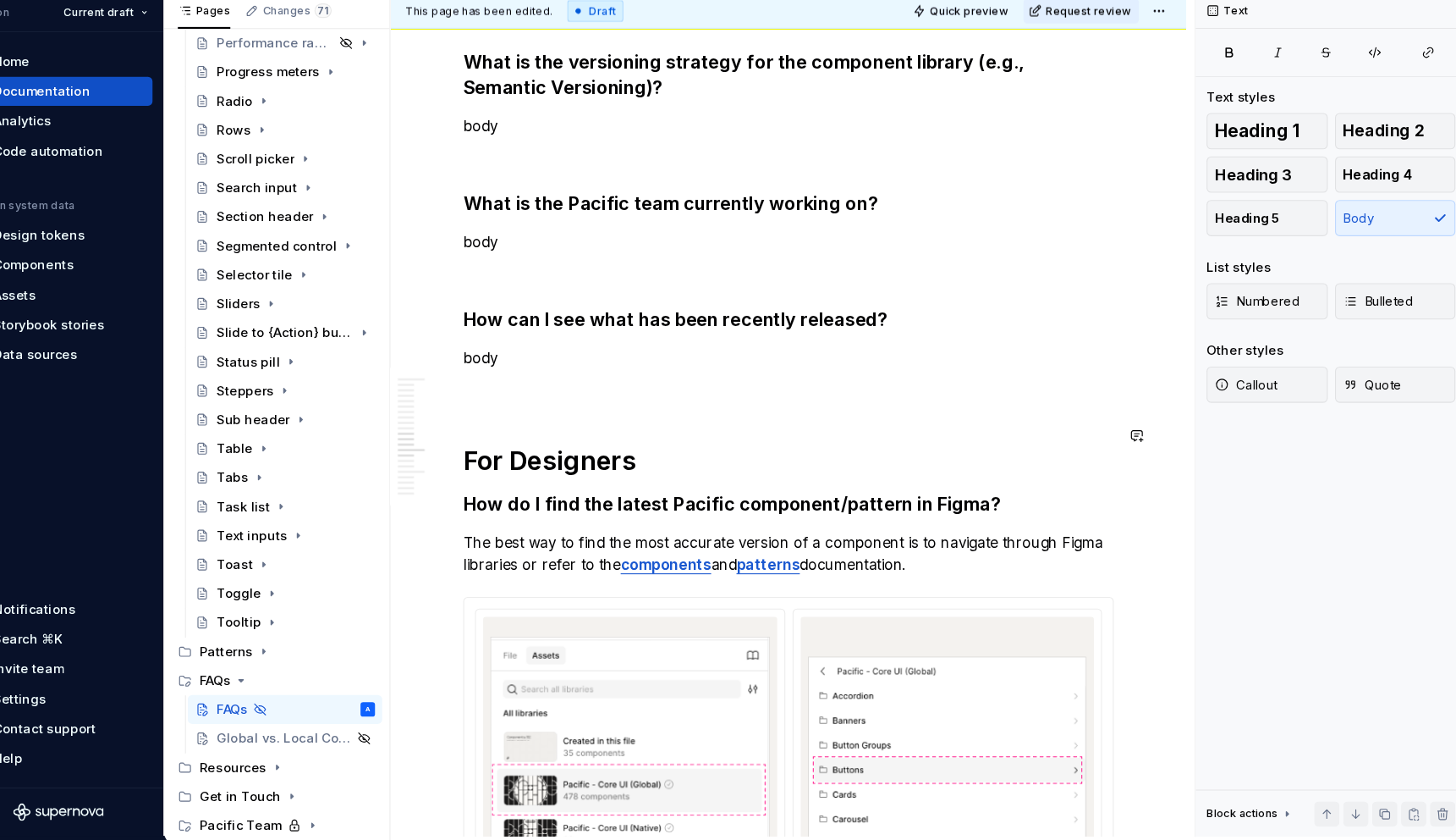
click at [631, 408] on p at bounding box center [780, 419] width 608 height 20
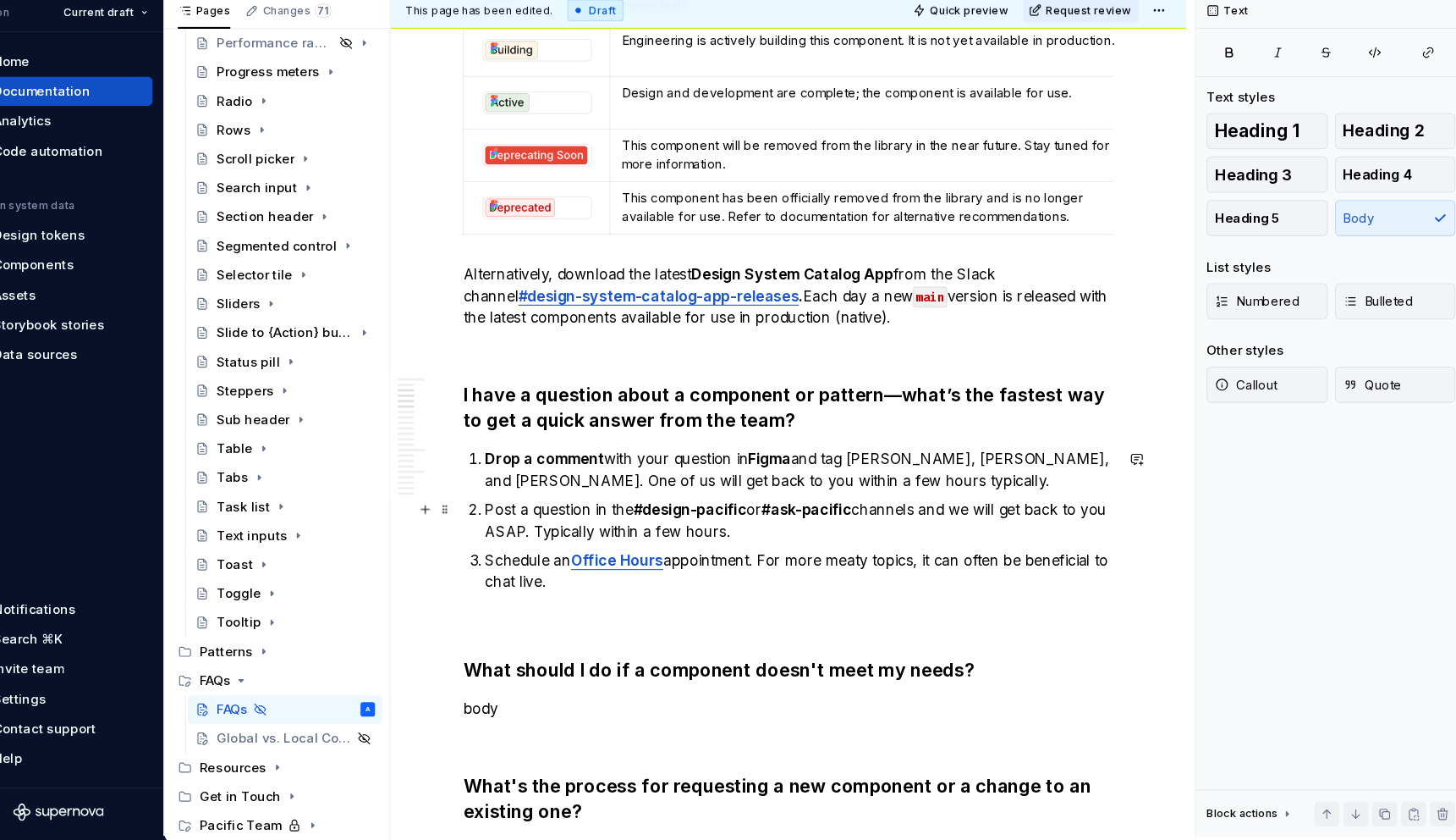
scroll to position [0, 0]
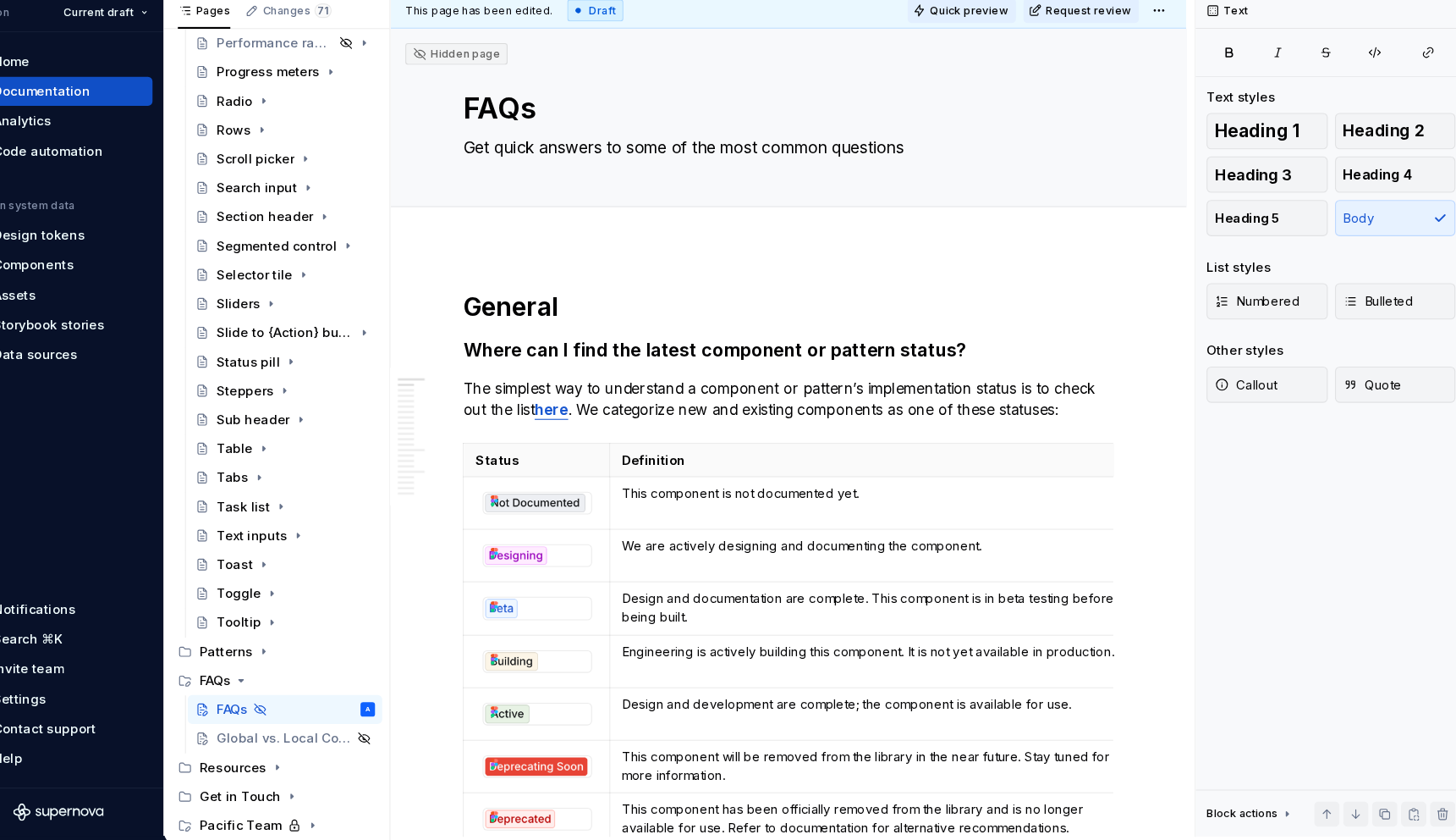
click at [931, 66] on span "Quick preview" at bounding box center [949, 64] width 73 height 14
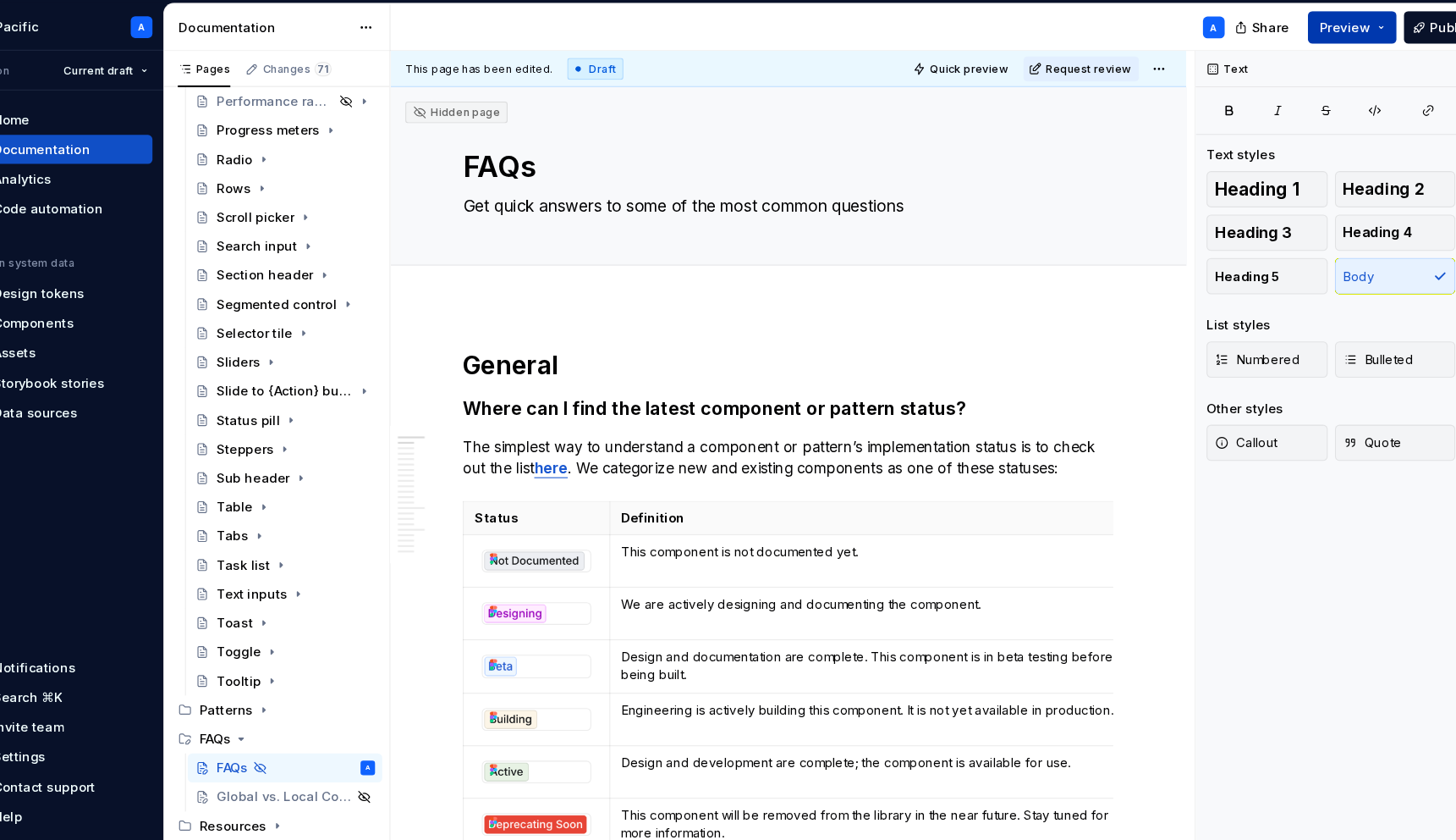
click at [1342, 16] on button "Preview" at bounding box center [1308, 25] width 83 height 31
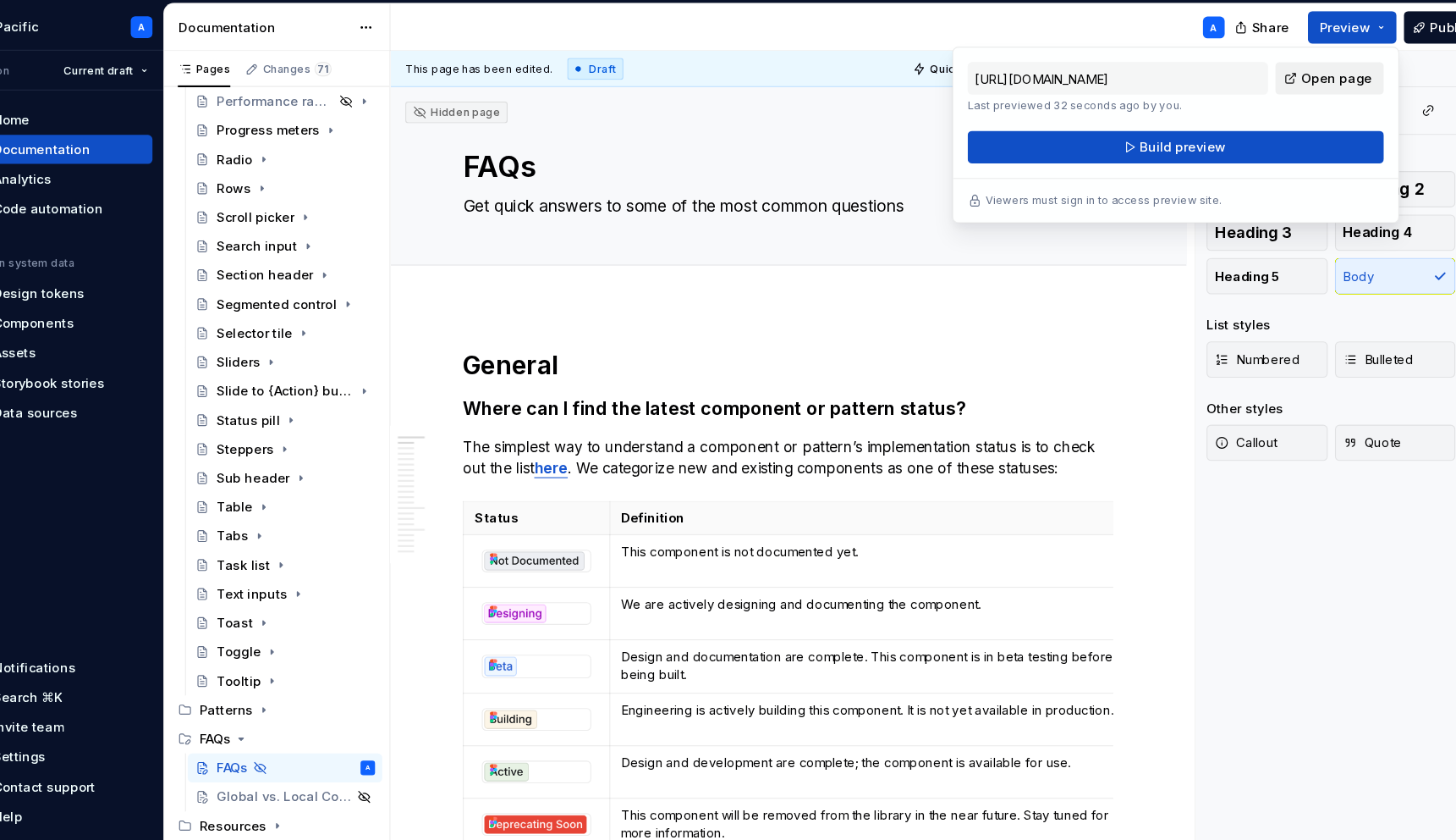
click at [1281, 76] on span "Open page" at bounding box center [1293, 73] width 66 height 17
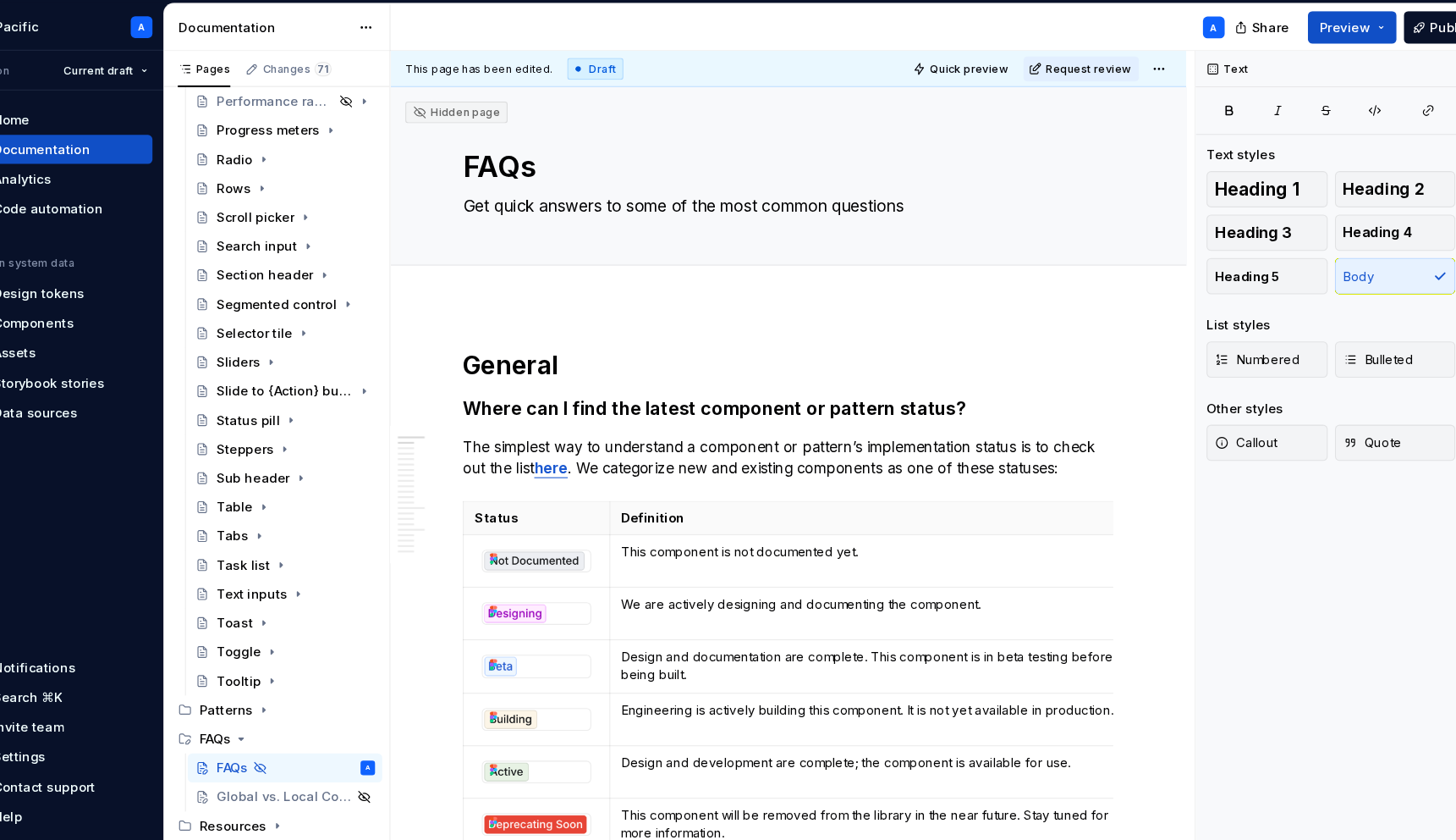
click at [838, 29] on div "A" at bounding box center [804, 26] width 793 height 44
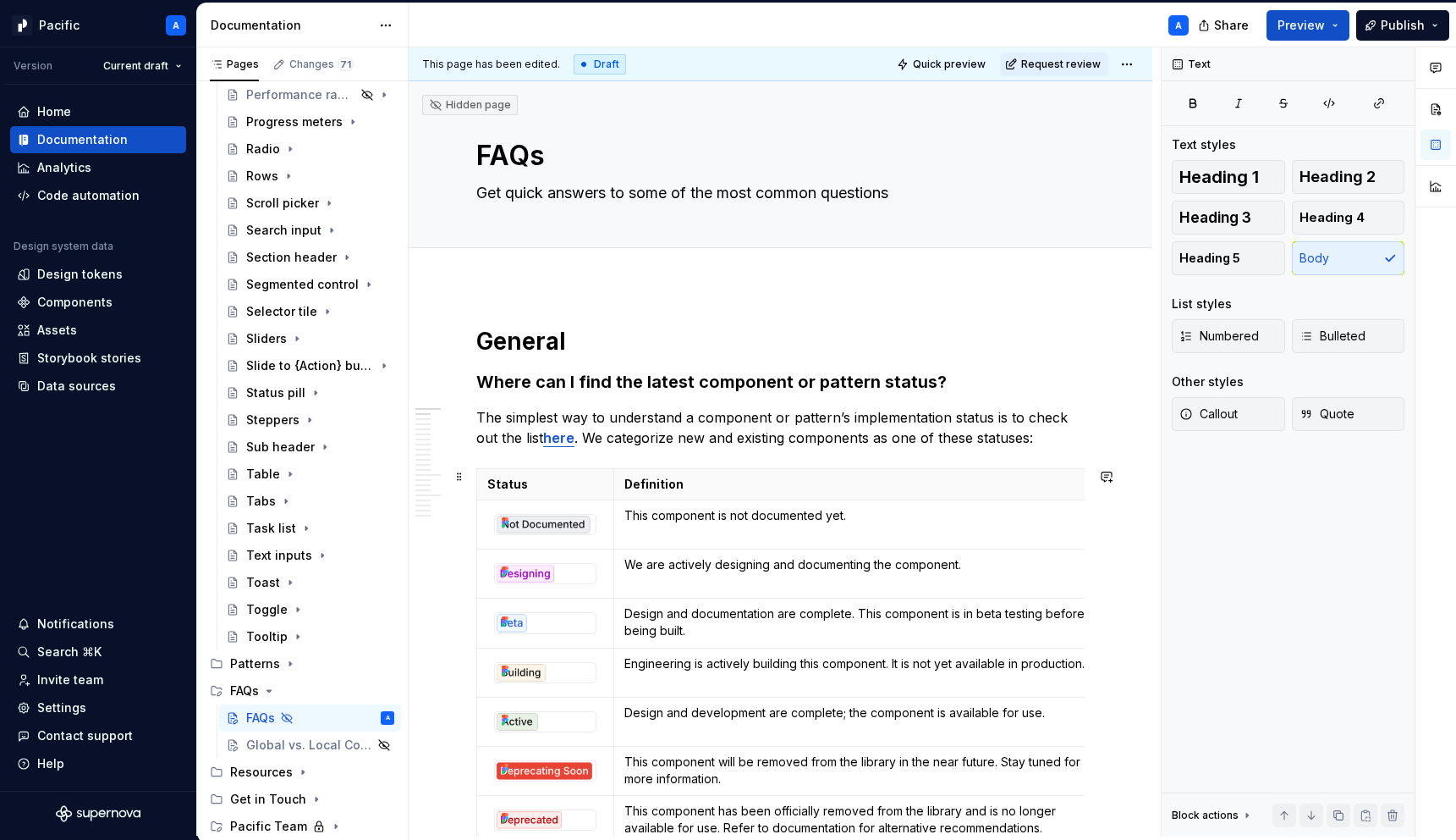
type textarea "*"
